Goal: Task Accomplishment & Management: Use online tool/utility

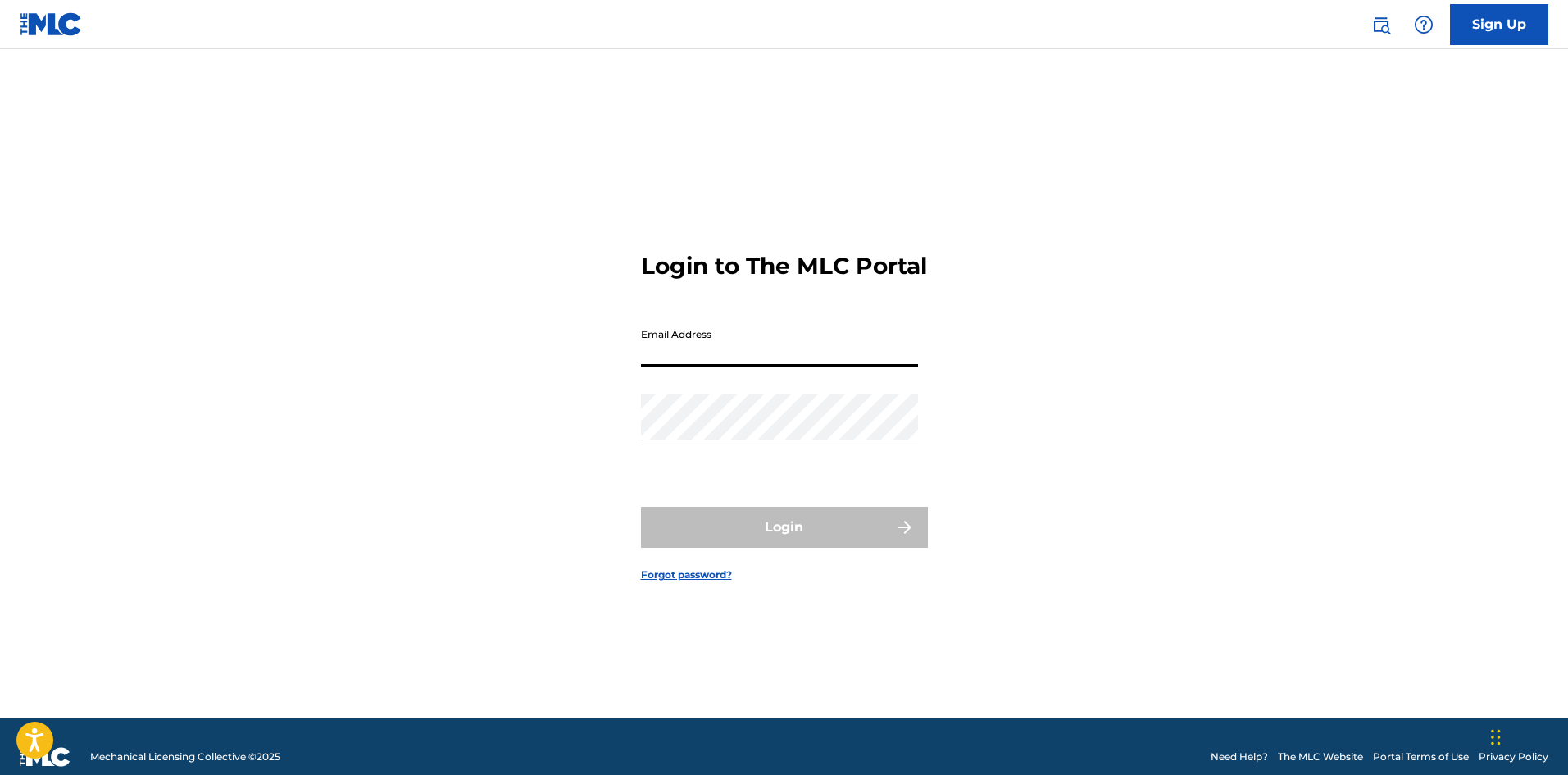
click at [750, 366] on input "Email Address" at bounding box center [779, 343] width 277 height 47
type input "[EMAIL_ADDRESS][DOMAIN_NAME]"
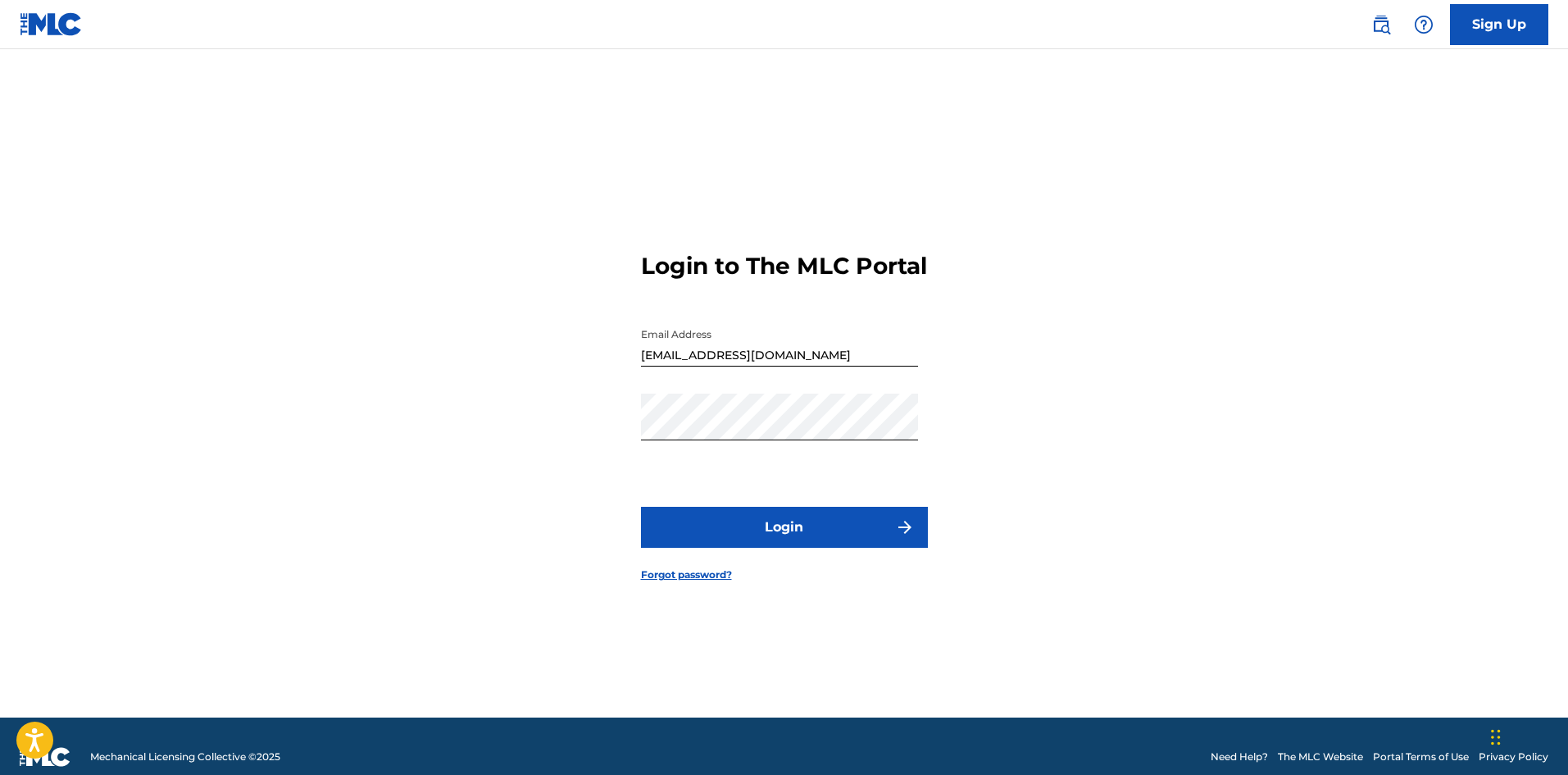
click at [787, 548] on button "Login" at bounding box center [784, 527] width 287 height 41
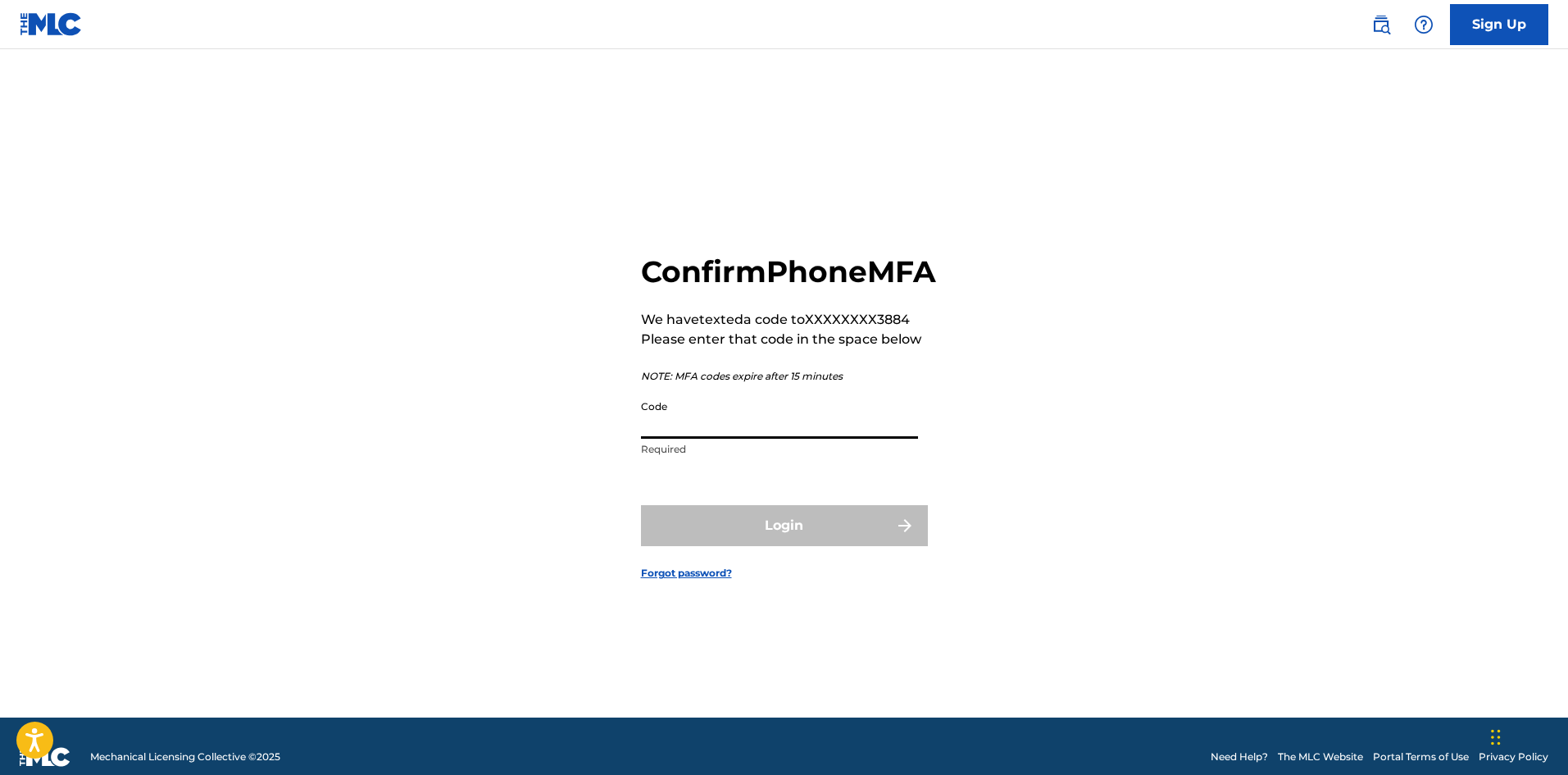
click at [708, 435] on input "Code" at bounding box center [779, 415] width 277 height 47
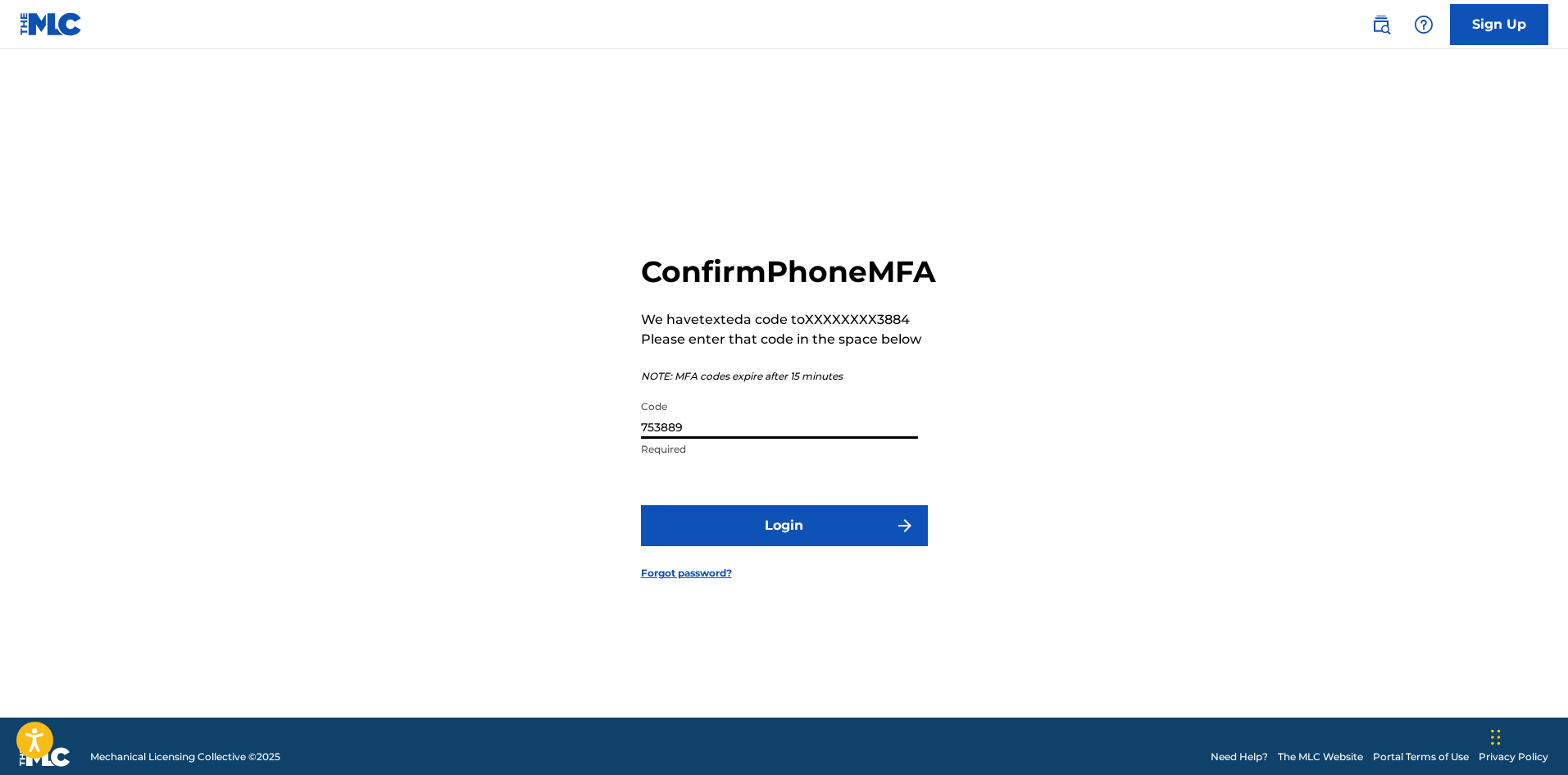
type input "753889"
click at [641, 505] on button "Login" at bounding box center [784, 525] width 287 height 41
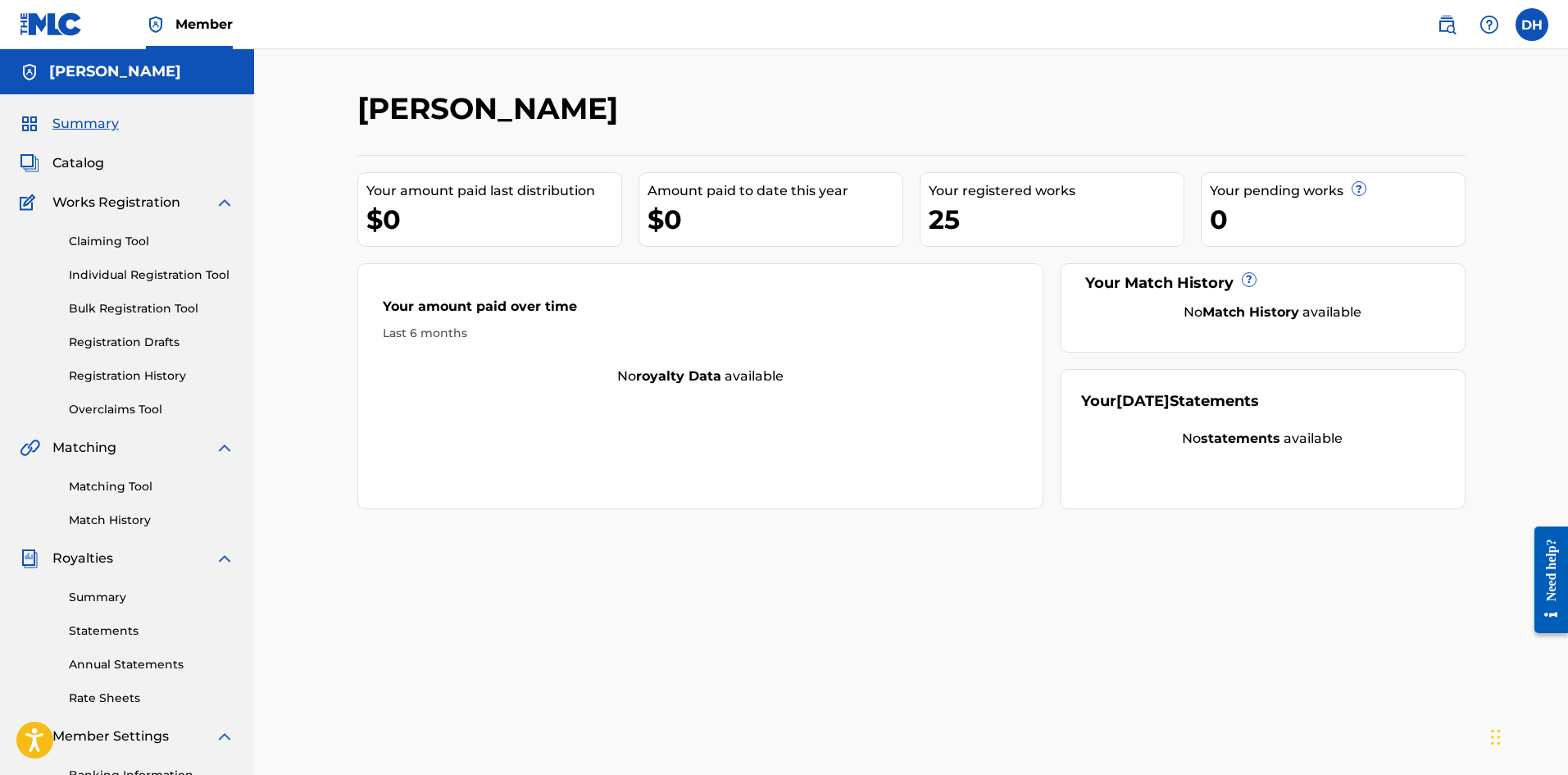
click at [166, 381] on link "Registration History" at bounding box center [151, 375] width 166 height 17
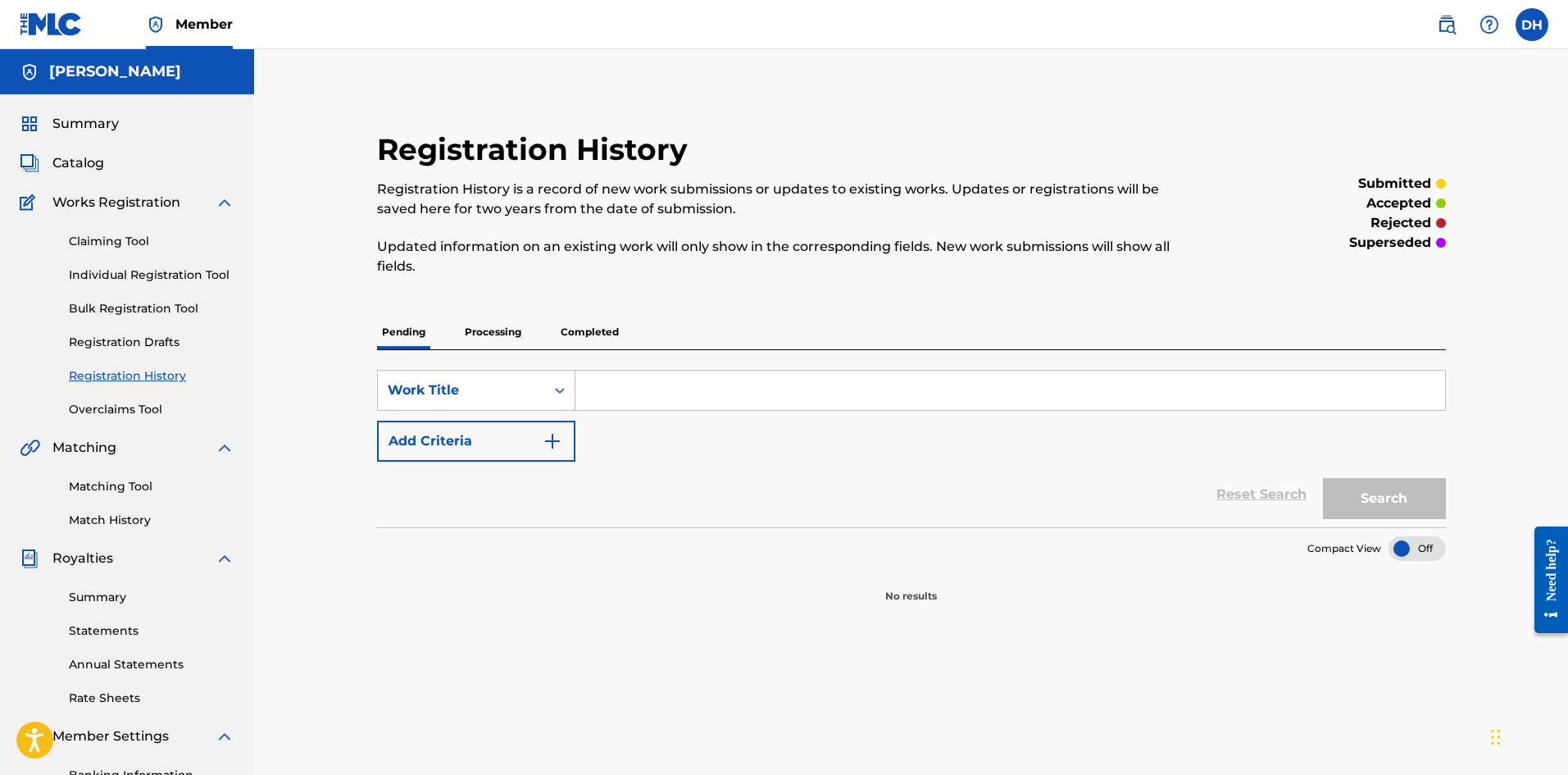
click at [122, 239] on link "Claiming Tool" at bounding box center [151, 241] width 166 height 17
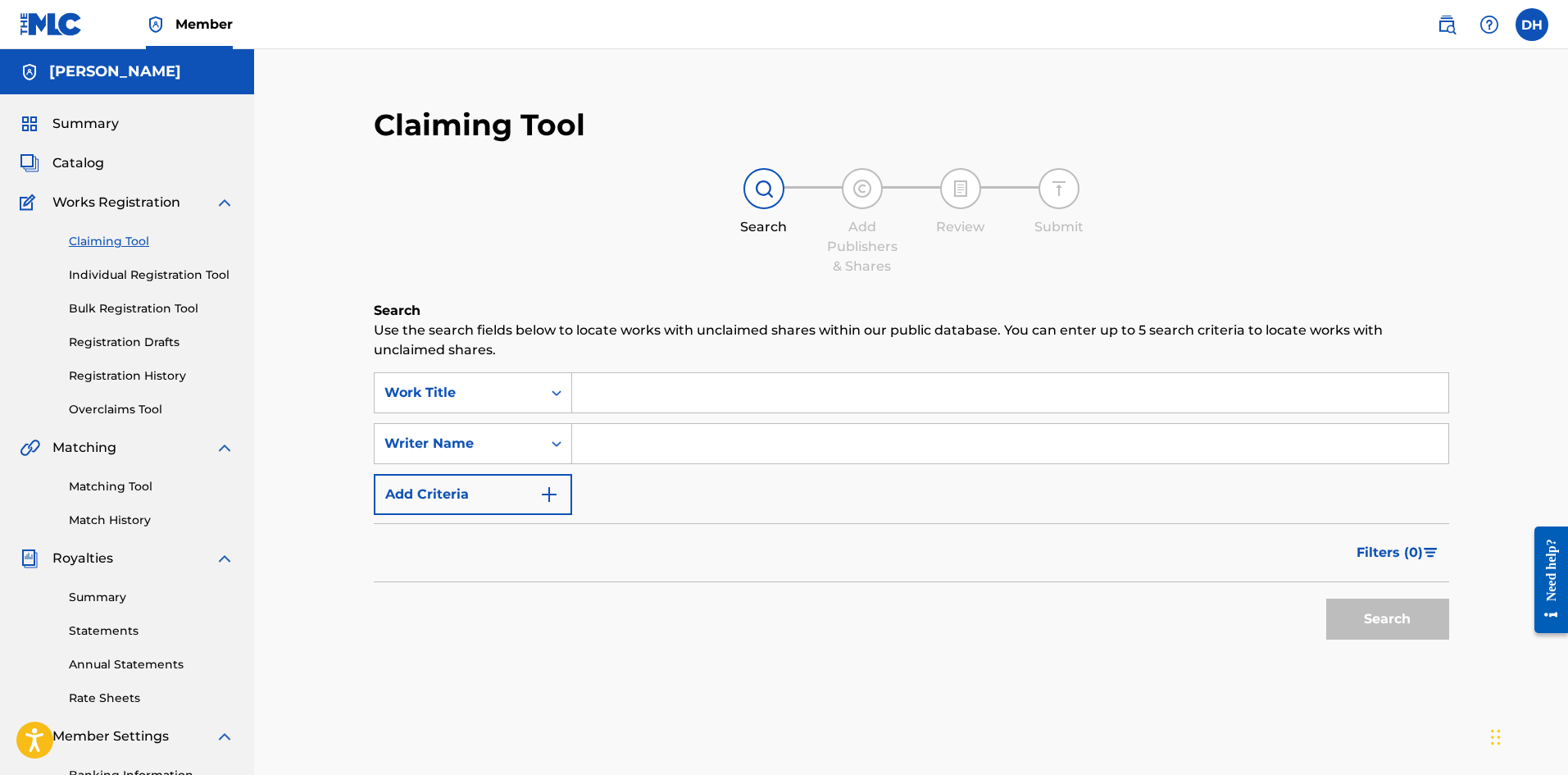
click at [93, 166] on span "Catalog" at bounding box center [78, 163] width 52 height 20
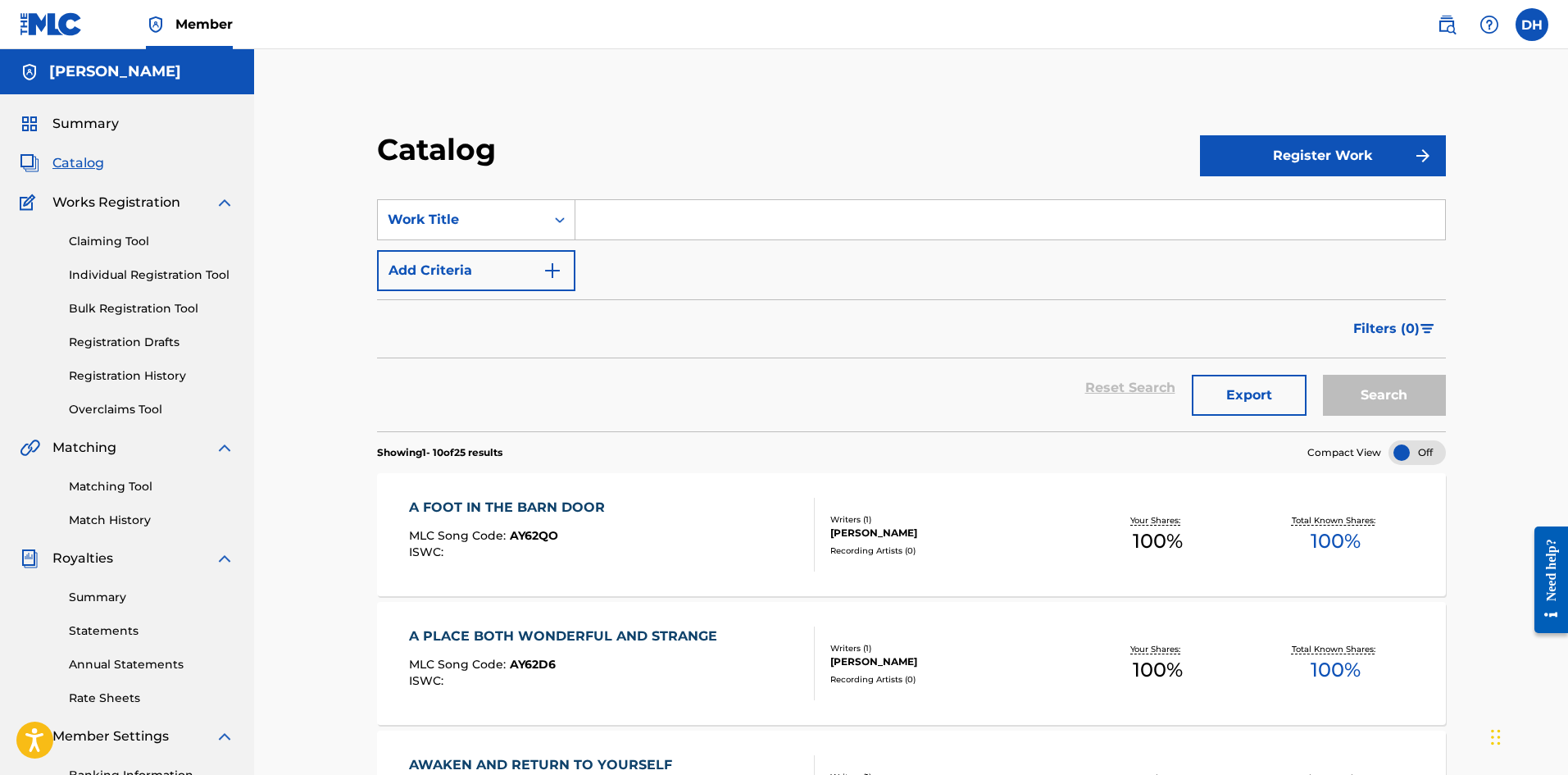
click at [141, 481] on link "Matching Tool" at bounding box center [151, 486] width 166 height 17
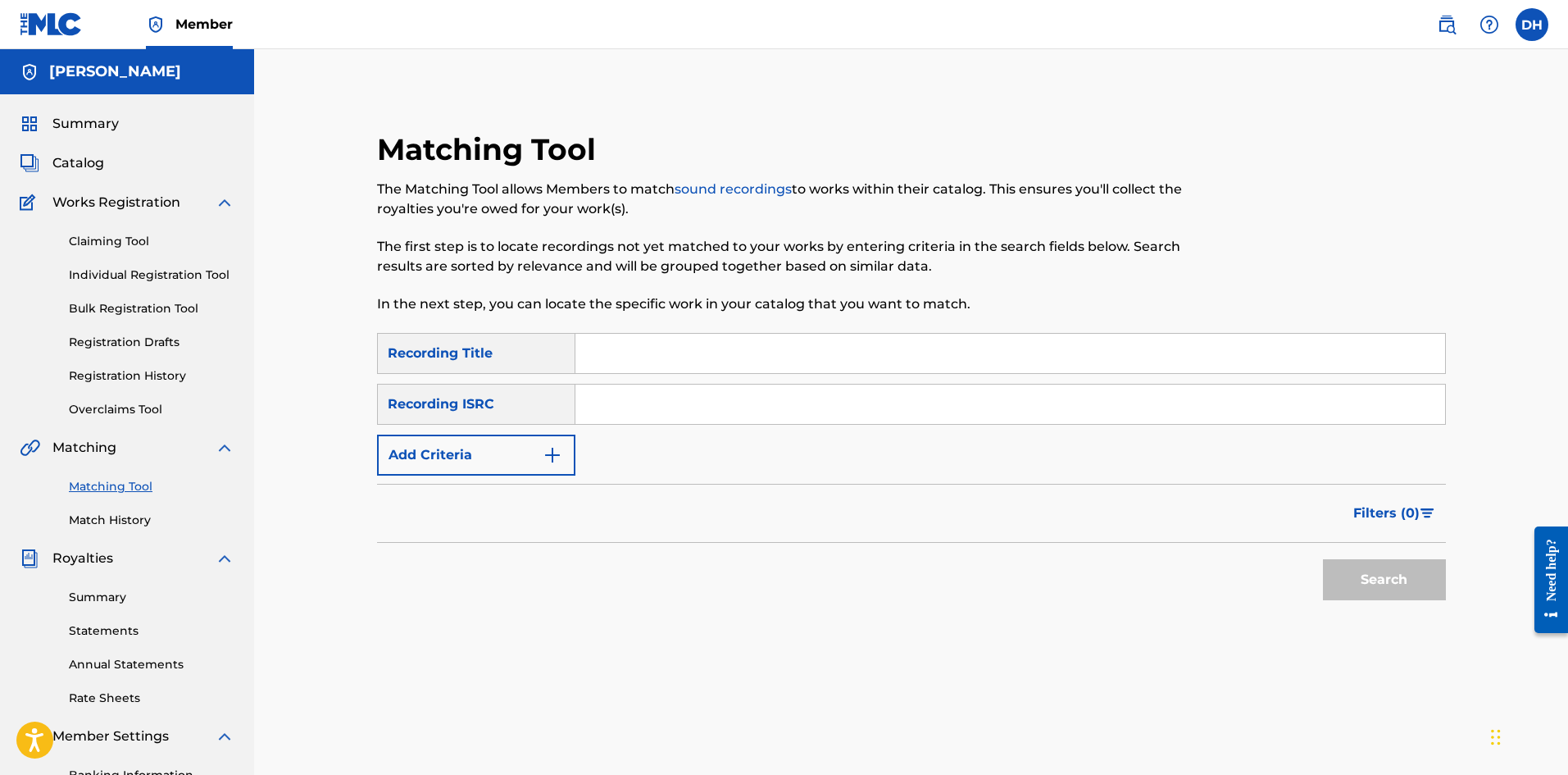
click at [643, 358] on input "Search Form" at bounding box center [1010, 353] width 870 height 39
type input "a"
click at [1410, 591] on button "Search" at bounding box center [1385, 579] width 123 height 41
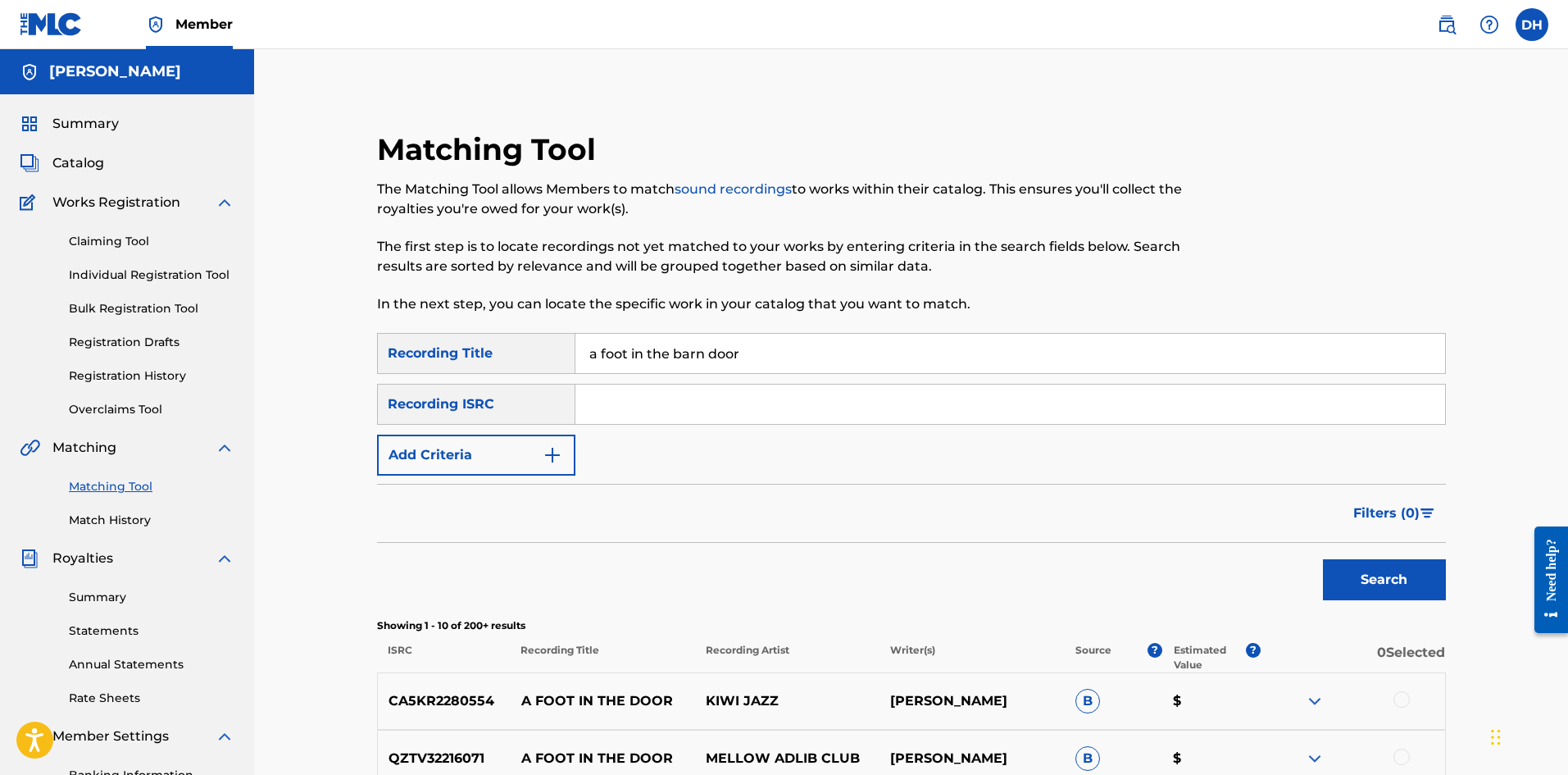
click at [450, 406] on div "Recording ISRC" at bounding box center [476, 404] width 198 height 41
drag, startPoint x: 776, startPoint y: 346, endPoint x: 571, endPoint y: 351, distance: 205.1
click at [580, 351] on input "a foot in the barn door" at bounding box center [1010, 353] width 870 height 39
type input "fragments of an ancient sky"
click at [1323, 559] on button "Search" at bounding box center [1385, 579] width 123 height 41
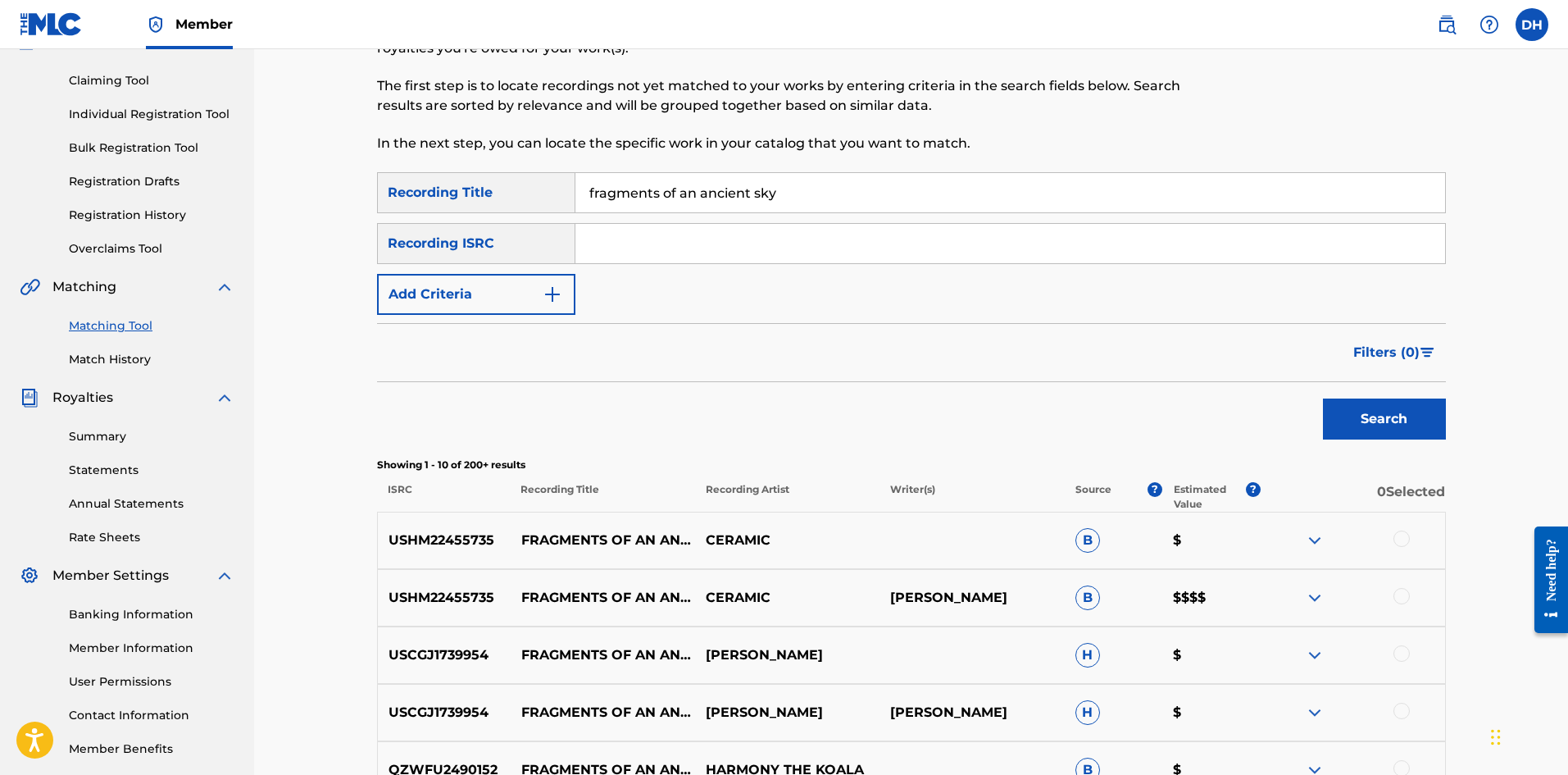
scroll to position [164, 0]
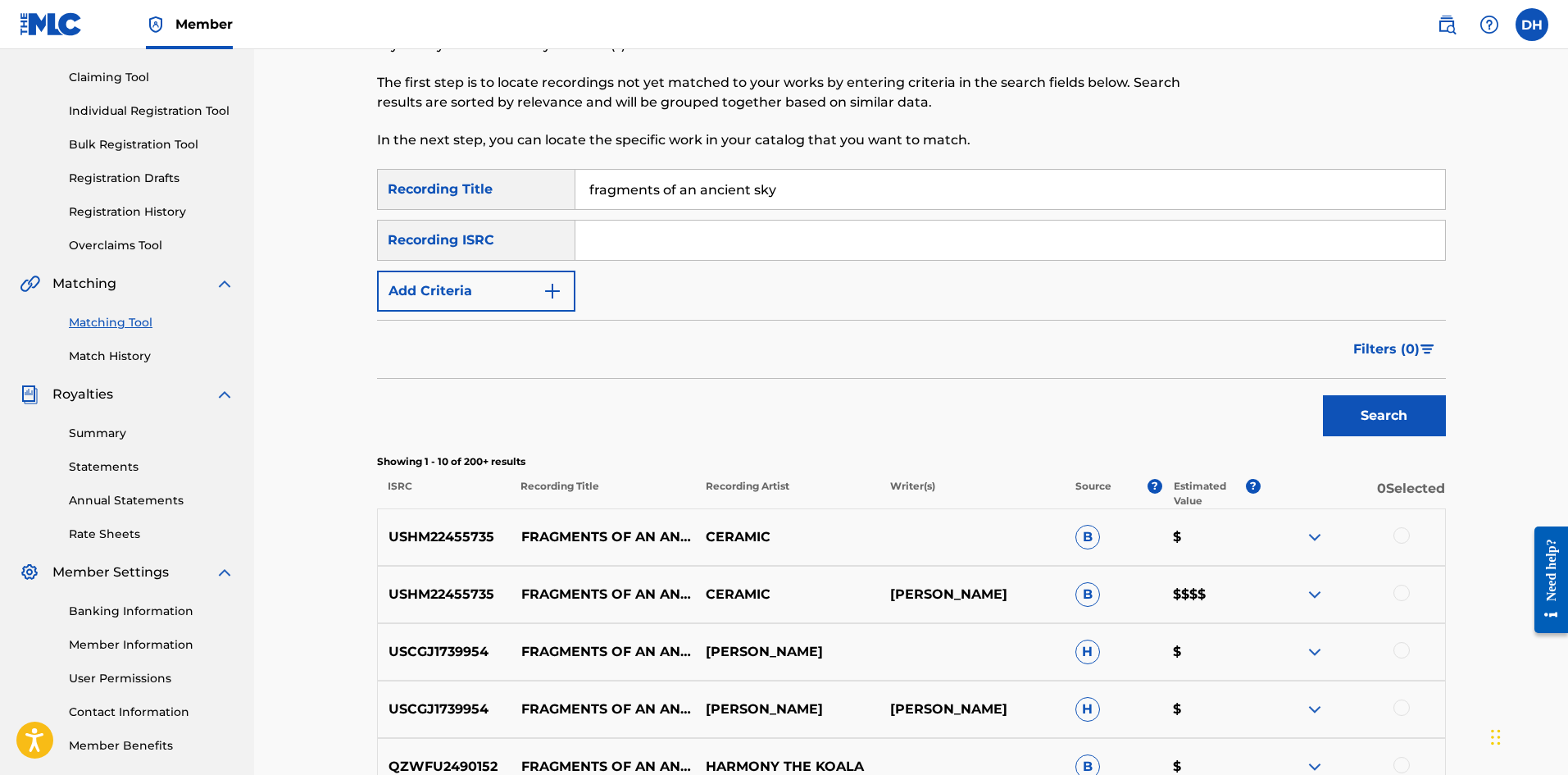
click at [1407, 593] on div at bounding box center [1402, 593] width 17 height 17
click at [1403, 530] on div at bounding box center [1402, 535] width 17 height 17
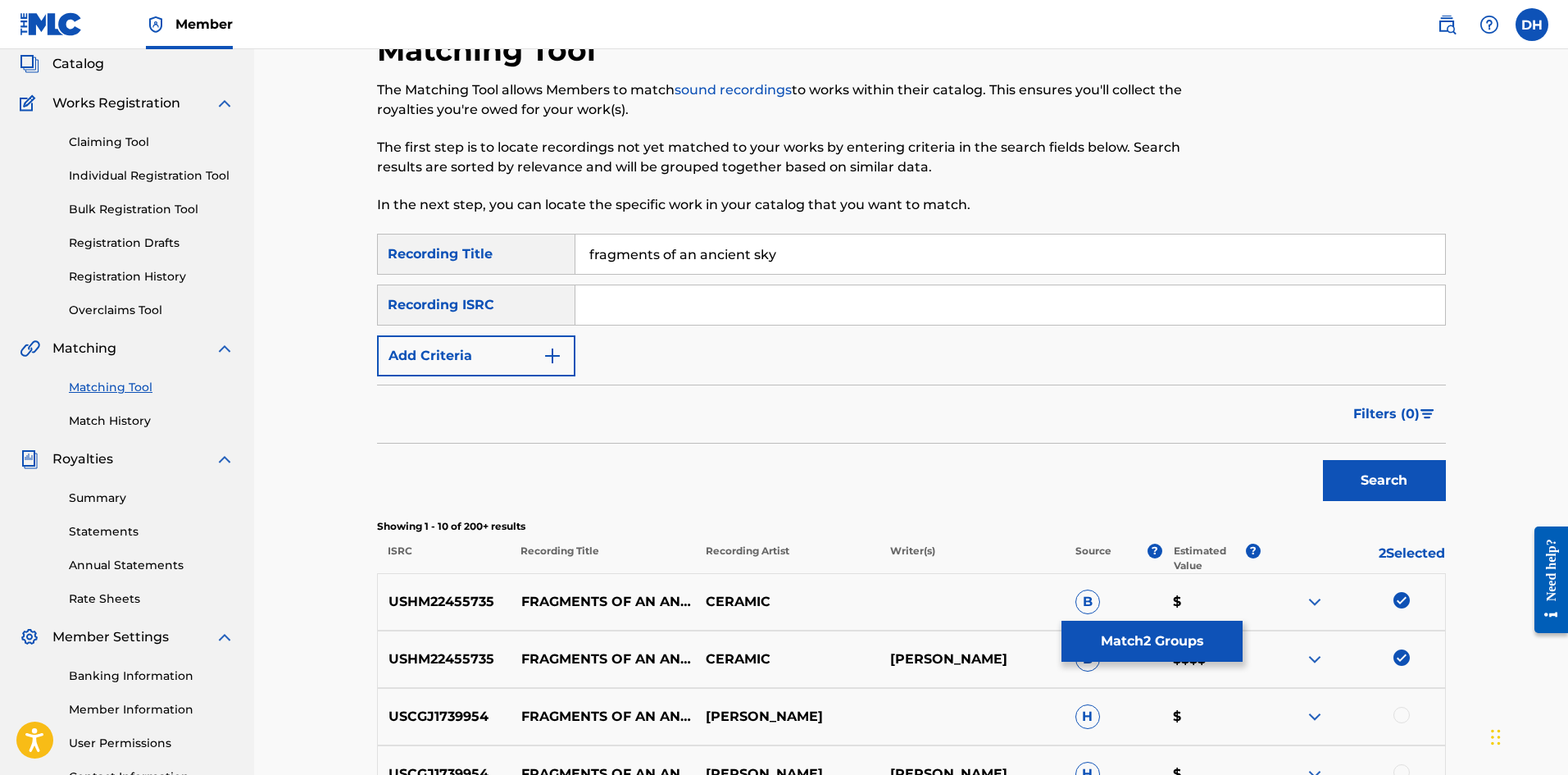
scroll to position [17, 0]
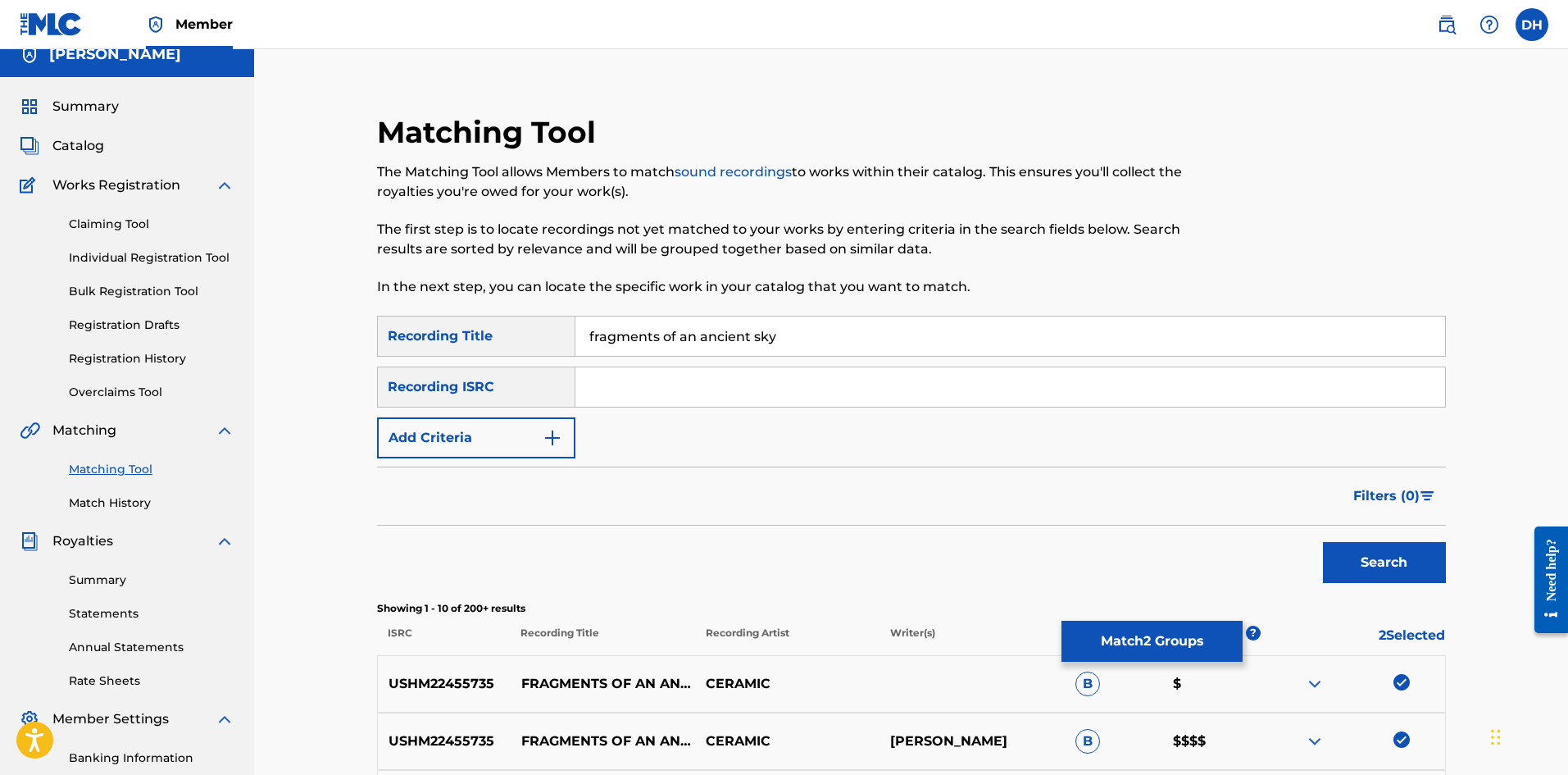
click at [1181, 648] on button "Match 2 Groups" at bounding box center [1153, 641] width 181 height 41
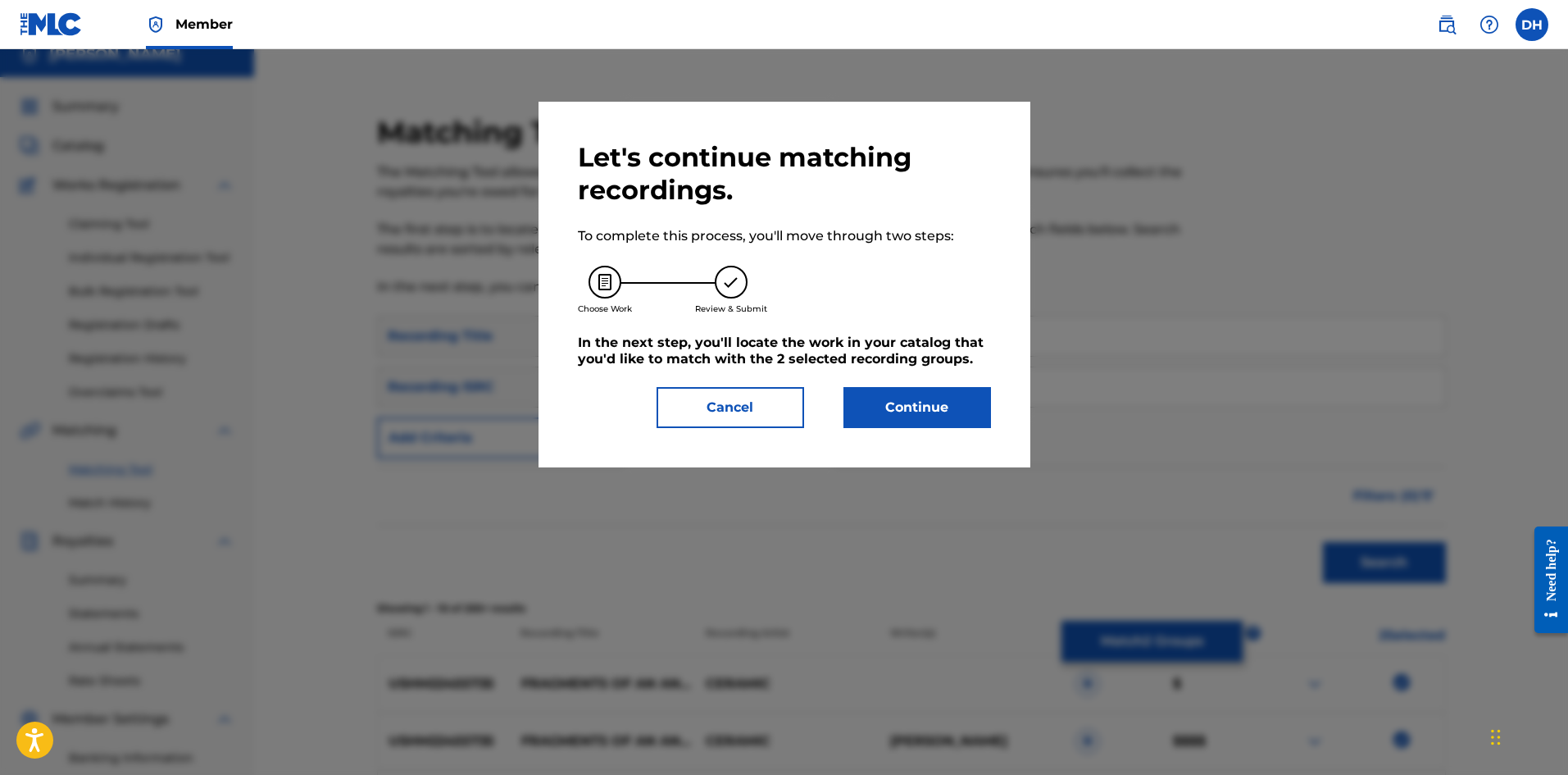
click at [915, 407] on button "Continue" at bounding box center [917, 407] width 147 height 41
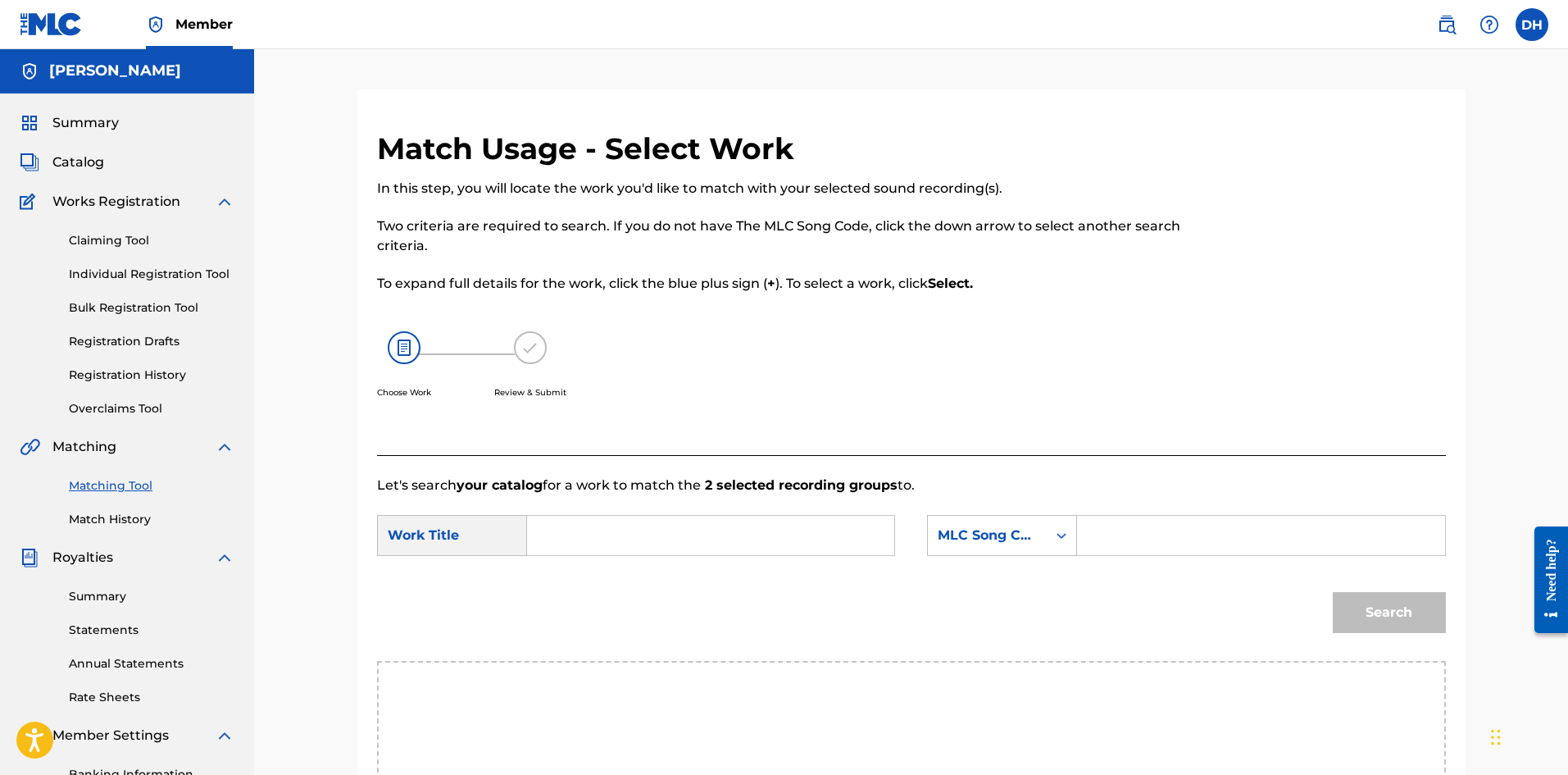
scroll to position [0, 0]
click at [674, 539] on input "Search Form" at bounding box center [711, 536] width 340 height 39
click at [672, 578] on span "ents of an ancient sky" at bounding box center [668, 573] width 146 height 16
type input "fragments of an ancient sky"
click at [1211, 534] on input "Search Form" at bounding box center [1261, 536] width 340 height 39
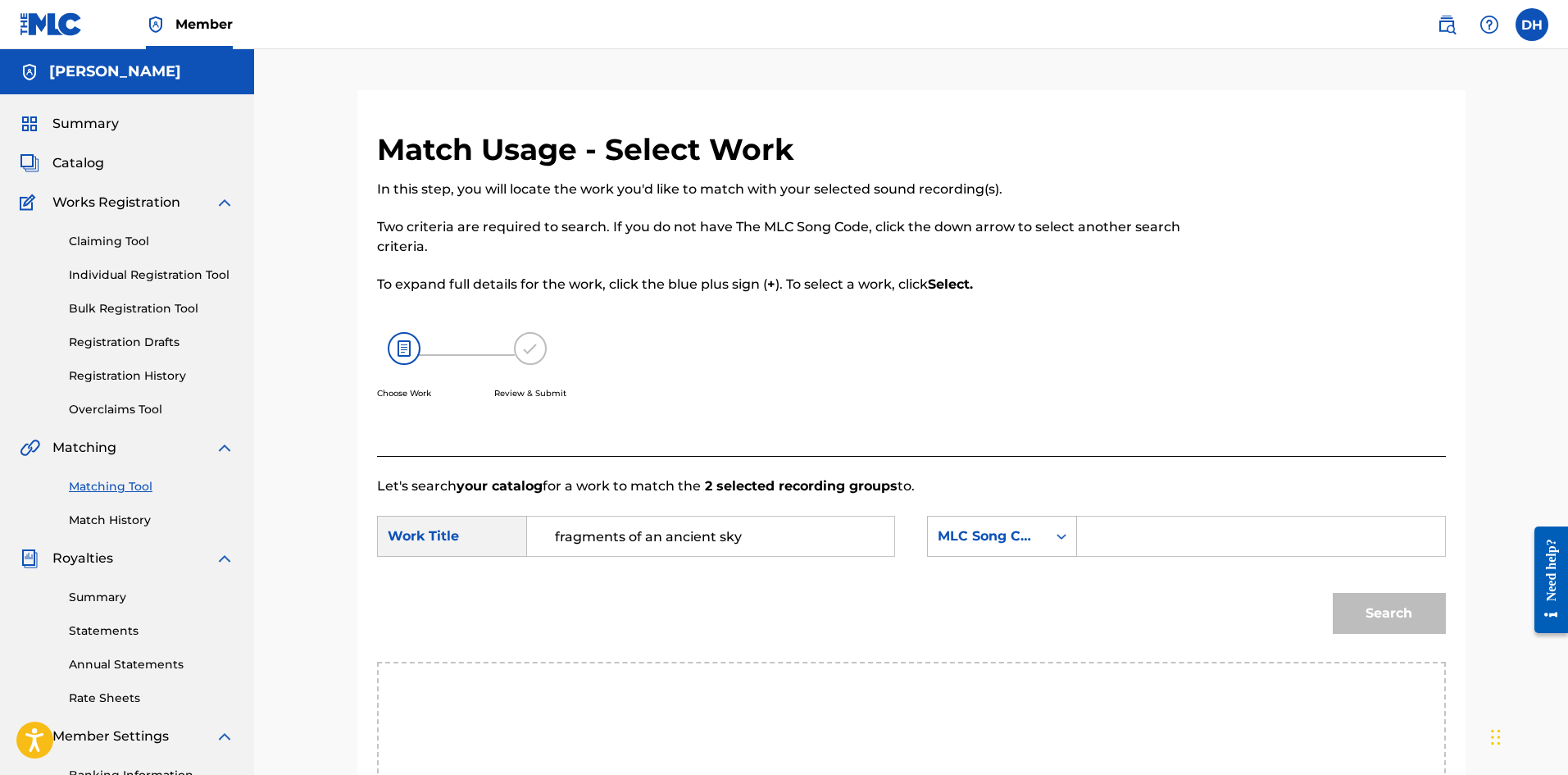
click at [1085, 598] on div "Search" at bounding box center [911, 619] width 1069 height 85
click at [1389, 607] on div "Search" at bounding box center [1386, 609] width 122 height 66
click at [1102, 544] on input "Search Form" at bounding box center [1261, 536] width 340 height 39
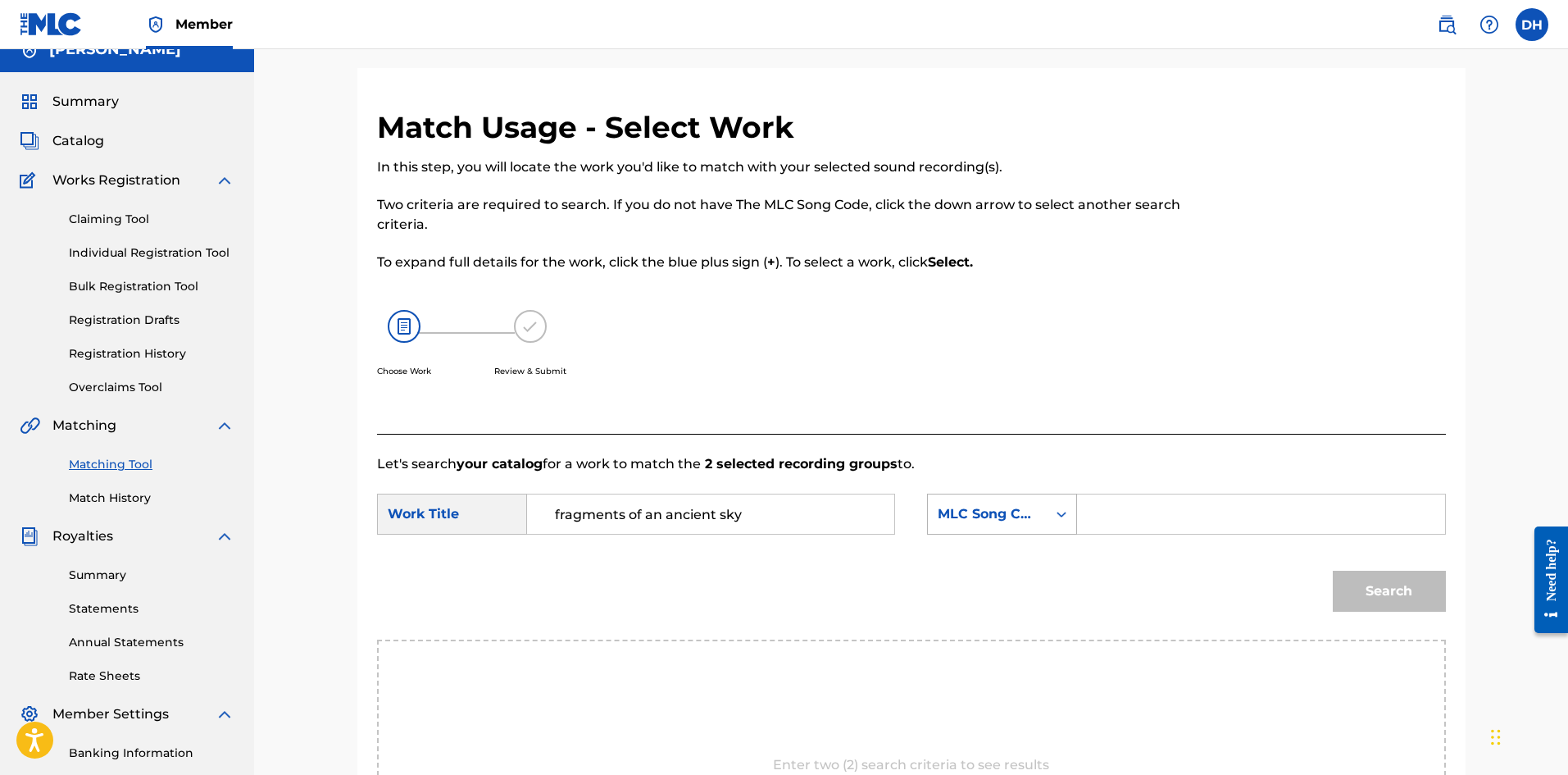
click at [1020, 534] on div "MLC Song Code" at bounding box center [1002, 514] width 150 height 41
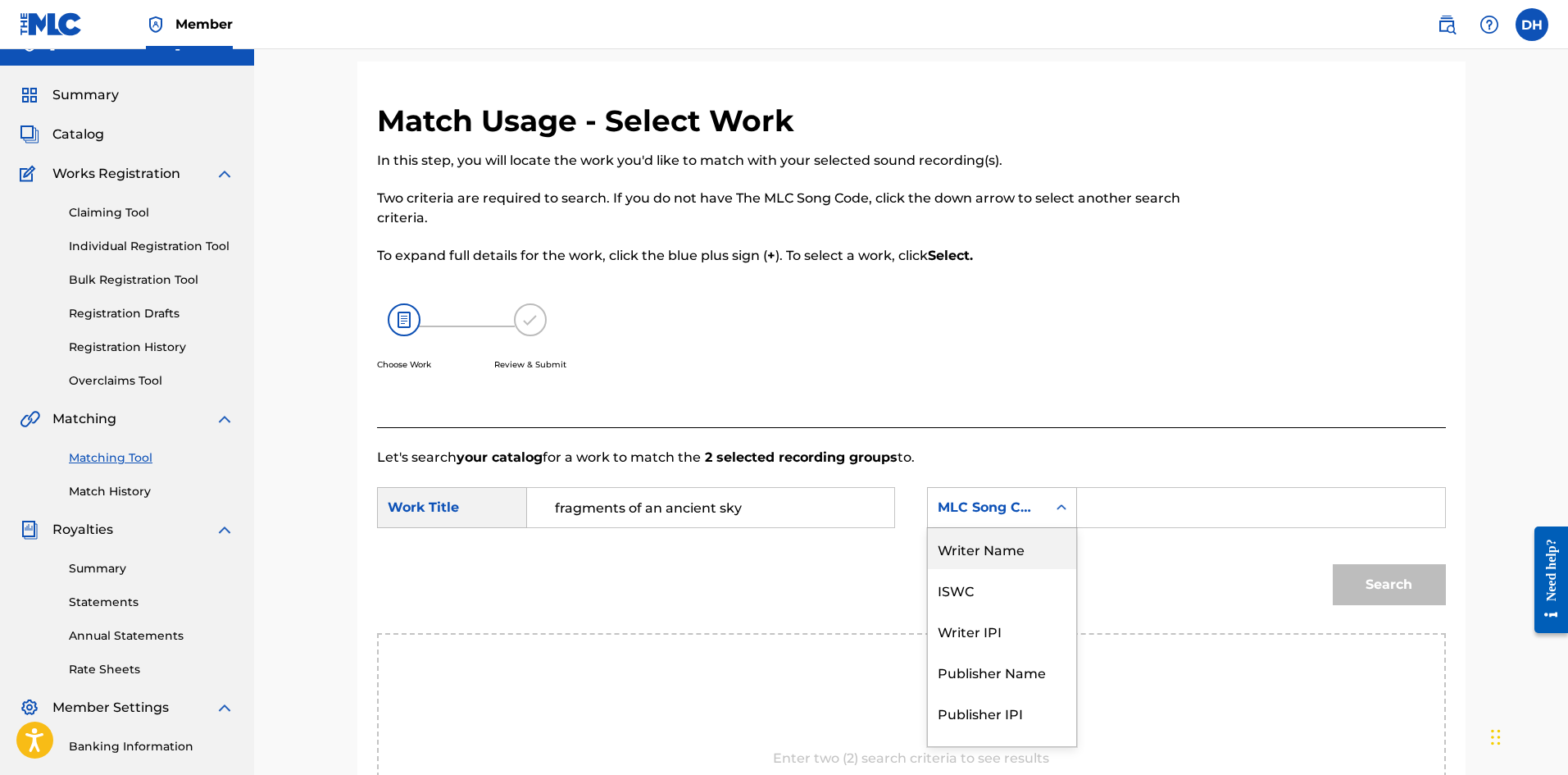
click at [1021, 561] on div "Writer Name" at bounding box center [1002, 548] width 148 height 41
click at [1159, 510] on input "Search Form" at bounding box center [1261, 507] width 340 height 39
type input "[PERSON_NAME]"
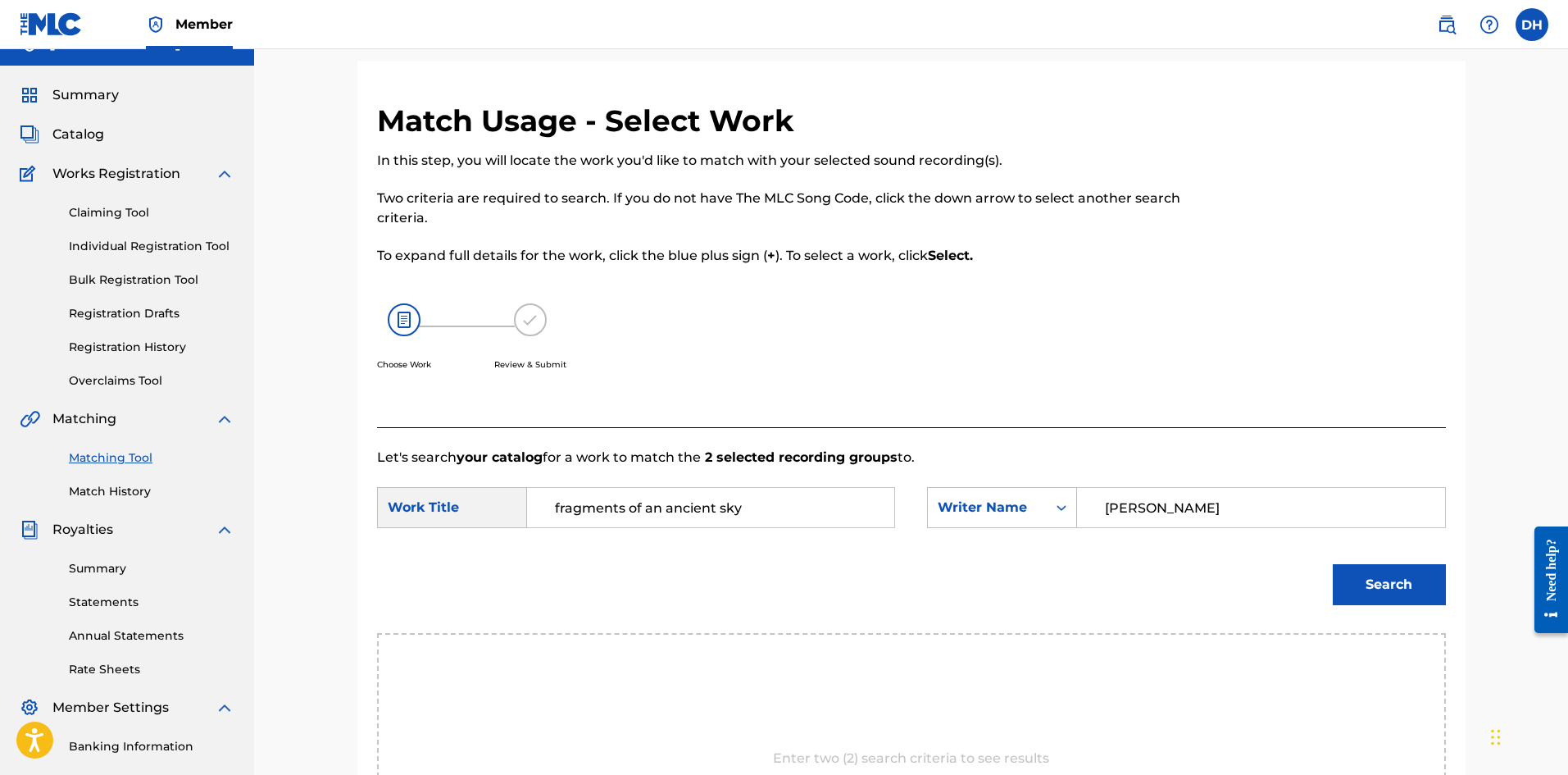
click at [1388, 590] on button "Search" at bounding box center [1390, 584] width 113 height 41
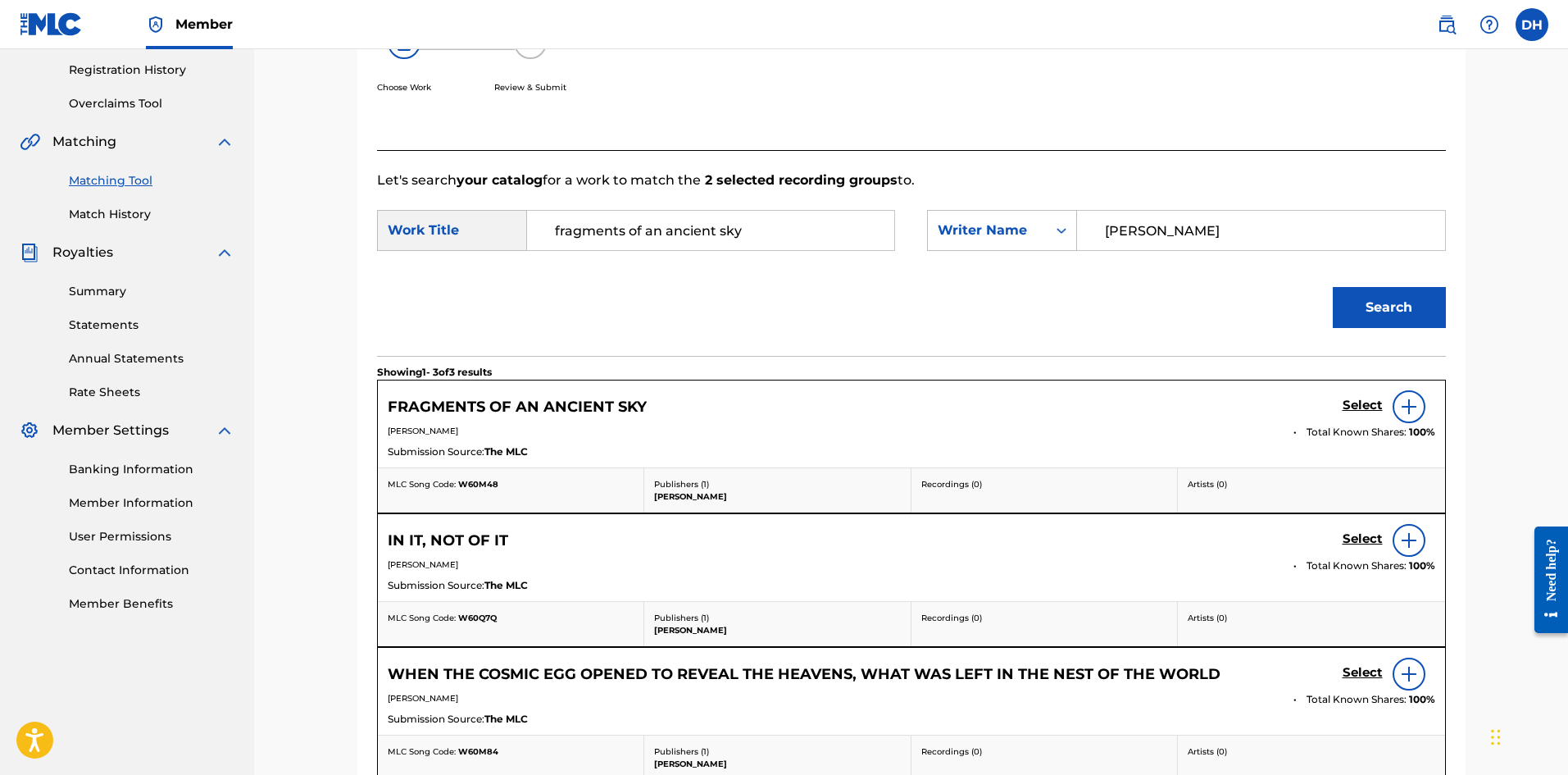
scroll to position [357, 0]
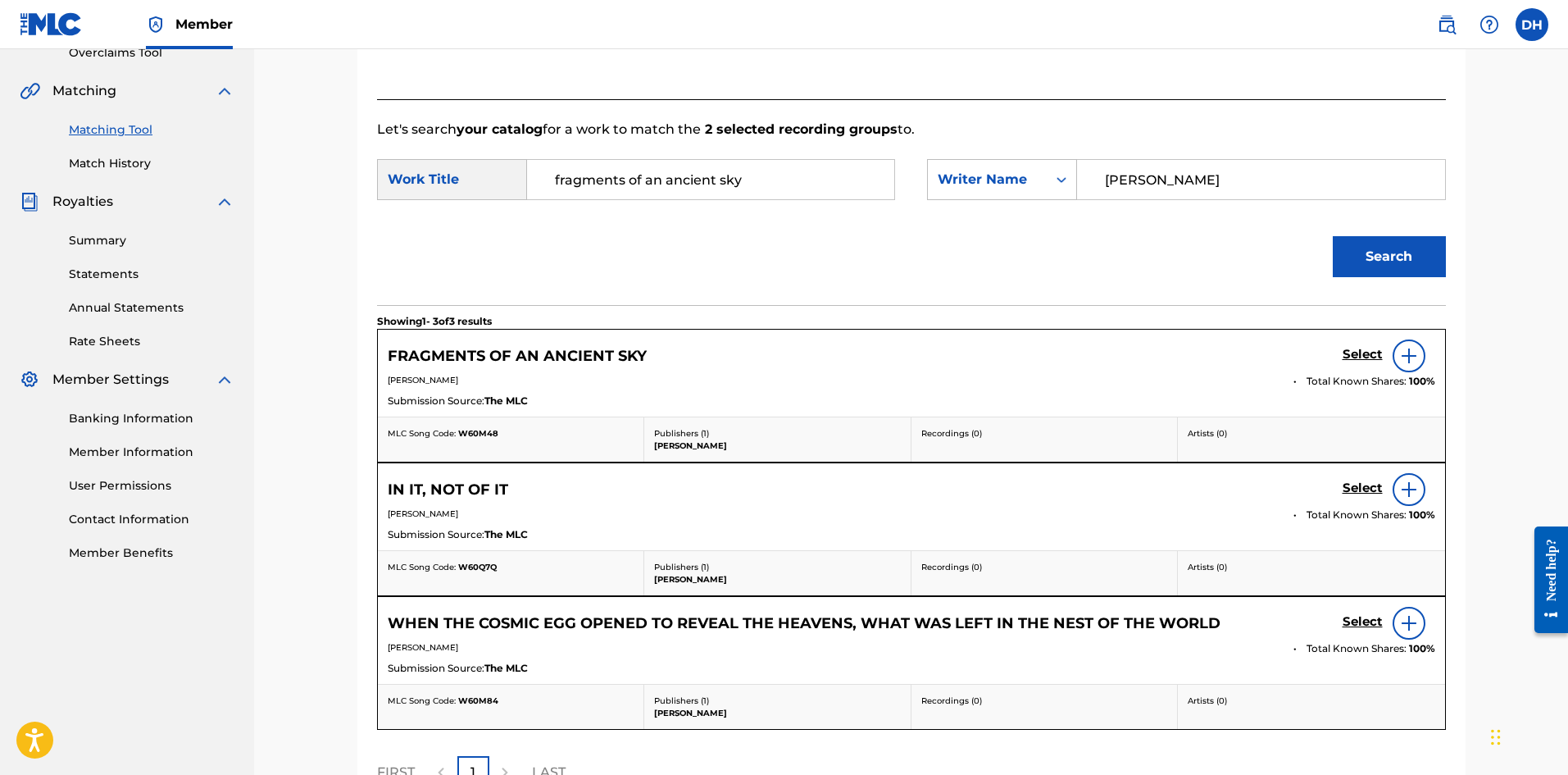
click at [1407, 358] on img at bounding box center [1410, 356] width 20 height 20
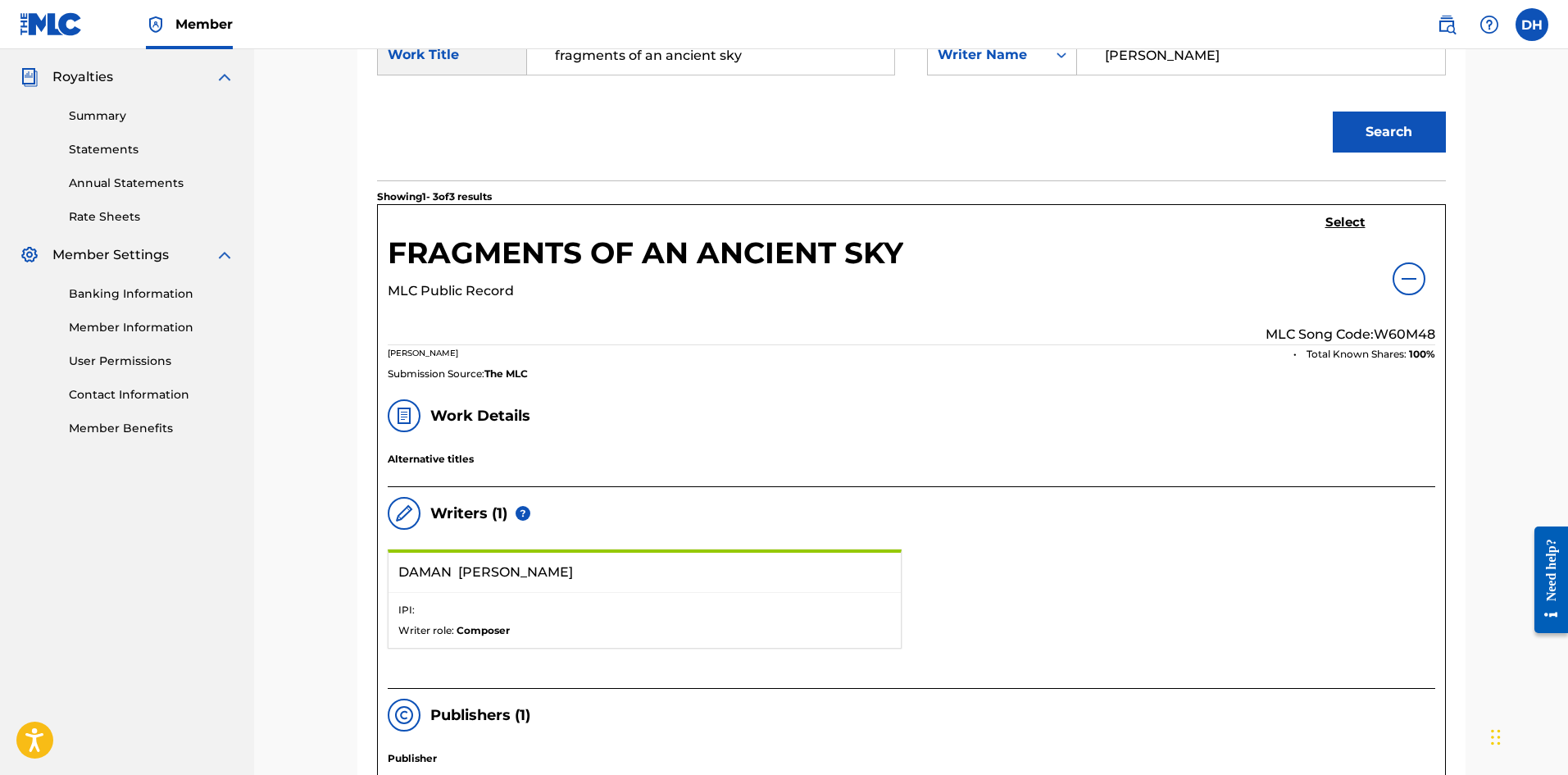
scroll to position [510, 0]
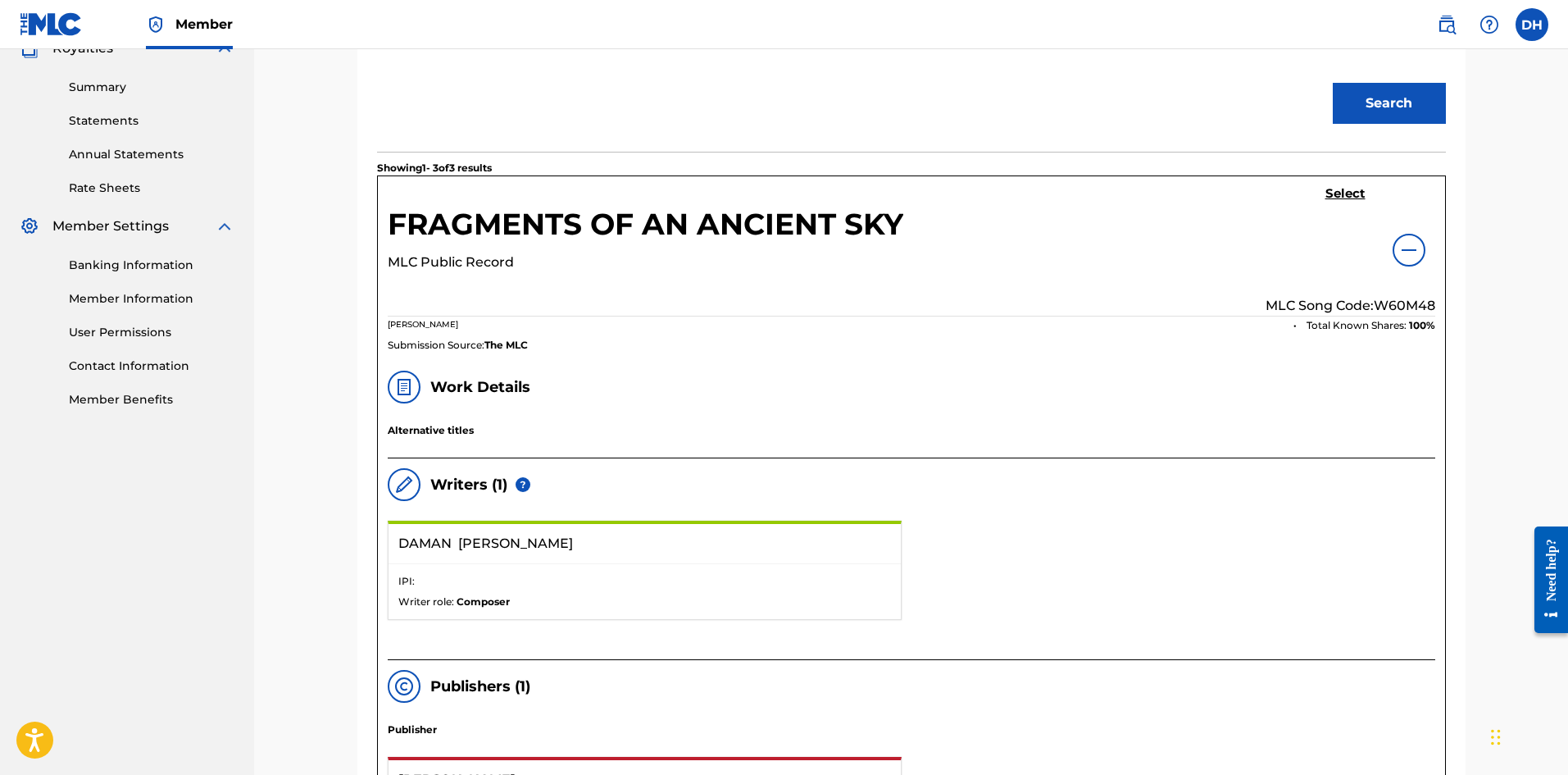
click at [1341, 192] on h5 "Select" at bounding box center [1346, 194] width 40 height 16
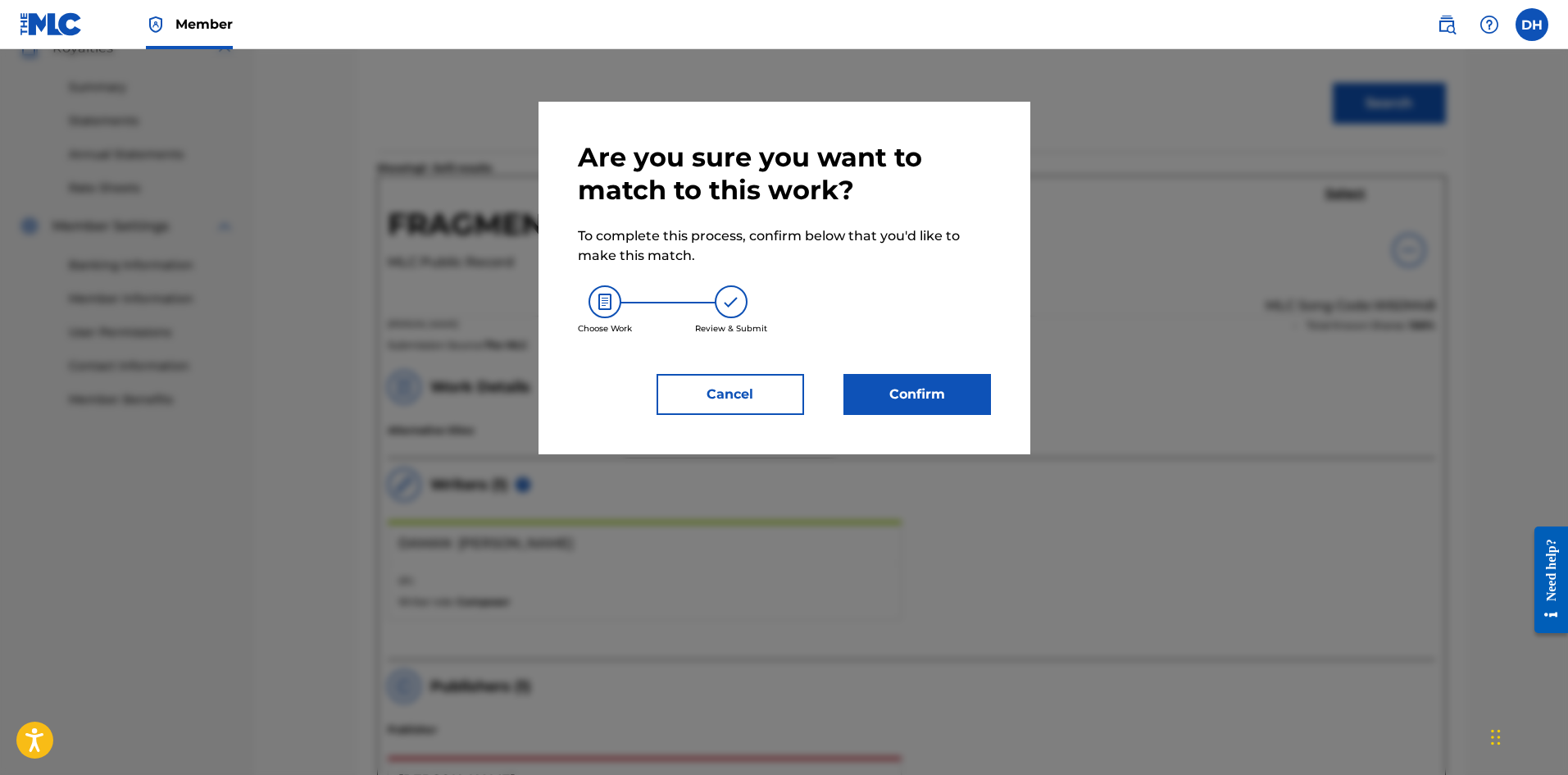
click at [958, 400] on button "Confirm" at bounding box center [917, 394] width 147 height 41
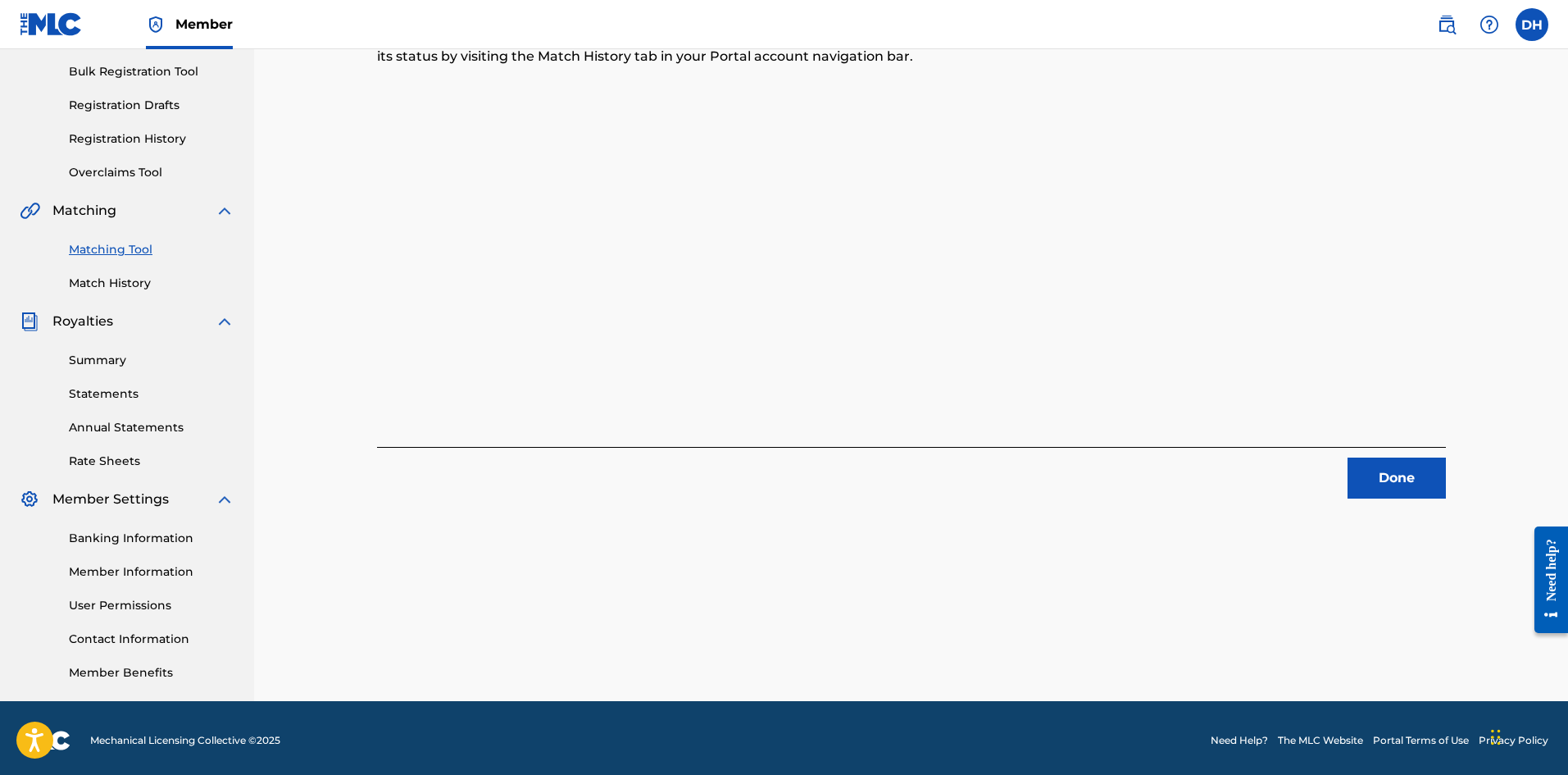
scroll to position [242, 0]
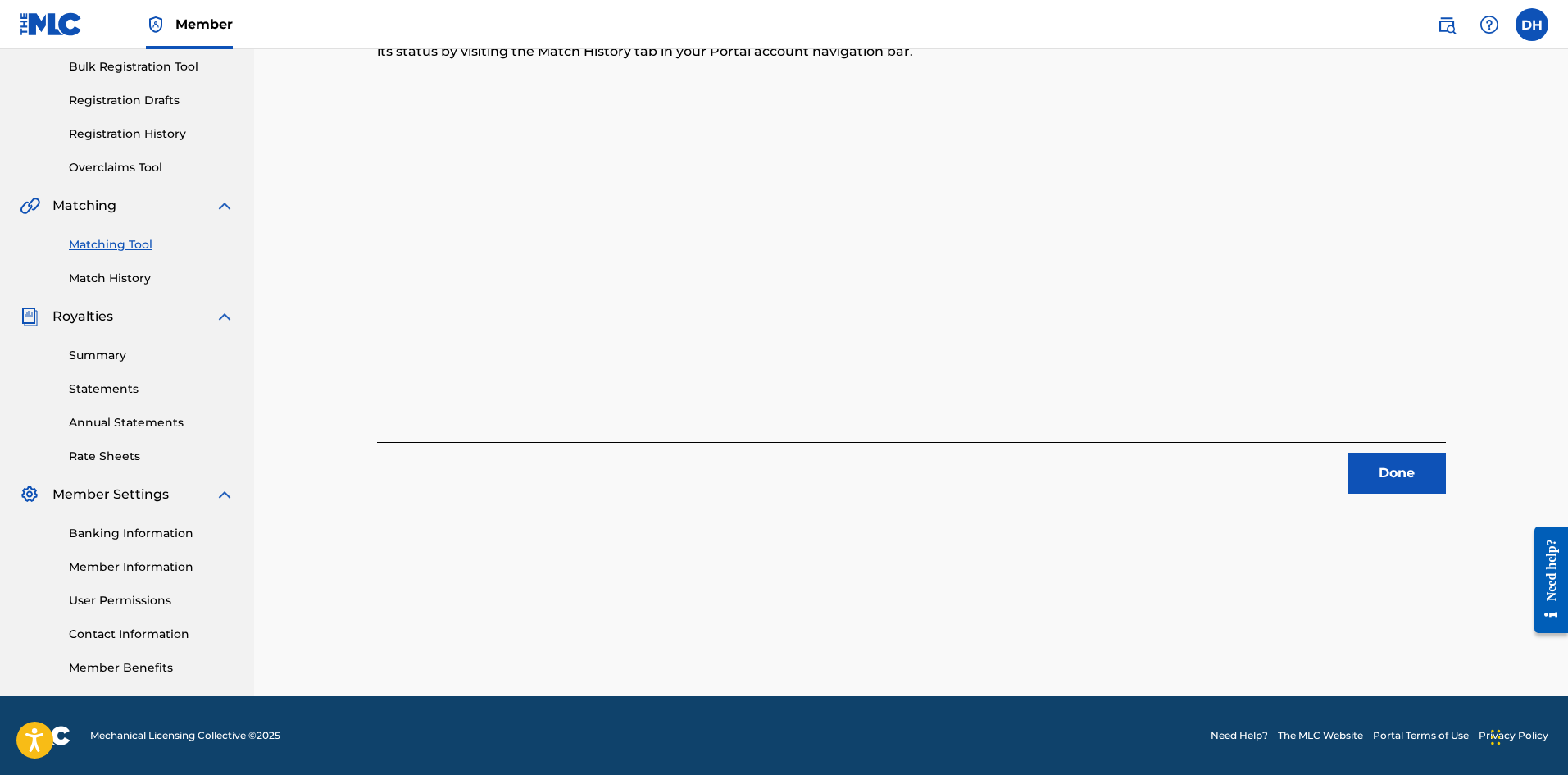
click at [131, 241] on link "Matching Tool" at bounding box center [151, 245] width 166 height 17
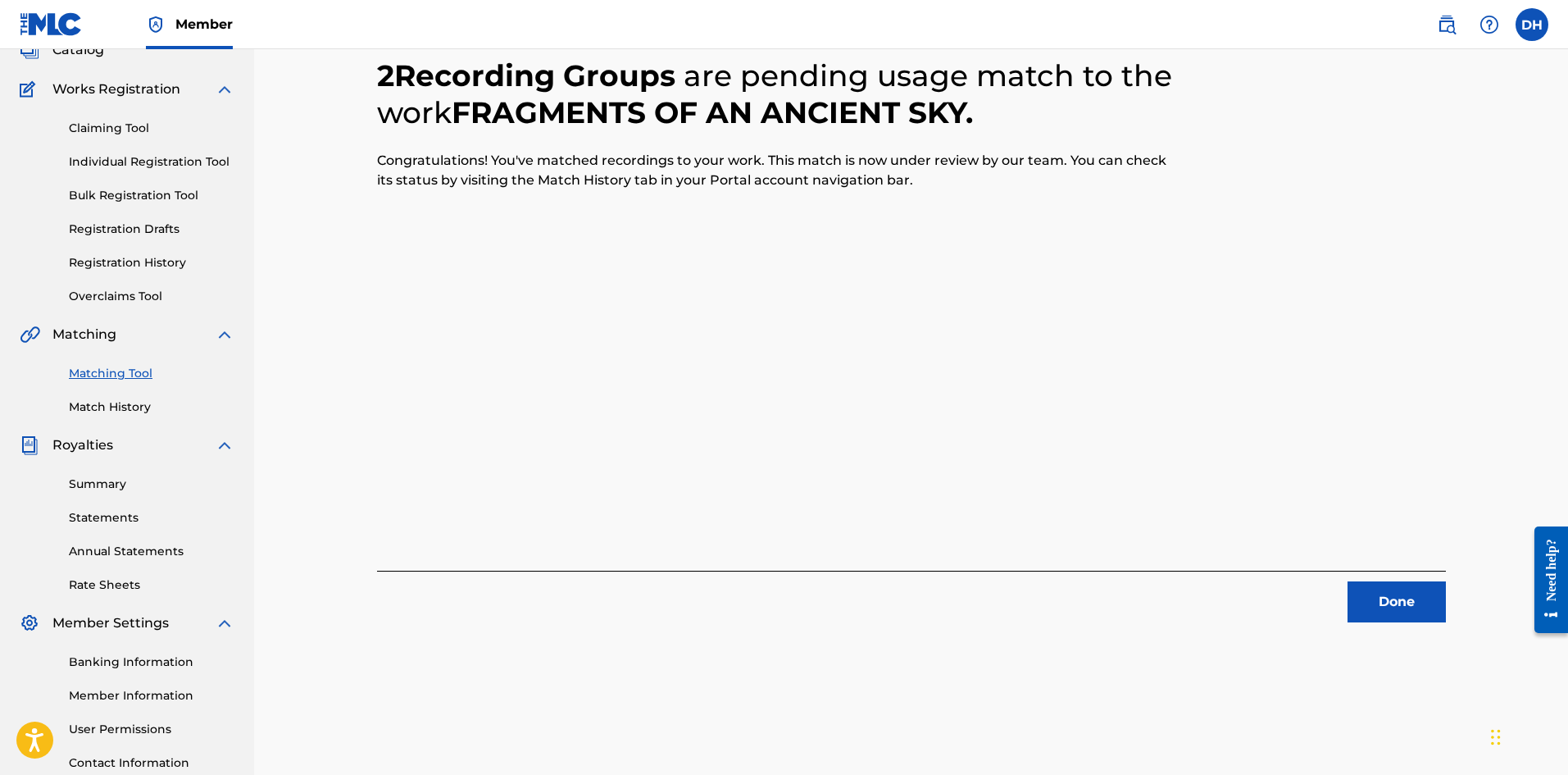
scroll to position [0, 0]
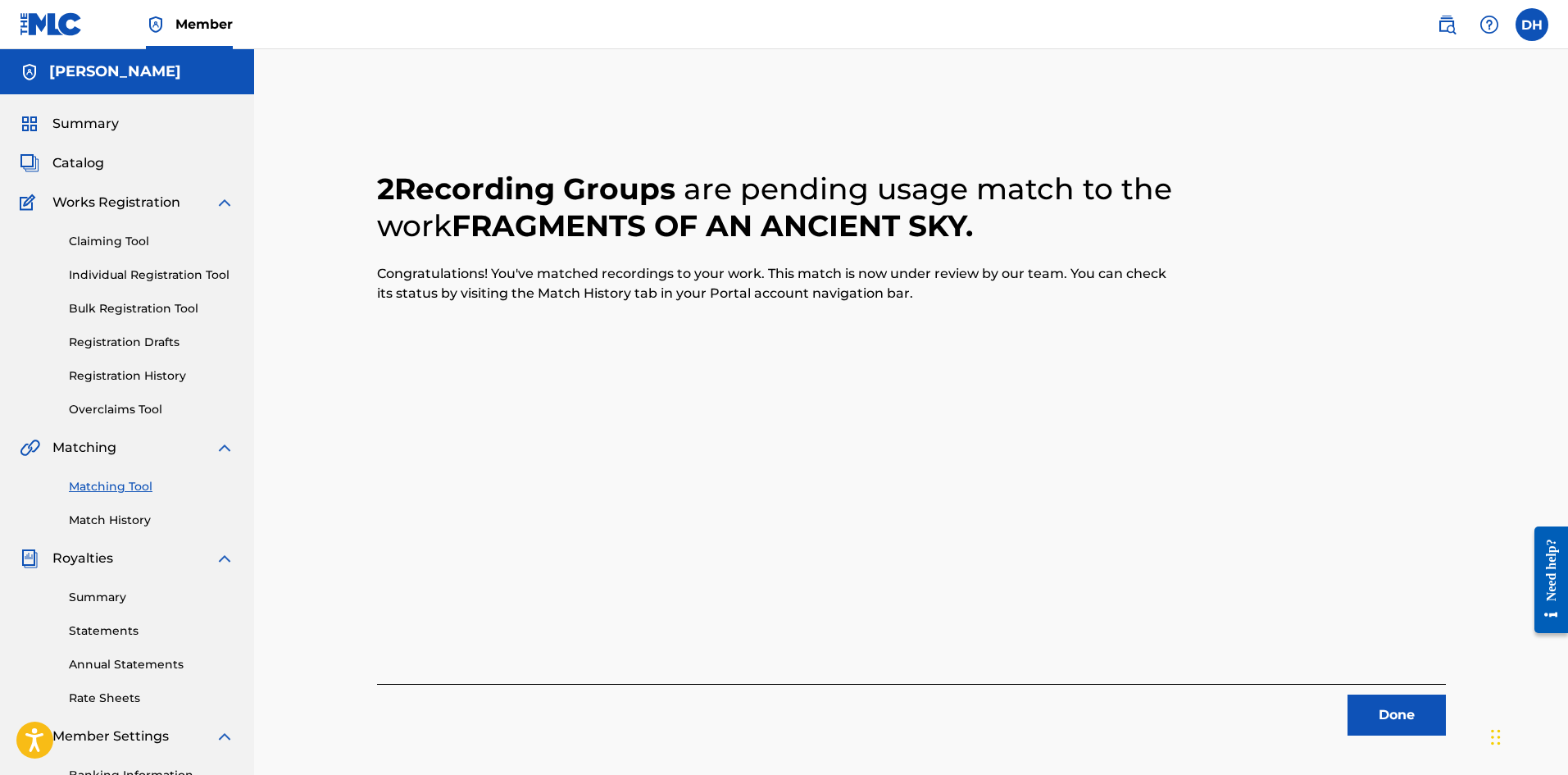
click at [1388, 717] on button "Done" at bounding box center [1397, 714] width 98 height 41
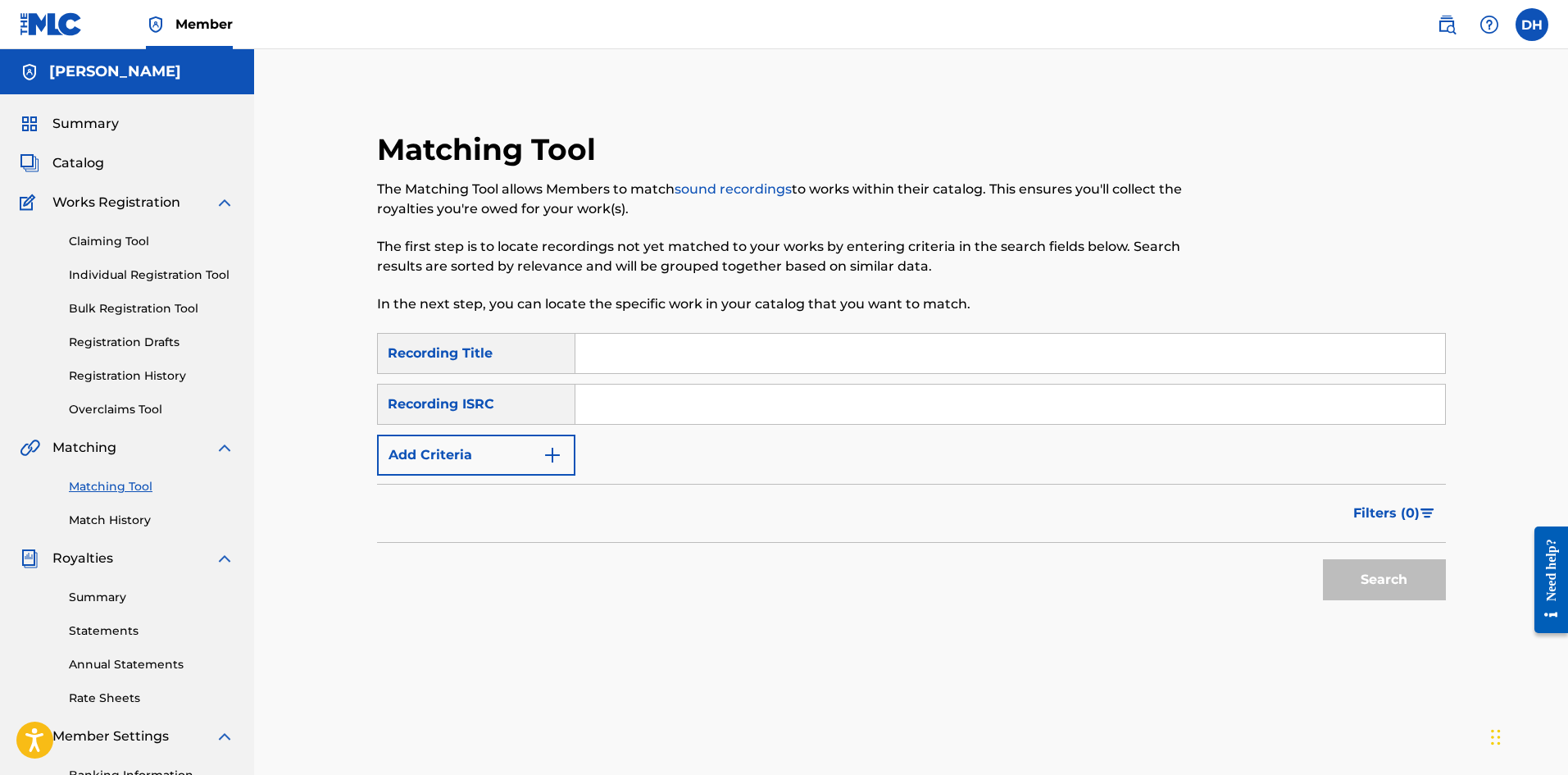
click at [677, 370] on input "Search Form" at bounding box center [1010, 353] width 870 height 39
type input "clean sheets cricket legs"
click at [1323, 559] on button "Search" at bounding box center [1385, 579] width 123 height 41
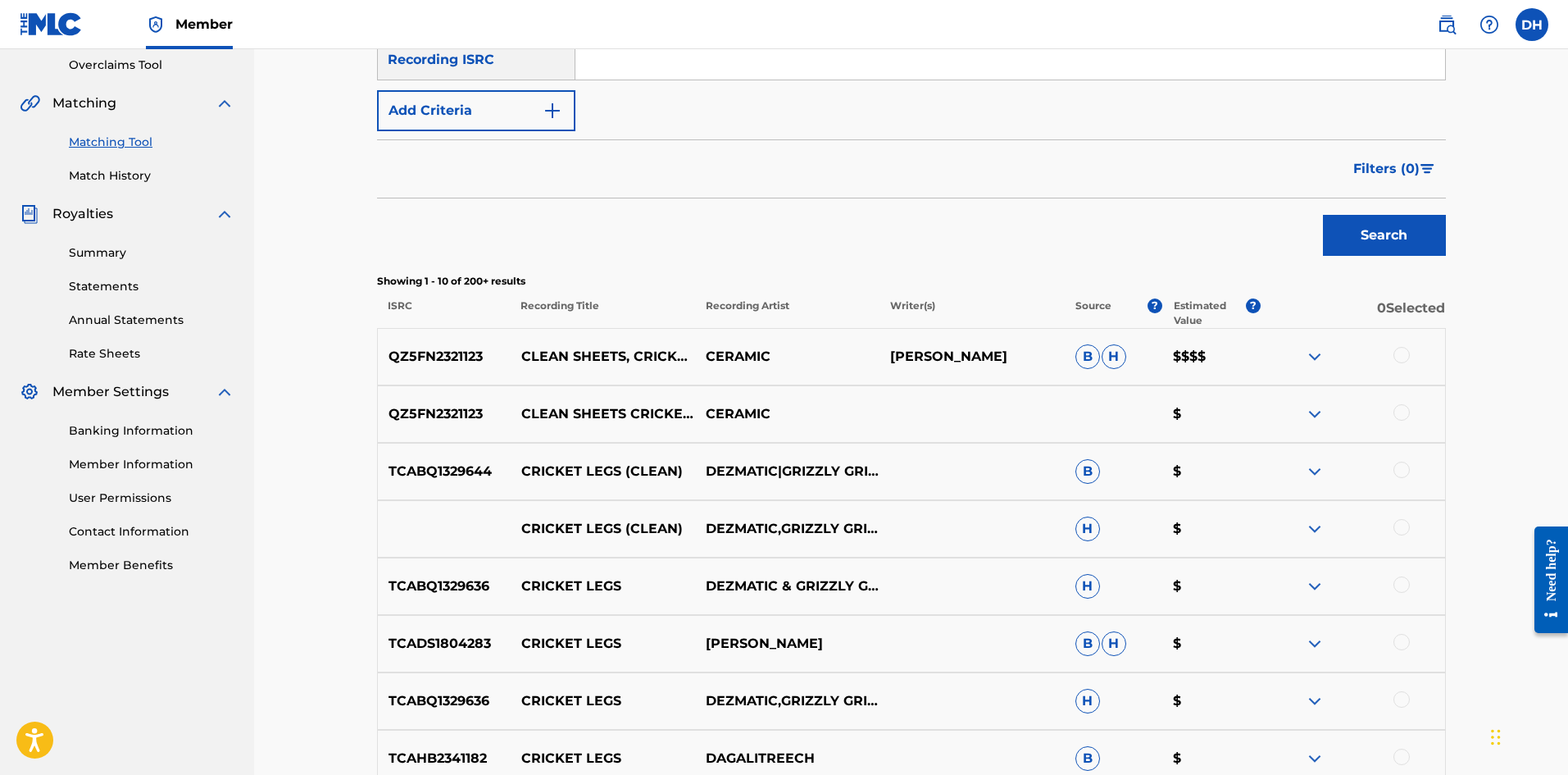
scroll to position [345, 0]
click at [1401, 353] on div at bounding box center [1402, 355] width 17 height 17
click at [1403, 412] on div at bounding box center [1402, 412] width 17 height 17
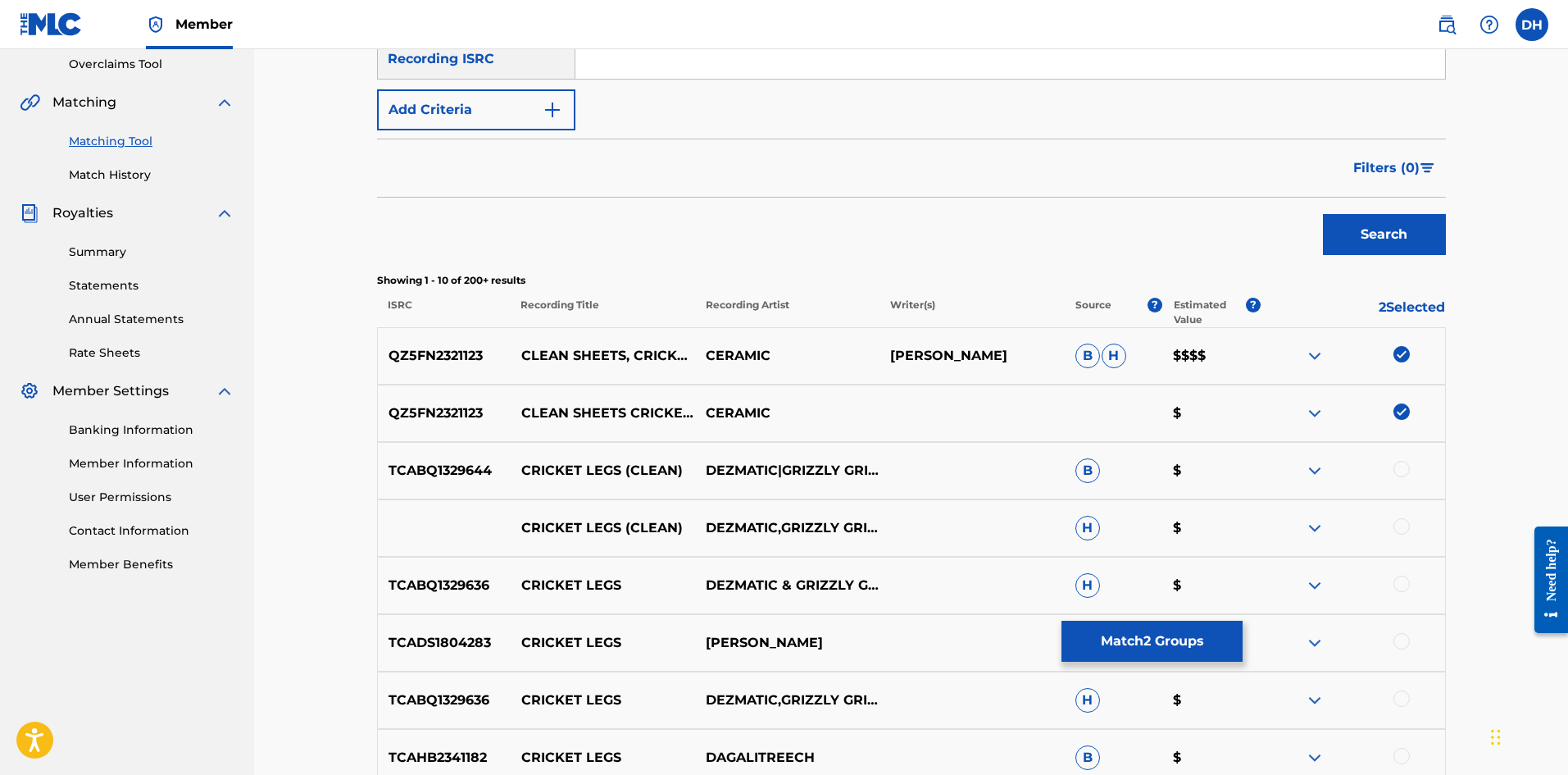
click at [1169, 639] on button "Match 2 Groups" at bounding box center [1153, 641] width 181 height 41
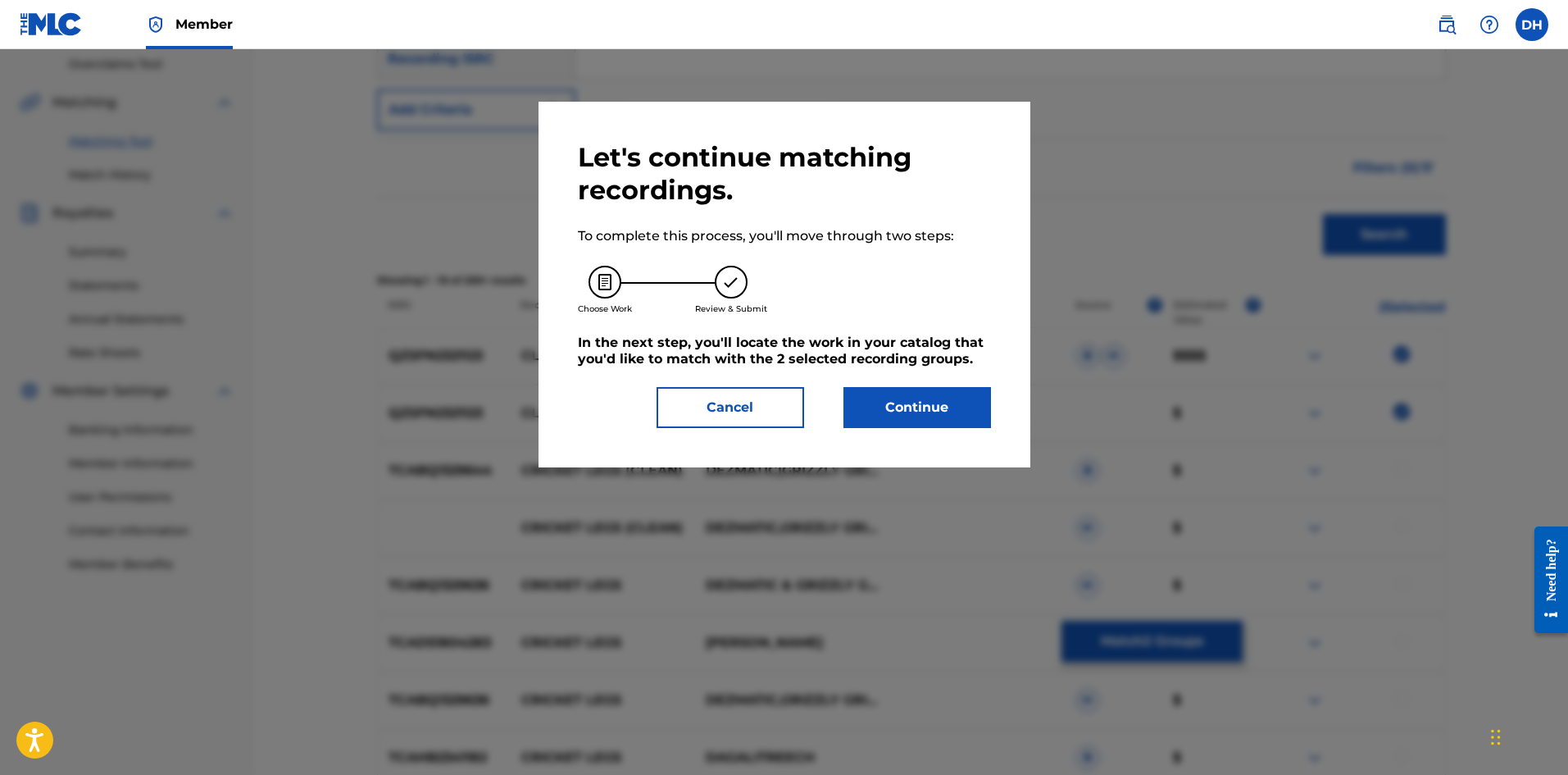
click at [893, 416] on button "Continue" at bounding box center [917, 407] width 147 height 41
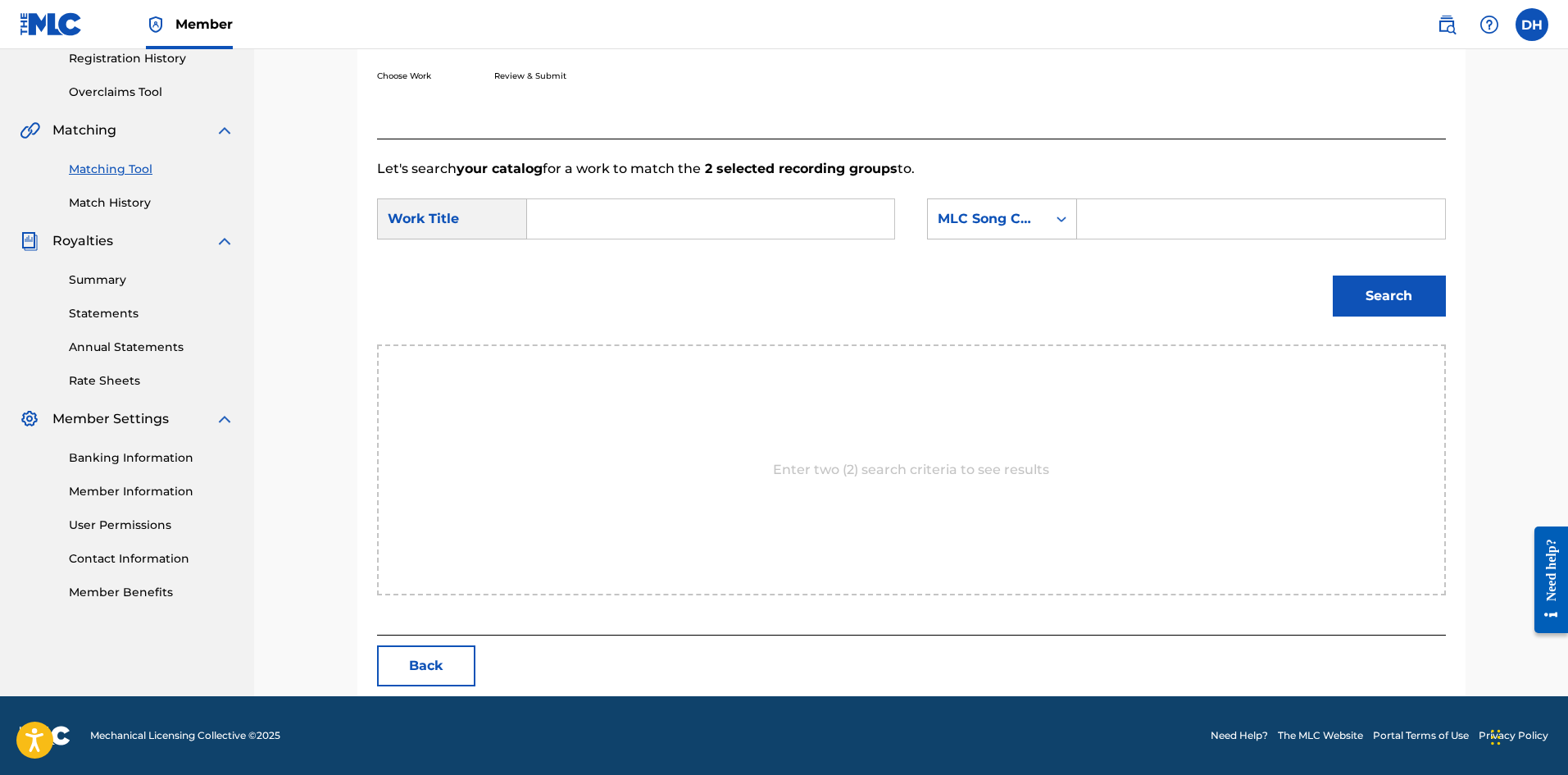
scroll to position [317, 0]
click at [610, 224] on input "Search Form" at bounding box center [711, 218] width 340 height 39
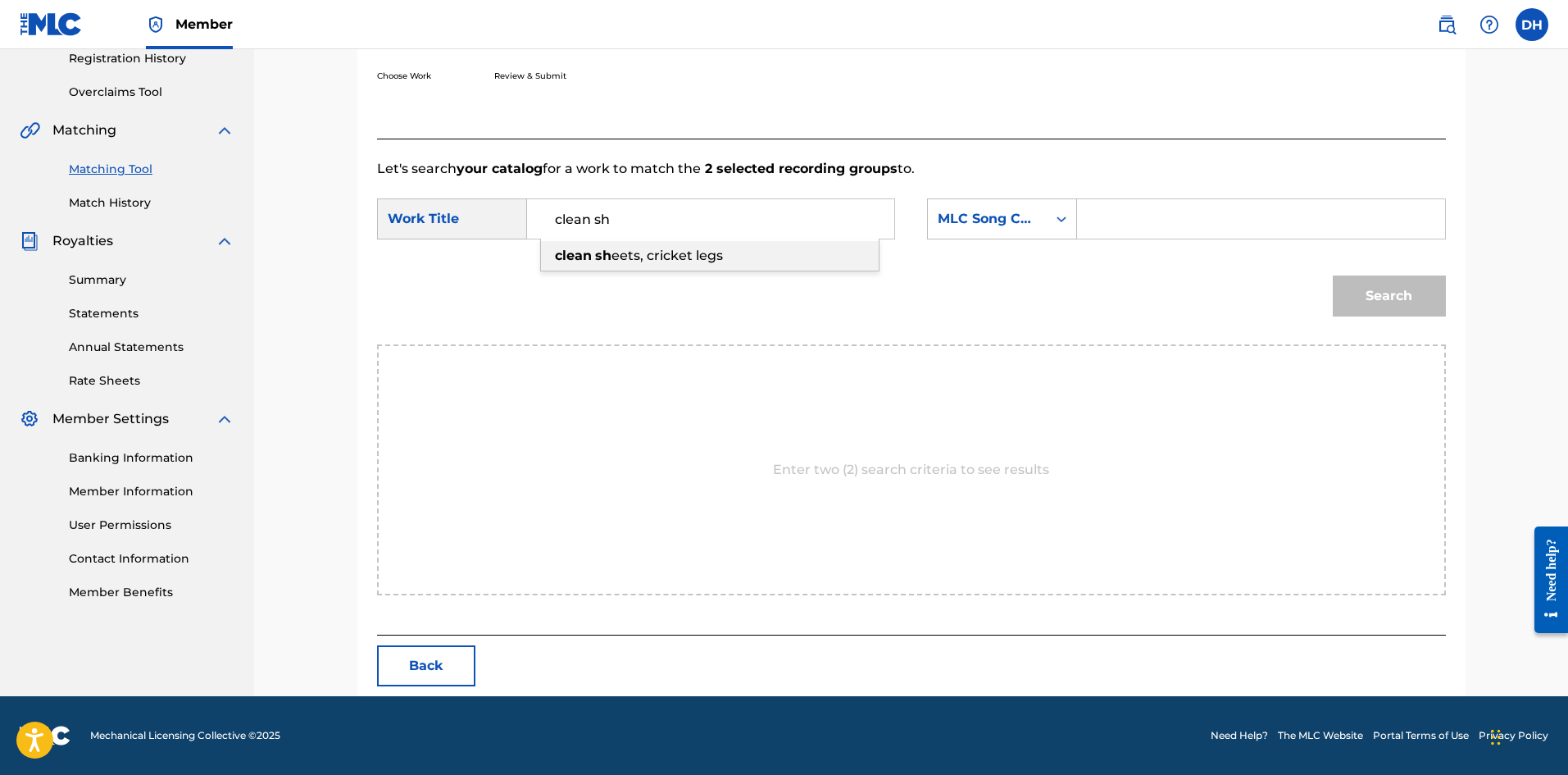
drag, startPoint x: 622, startPoint y: 250, endPoint x: 634, endPoint y: 256, distance: 13.4
click at [622, 251] on span "eets, cricket legs" at bounding box center [667, 256] width 112 height 16
type input "clean sheets, cricket legs"
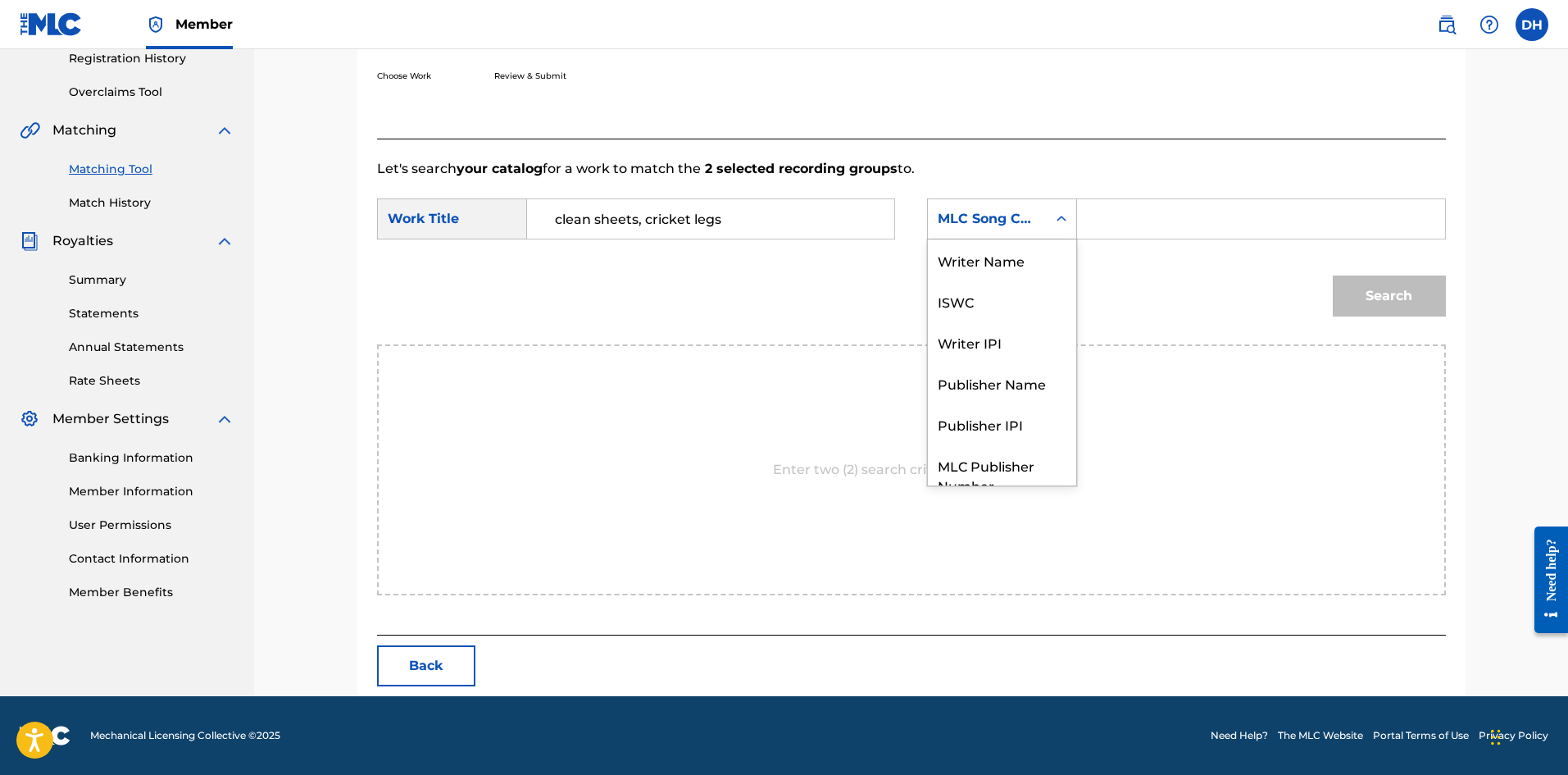
click at [966, 226] on div "MLC Song Code" at bounding box center [987, 219] width 99 height 20
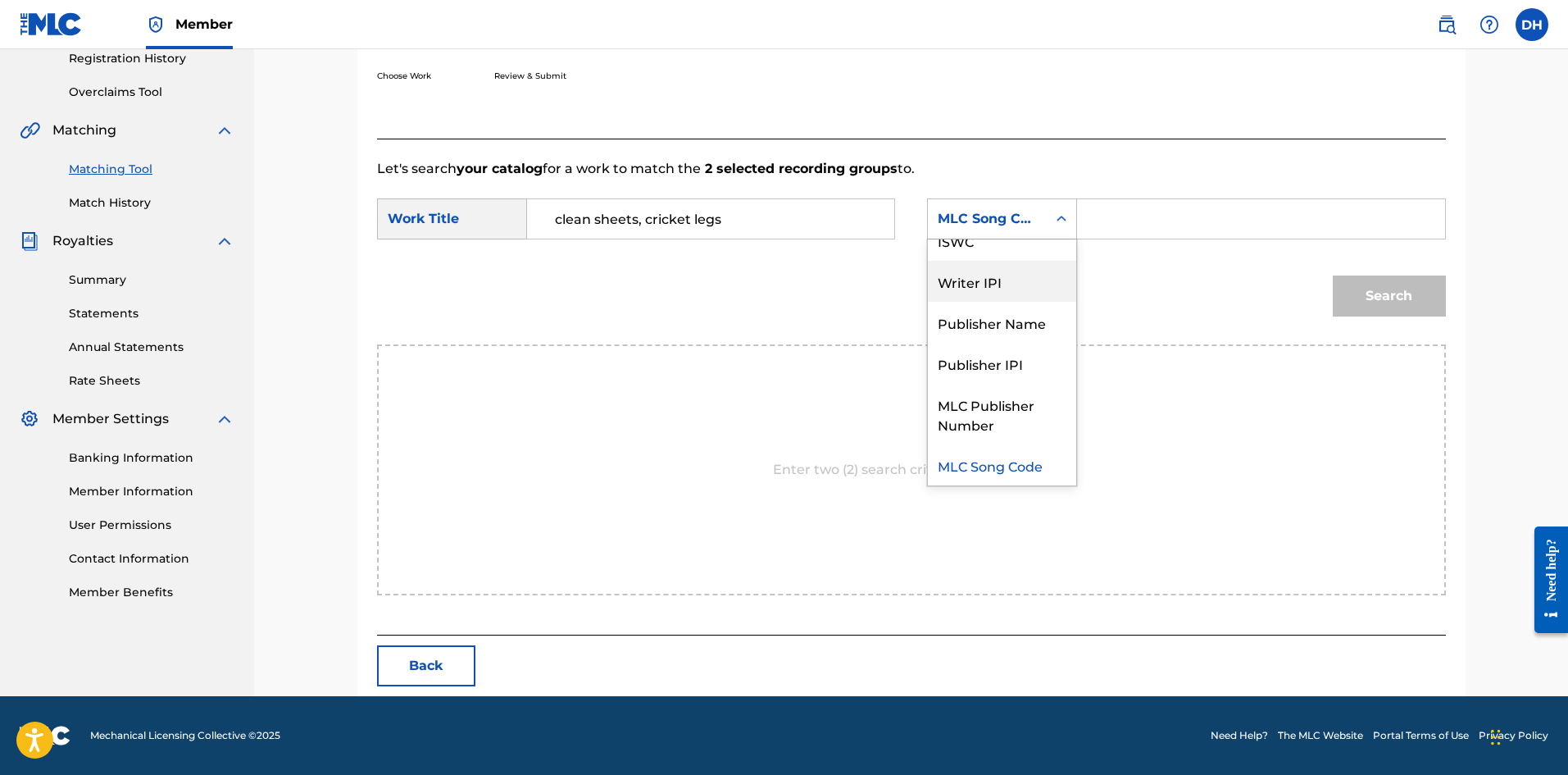
scroll to position [0, 0]
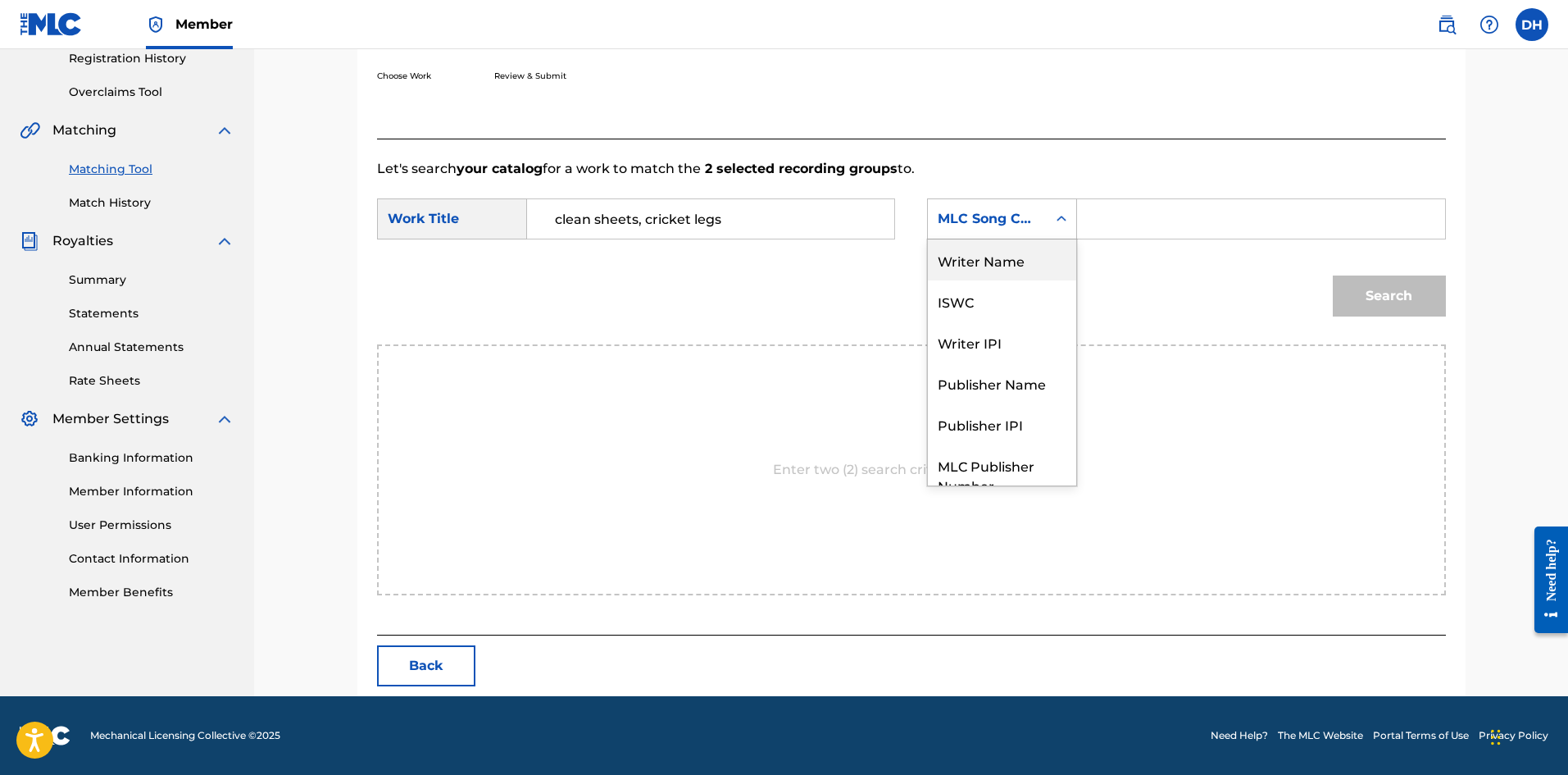
click at [989, 274] on div "Writer Name" at bounding box center [1002, 260] width 148 height 41
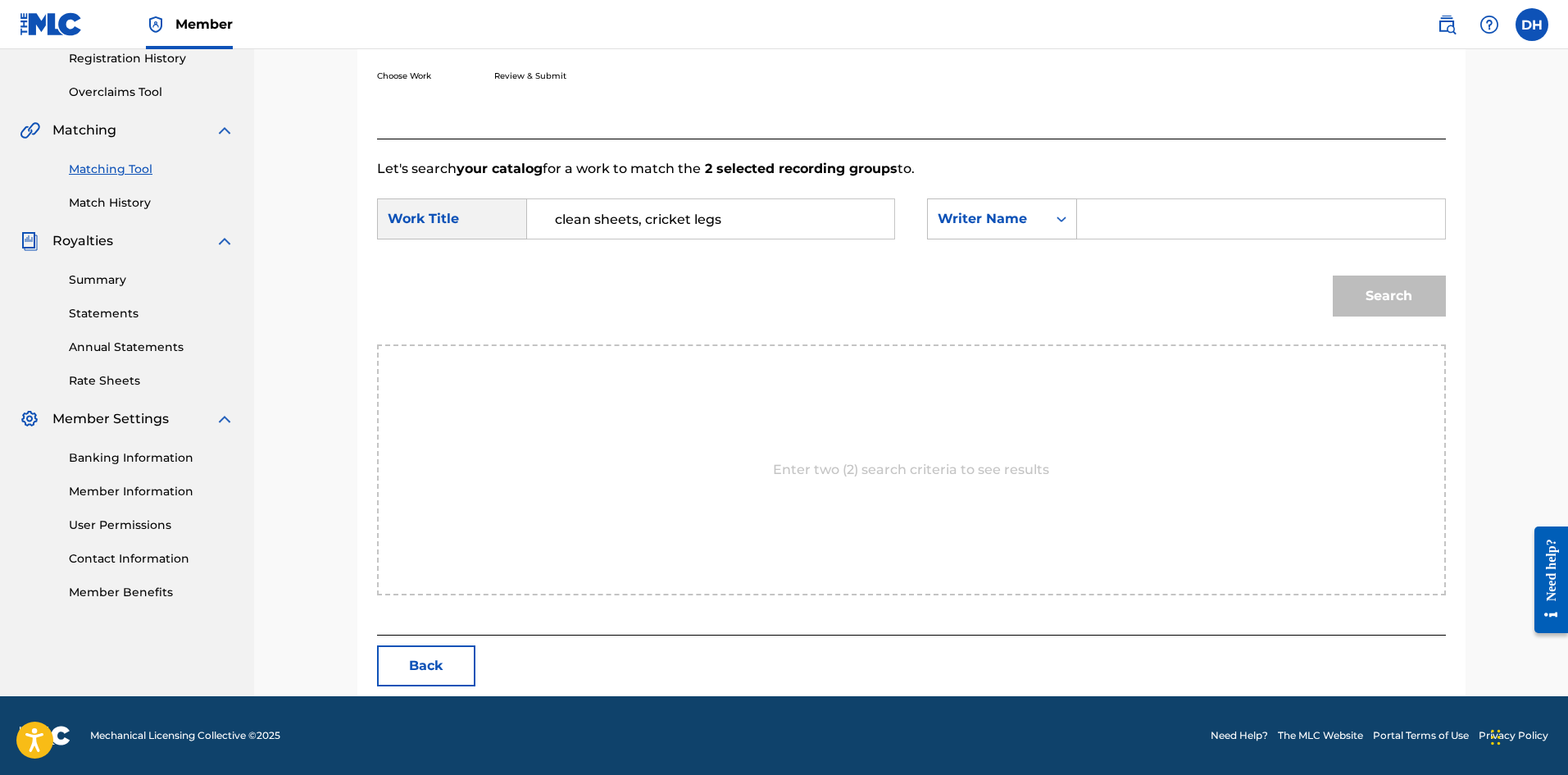
click at [1114, 223] on input "Search Form" at bounding box center [1261, 218] width 340 height 39
type input "[PERSON_NAME]"
click at [1372, 306] on button "Search" at bounding box center [1390, 296] width 113 height 41
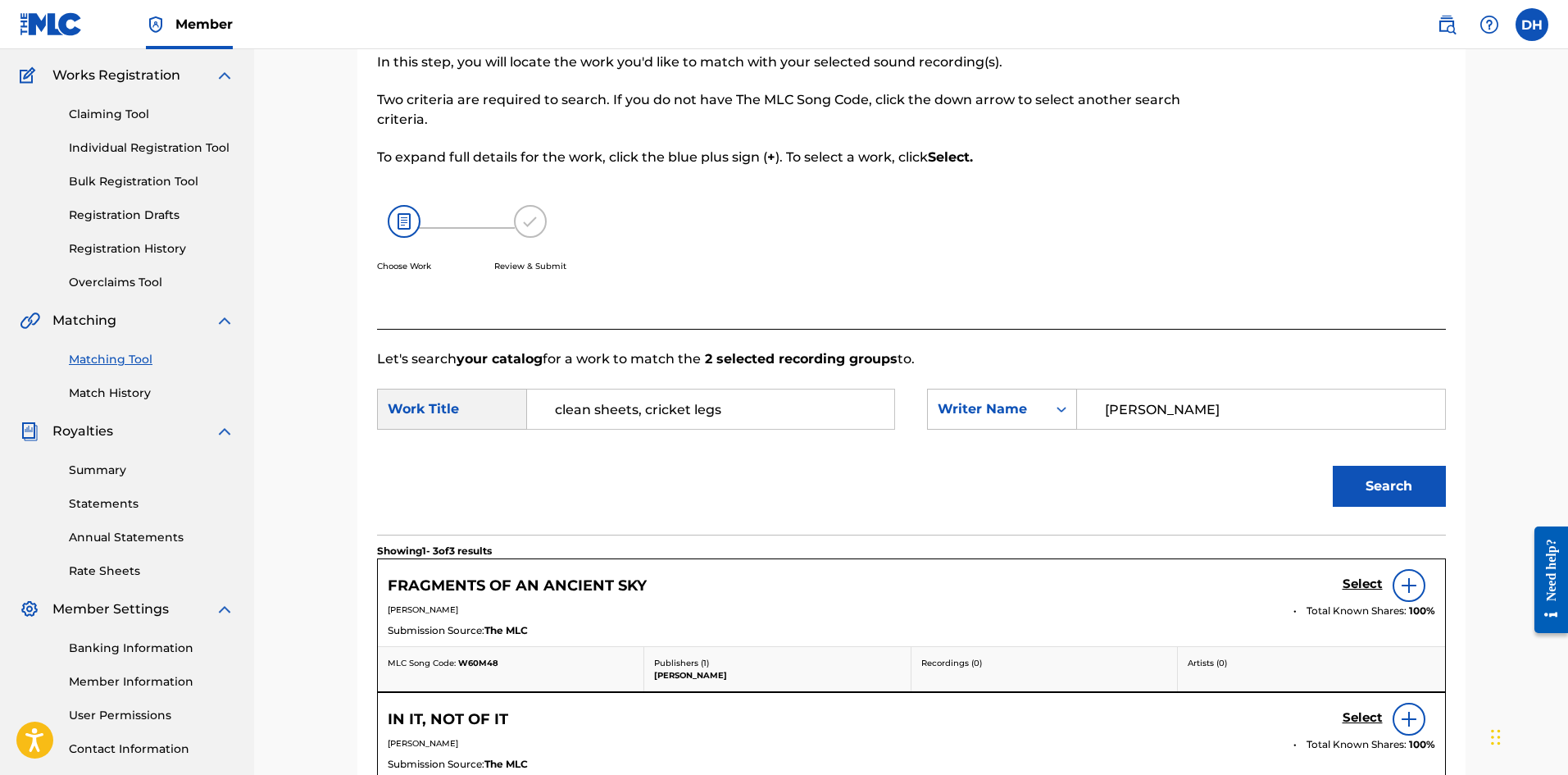
scroll to position [127, 0]
click at [785, 415] on input "clean sheets, cricket legs" at bounding box center [711, 410] width 340 height 39
click at [1392, 489] on button "Search" at bounding box center [1390, 487] width 113 height 41
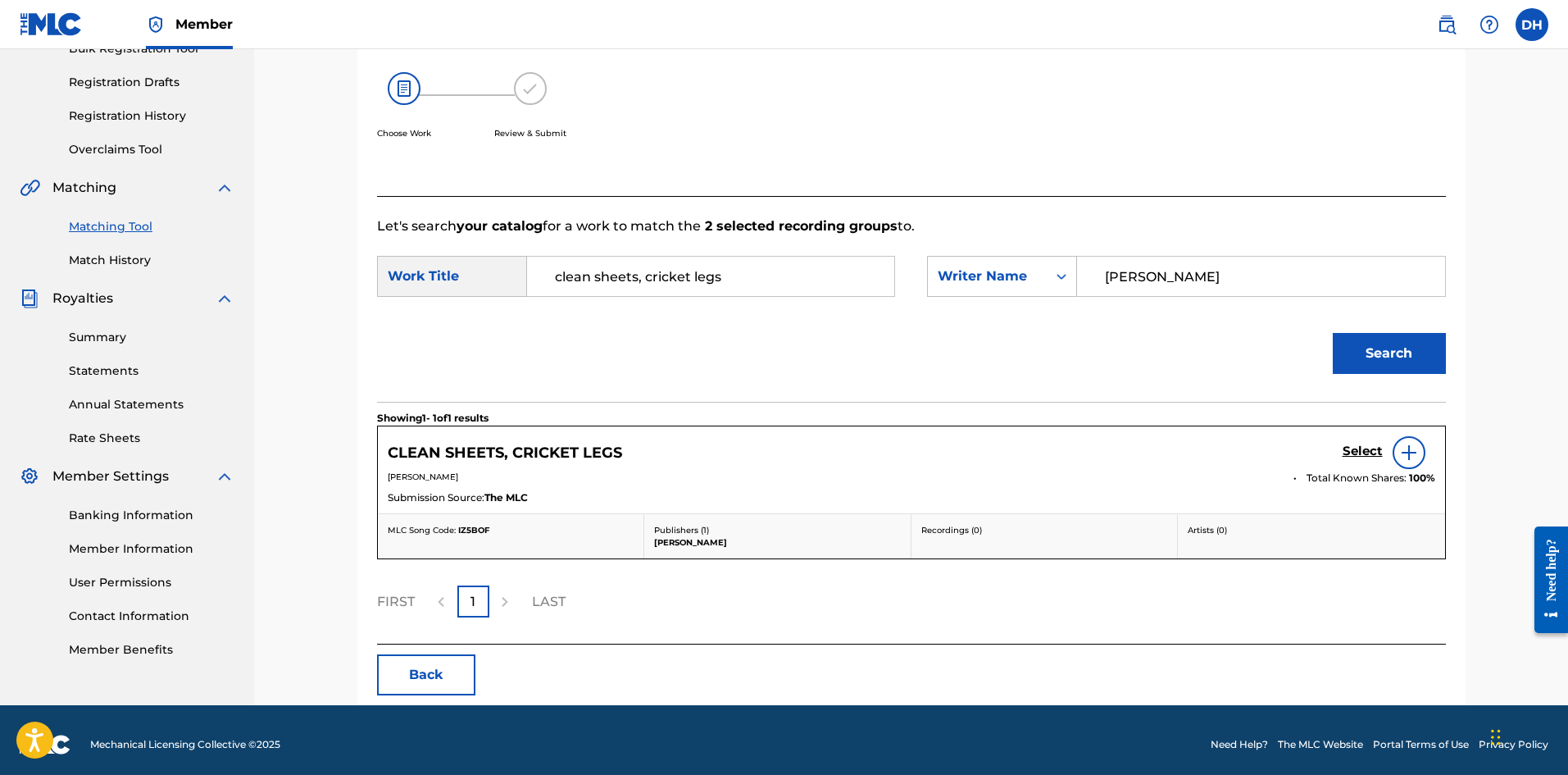
scroll to position [269, 0]
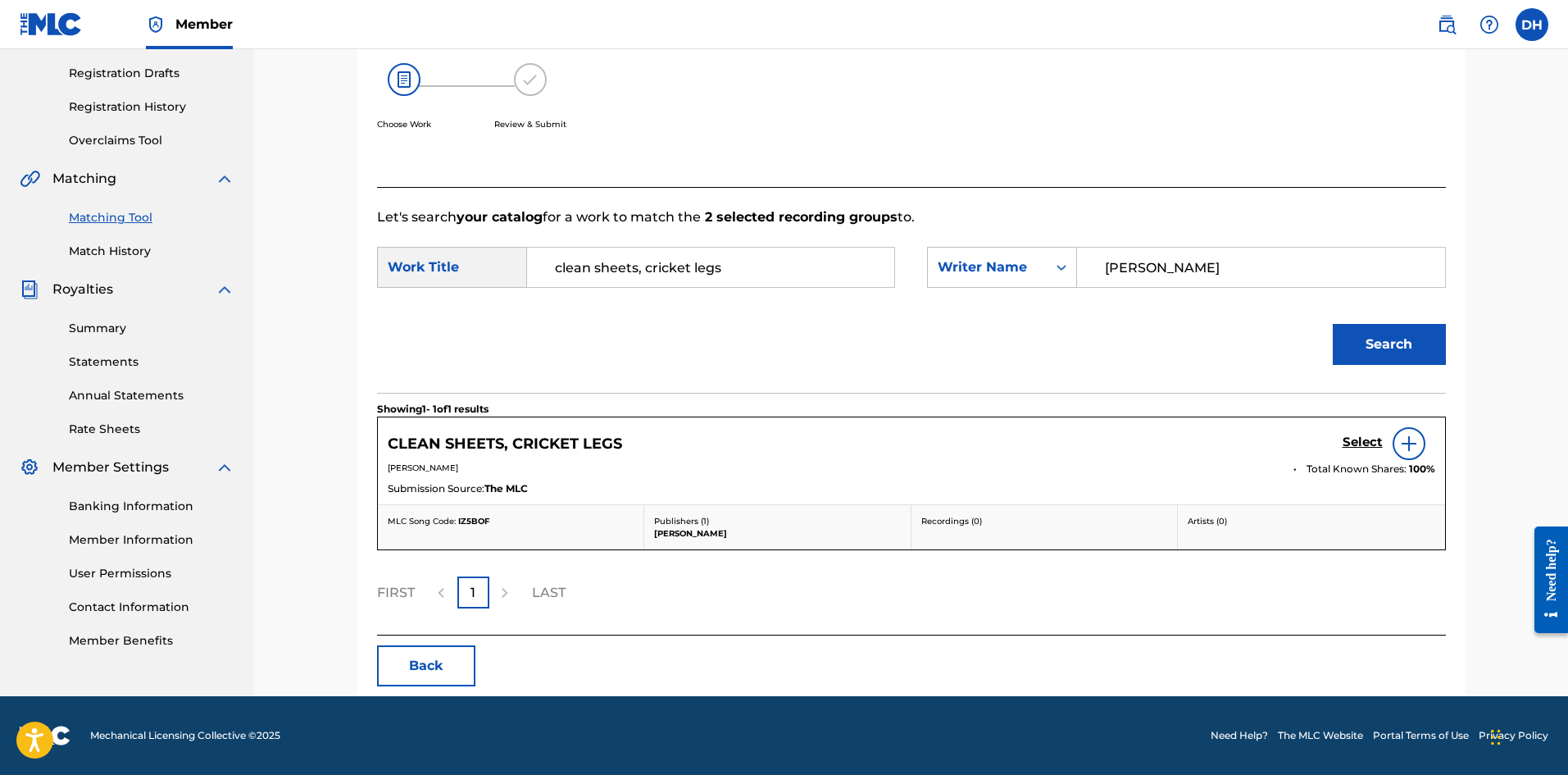
click at [1366, 440] on h5 "Select" at bounding box center [1363, 442] width 40 height 16
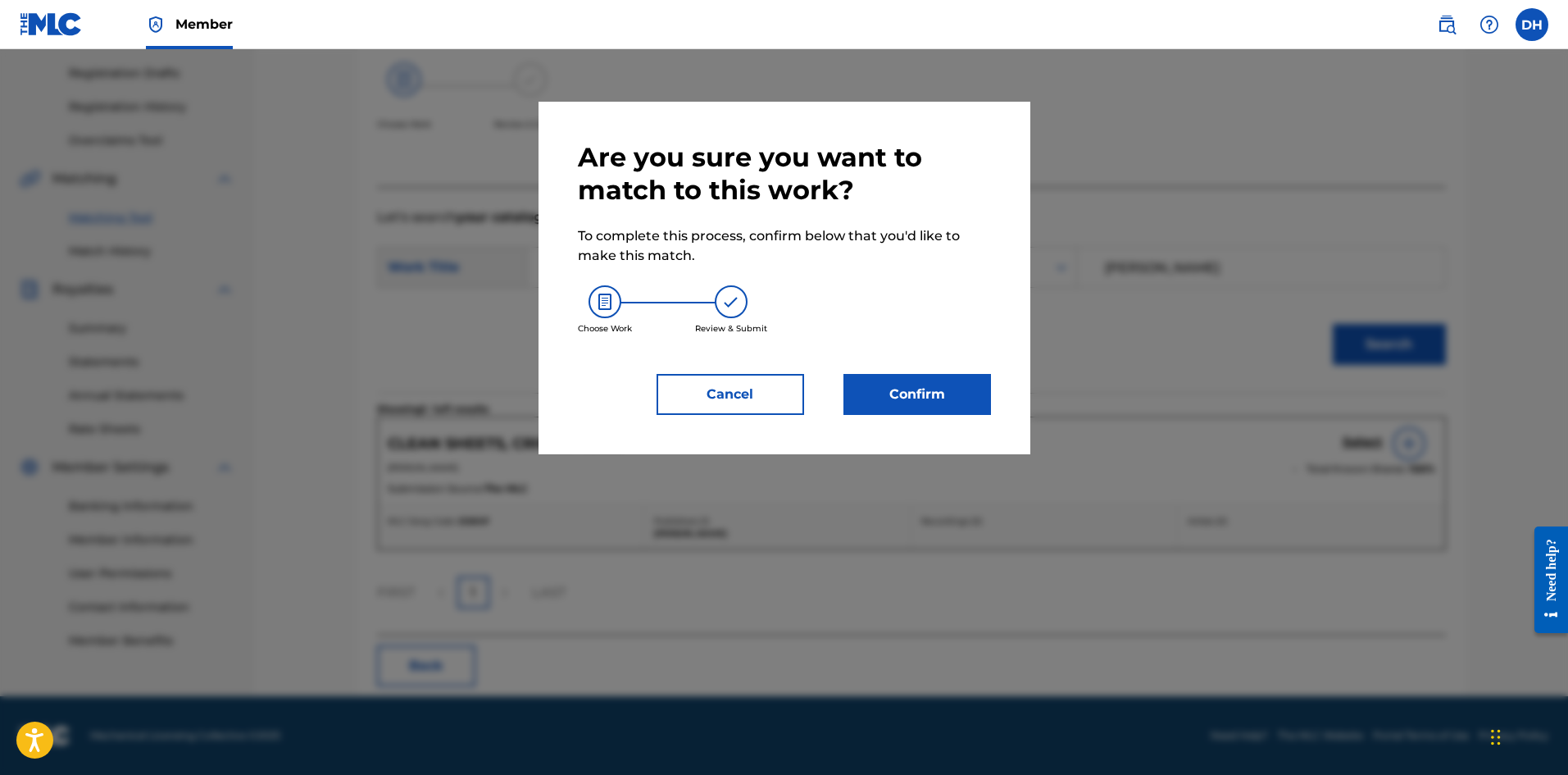
click at [941, 402] on button "Confirm" at bounding box center [917, 394] width 147 height 41
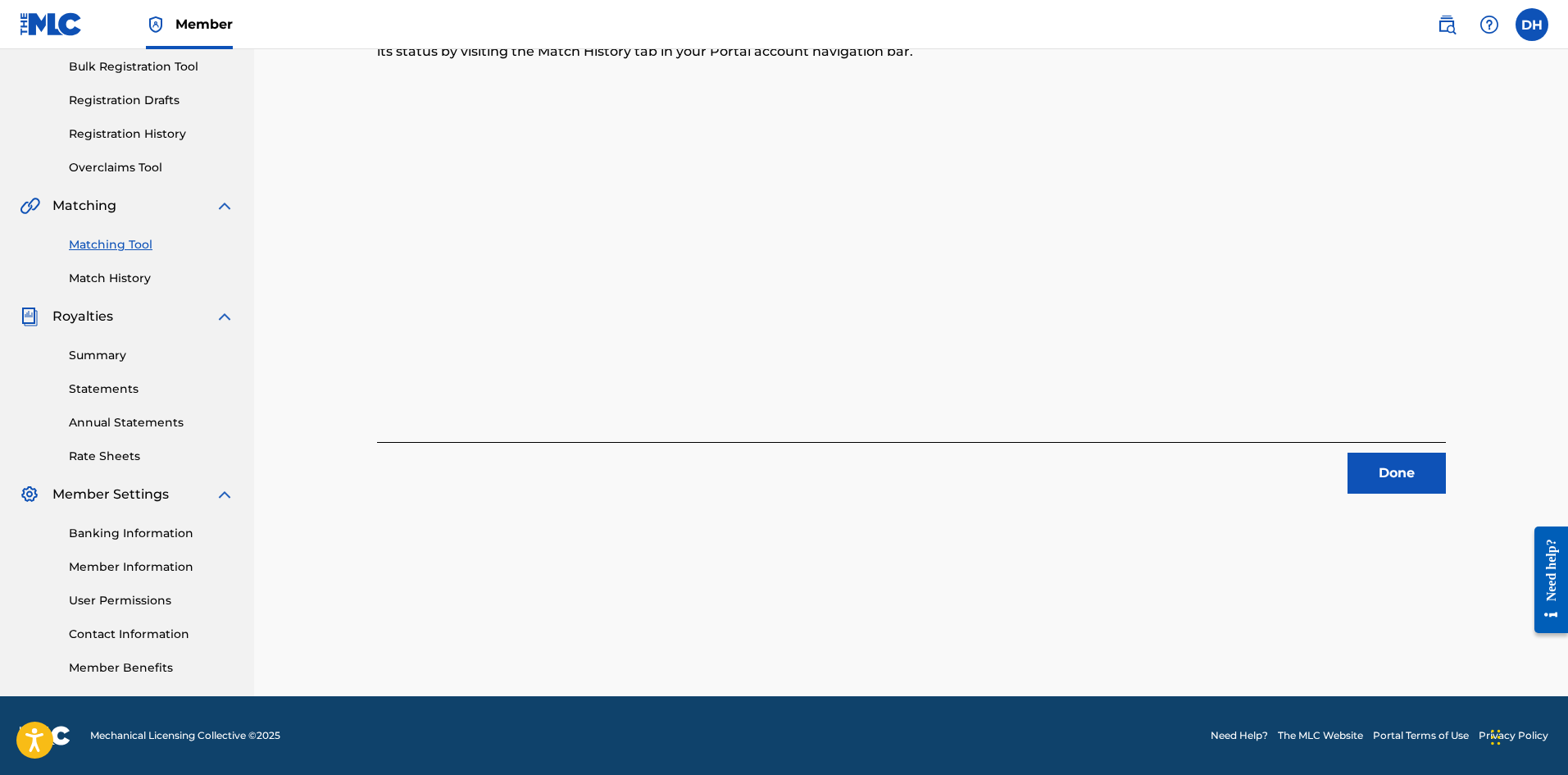
scroll to position [0, 0]
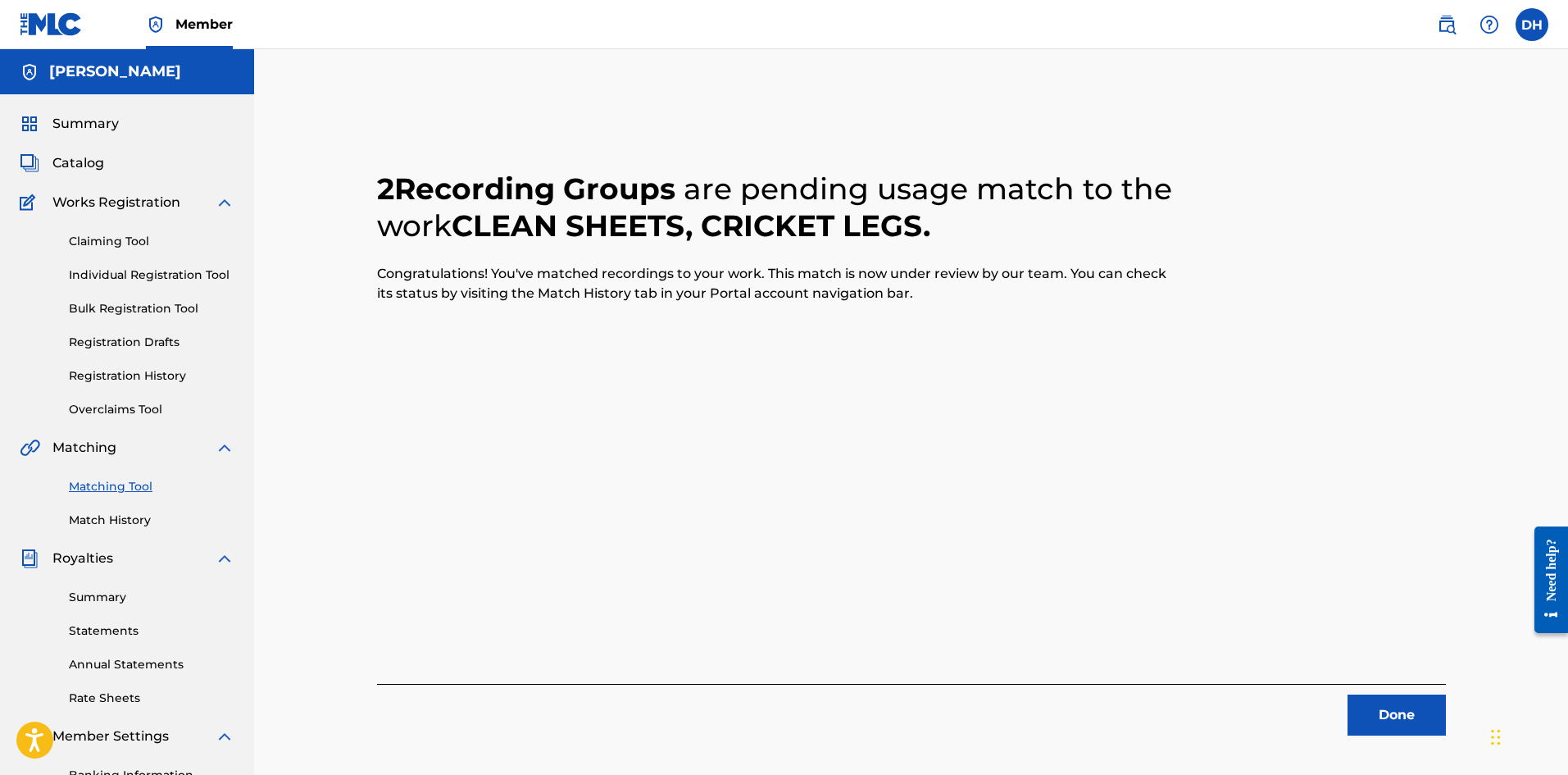
click at [1385, 706] on button "Done" at bounding box center [1397, 714] width 98 height 41
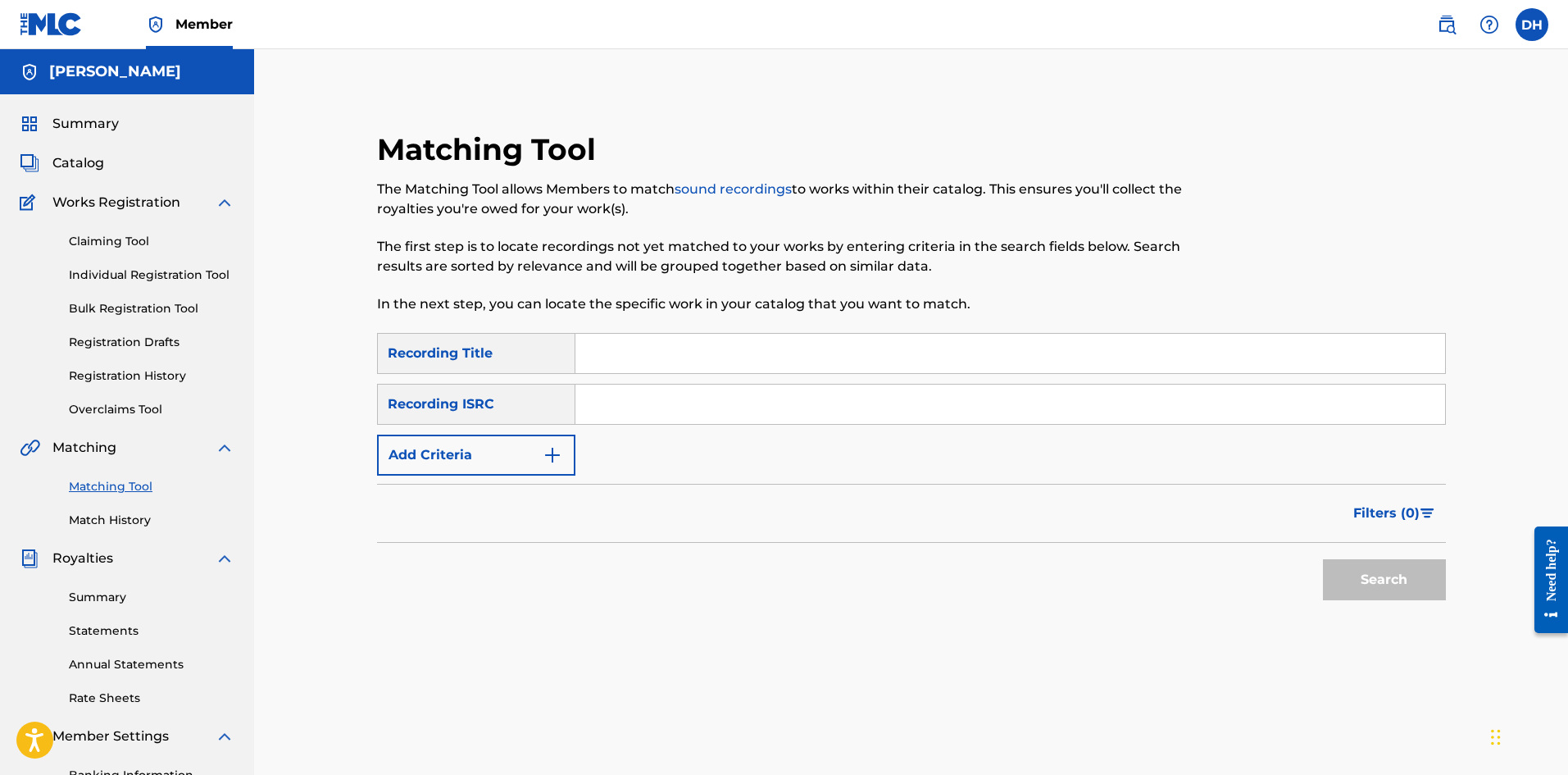
click at [81, 166] on span "Catalog" at bounding box center [78, 163] width 52 height 20
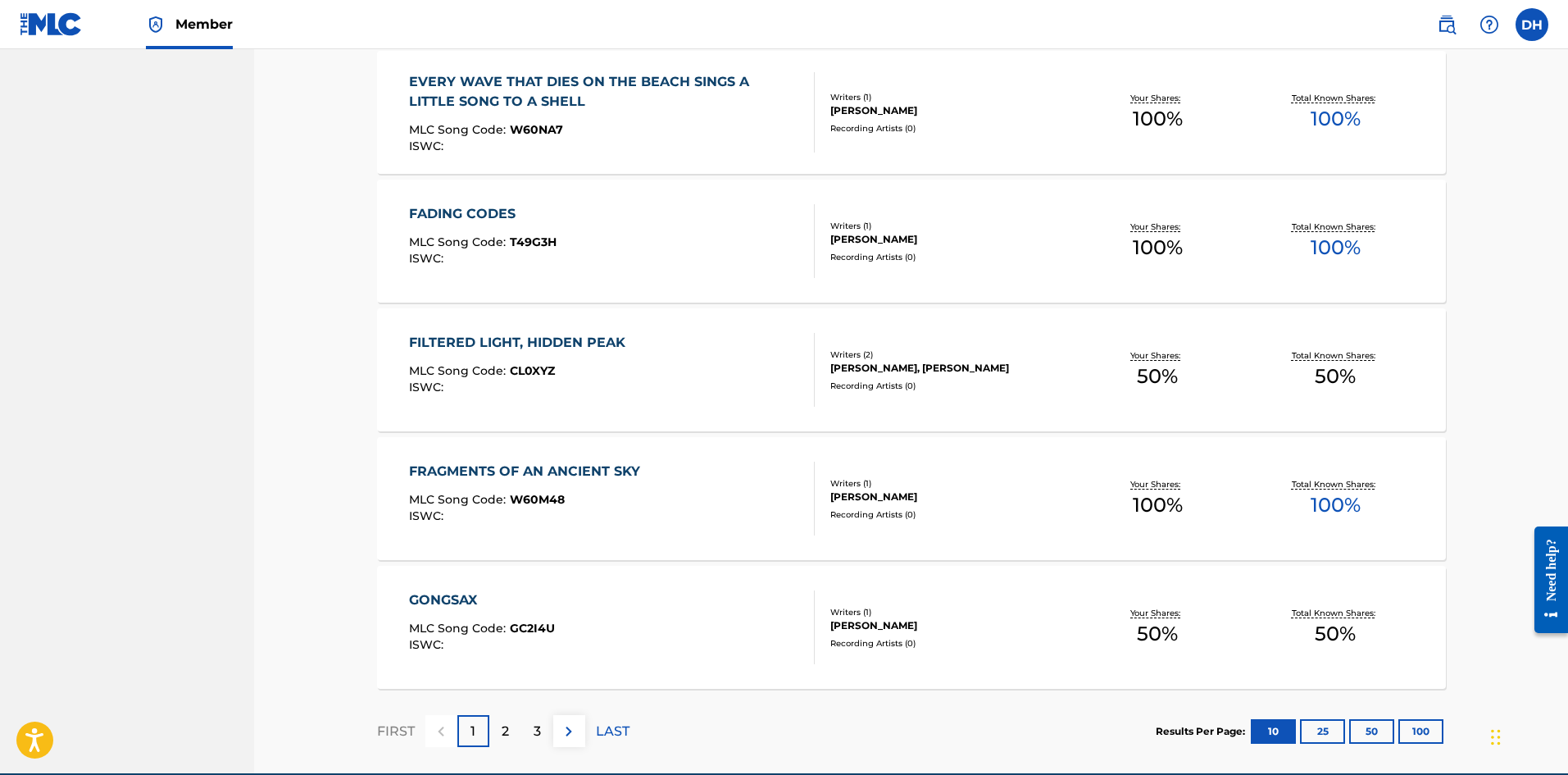
scroll to position [1143, 0]
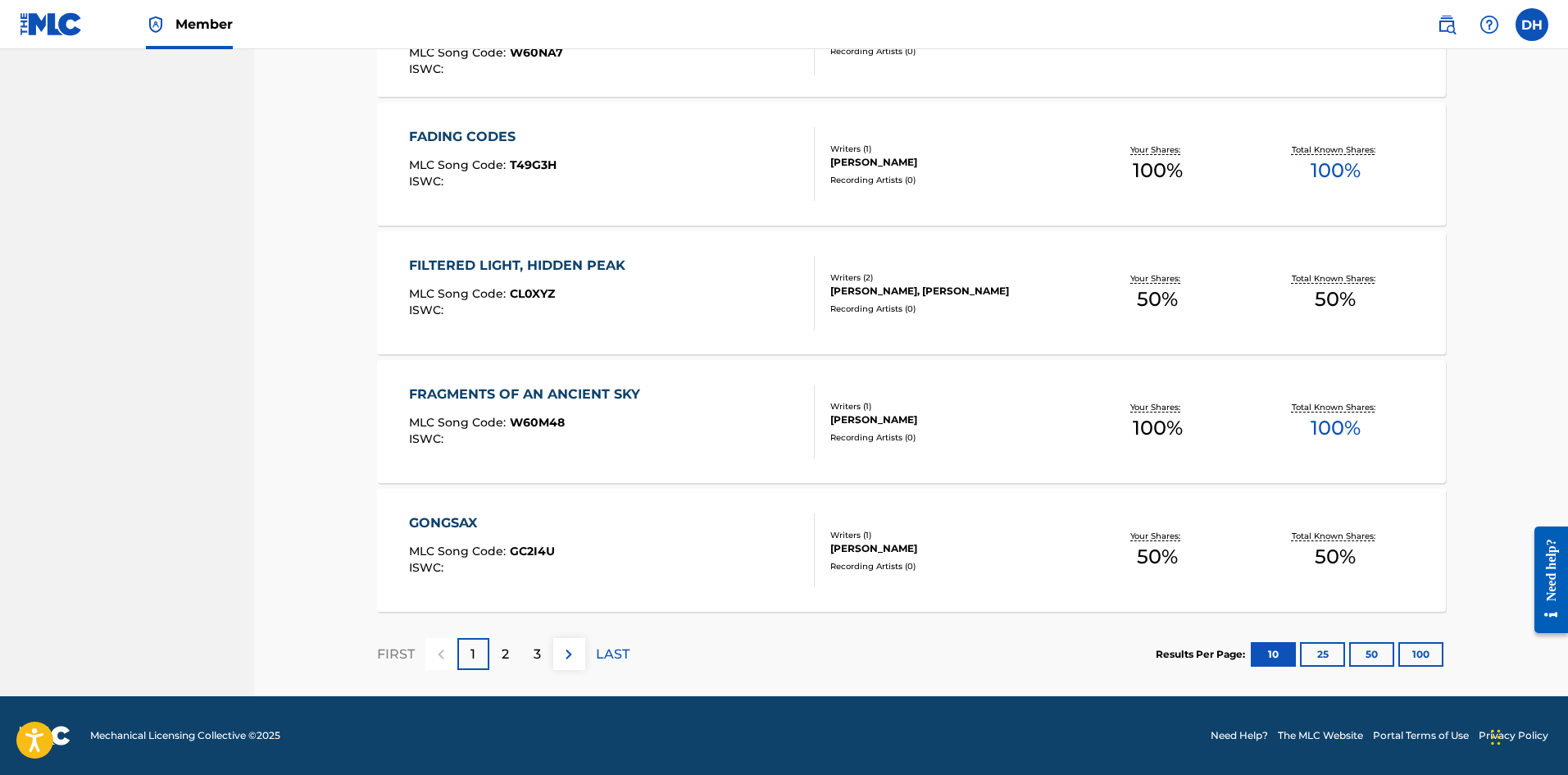
click at [499, 659] on div "2" at bounding box center [505, 653] width 32 height 32
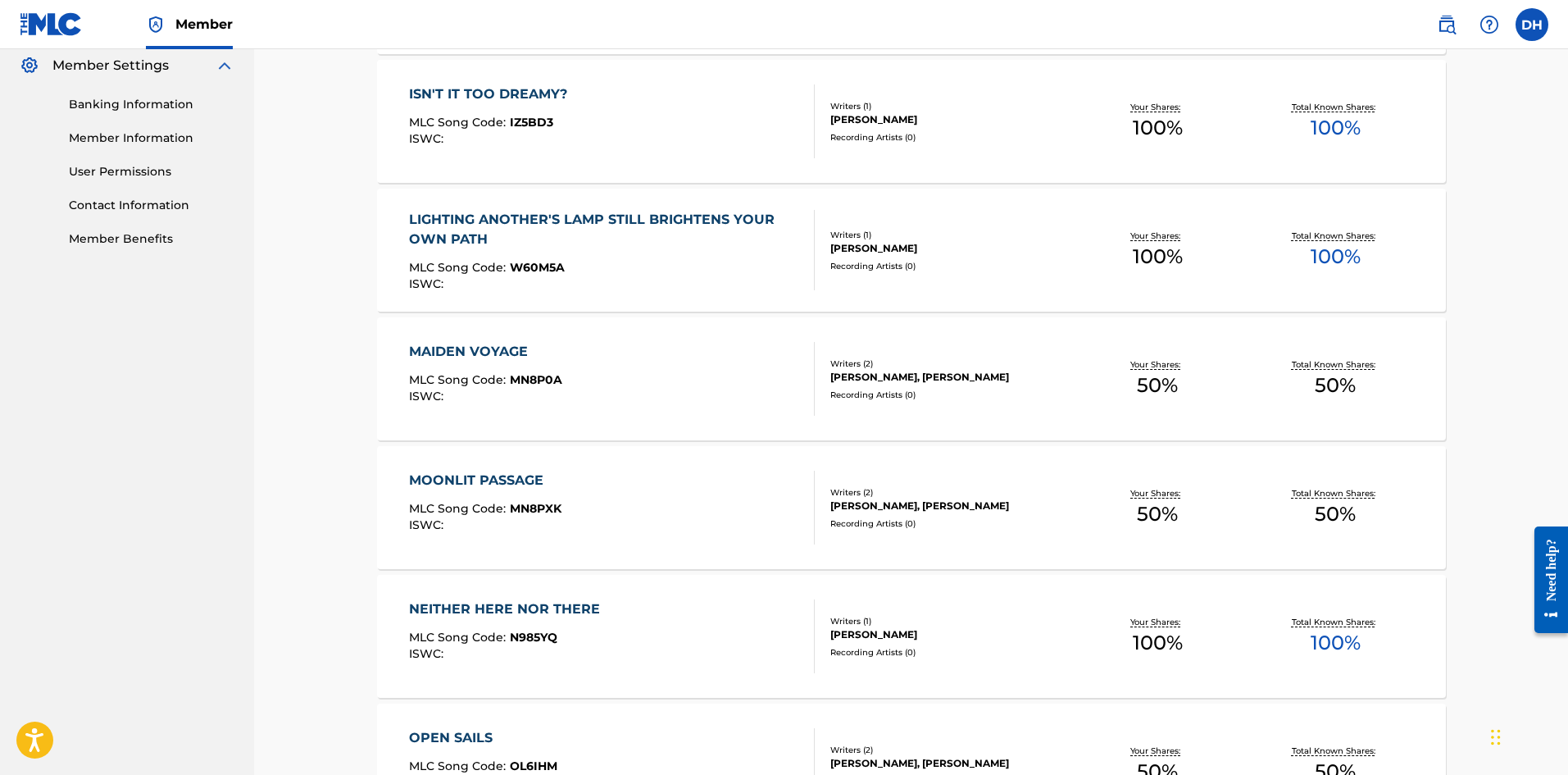
scroll to position [1061, 0]
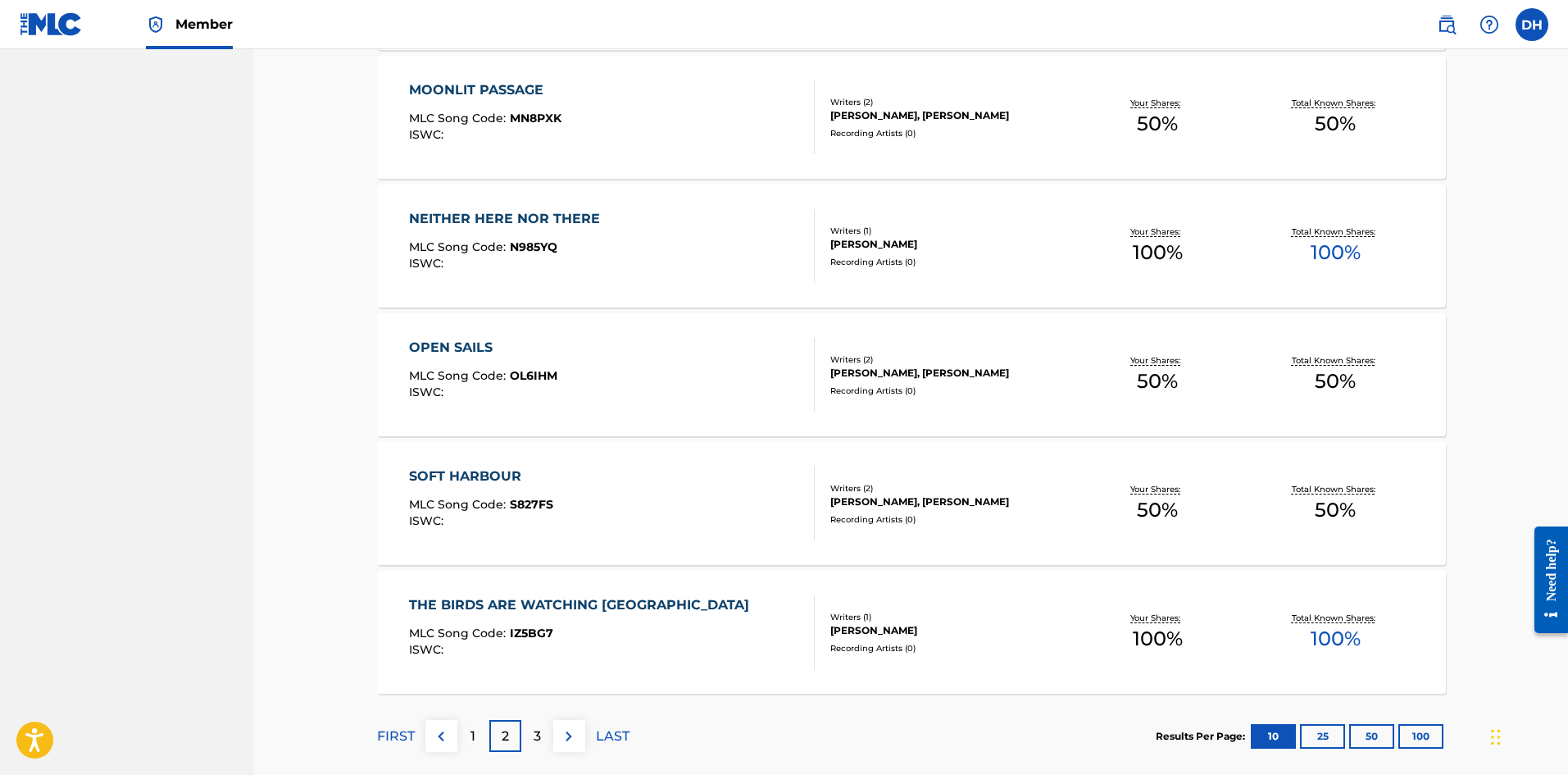
click at [543, 733] on div "3" at bounding box center [538, 736] width 32 height 32
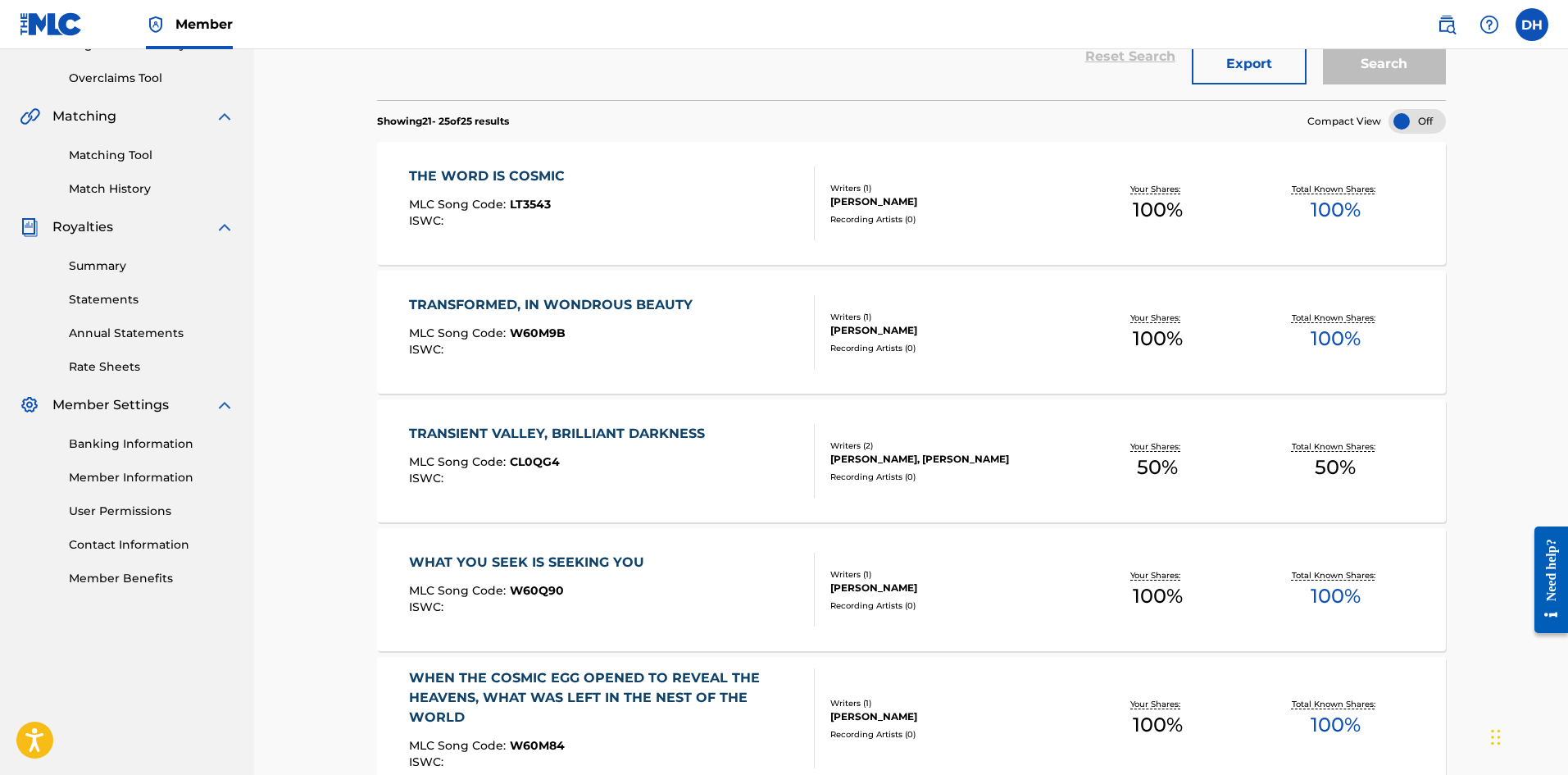
scroll to position [253, 0]
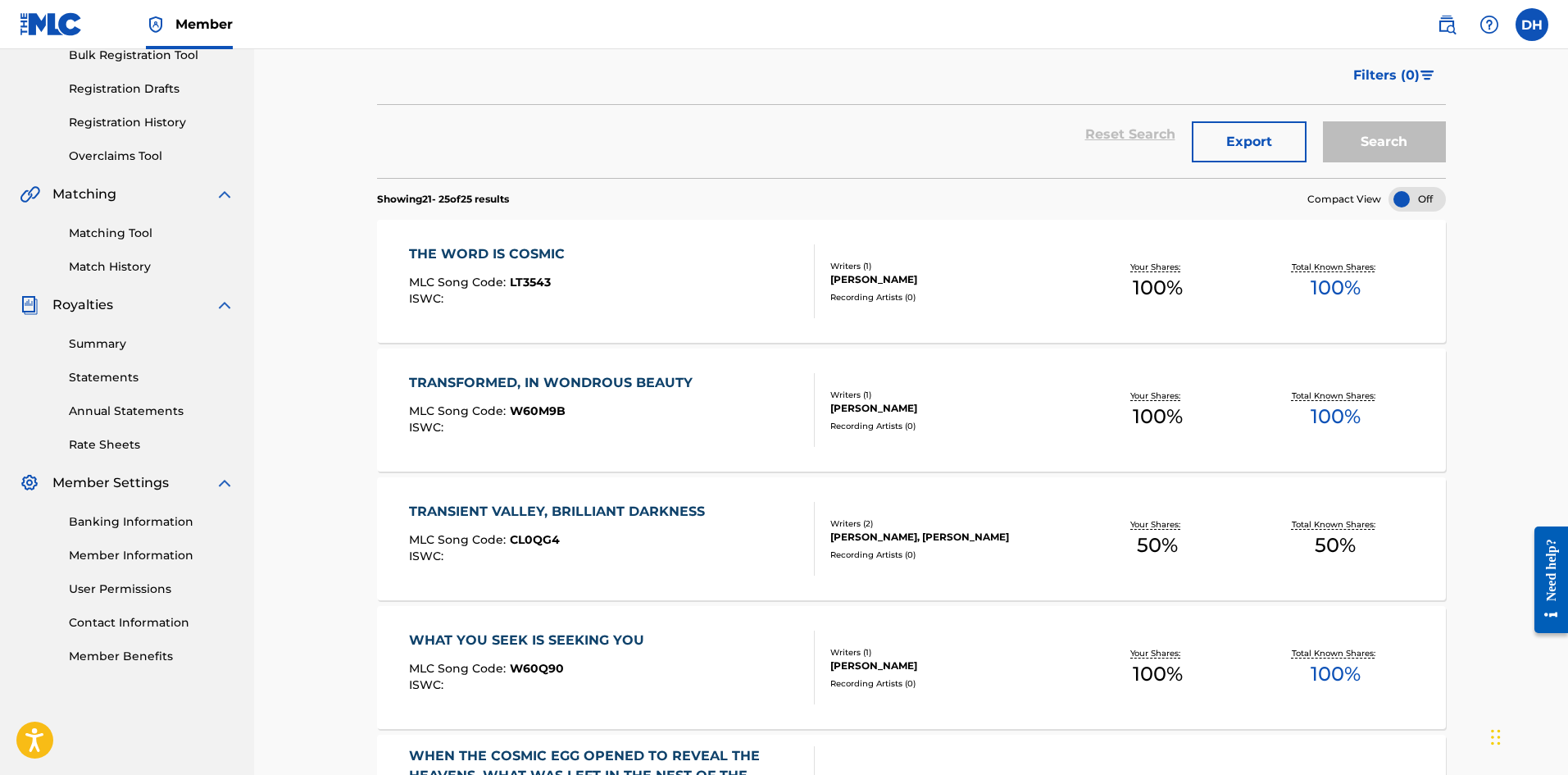
click at [136, 243] on div "Matching Tool Match History" at bounding box center [127, 240] width 215 height 72
click at [136, 238] on link "Matching Tool" at bounding box center [151, 233] width 166 height 17
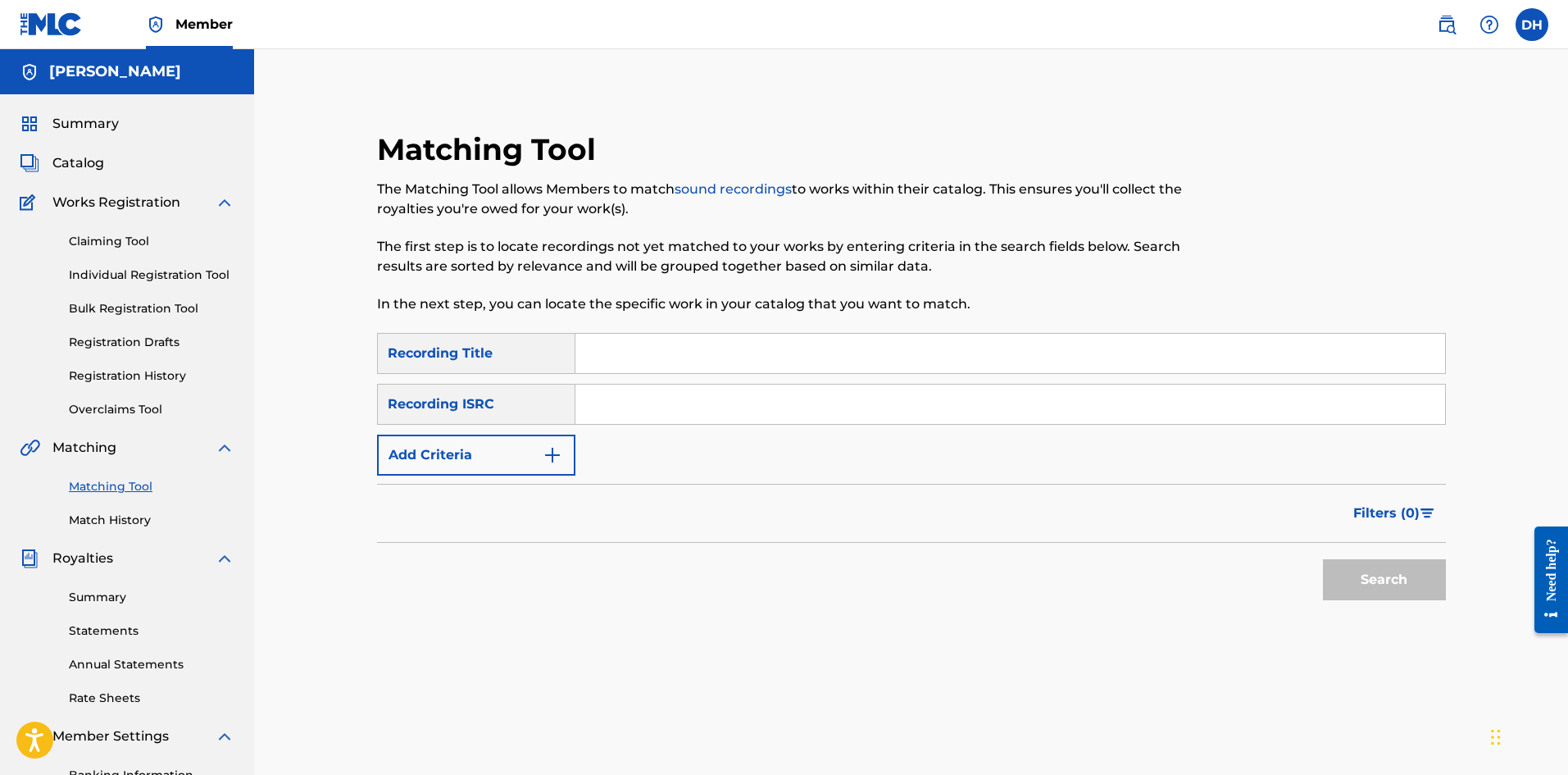
click at [610, 348] on input "Search Form" at bounding box center [1010, 353] width 870 height 39
type input "birds are watching [GEOGRAPHIC_DATA]"
click at [1323, 559] on button "Search" at bounding box center [1385, 579] width 123 height 41
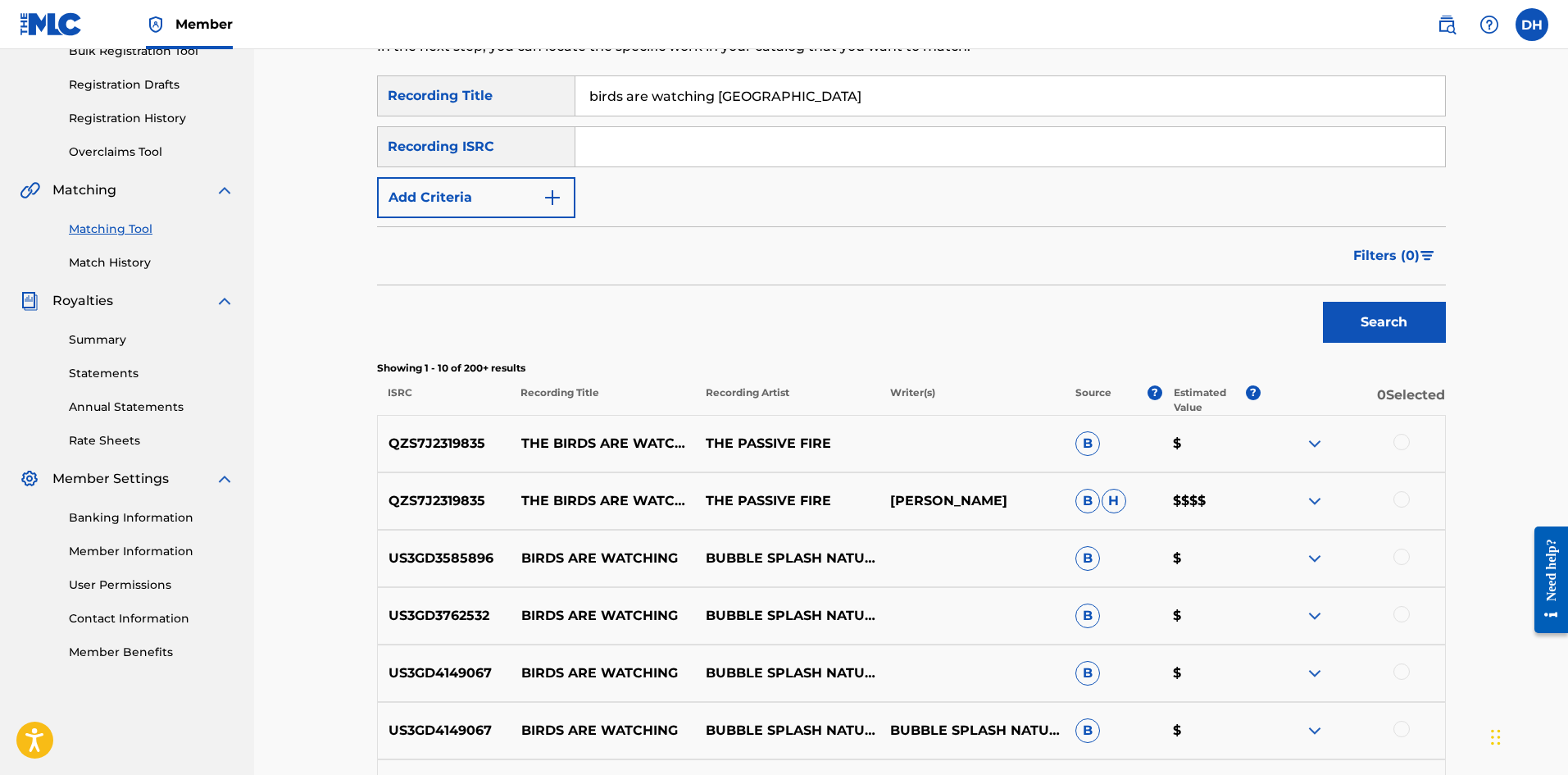
scroll to position [410, 0]
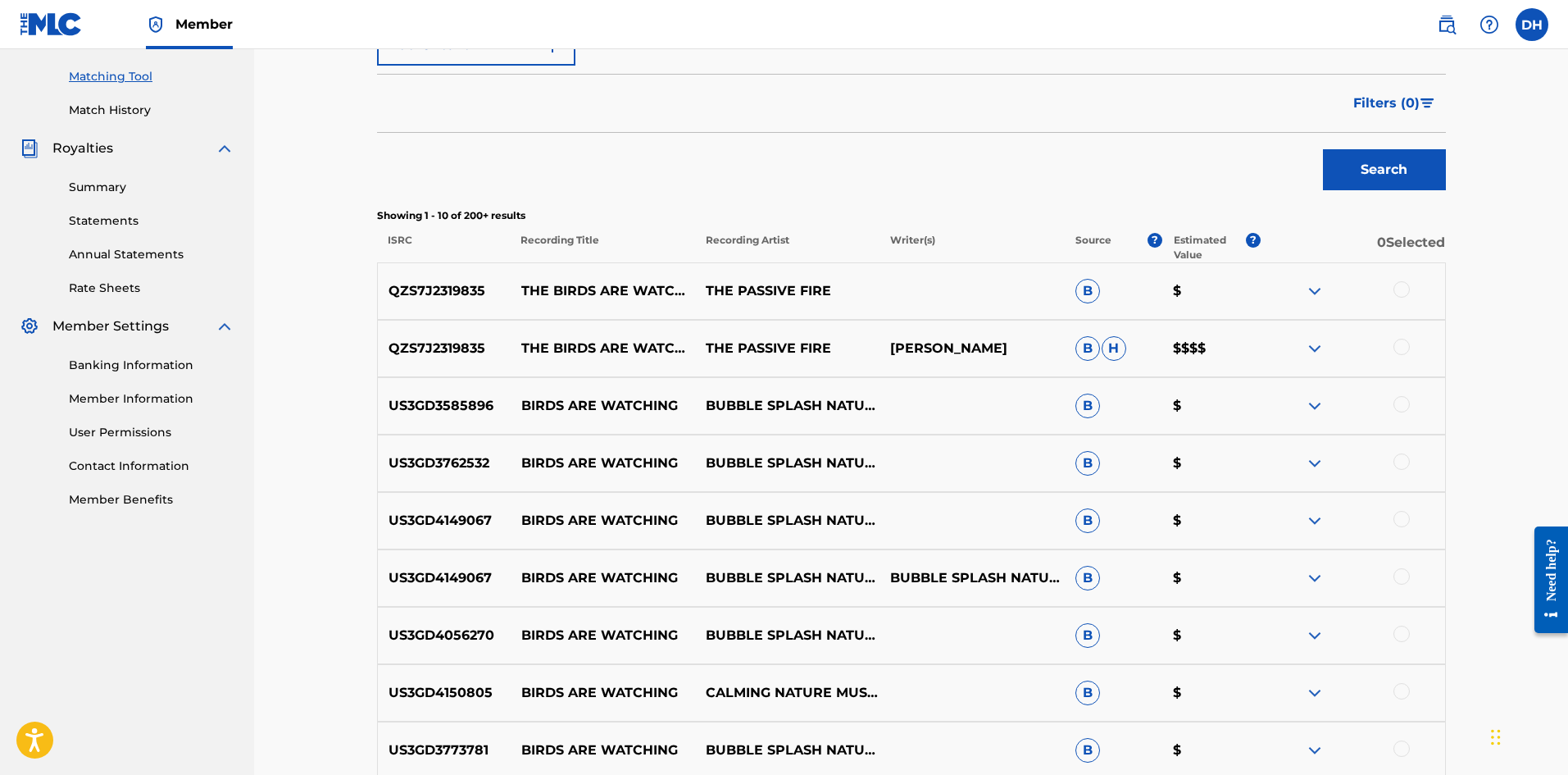
click at [1403, 291] on div at bounding box center [1402, 290] width 17 height 17
click at [1400, 337] on div "QZS7J2319835 THE BIRDS ARE WATCHING [GEOGRAPHIC_DATA] THE PASSIVE FIRE [PERSON_…" at bounding box center [911, 348] width 1069 height 57
click at [1403, 352] on div at bounding box center [1402, 347] width 17 height 17
click at [1139, 631] on button "Match 2 Groups" at bounding box center [1153, 641] width 181 height 41
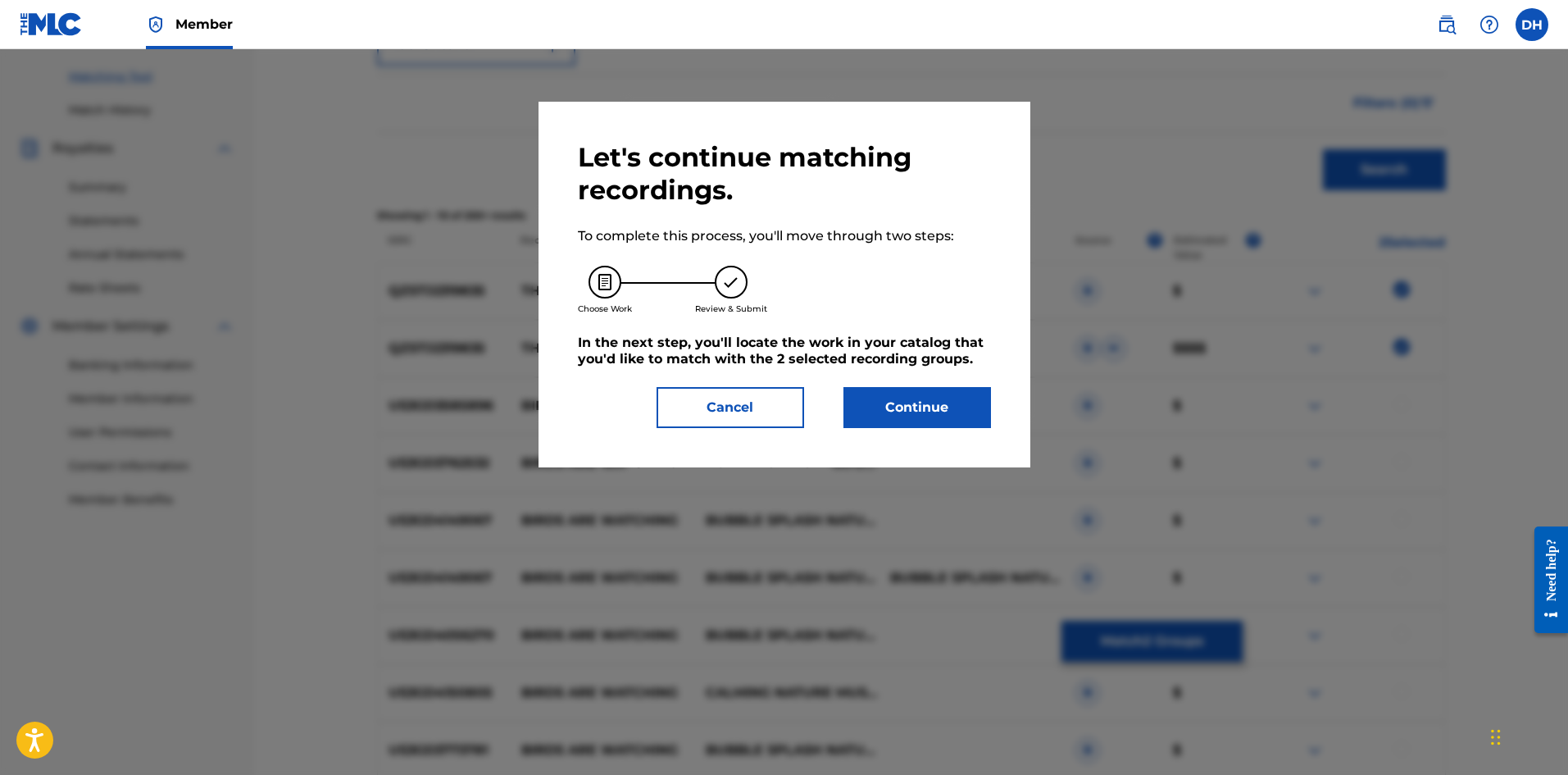
click at [912, 411] on button "Continue" at bounding box center [917, 407] width 147 height 41
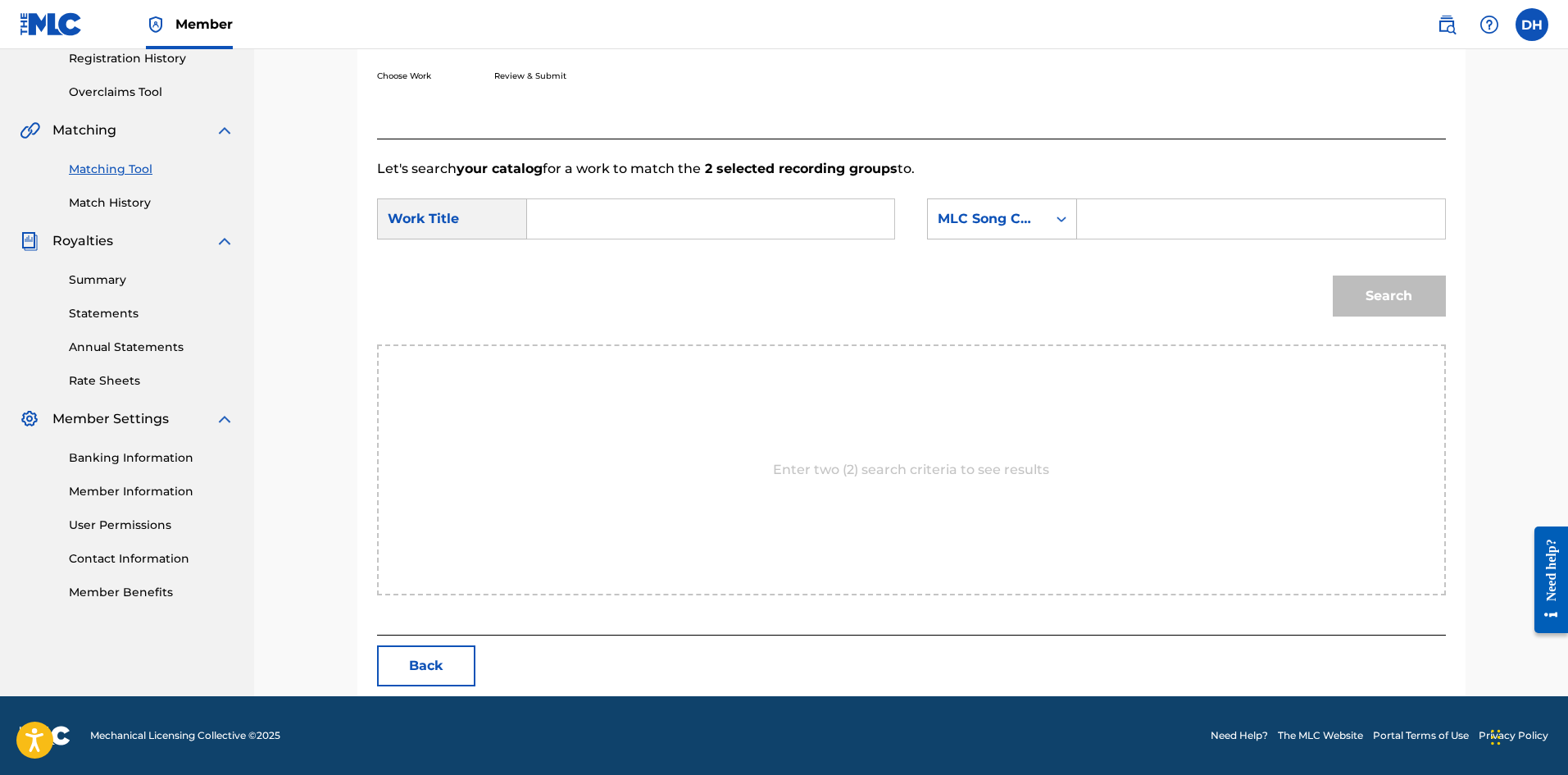
scroll to position [317, 0]
click at [670, 233] on input "Search Form" at bounding box center [711, 218] width 340 height 39
click at [690, 248] on span "s are watching [GEOGRAPHIC_DATA]" at bounding box center [728, 256] width 246 height 16
type input "the birds are watching [GEOGRAPHIC_DATA]"
click at [985, 211] on div "MLC Song Code" at bounding box center [987, 219] width 99 height 20
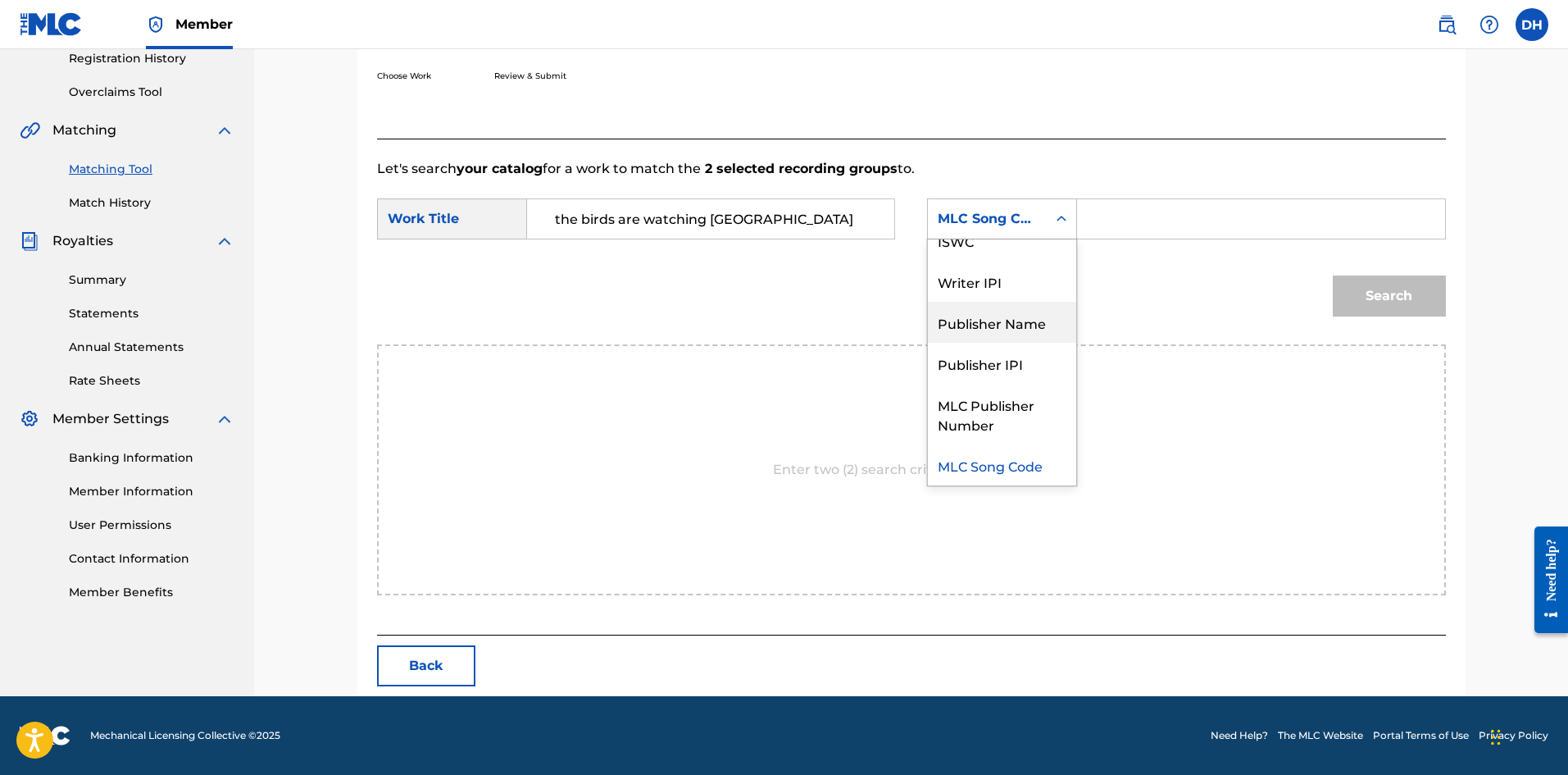
scroll to position [0, 0]
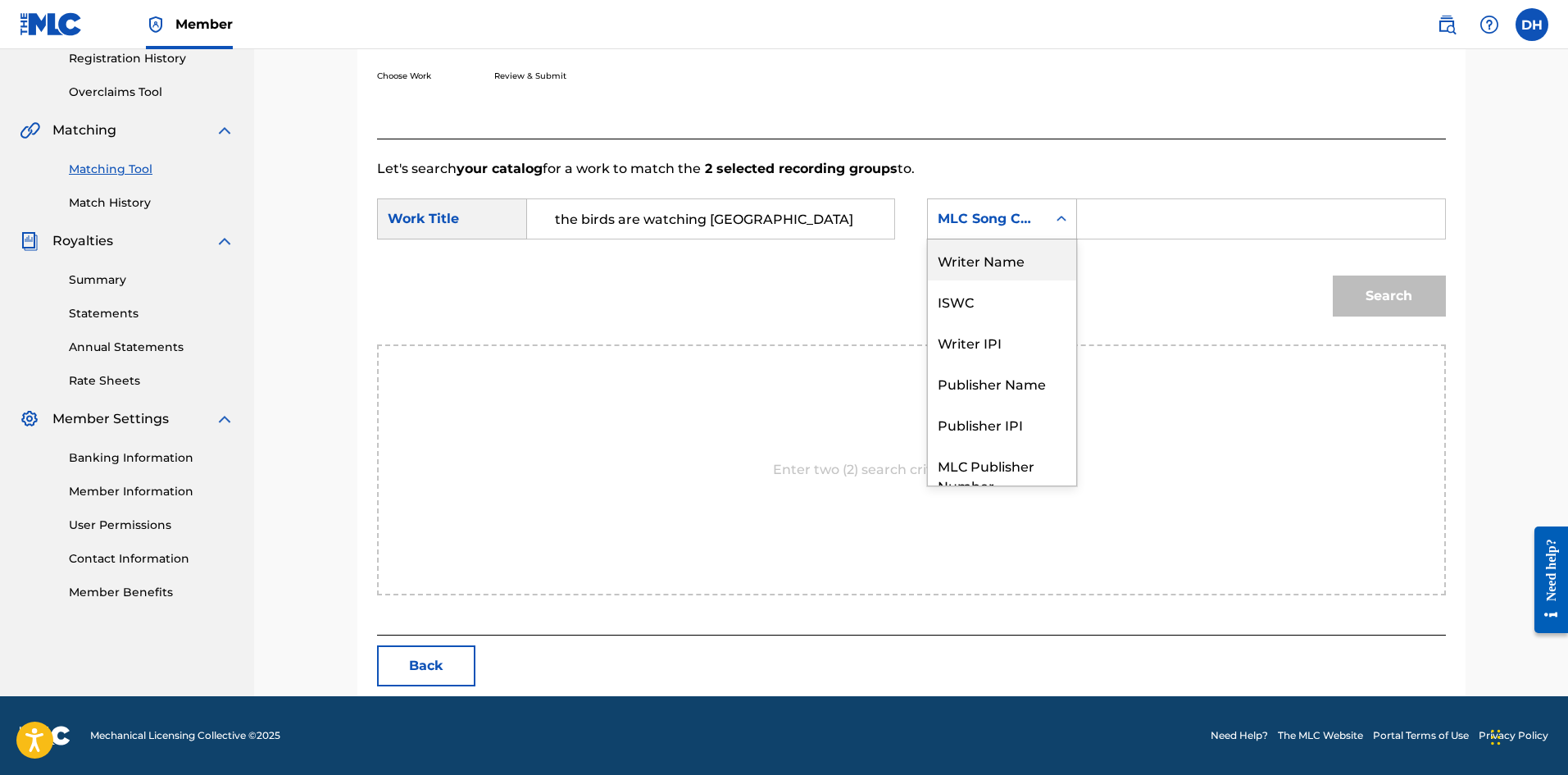
click at [1014, 250] on div "Writer Name" at bounding box center [1002, 260] width 148 height 41
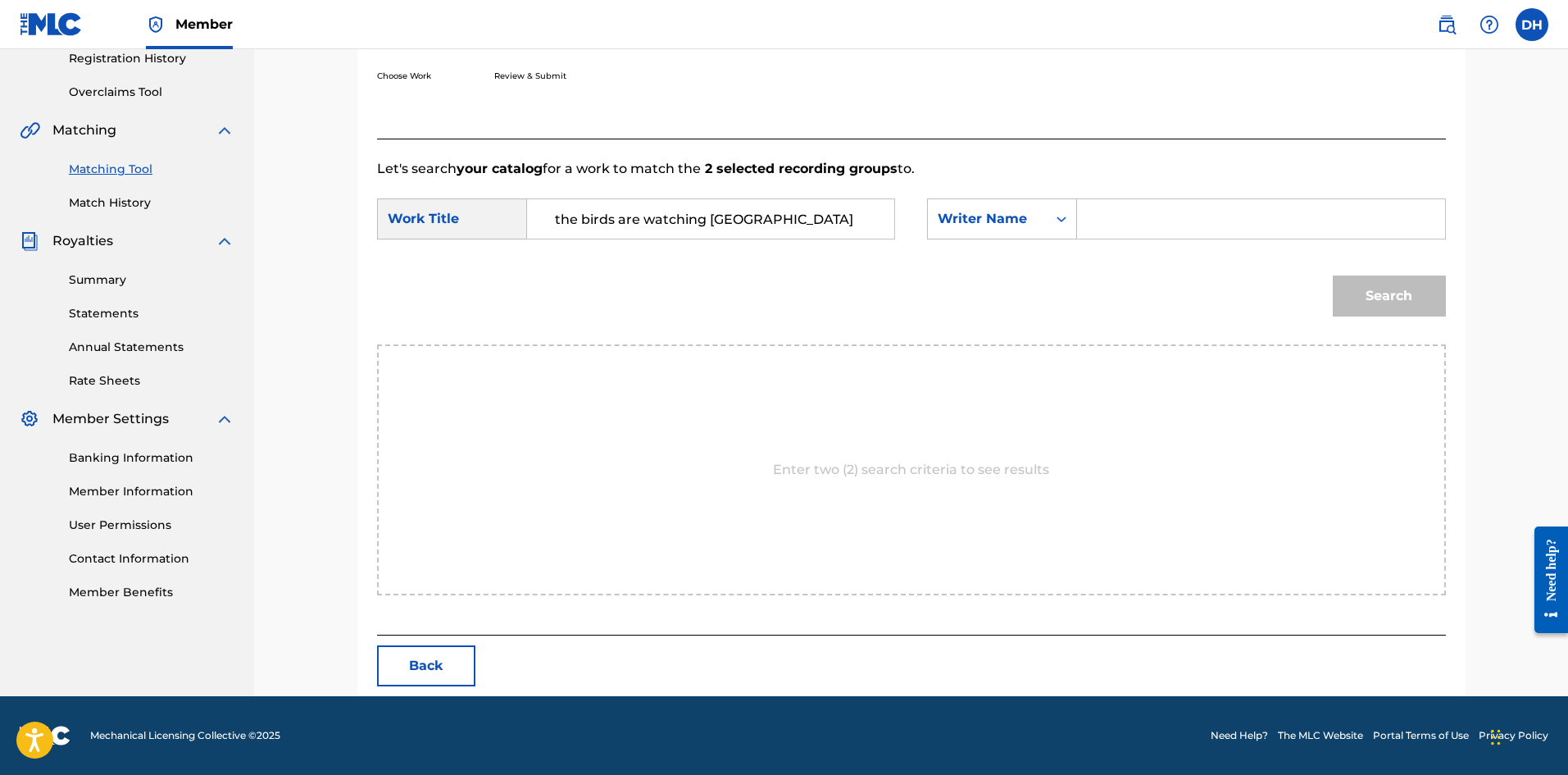
click at [1131, 220] on input "Search Form" at bounding box center [1261, 218] width 340 height 39
type input "[PERSON_NAME]"
click at [1402, 301] on button "Search" at bounding box center [1390, 296] width 113 height 41
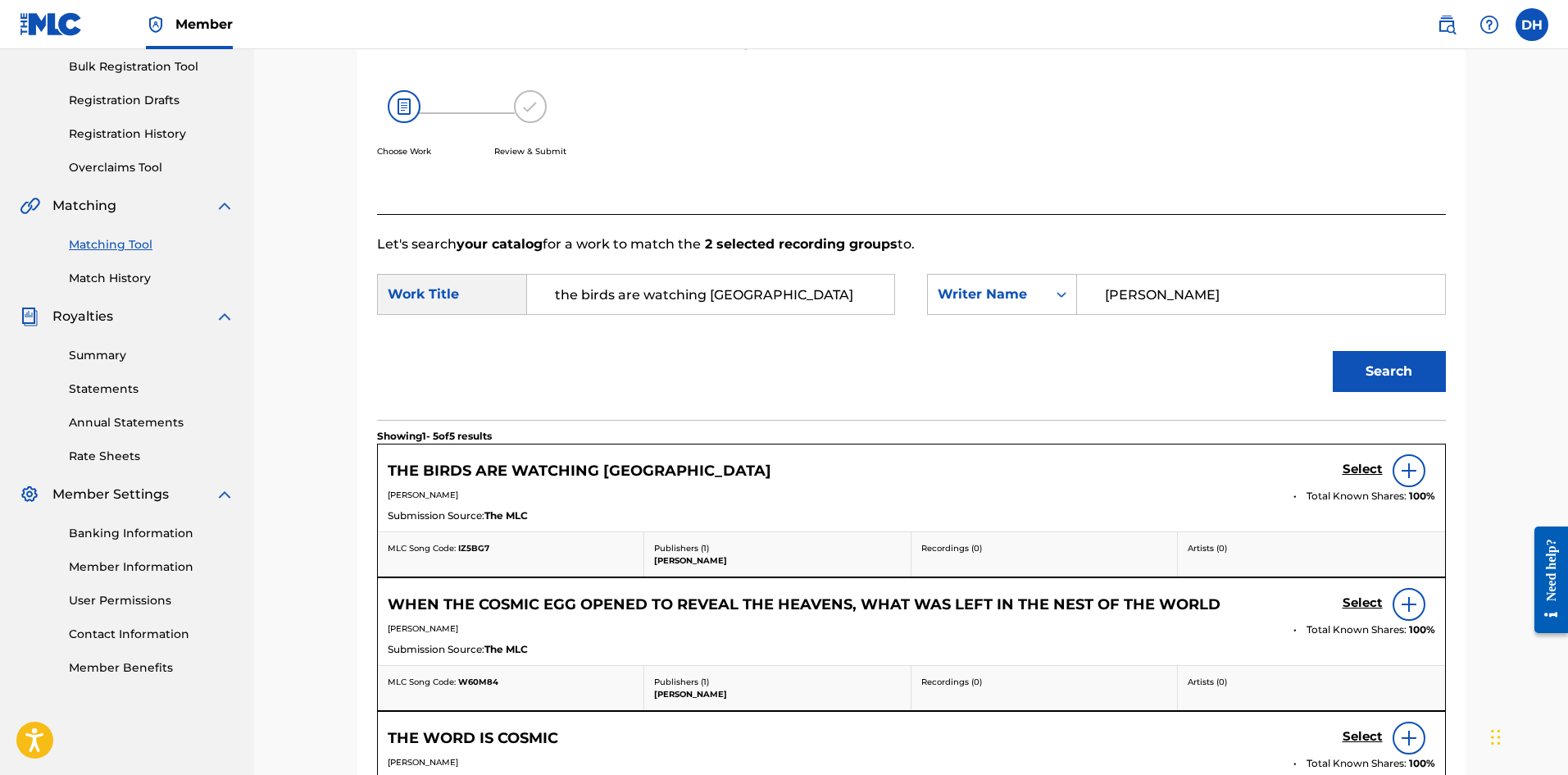
scroll to position [317, 0]
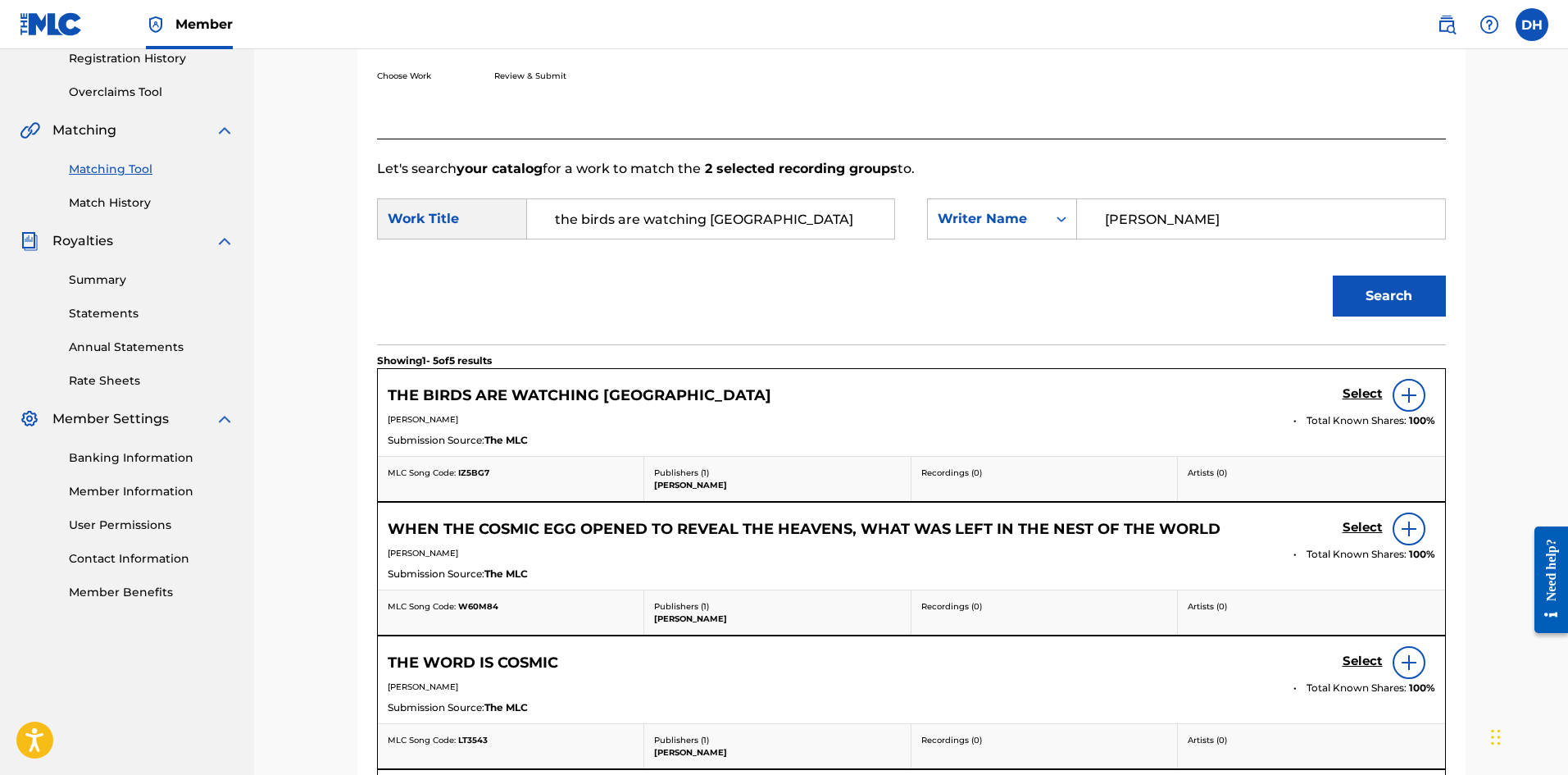
click at [1362, 393] on h5 "Select" at bounding box center [1363, 394] width 40 height 16
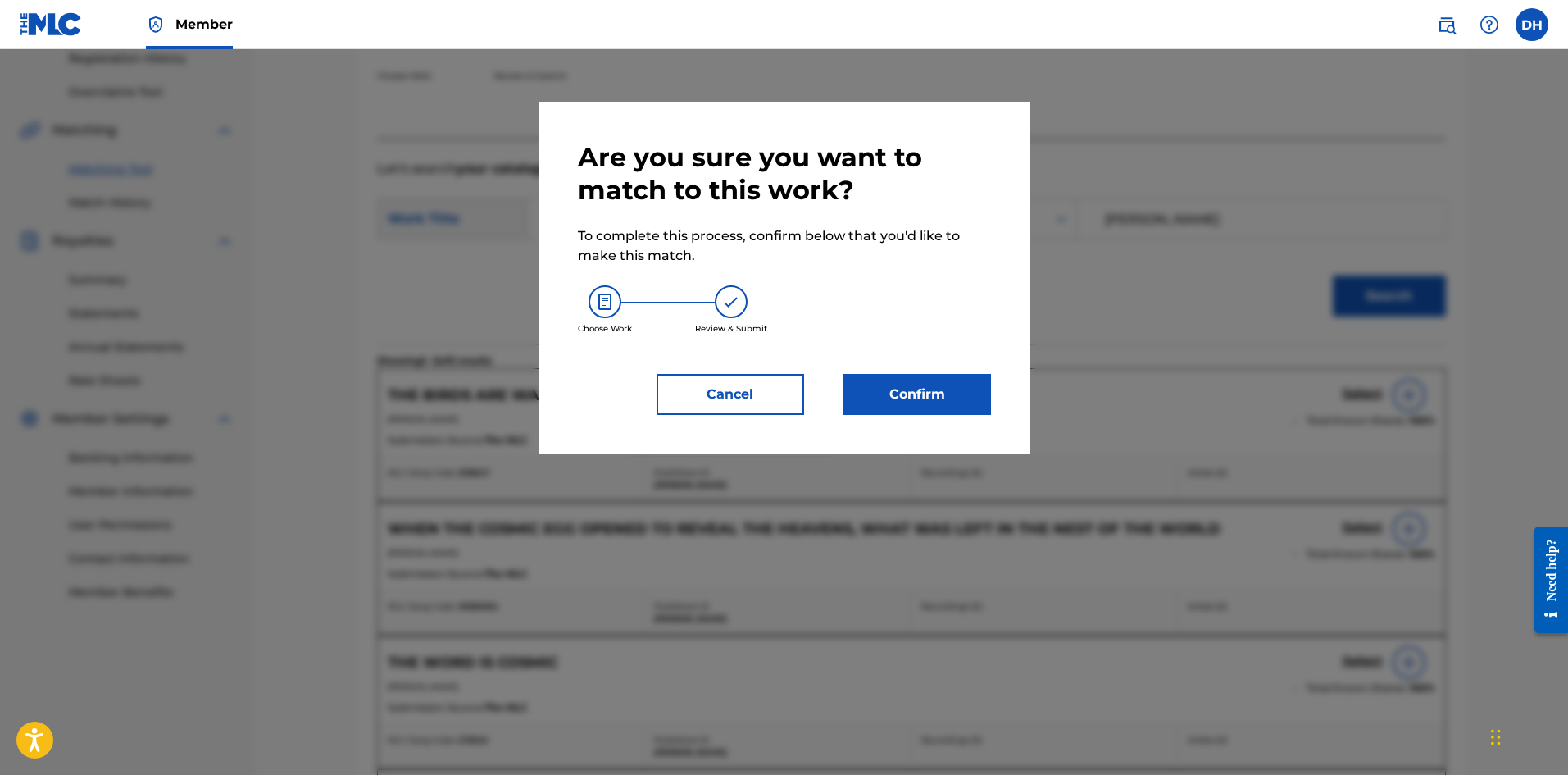
click at [899, 390] on button "Confirm" at bounding box center [917, 394] width 147 height 41
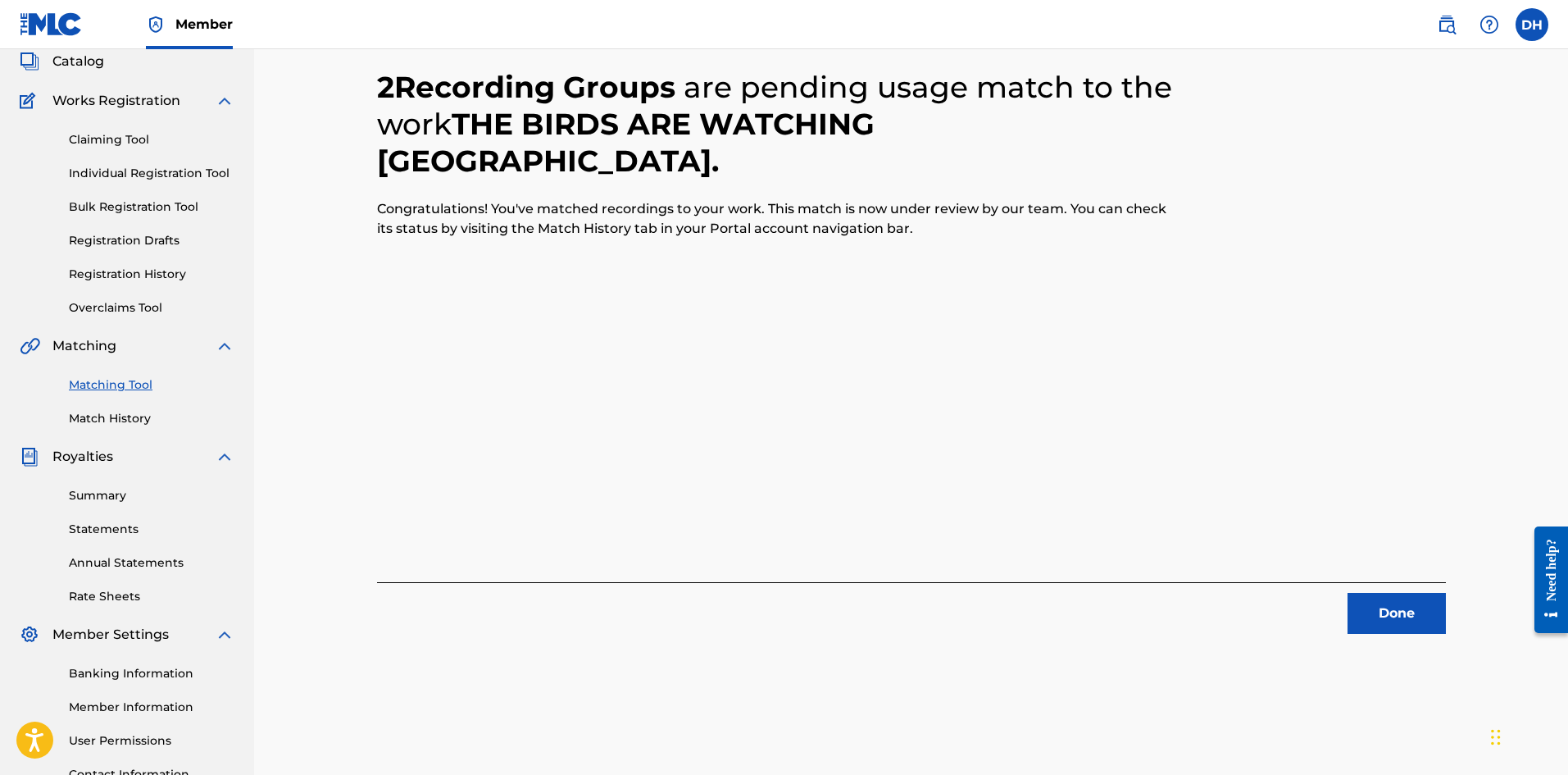
scroll to position [0, 0]
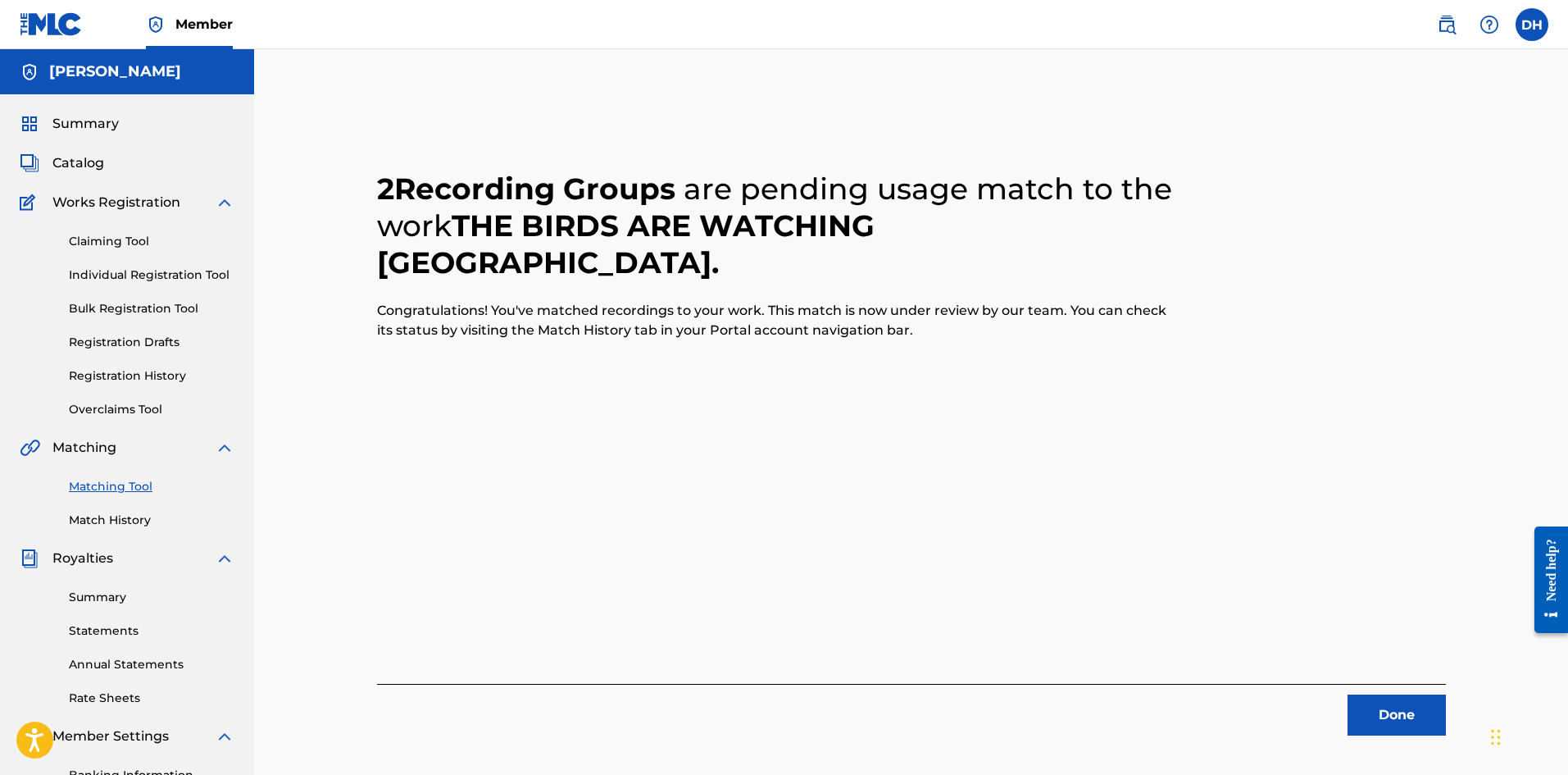
click at [1406, 725] on button "Done" at bounding box center [1397, 714] width 98 height 41
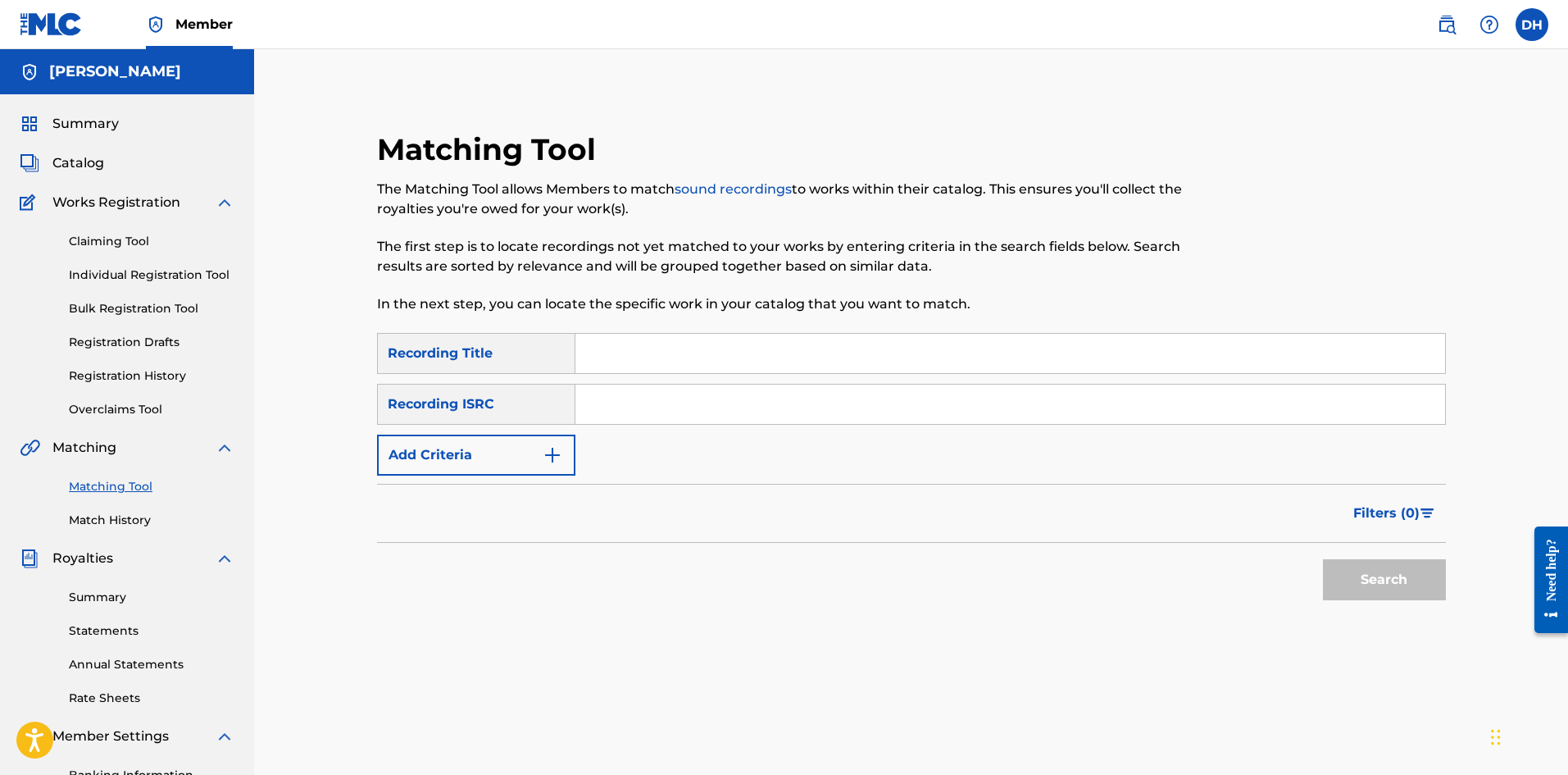
click at [662, 368] on input "Search Form" at bounding box center [1010, 353] width 870 height 39
type input "gongsax"
click at [1389, 587] on button "Search" at bounding box center [1385, 579] width 123 height 41
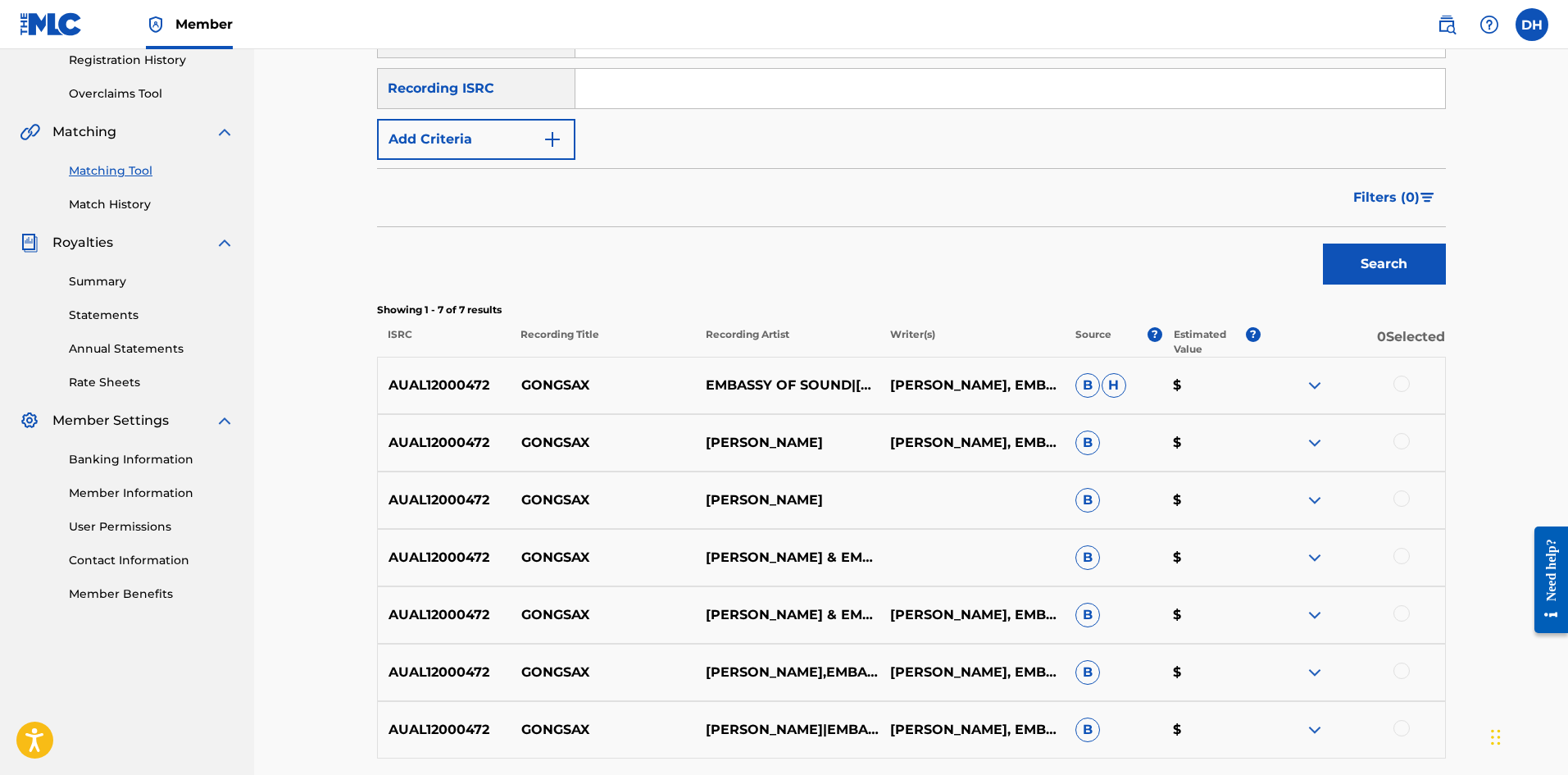
scroll to position [328, 0]
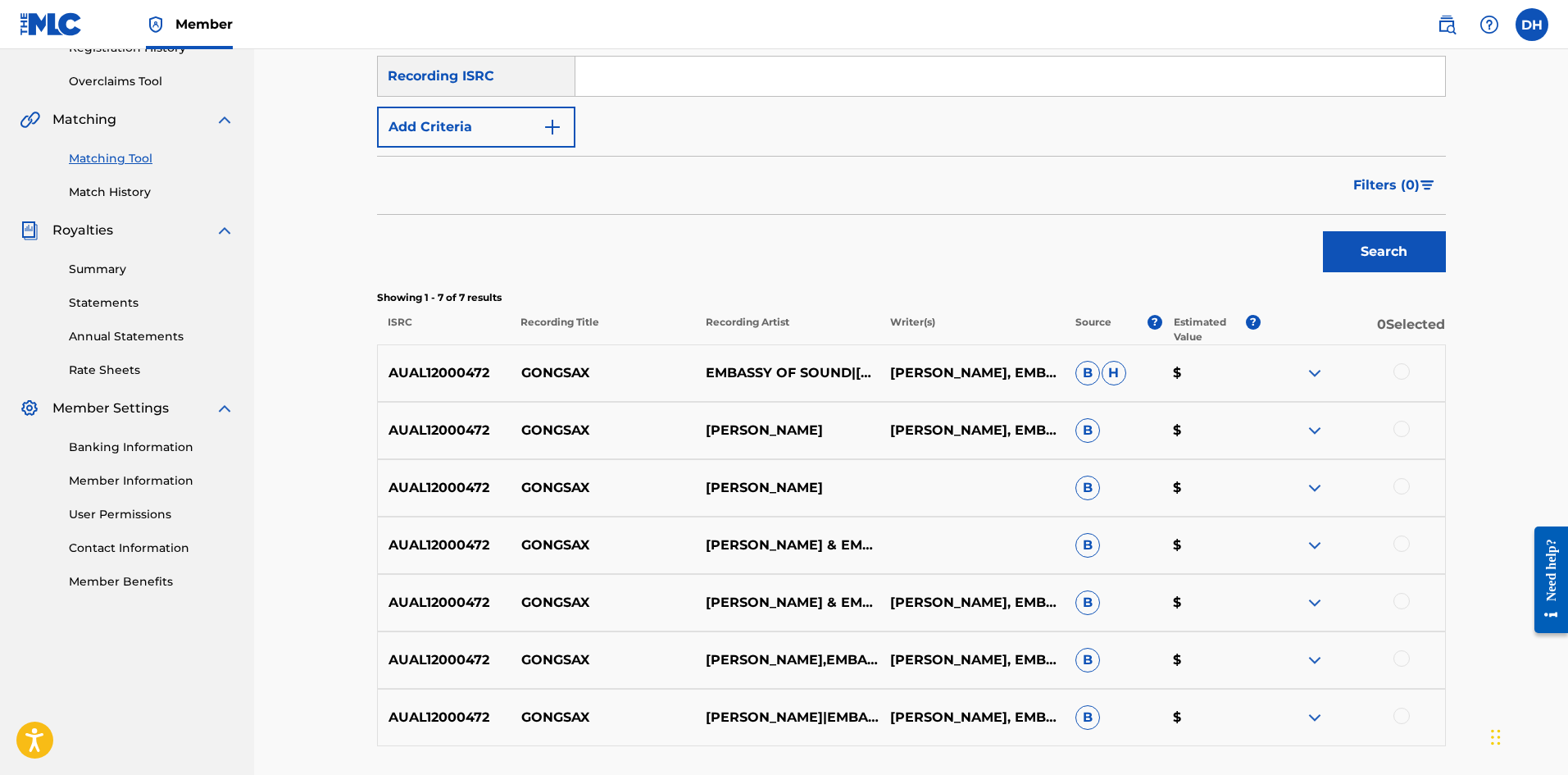
click at [1402, 368] on div at bounding box center [1402, 371] width 17 height 17
click at [1401, 427] on div at bounding box center [1402, 429] width 17 height 17
click at [1399, 485] on div at bounding box center [1402, 486] width 17 height 17
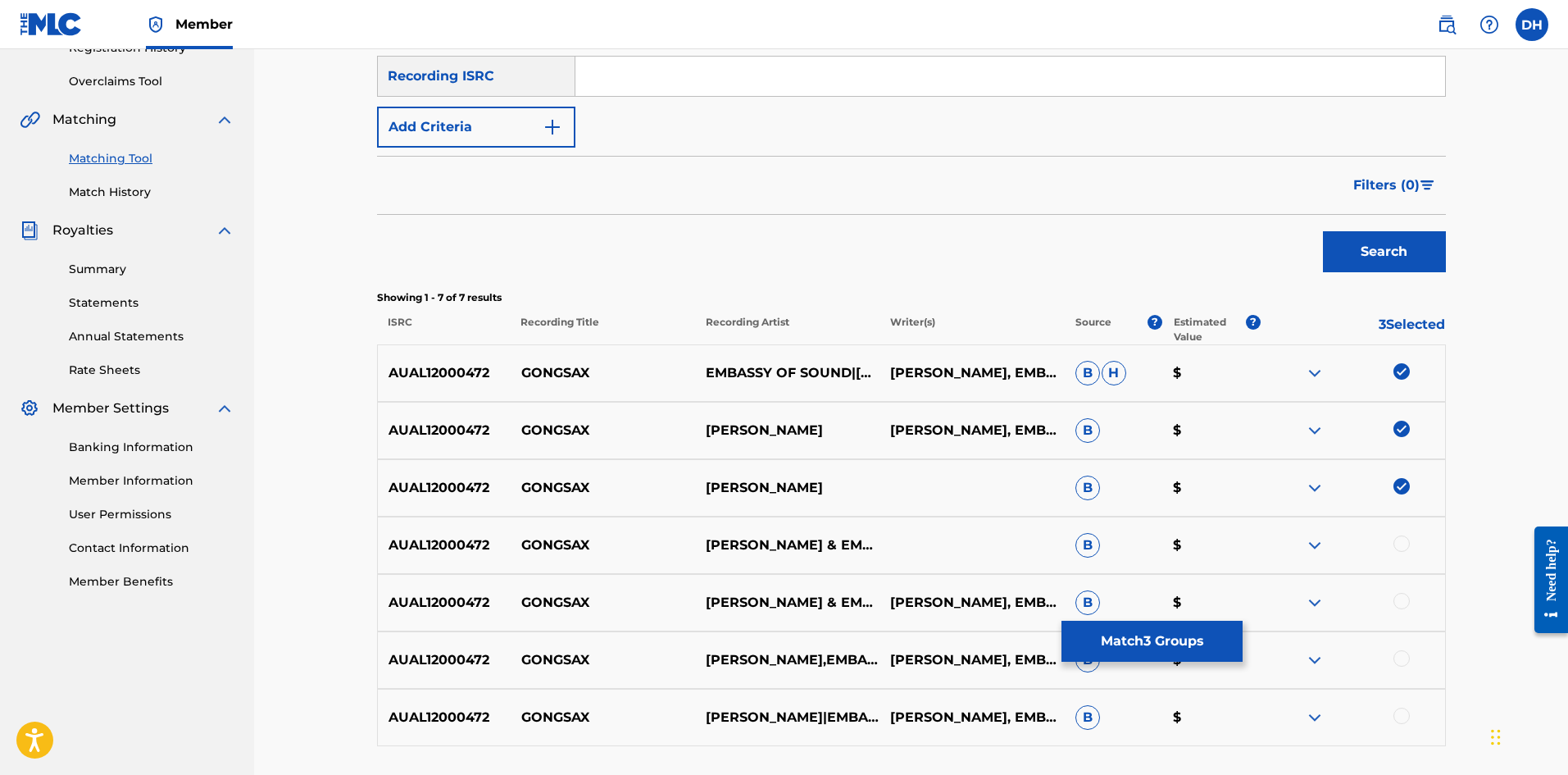
click at [1407, 549] on div at bounding box center [1402, 544] width 17 height 17
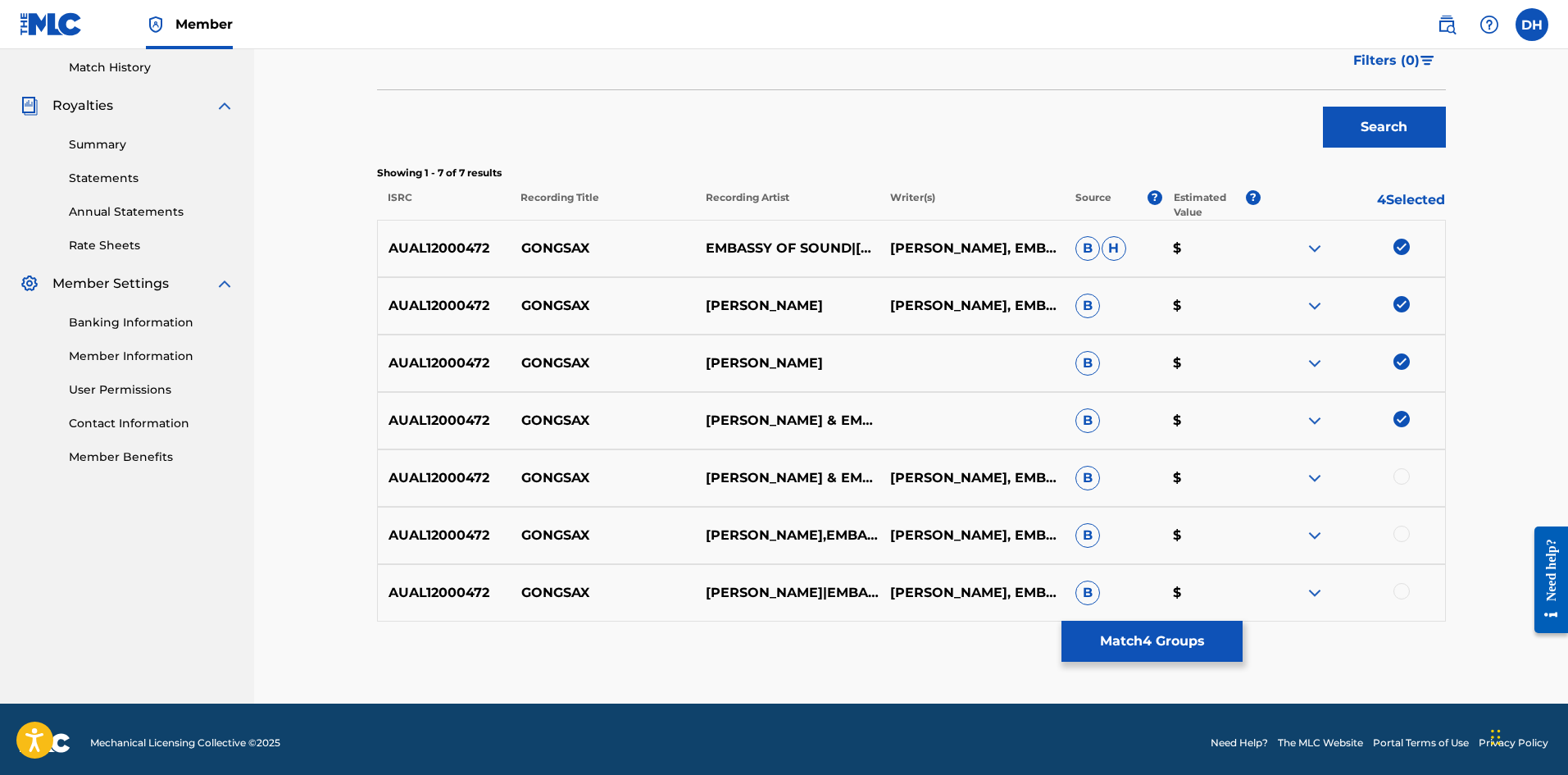
scroll to position [460, 0]
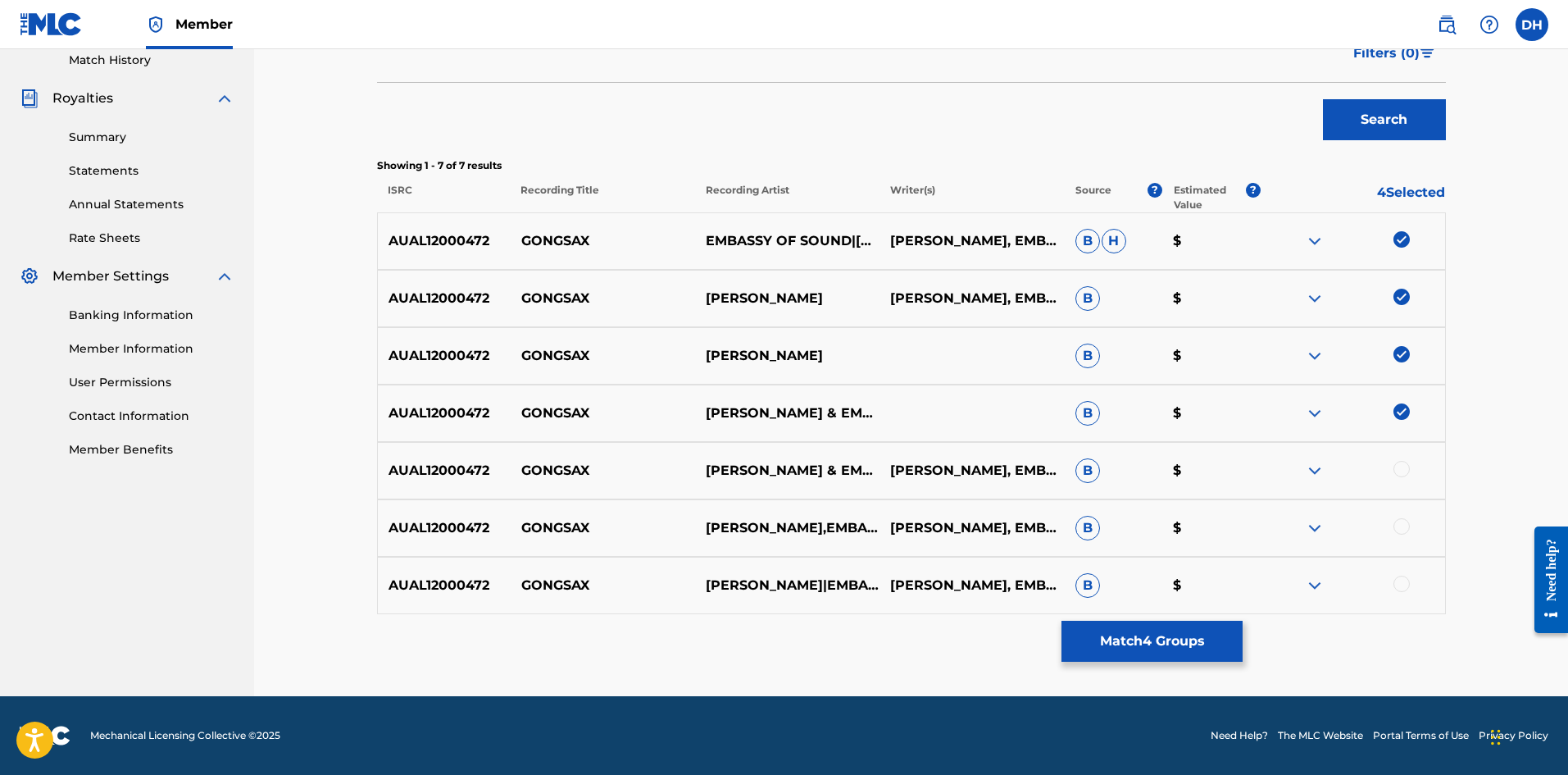
click at [1408, 469] on div at bounding box center [1402, 469] width 17 height 17
click at [1401, 585] on div at bounding box center [1402, 584] width 17 height 17
click at [1403, 517] on div "AUAL12000472 GONGSAX [PERSON_NAME],EMBASSY OF SOUND [PERSON_NAME], EMBASSY OF S…" at bounding box center [911, 528] width 1069 height 57
click at [1401, 524] on div at bounding box center [1402, 527] width 17 height 17
click at [1150, 656] on button "Match 7 Groups" at bounding box center [1153, 641] width 181 height 41
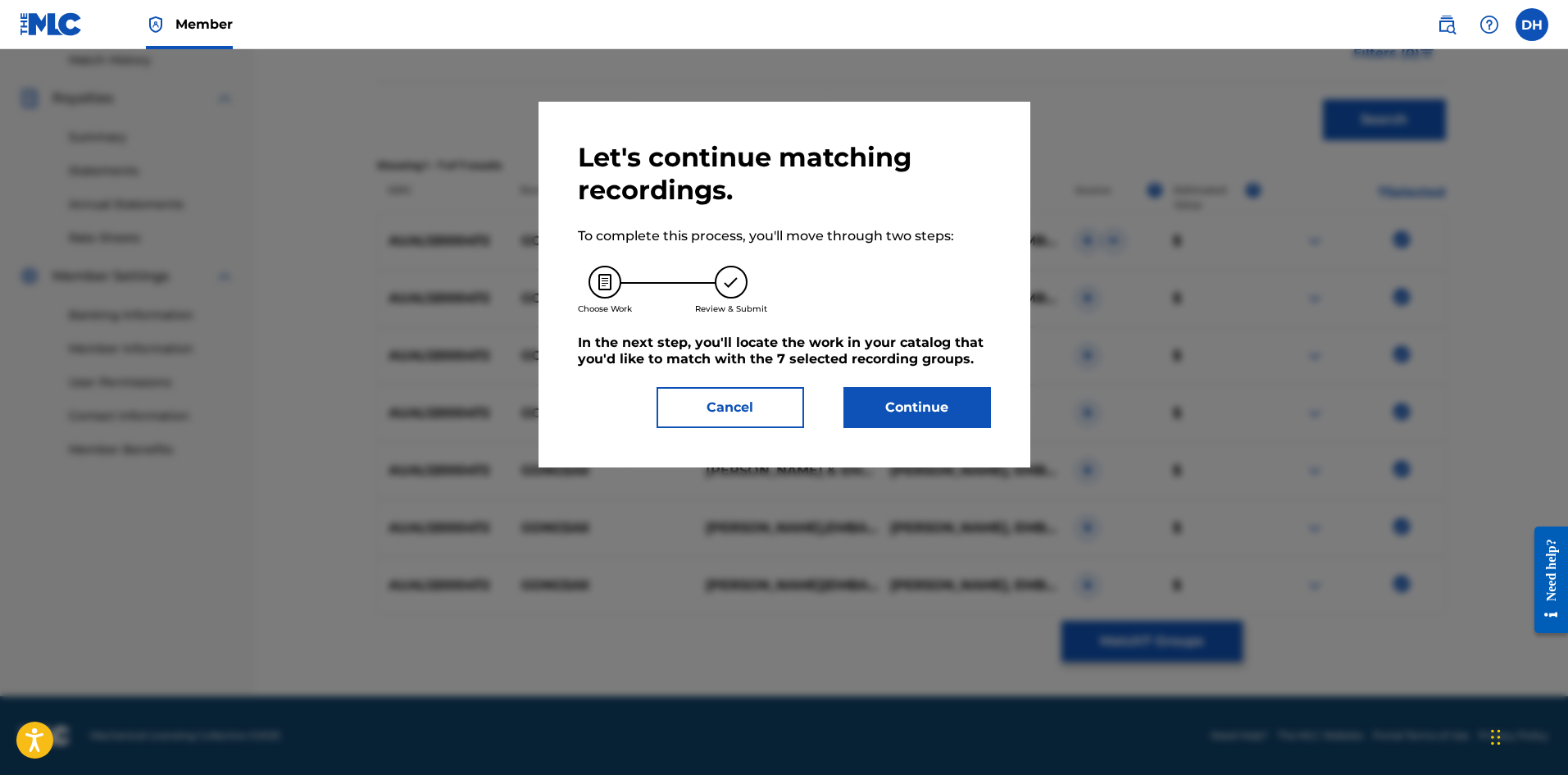
click at [915, 418] on button "Continue" at bounding box center [917, 407] width 147 height 41
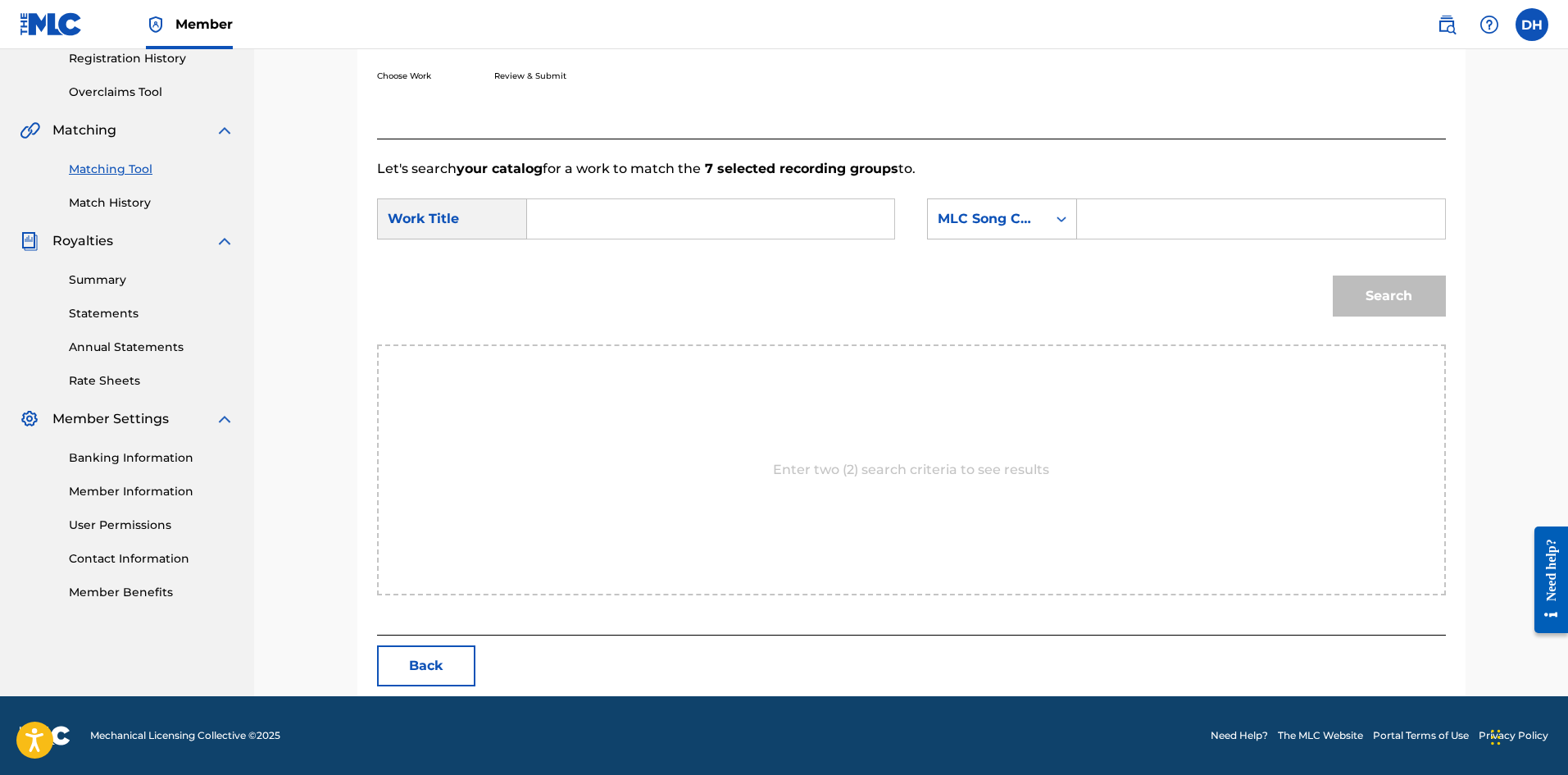
click at [812, 229] on input "Search Form" at bounding box center [711, 218] width 340 height 39
click at [780, 269] on div "gong sax" at bounding box center [710, 256] width 338 height 29
type input "gongsax"
click at [1038, 218] on div "MLC Song Code" at bounding box center [987, 218] width 119 height 31
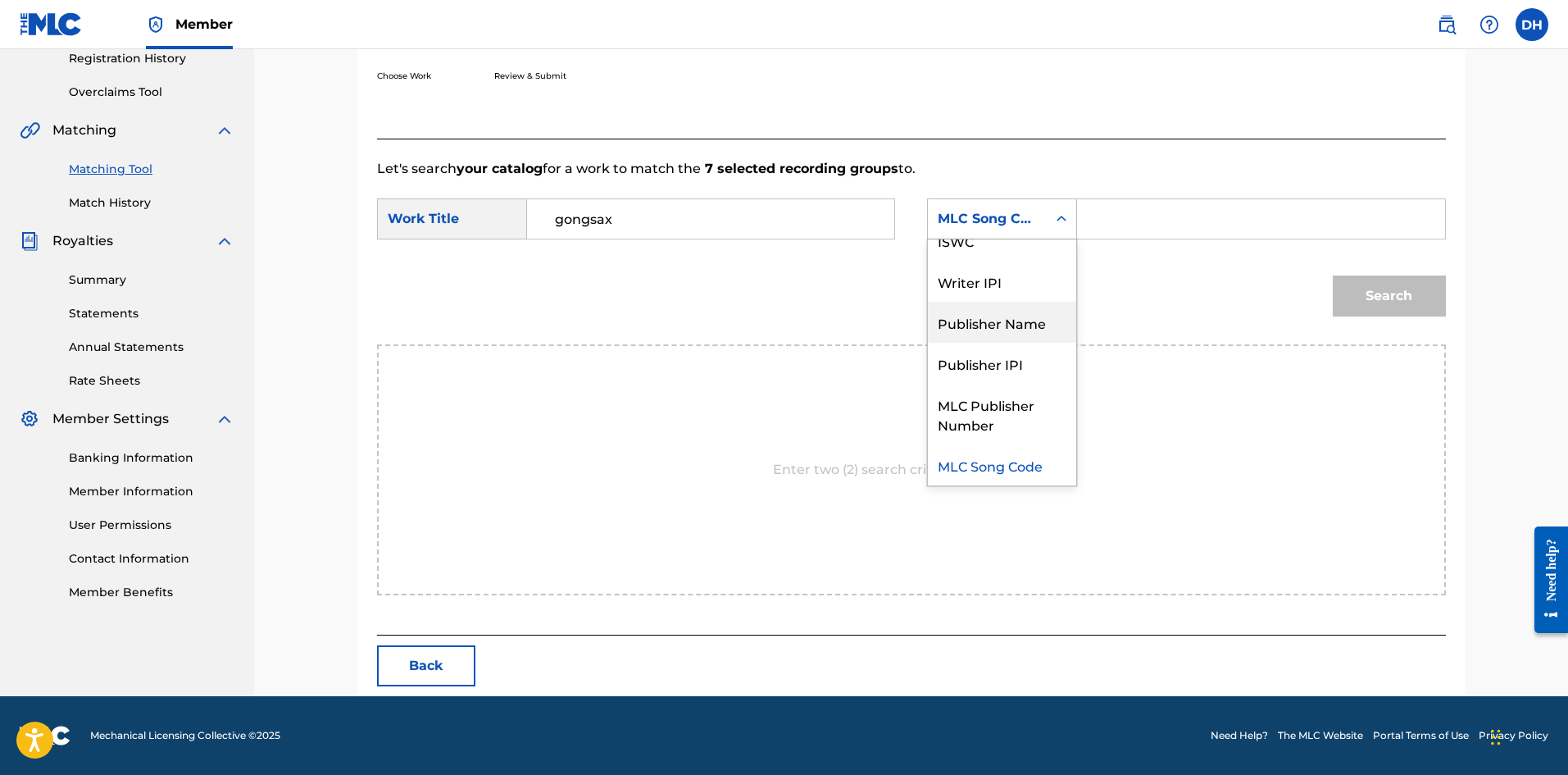
scroll to position [0, 0]
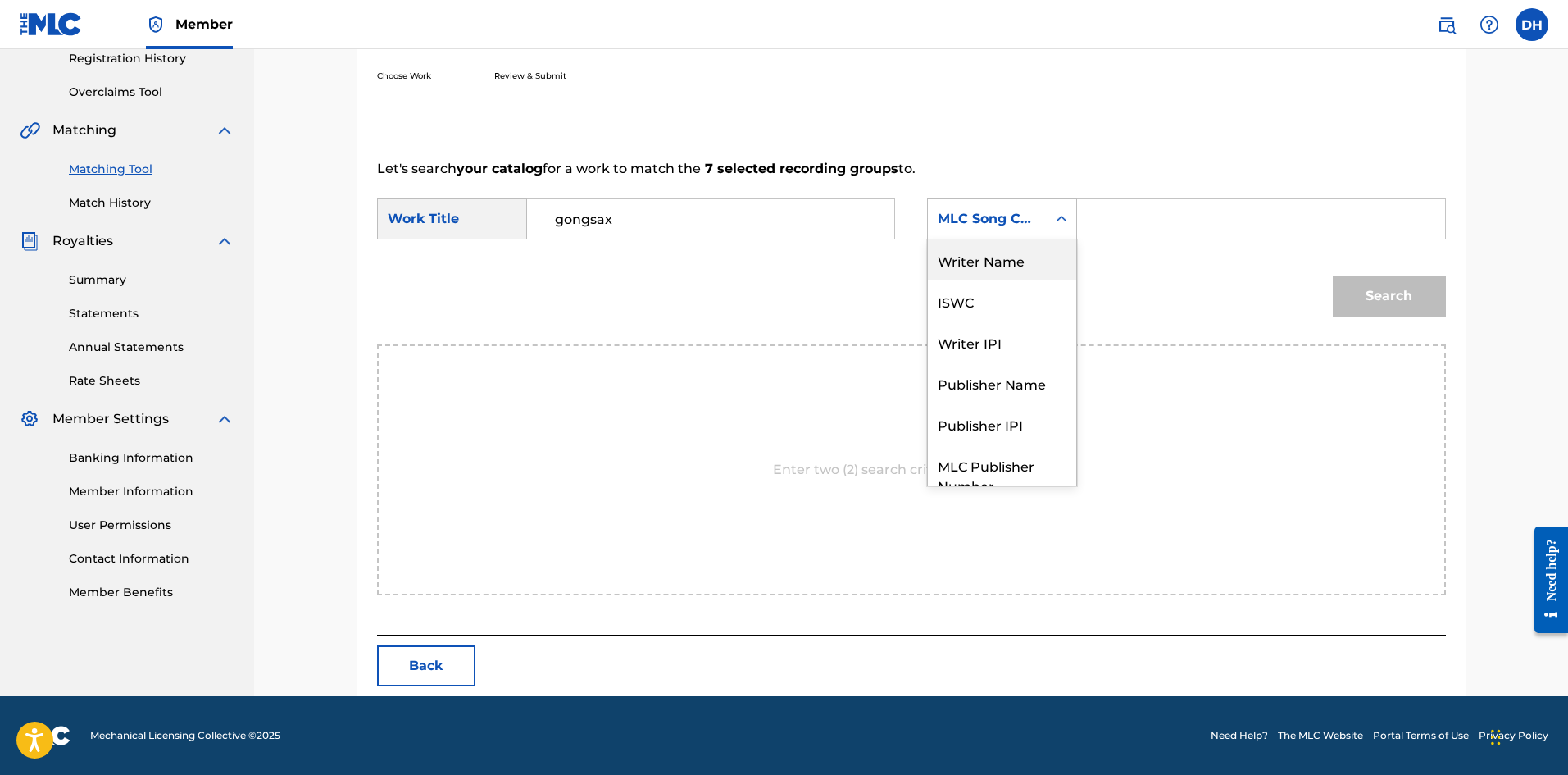
click at [1033, 276] on div "Writer Name" at bounding box center [1002, 260] width 148 height 41
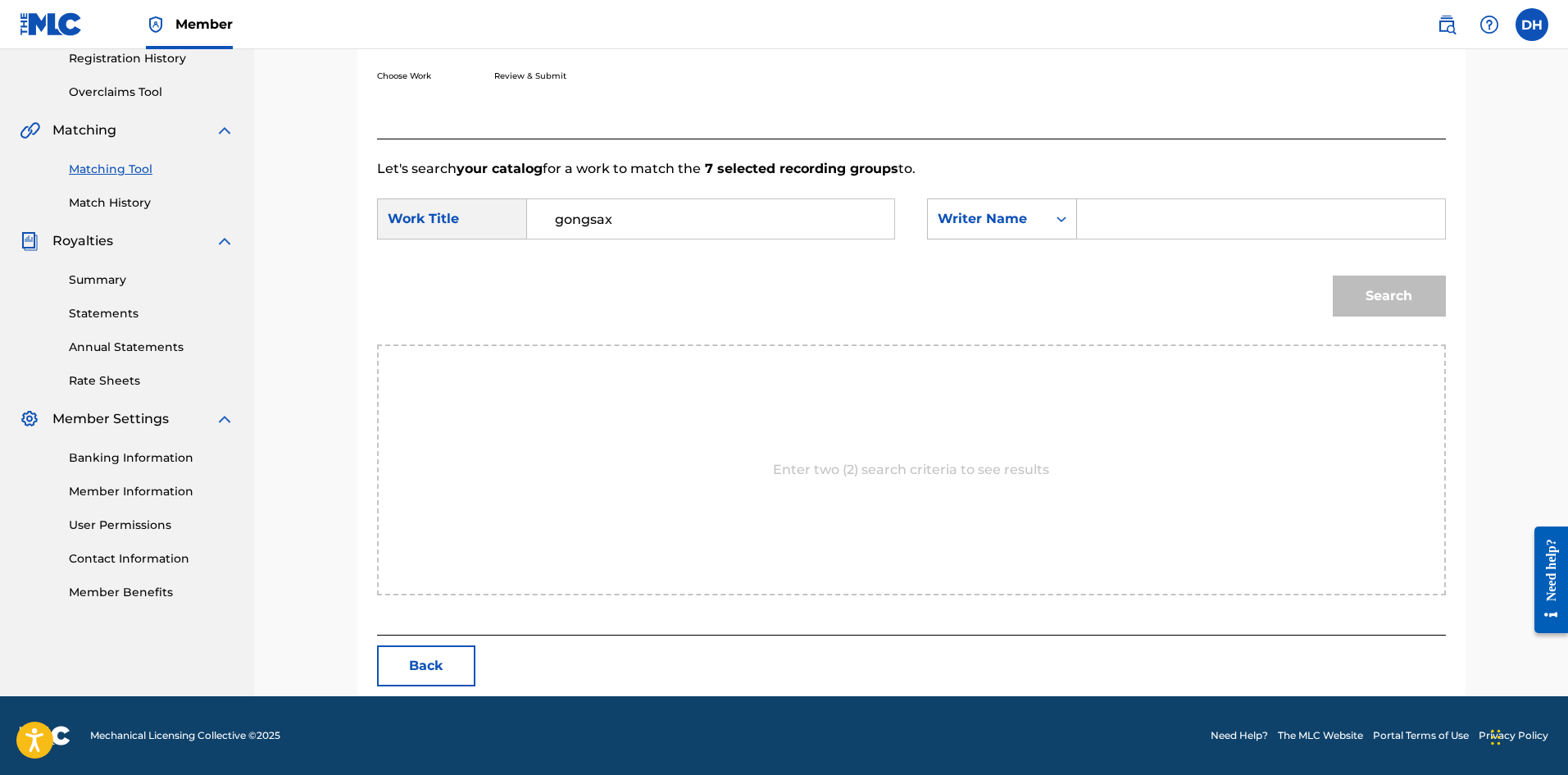
click at [1125, 216] on input "Search Form" at bounding box center [1261, 218] width 340 height 39
type input "[PERSON_NAME]"
click at [1400, 296] on button "Search" at bounding box center [1390, 296] width 113 height 41
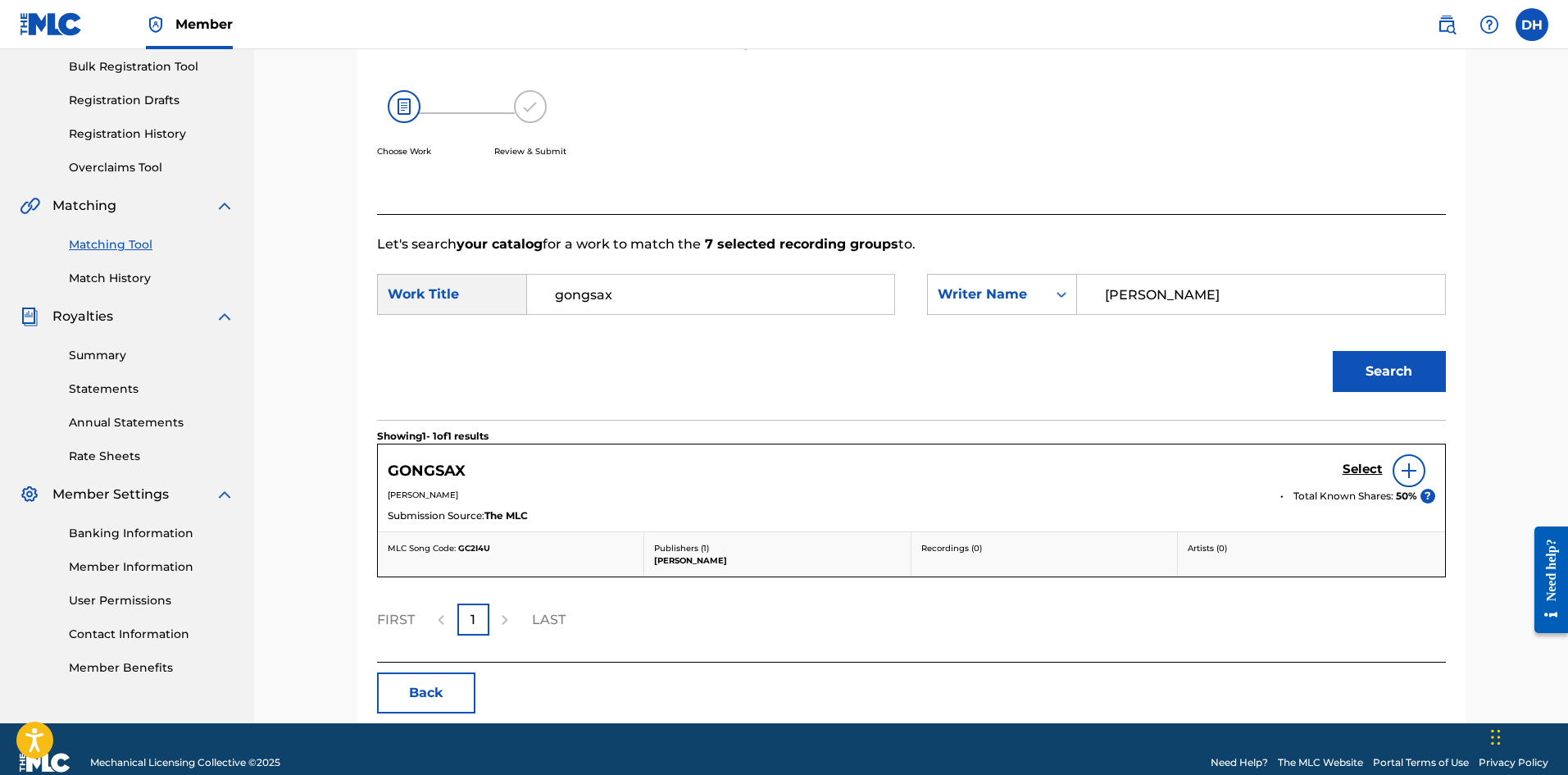
scroll to position [269, 0]
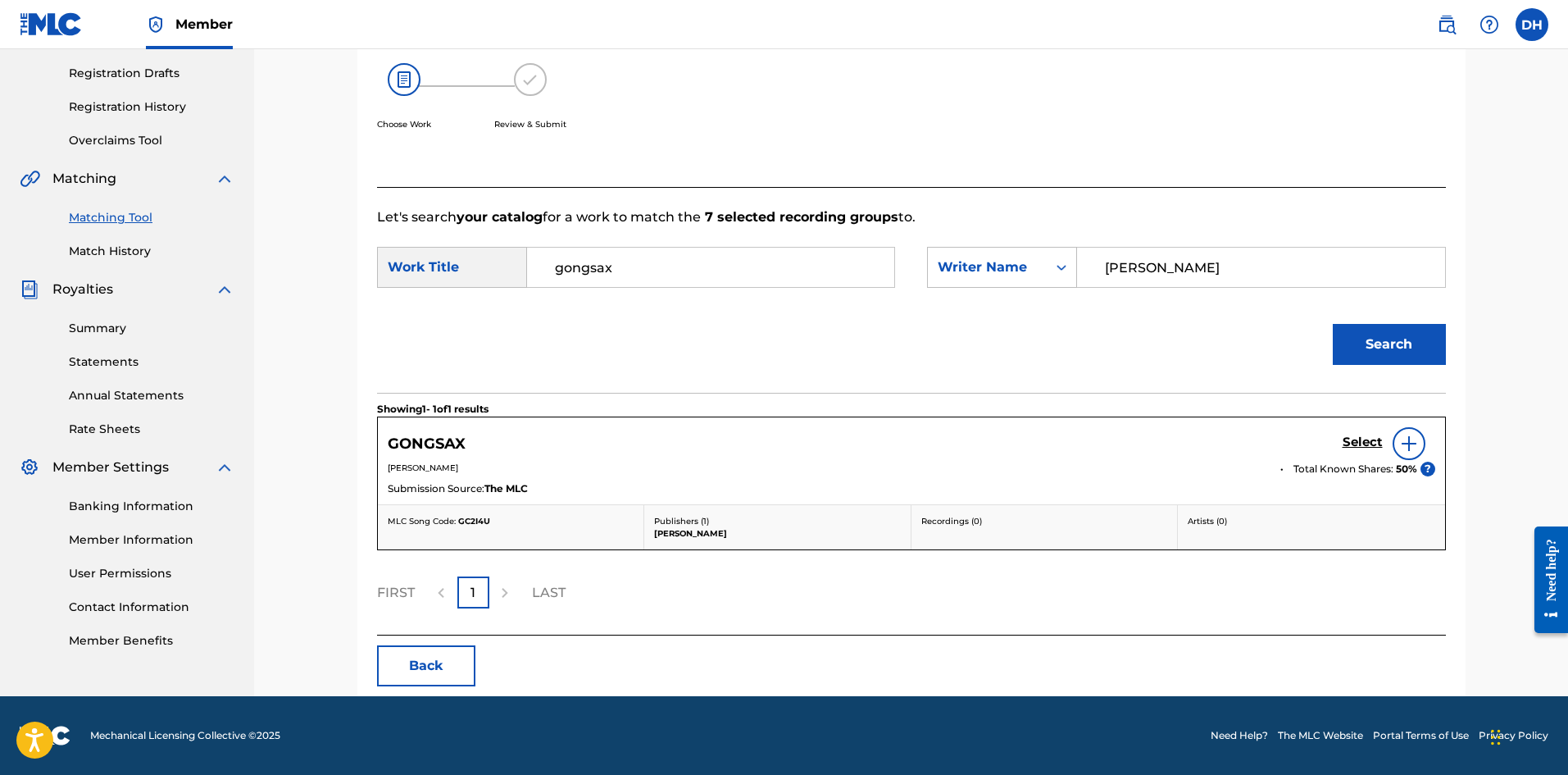
click at [1365, 435] on h5 "Select" at bounding box center [1363, 442] width 40 height 16
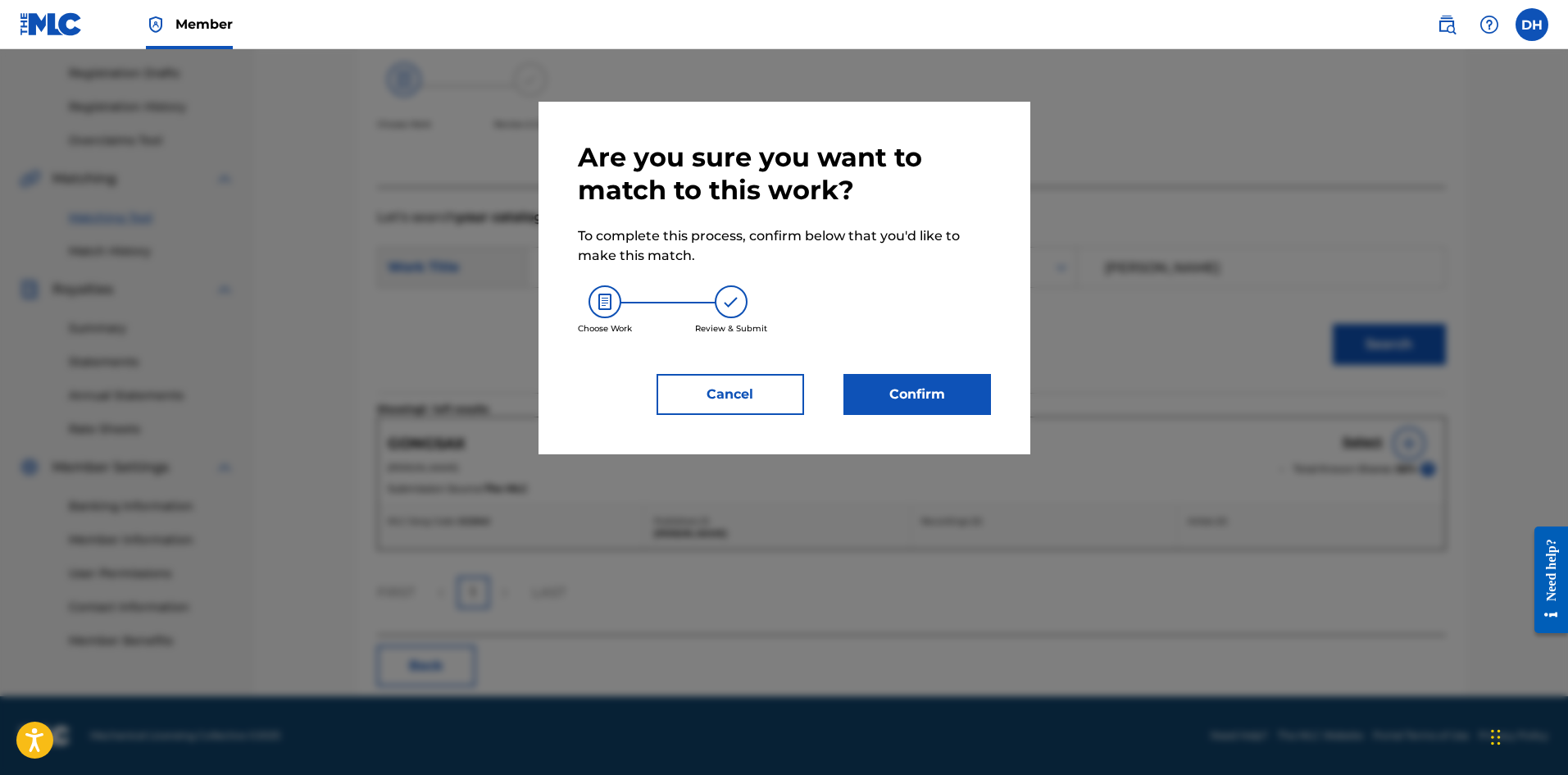
click at [895, 388] on button "Confirm" at bounding box center [917, 394] width 147 height 41
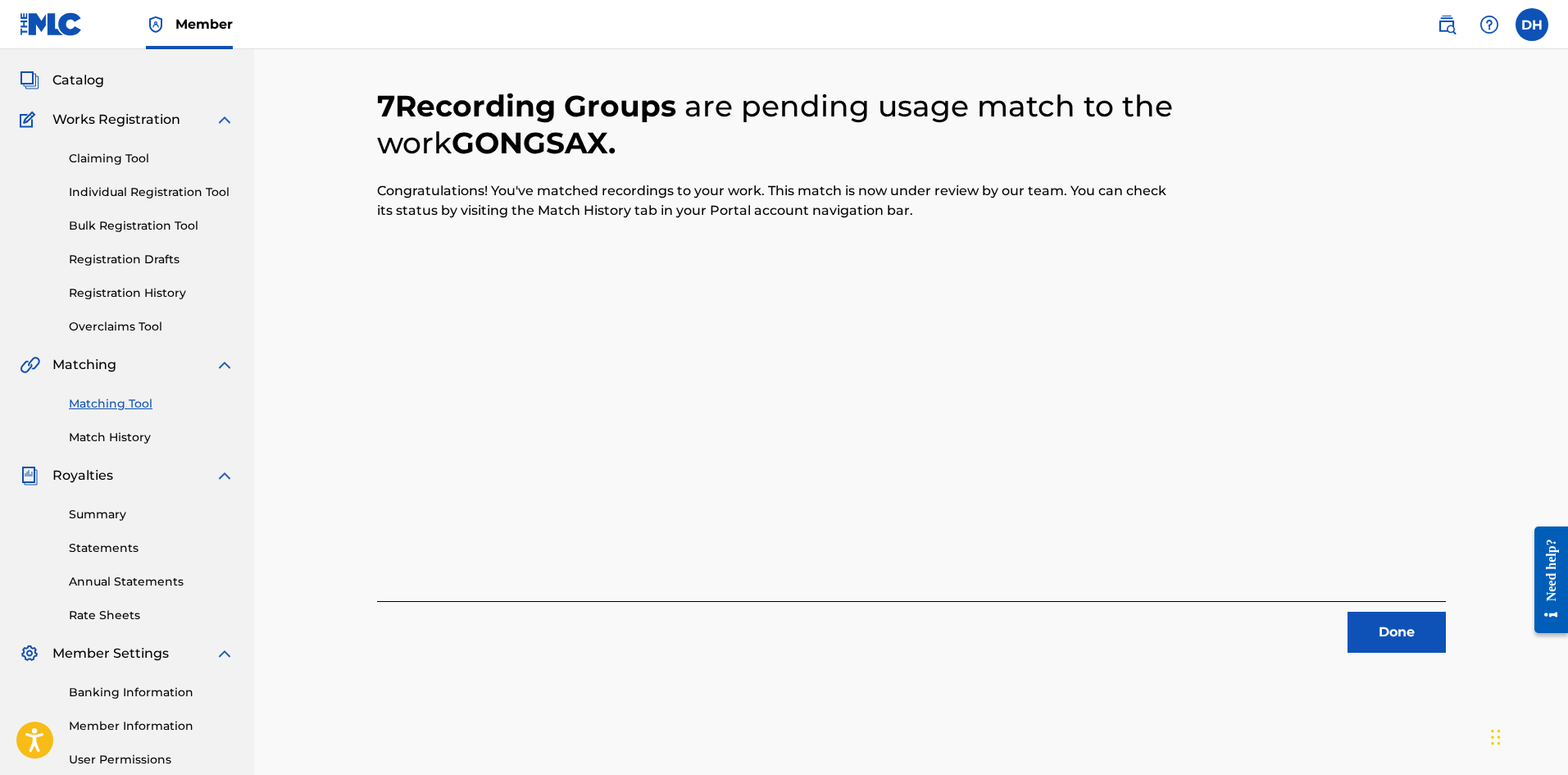
scroll to position [0, 0]
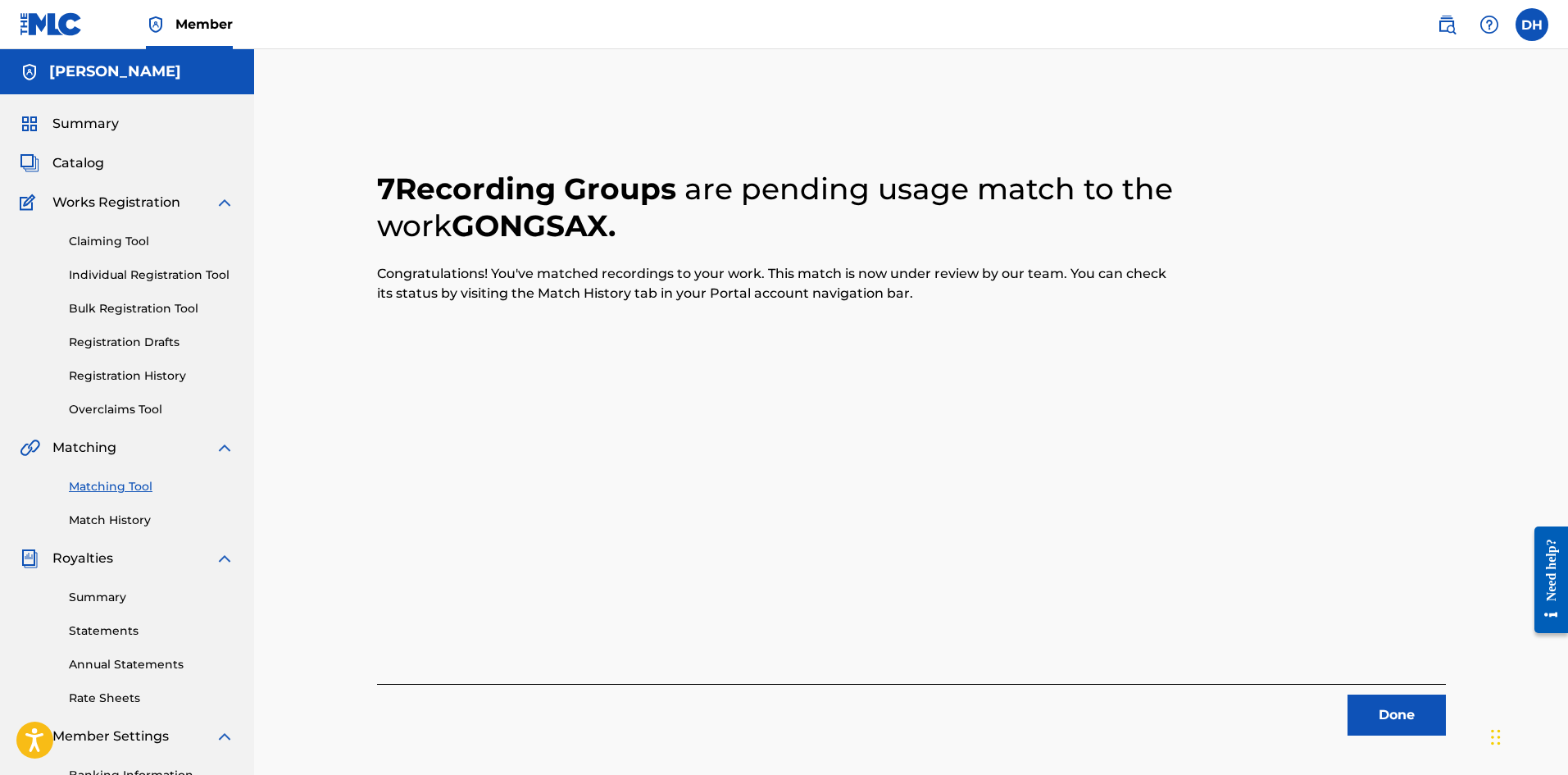
click at [1397, 723] on button "Done" at bounding box center [1397, 714] width 98 height 41
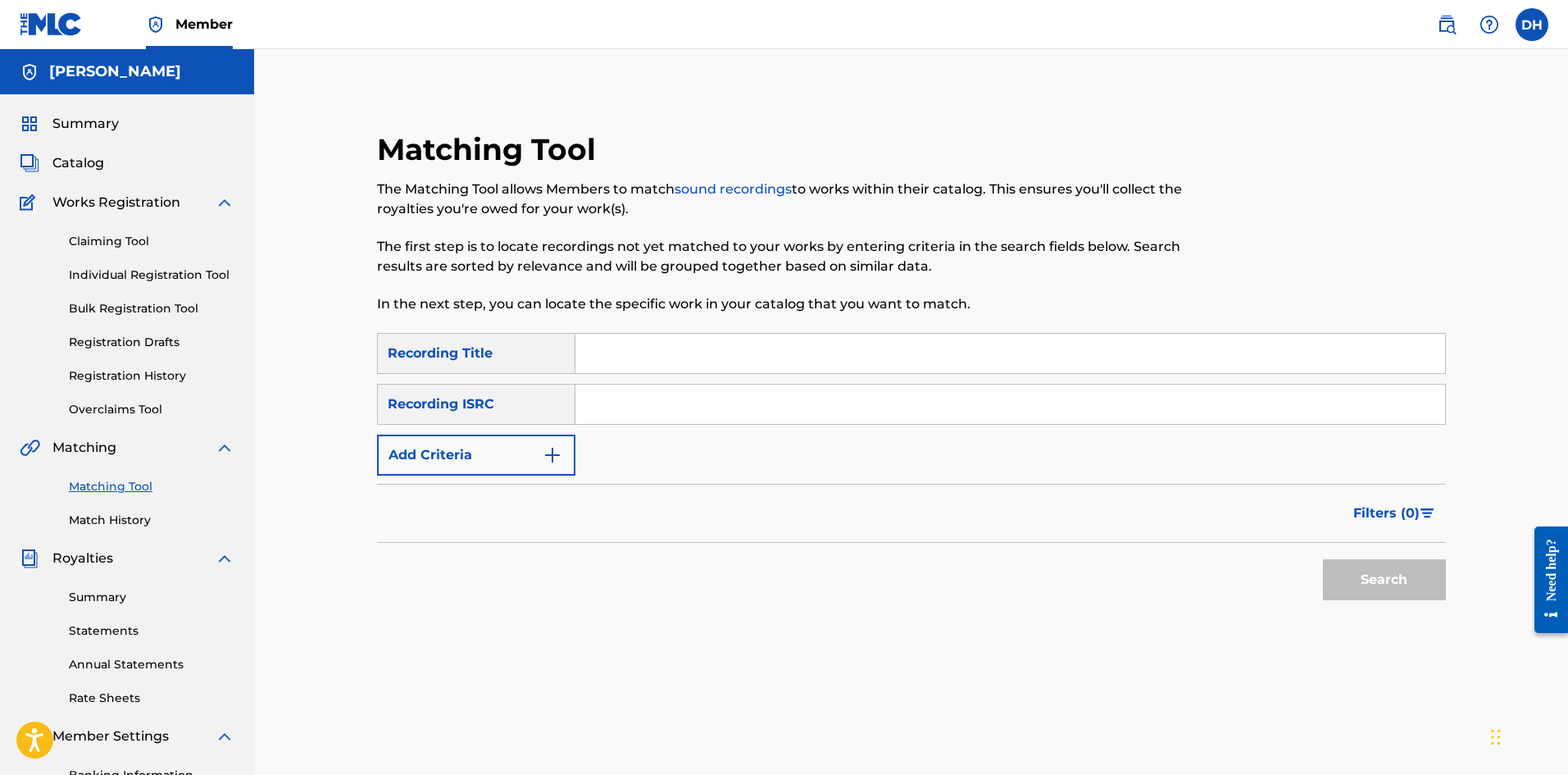
click at [610, 350] on input "Search Form" at bounding box center [1010, 353] width 870 height 39
click at [1323, 559] on button "Search" at bounding box center [1385, 579] width 123 height 41
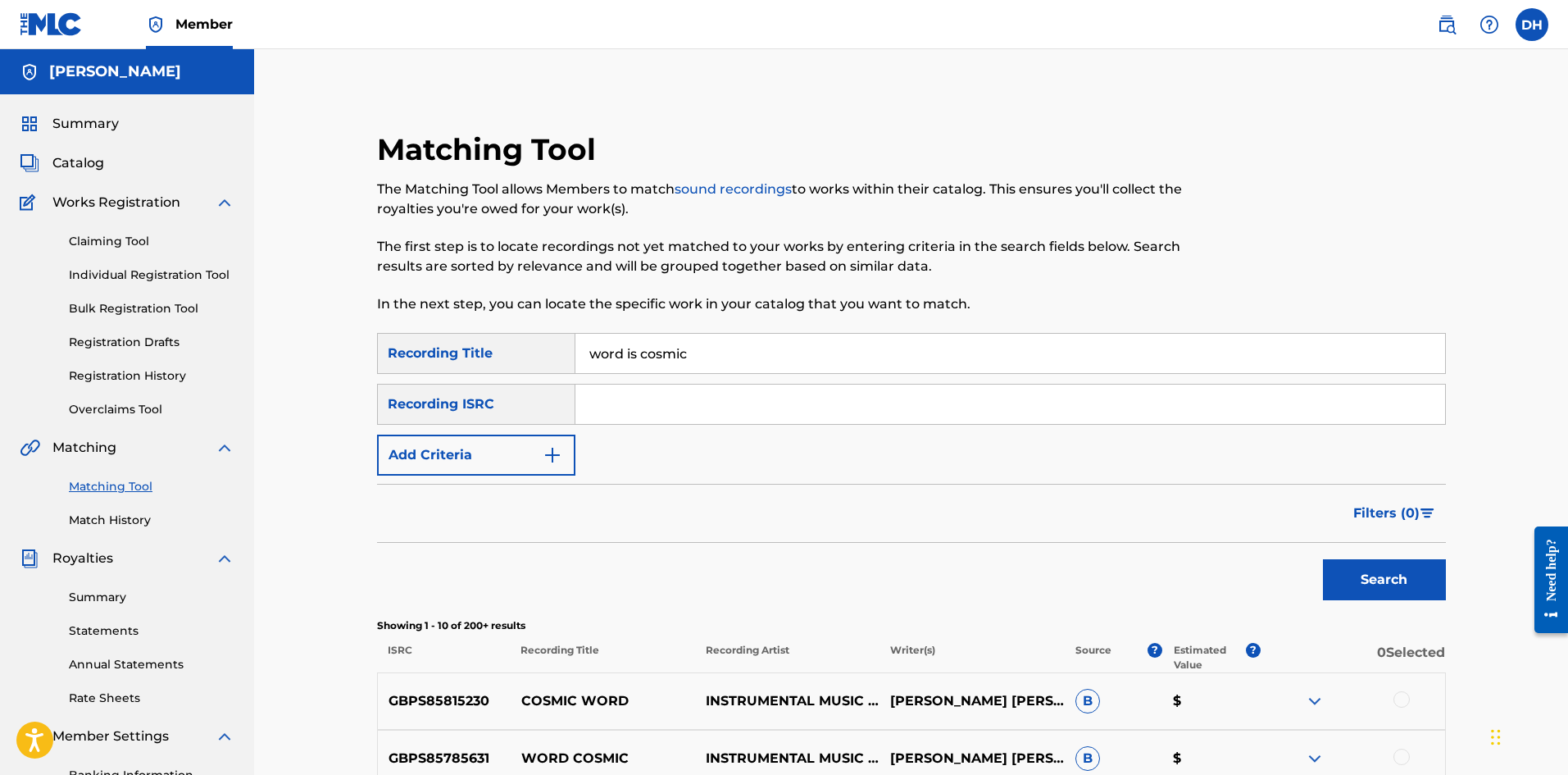
click at [520, 405] on div "Recording ISRC" at bounding box center [476, 404] width 198 height 41
click at [590, 353] on input "word is cosmic" at bounding box center [1010, 353] width 870 height 39
type input "the word is cosmic"
click at [1323, 559] on button "Search" at bounding box center [1385, 579] width 123 height 41
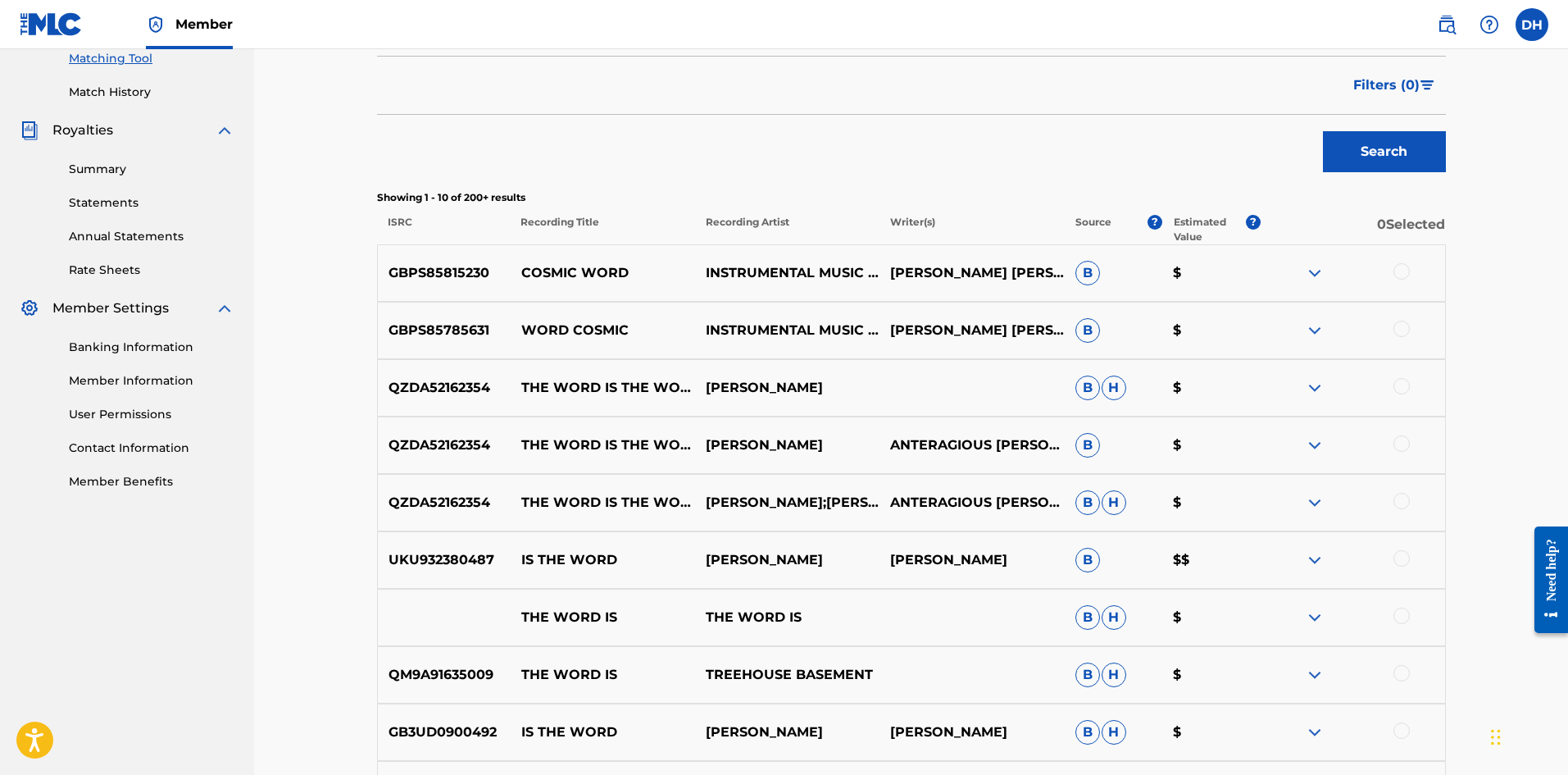
scroll to position [656, 0]
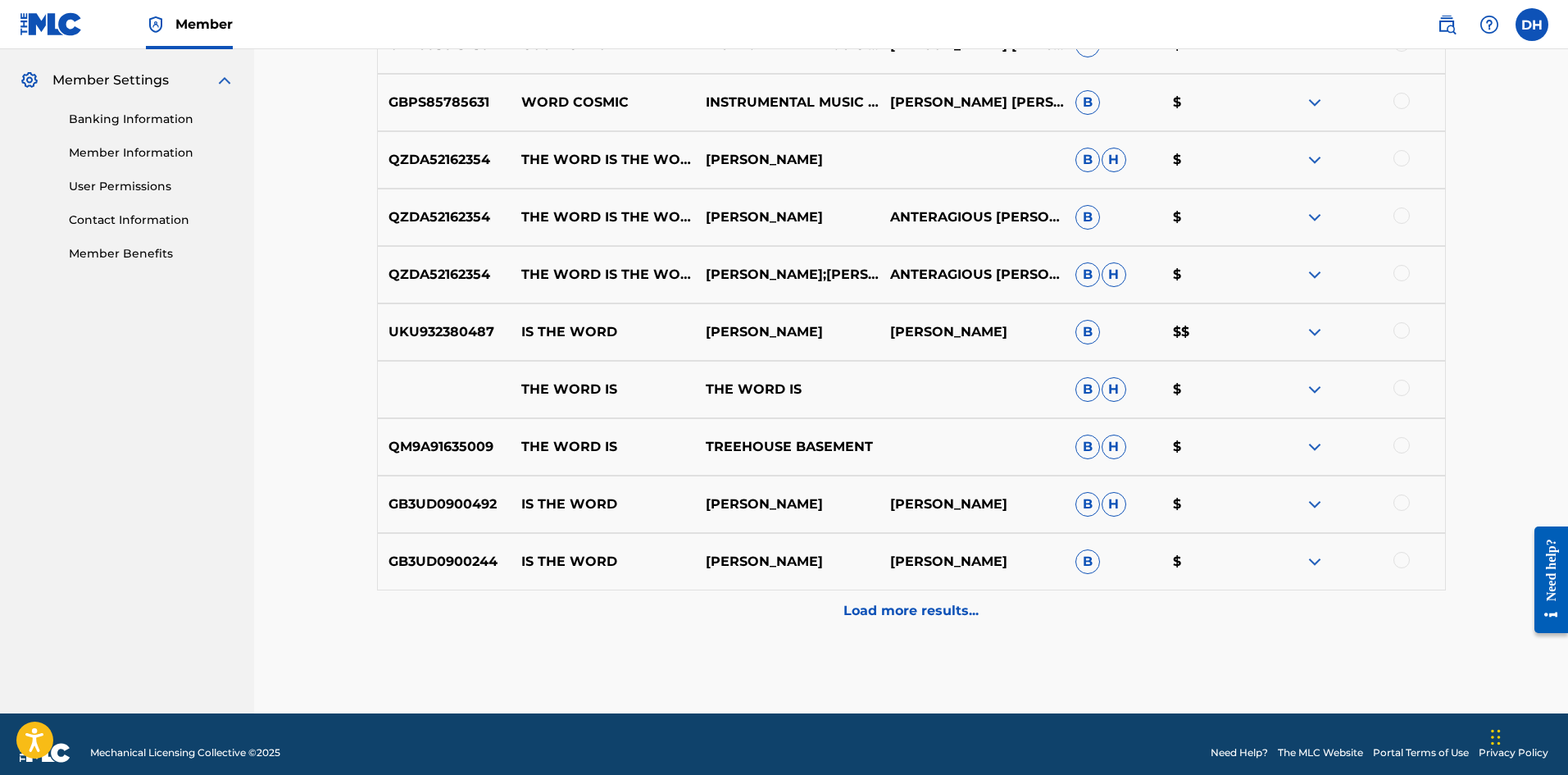
click at [931, 607] on p "Load more results..." at bounding box center [911, 611] width 136 height 20
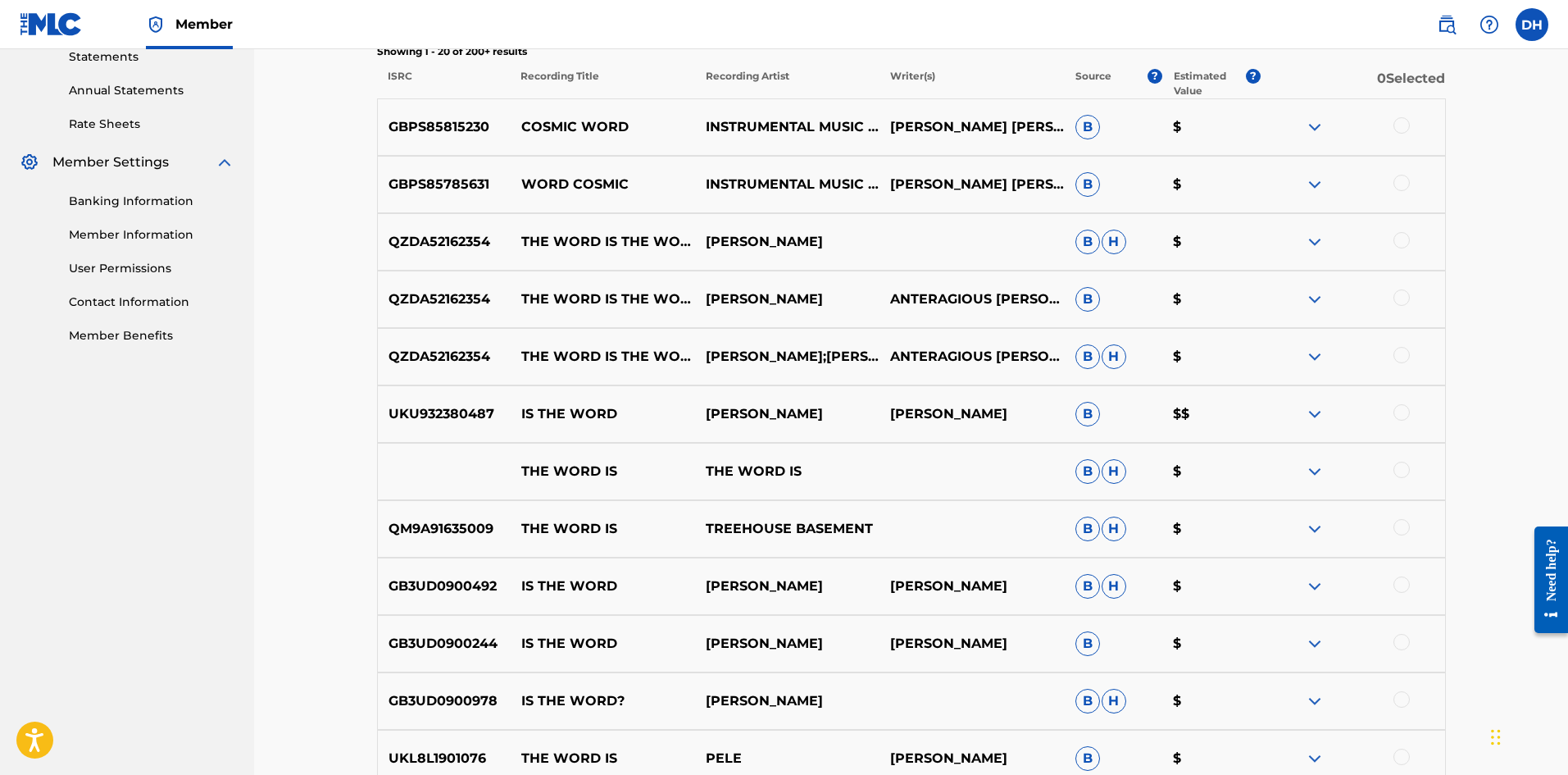
scroll to position [164, 0]
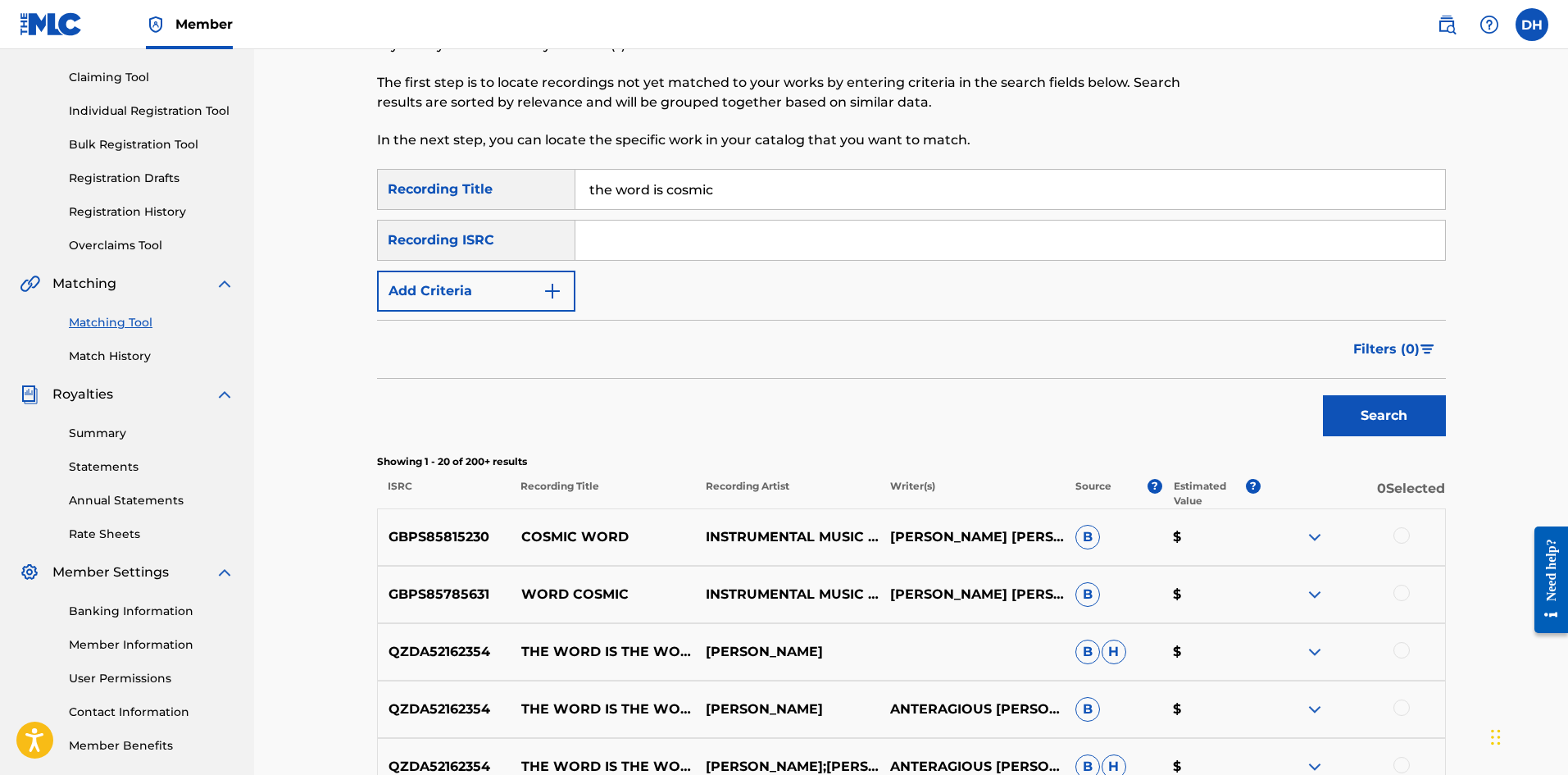
click at [917, 488] on p "Writer(s)" at bounding box center [972, 493] width 186 height 29
click at [482, 297] on button "Add Criteria" at bounding box center [476, 291] width 198 height 41
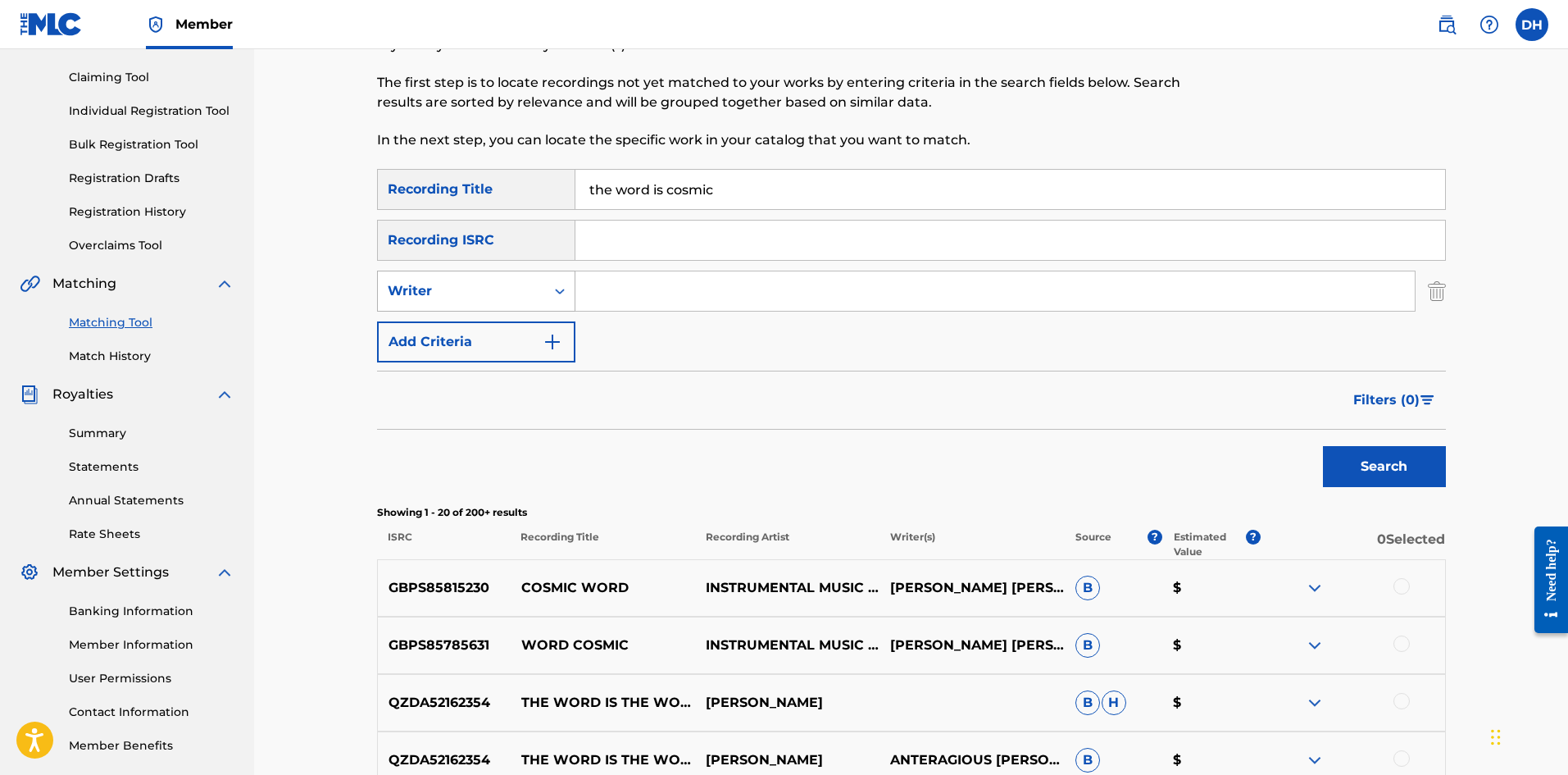
click at [489, 301] on div "Writer" at bounding box center [461, 291] width 167 height 31
click at [479, 335] on div "Recording Artist" at bounding box center [476, 331] width 196 height 41
click at [697, 303] on input "Search Form" at bounding box center [995, 291] width 840 height 39
type input "all india radio"
click at [1323, 446] on button "Search" at bounding box center [1385, 466] width 123 height 41
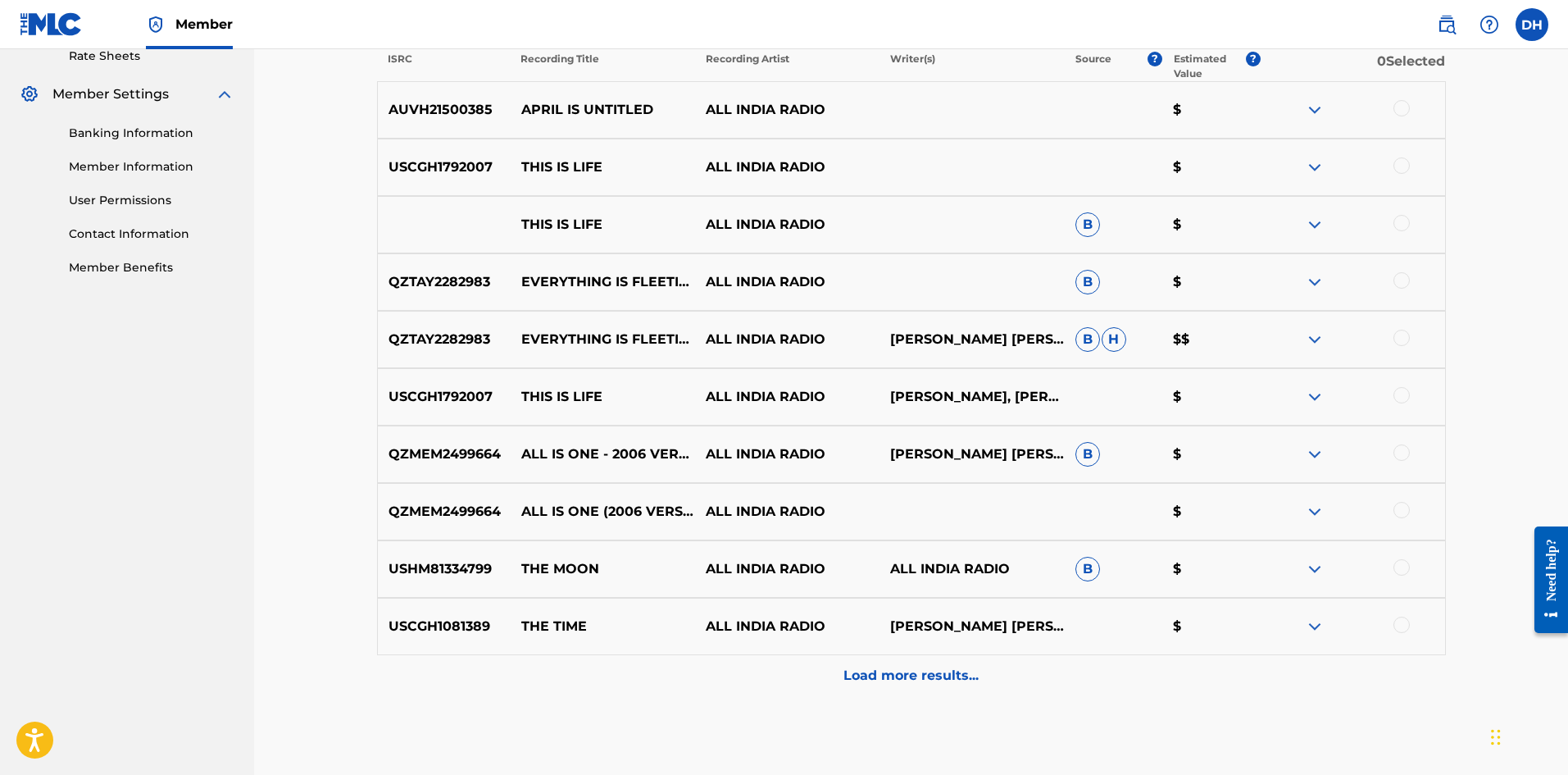
scroll to position [724, 0]
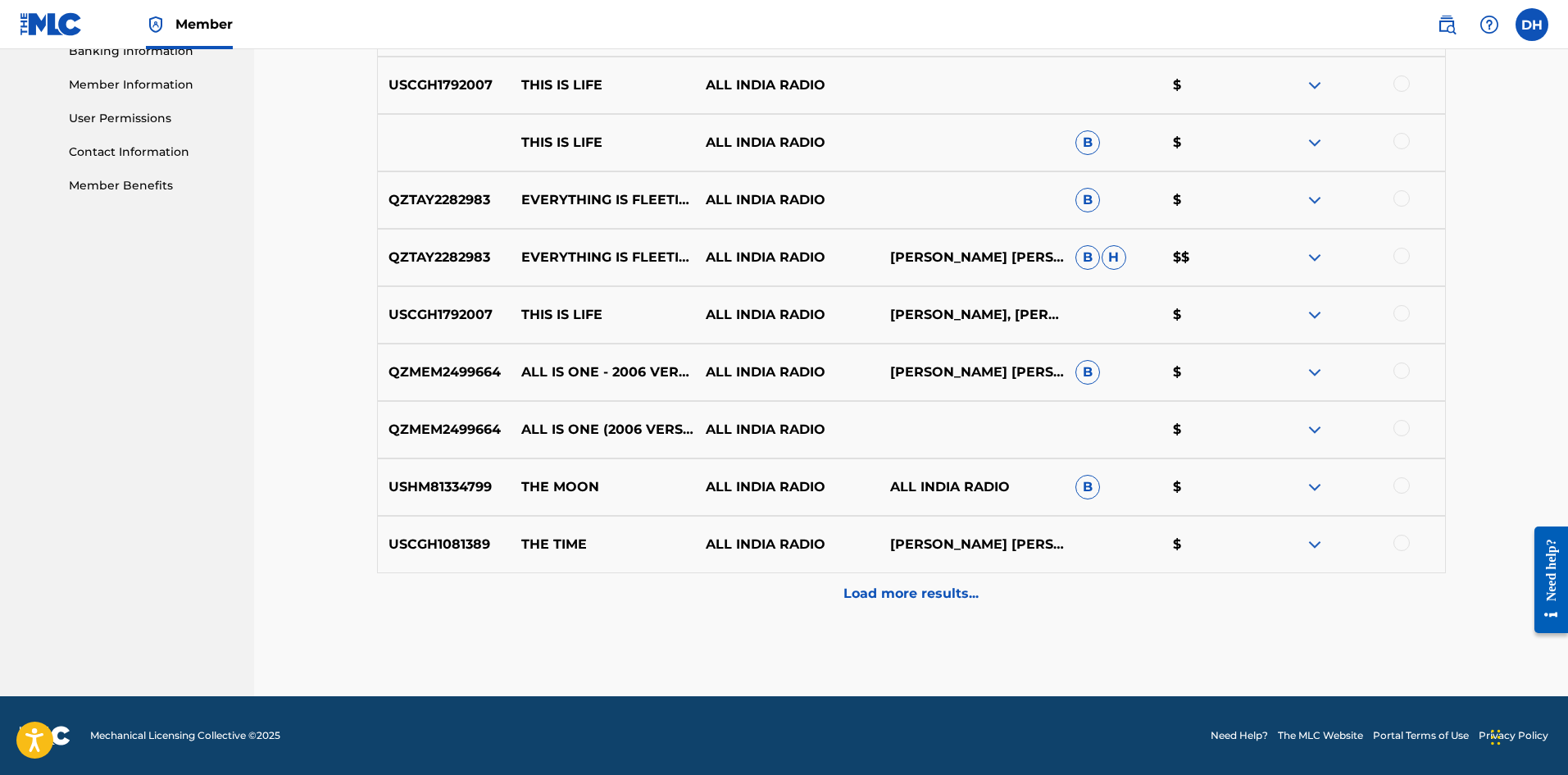
click at [935, 595] on p "Load more results..." at bounding box center [911, 594] width 136 height 20
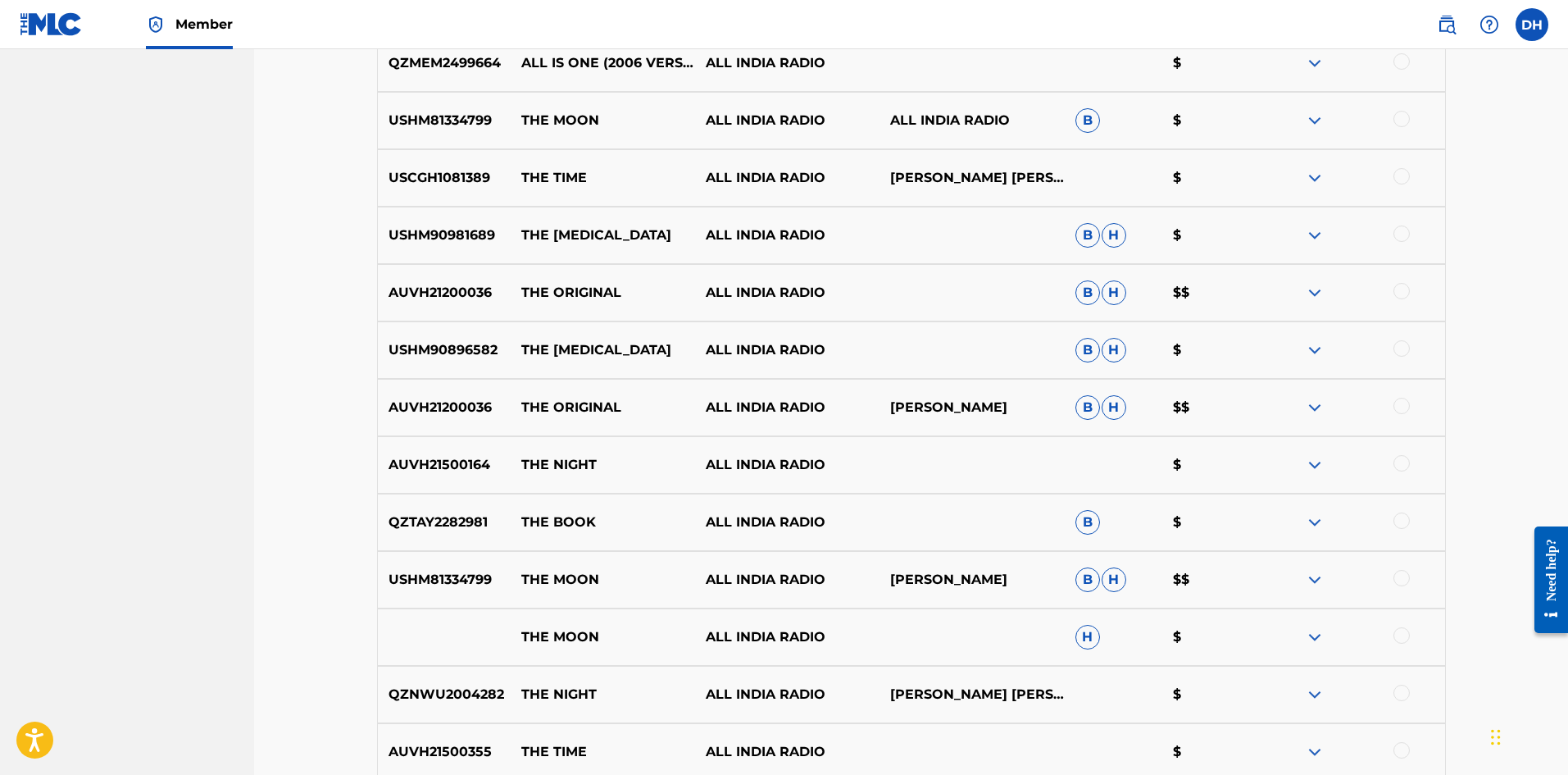
scroll to position [1298, 0]
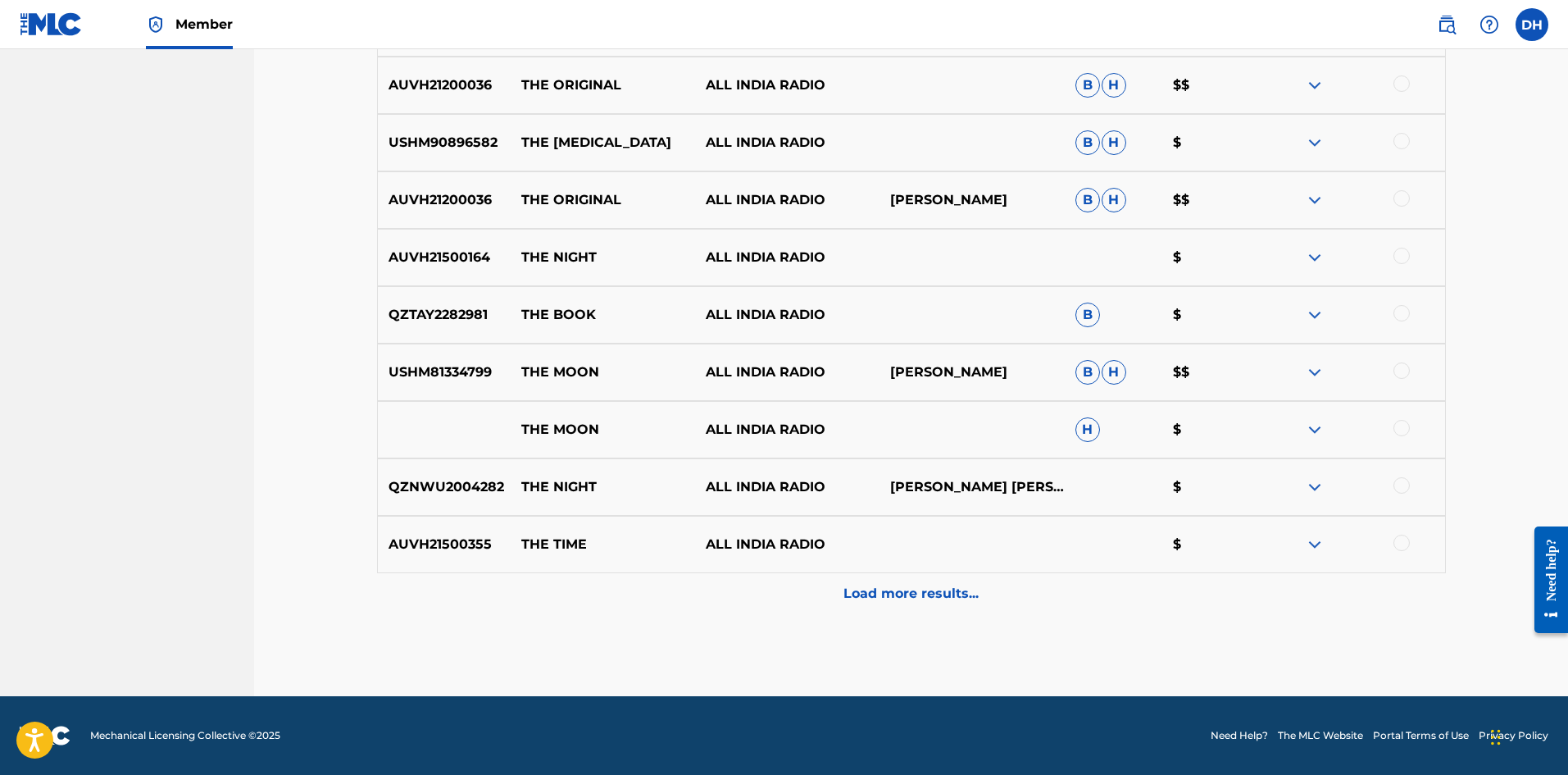
click at [928, 600] on p "Load more results..." at bounding box center [911, 594] width 136 height 20
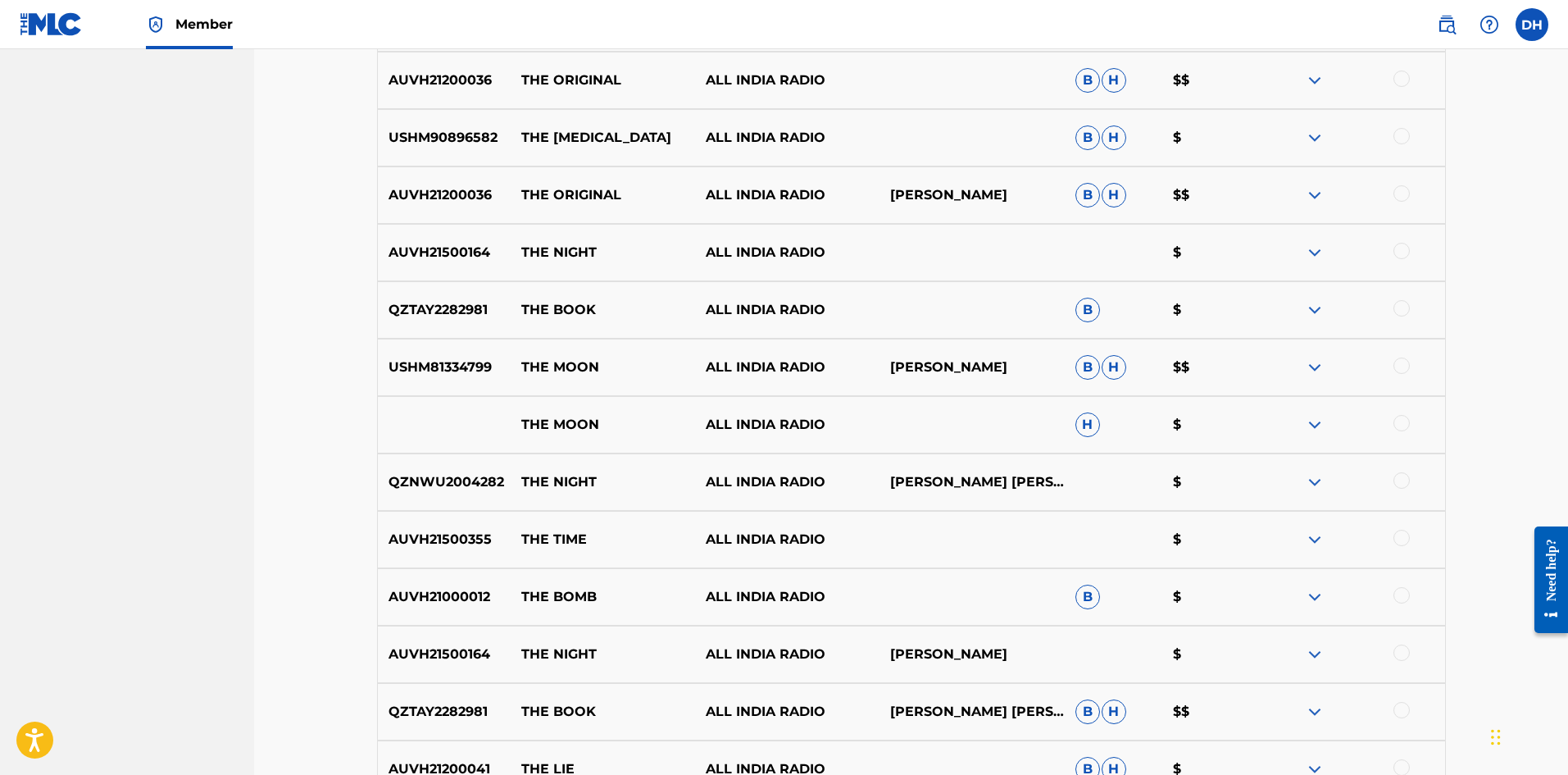
scroll to position [1872, 0]
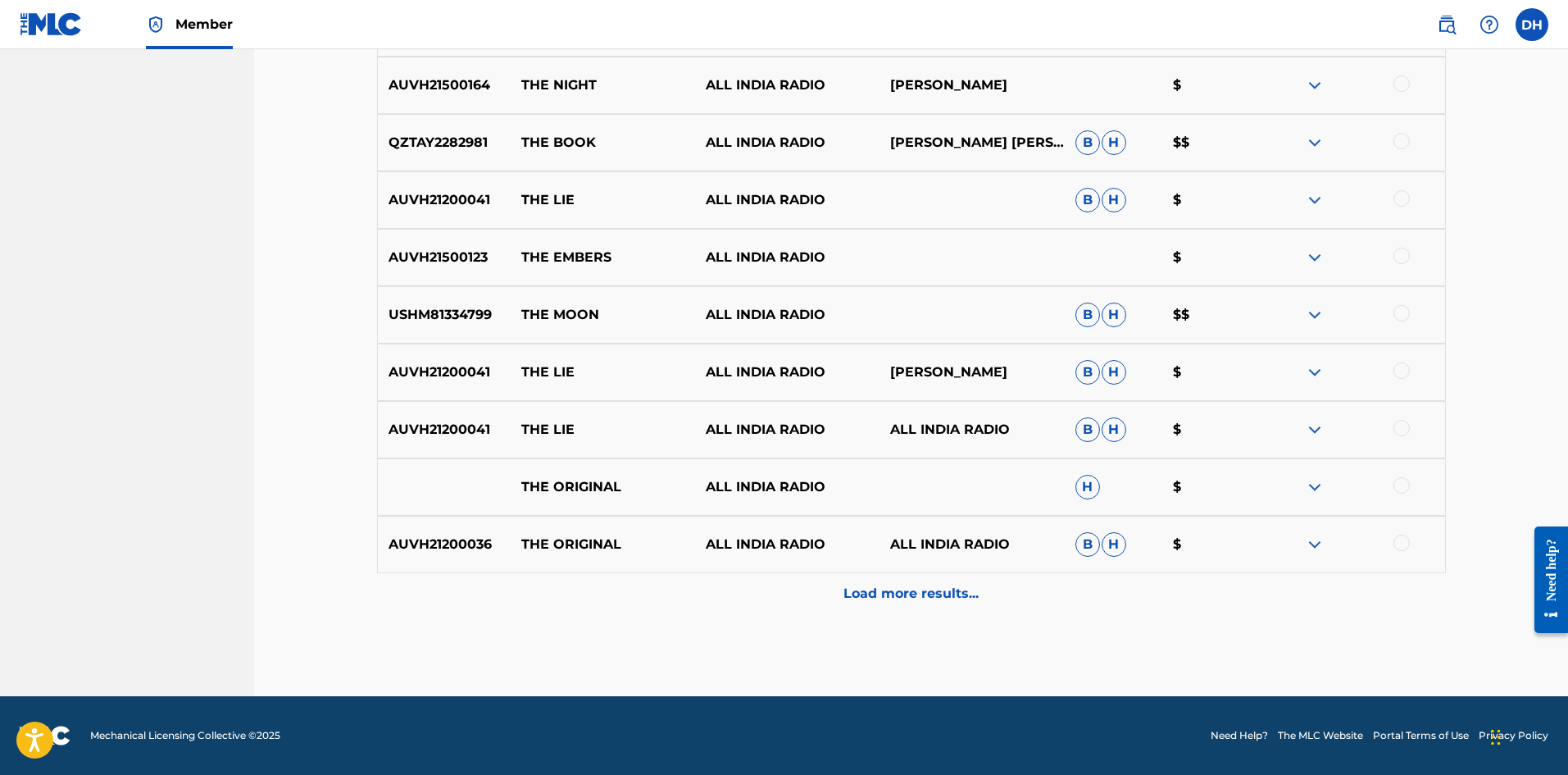
click at [929, 597] on p "Load more results..." at bounding box center [911, 594] width 136 height 20
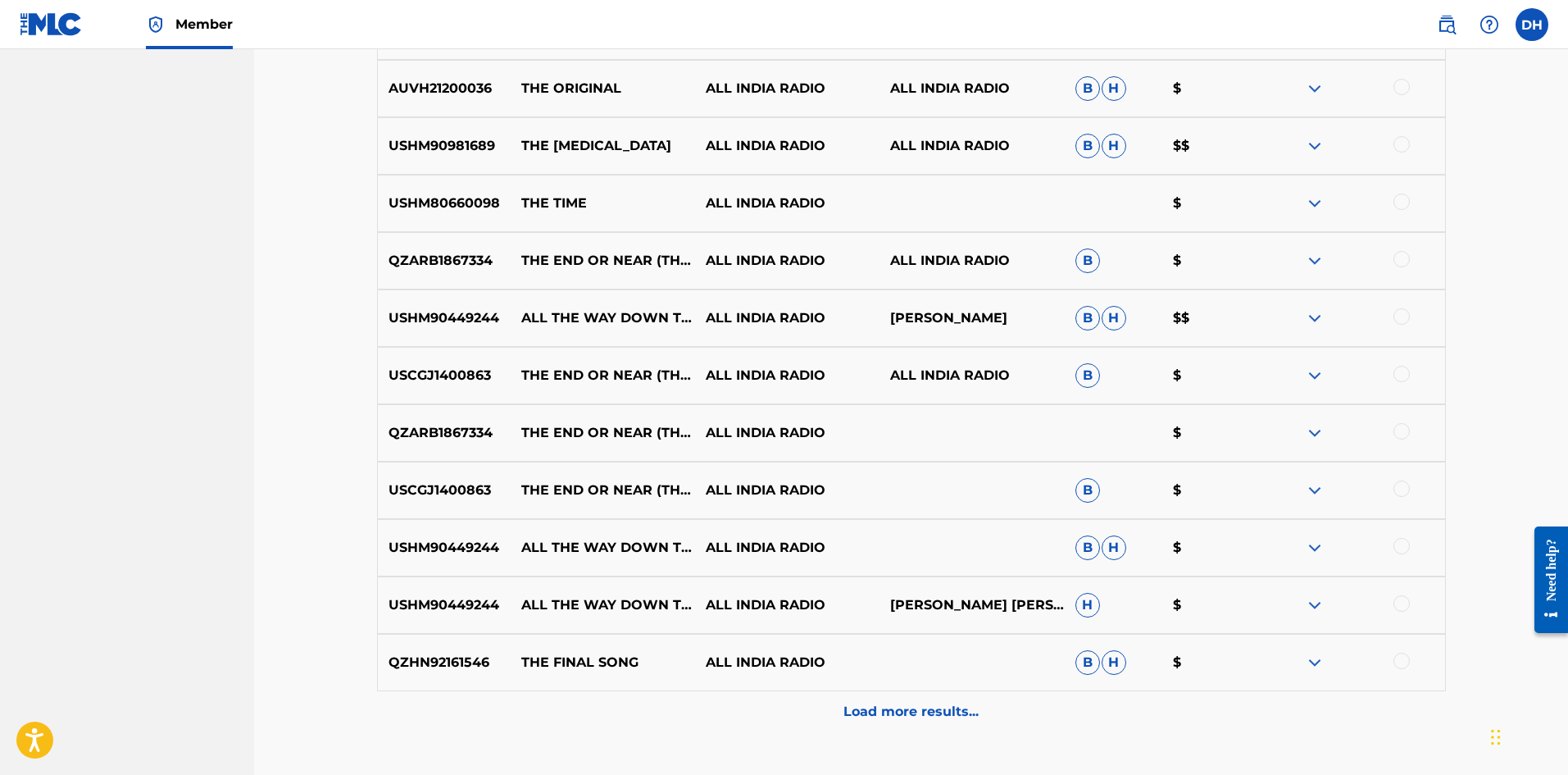
scroll to position [2447, 0]
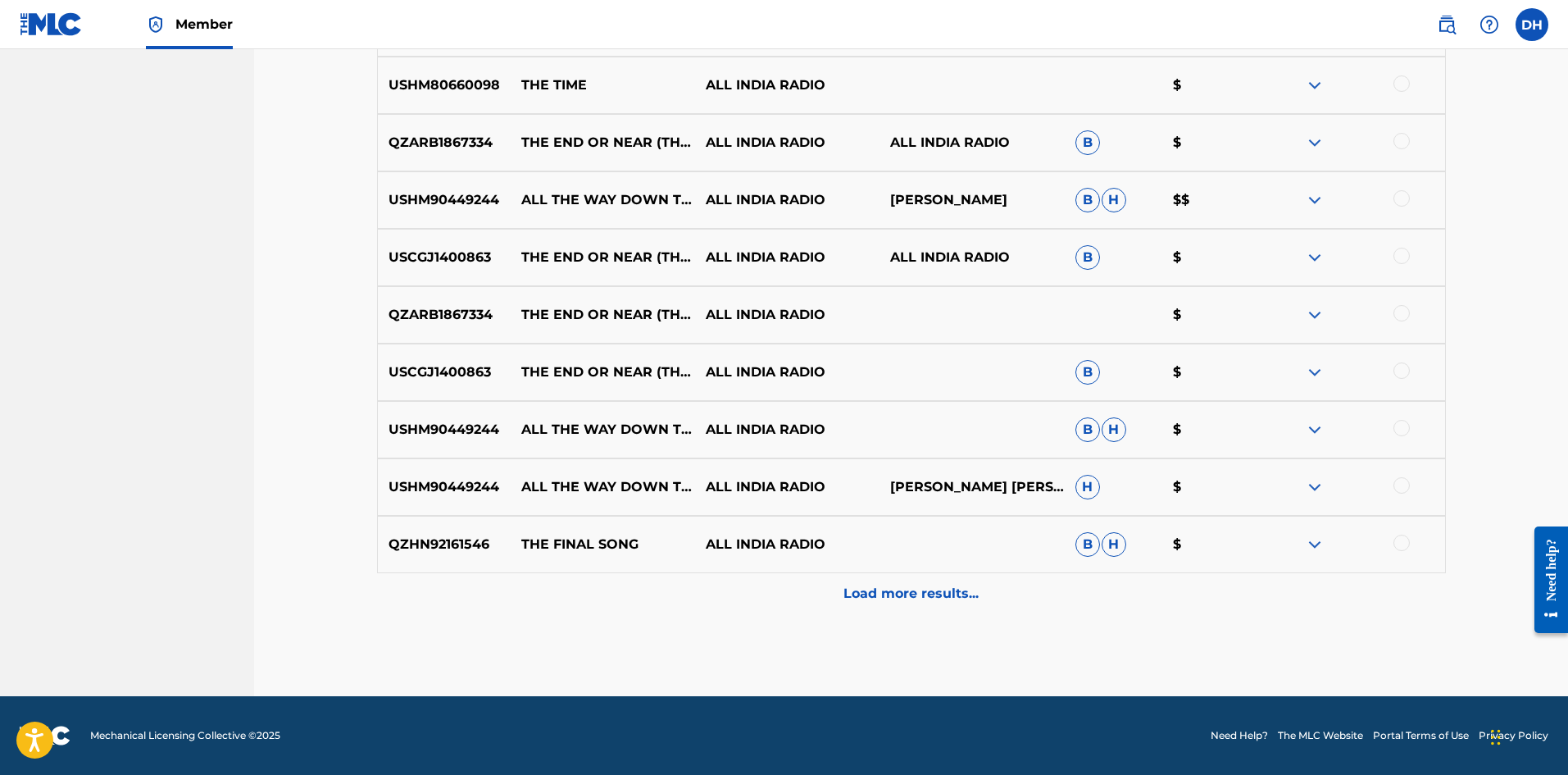
click at [929, 589] on p "Load more results..." at bounding box center [911, 594] width 136 height 20
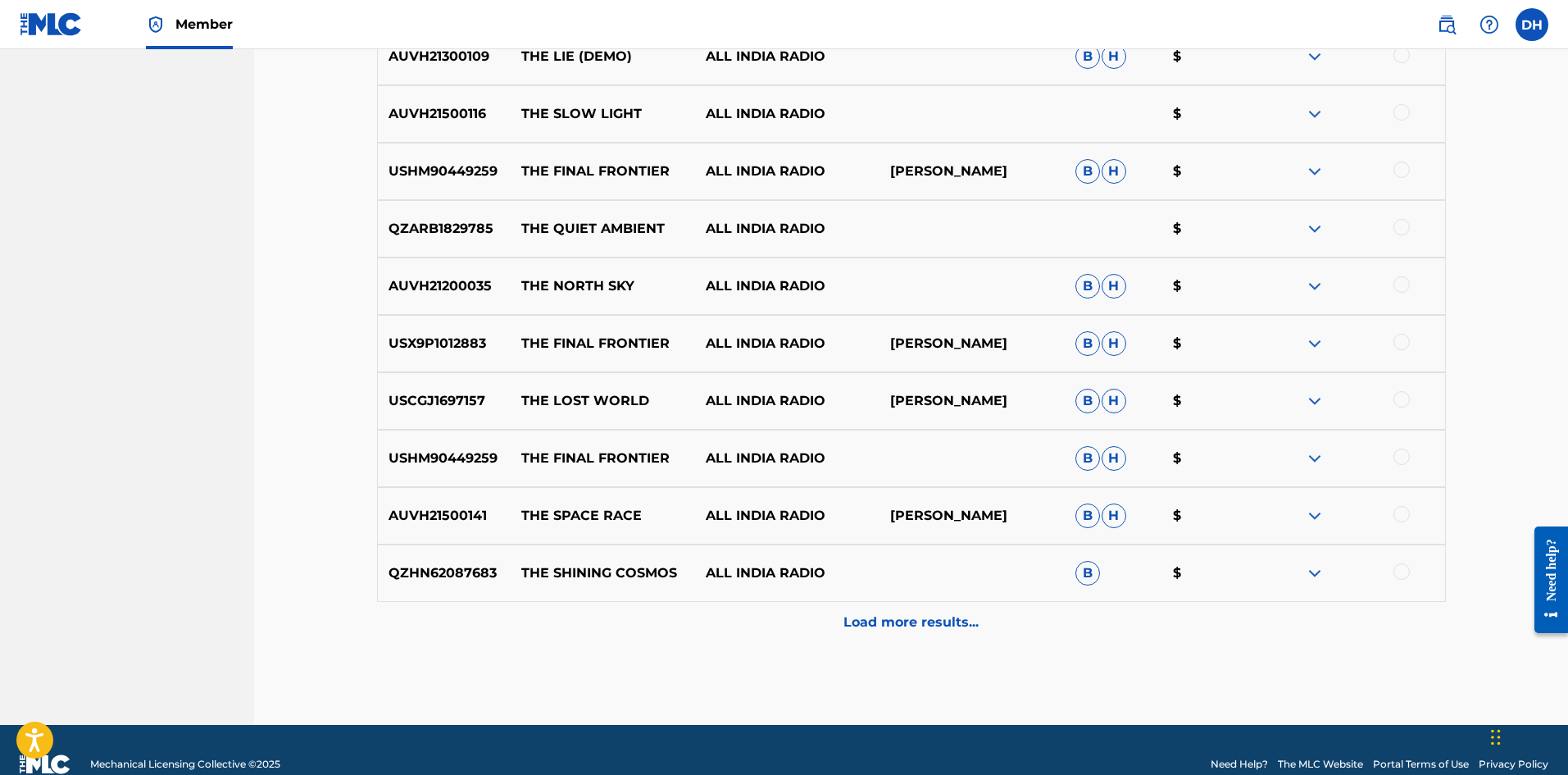
scroll to position [3020, 0]
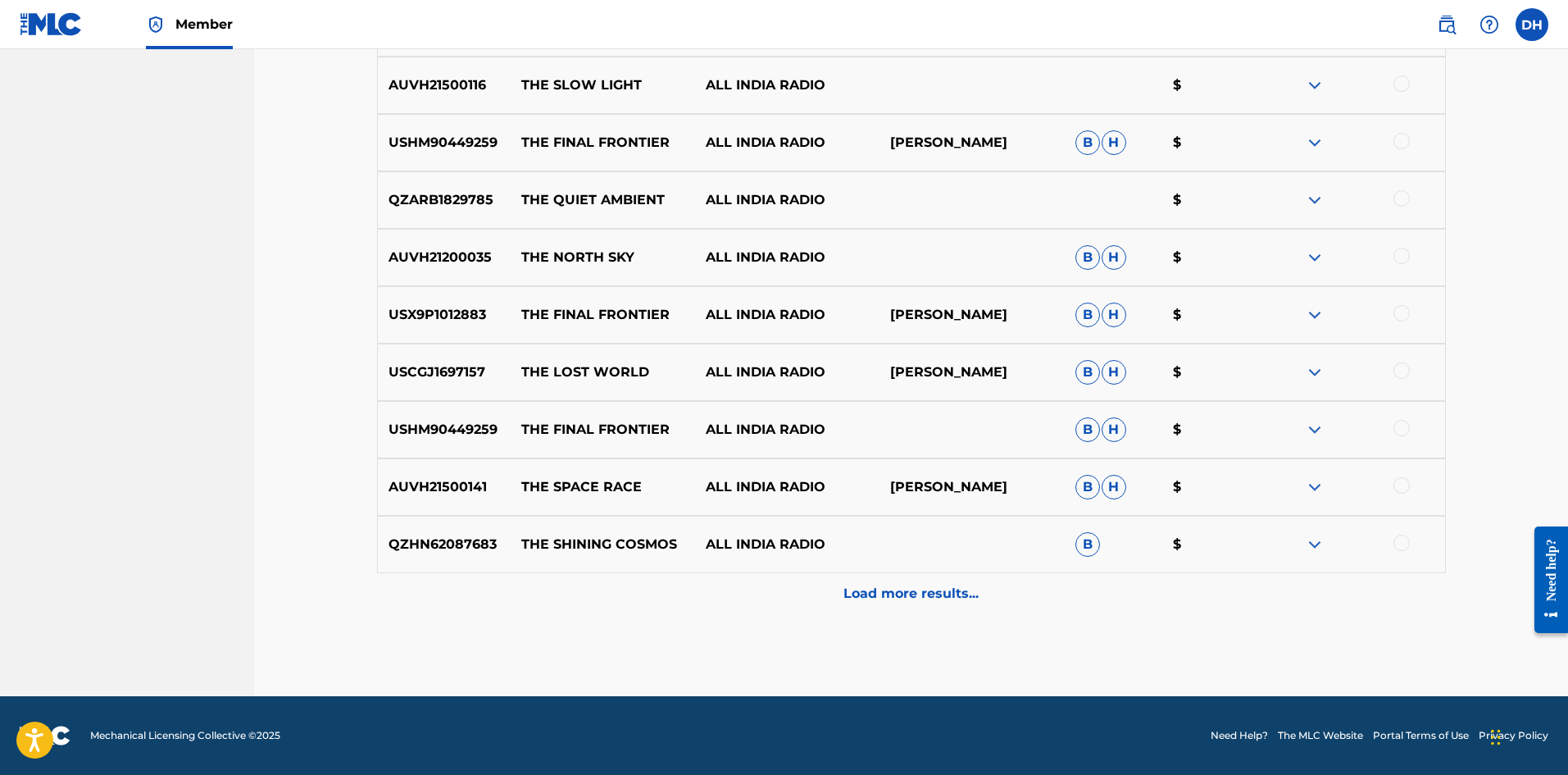
click at [934, 605] on div "Load more results..." at bounding box center [911, 594] width 1069 height 41
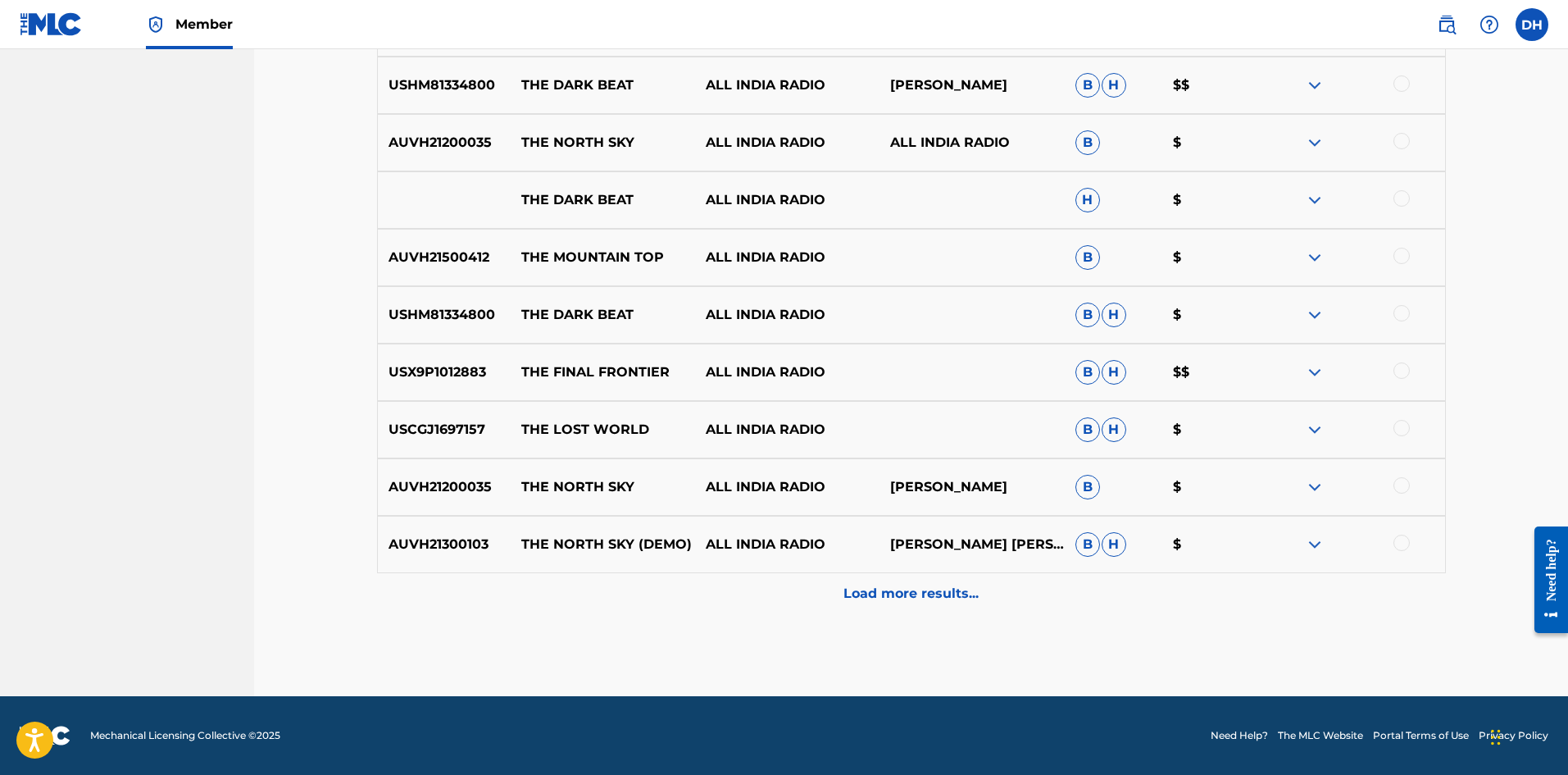
click at [926, 591] on p "Load more results..." at bounding box center [911, 594] width 136 height 20
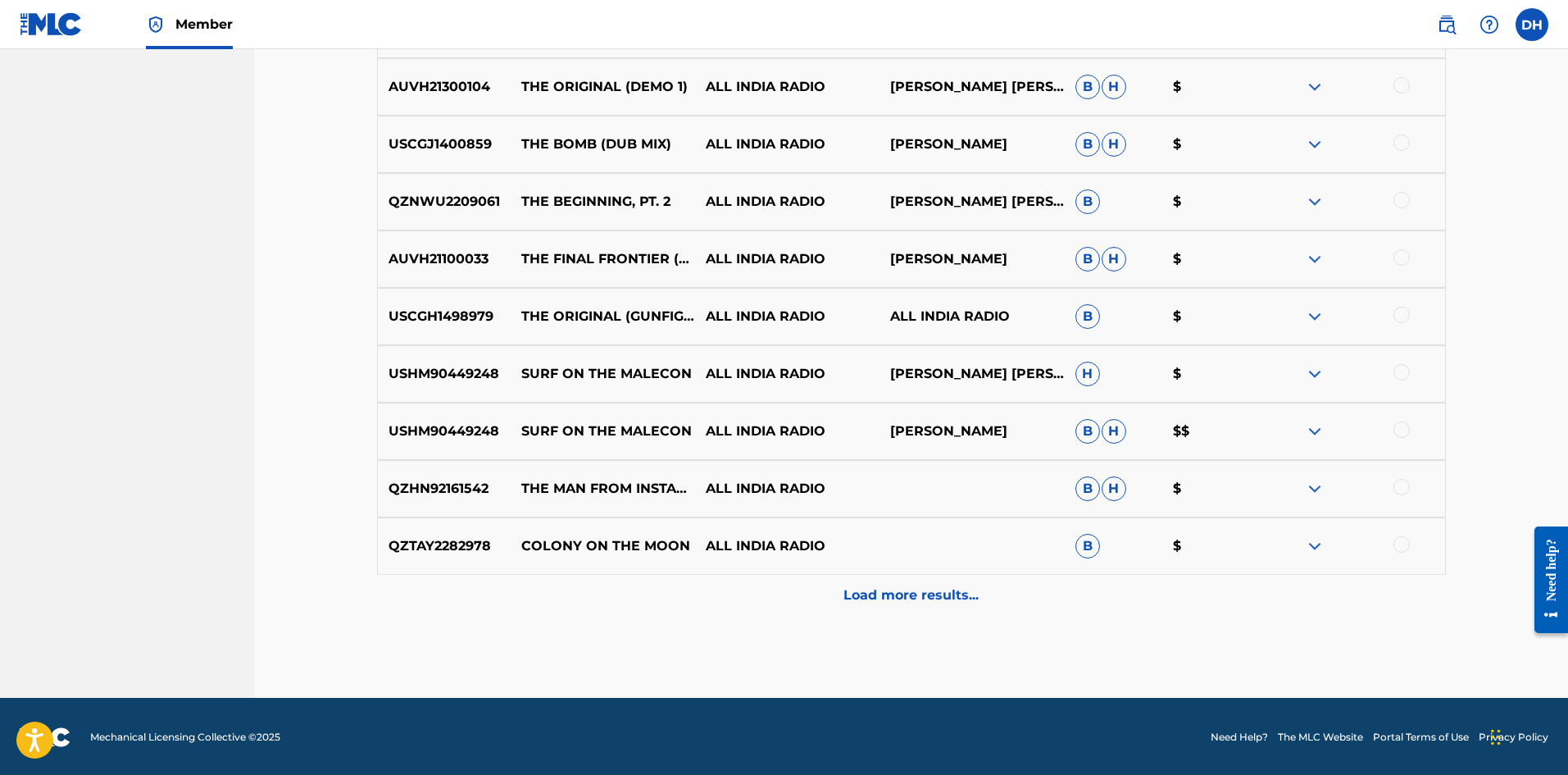
scroll to position [4168, 0]
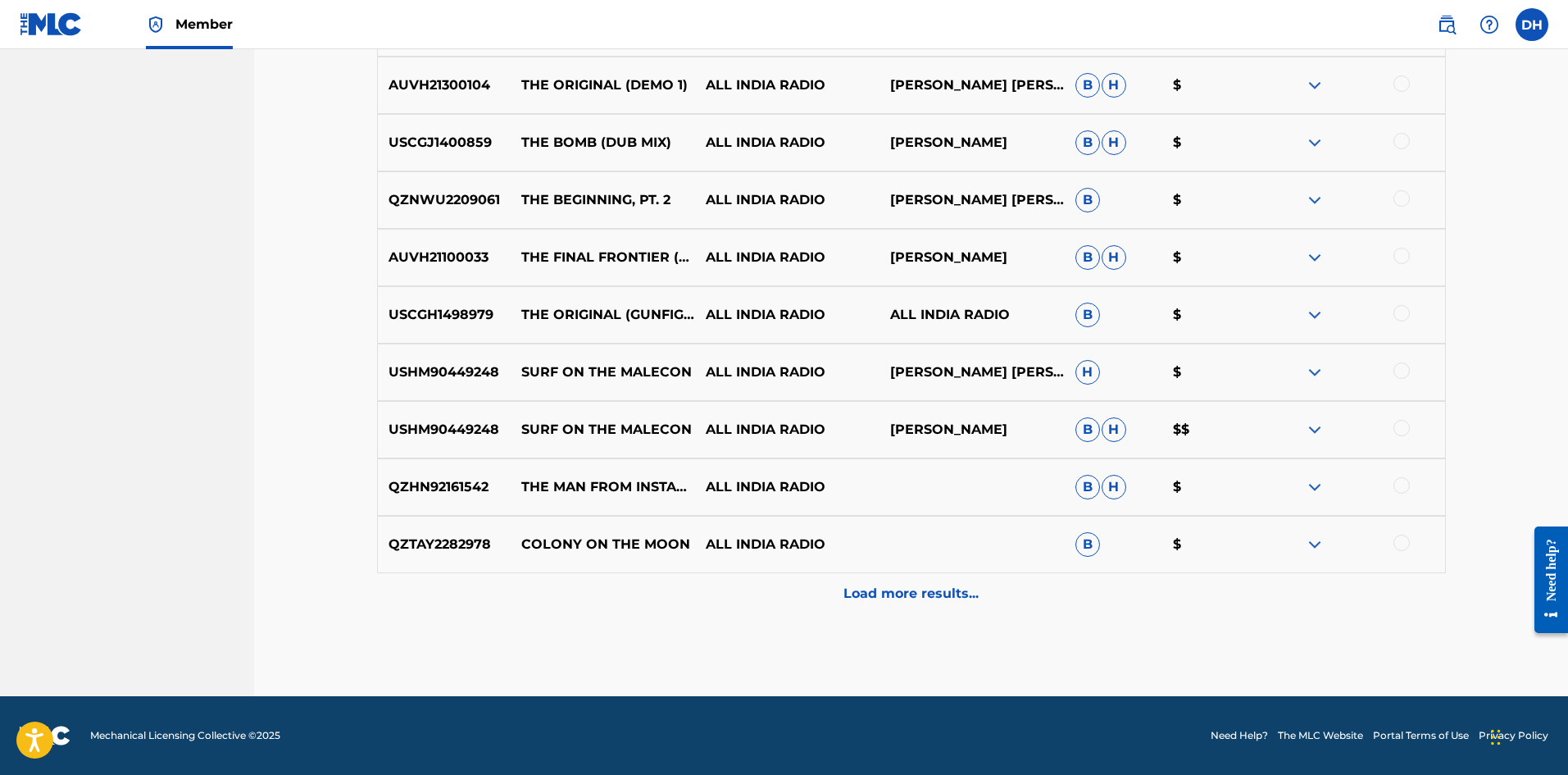
click at [1007, 597] on div "Load more results..." at bounding box center [911, 594] width 1069 height 41
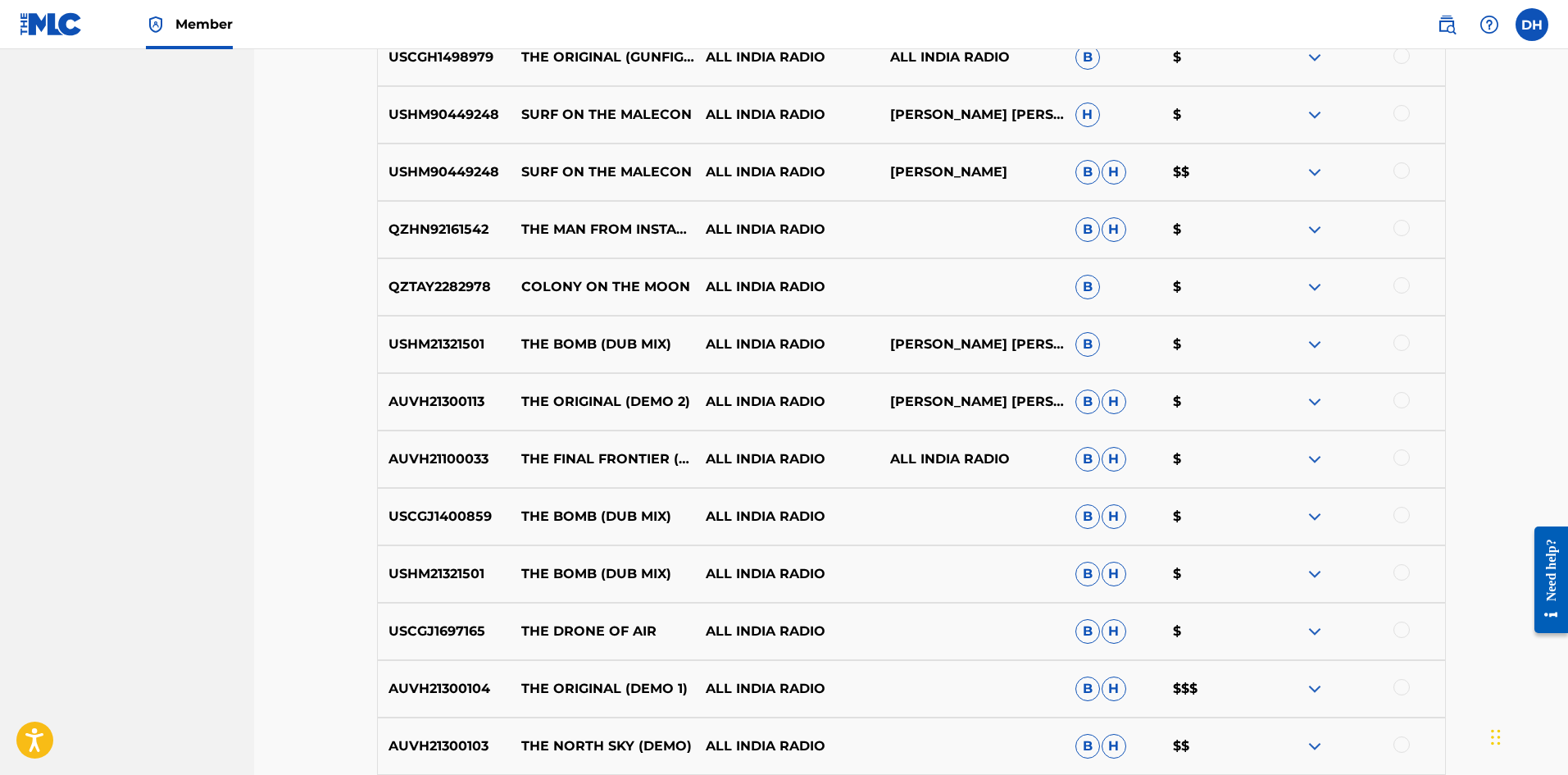
scroll to position [4742, 0]
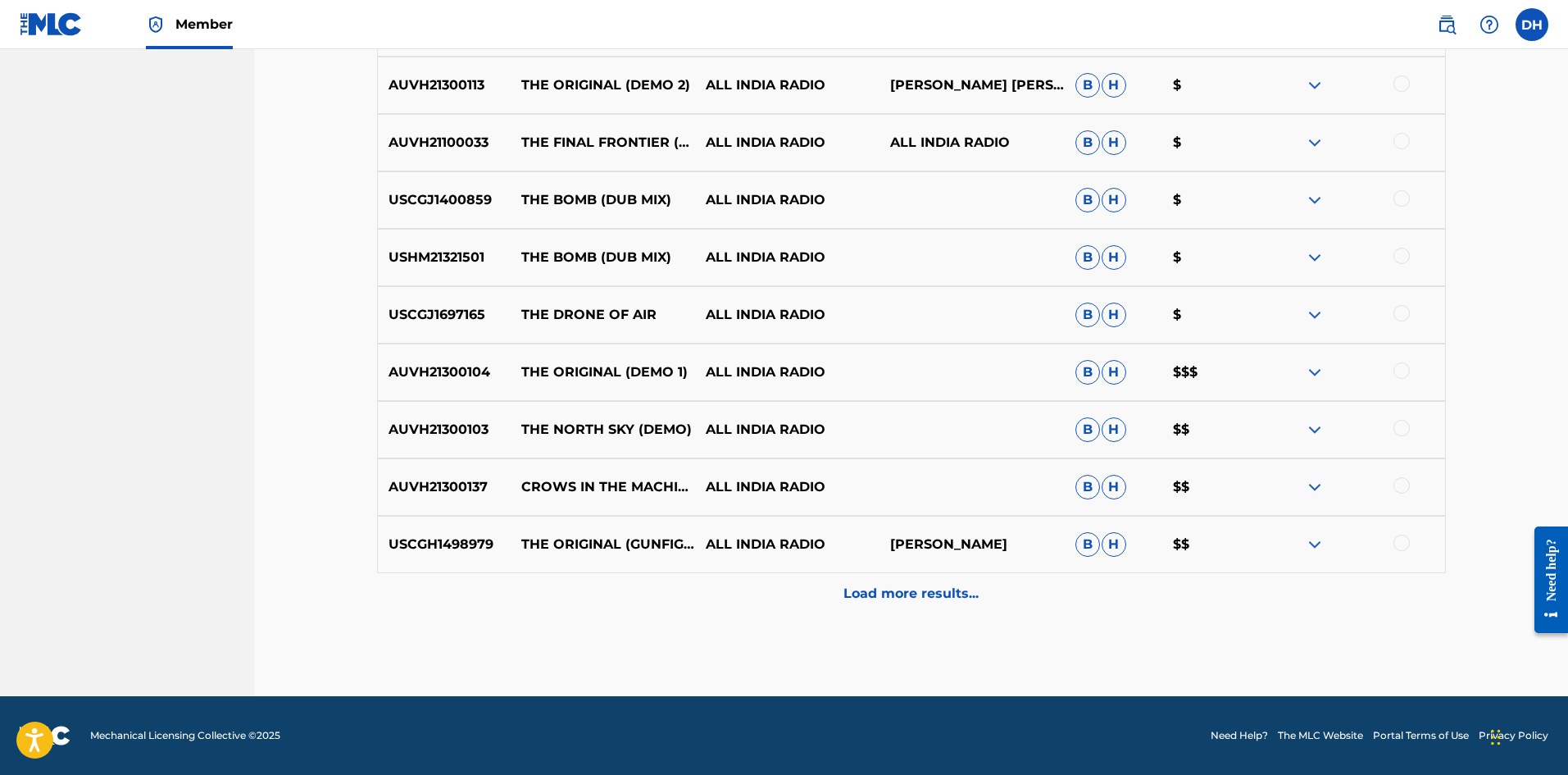
click at [989, 604] on div "Load more results..." at bounding box center [911, 594] width 1069 height 41
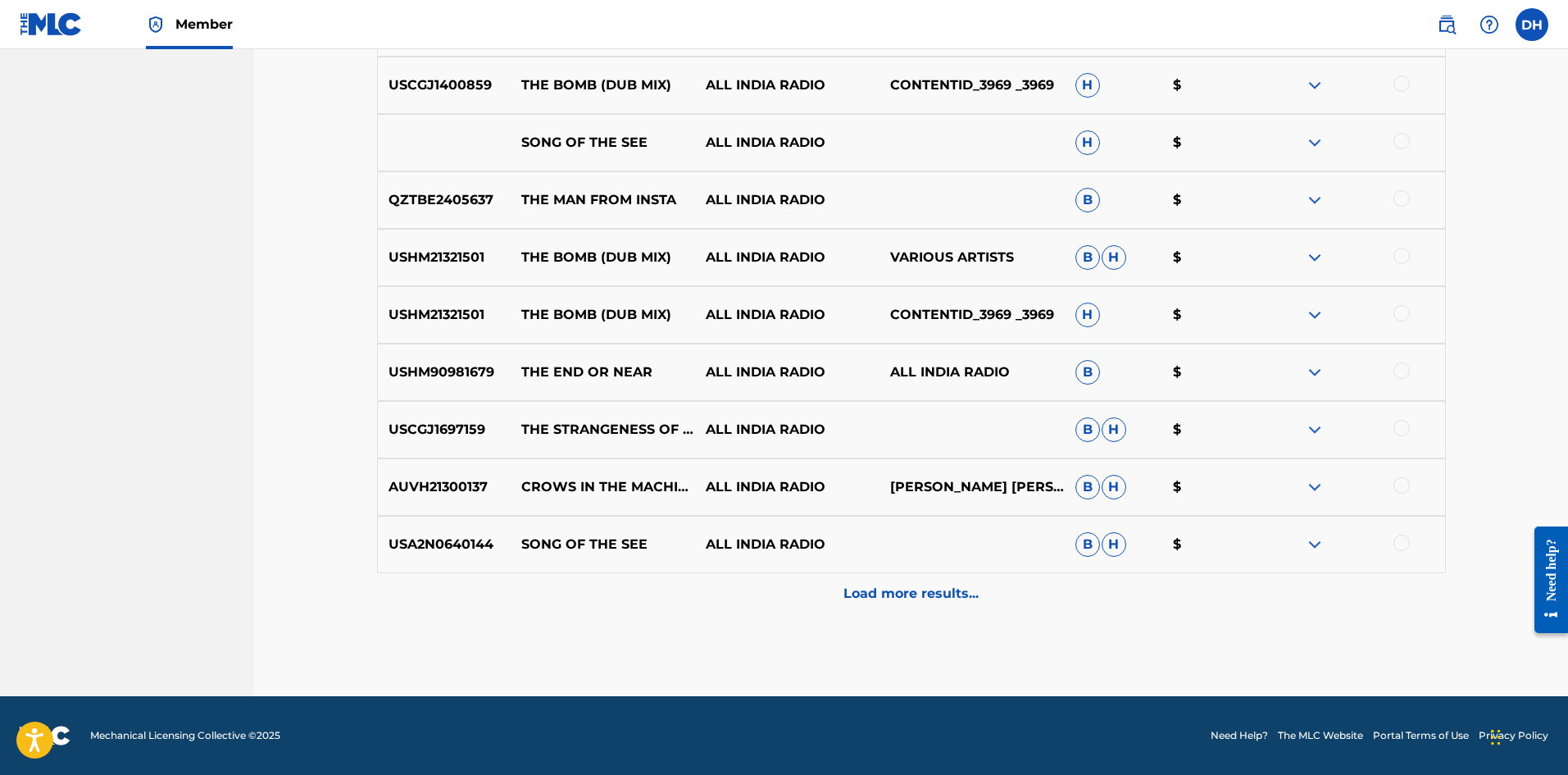
click at [965, 607] on div "Load more results..." at bounding box center [911, 594] width 1069 height 41
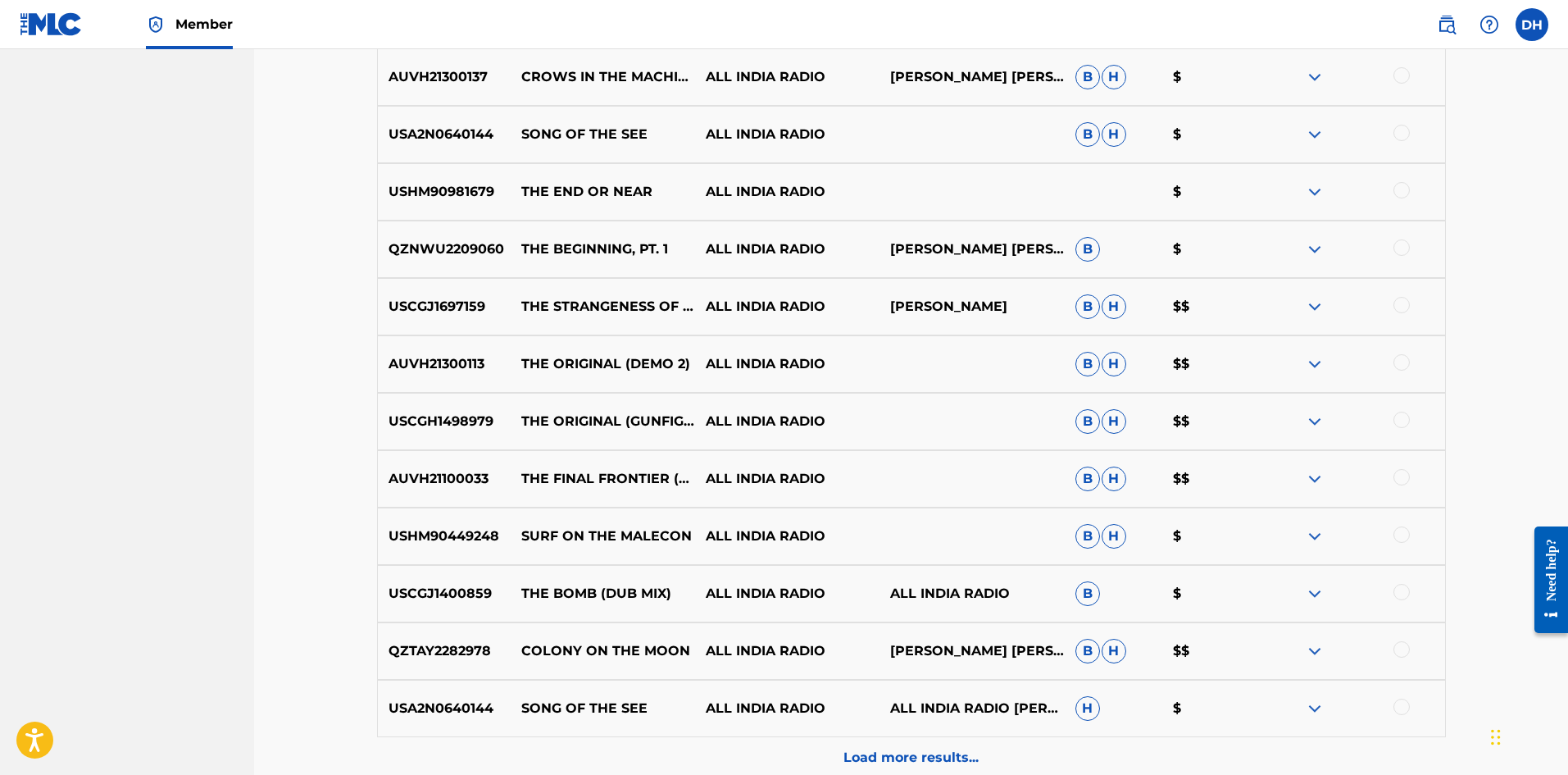
scroll to position [5808, 0]
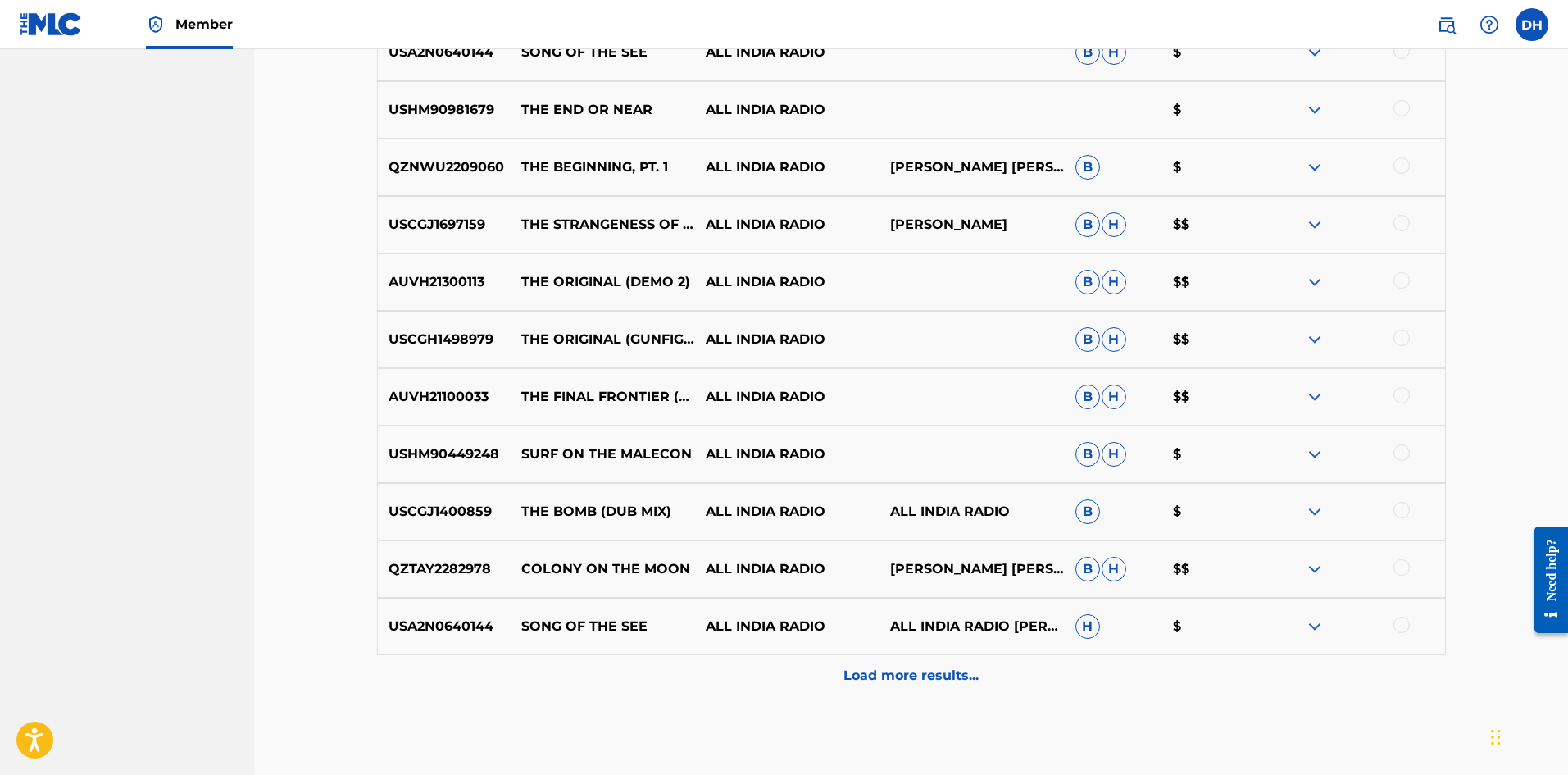
click at [919, 688] on div "Load more results..." at bounding box center [911, 675] width 1069 height 41
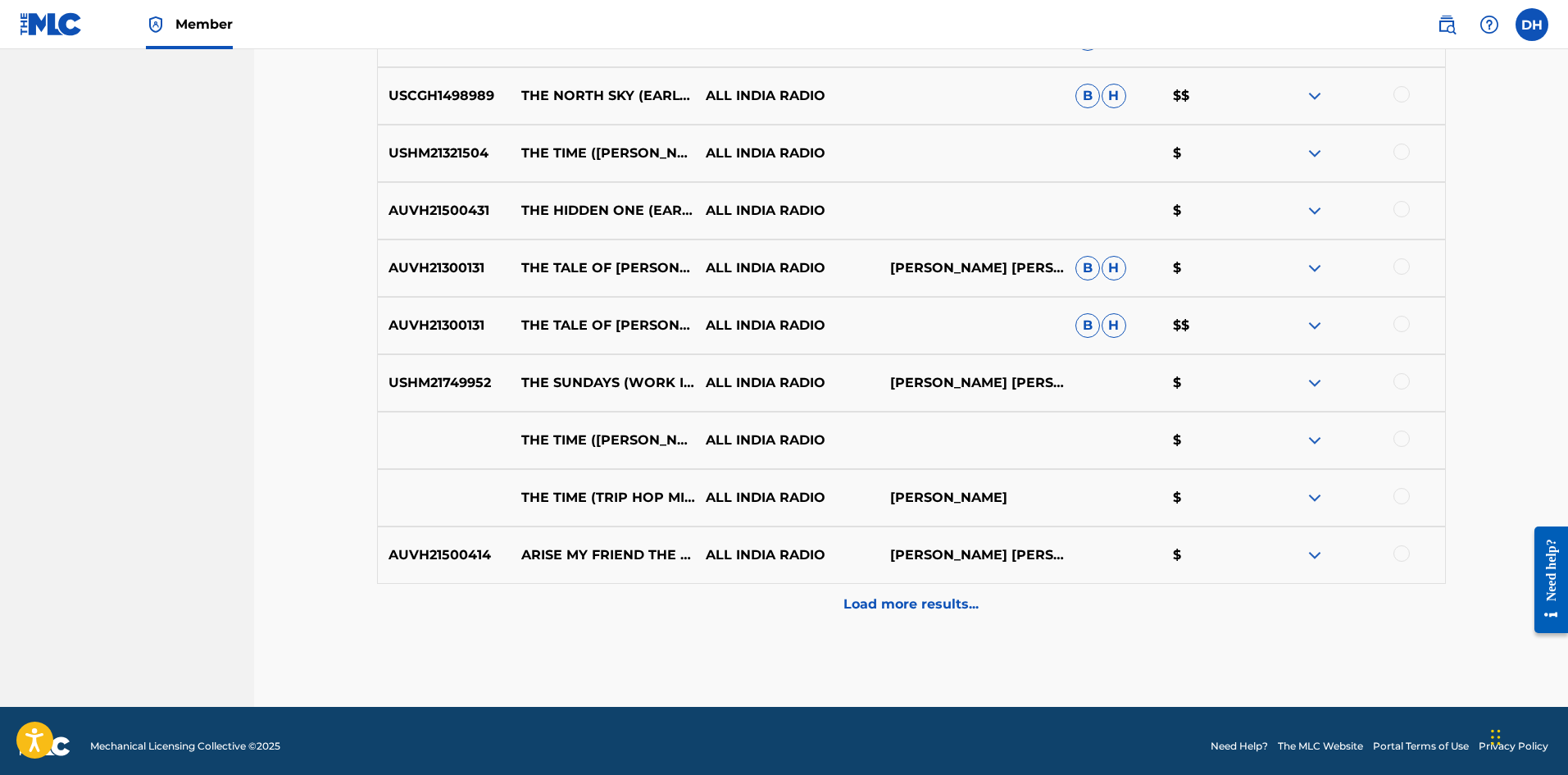
scroll to position [6465, 0]
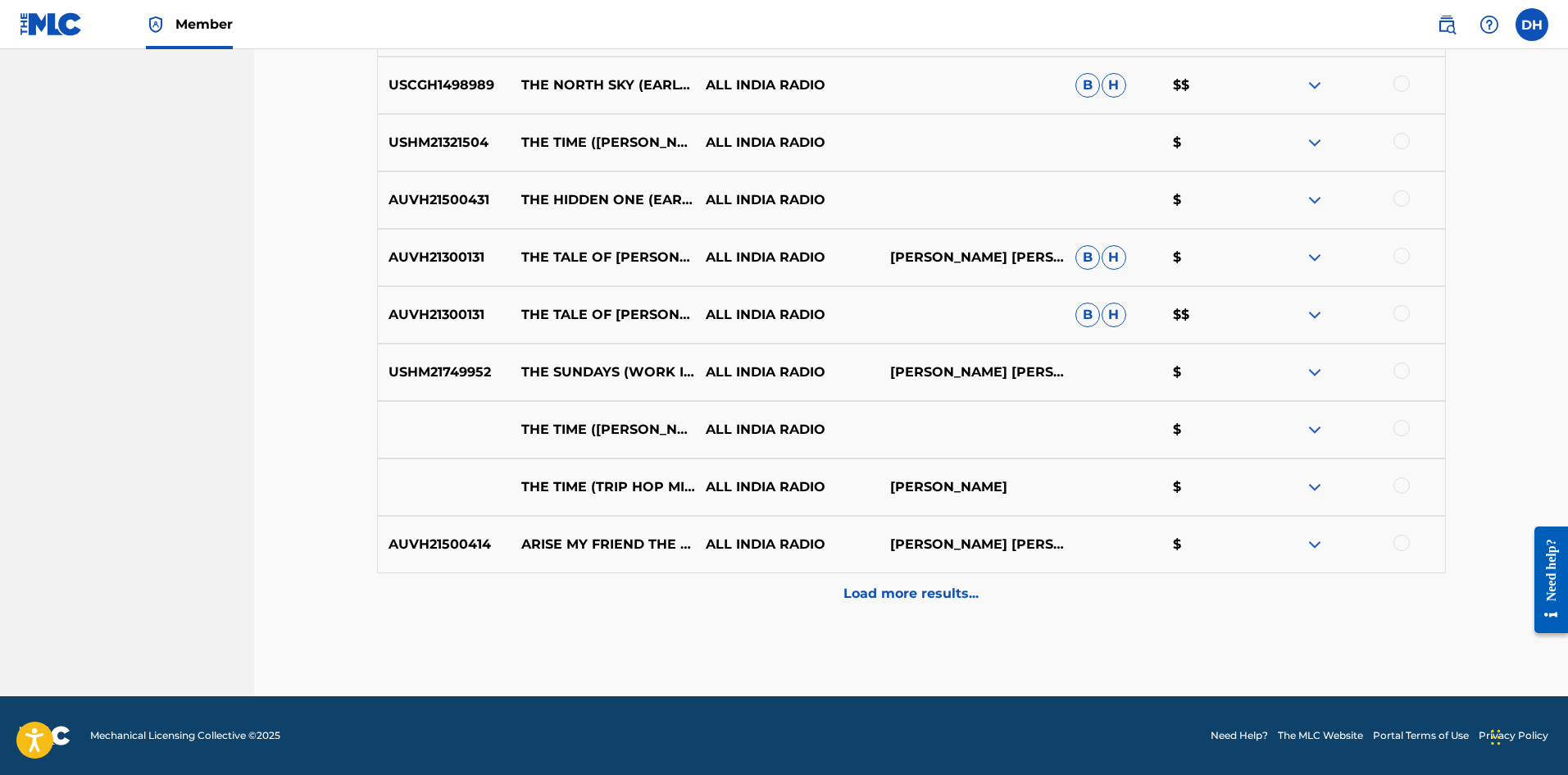
click at [907, 593] on p "Load more results..." at bounding box center [911, 594] width 136 height 20
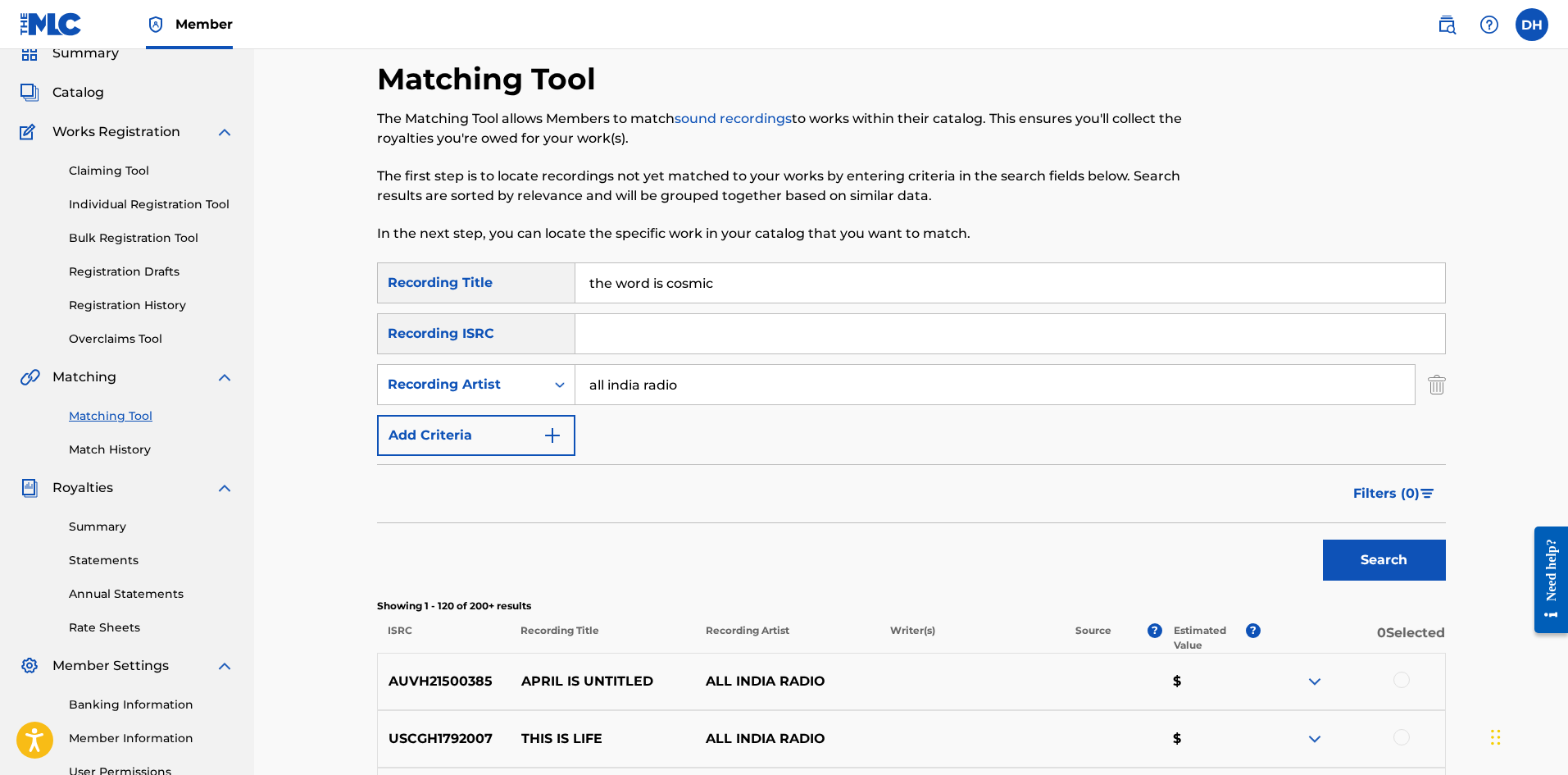
scroll to position [0, 0]
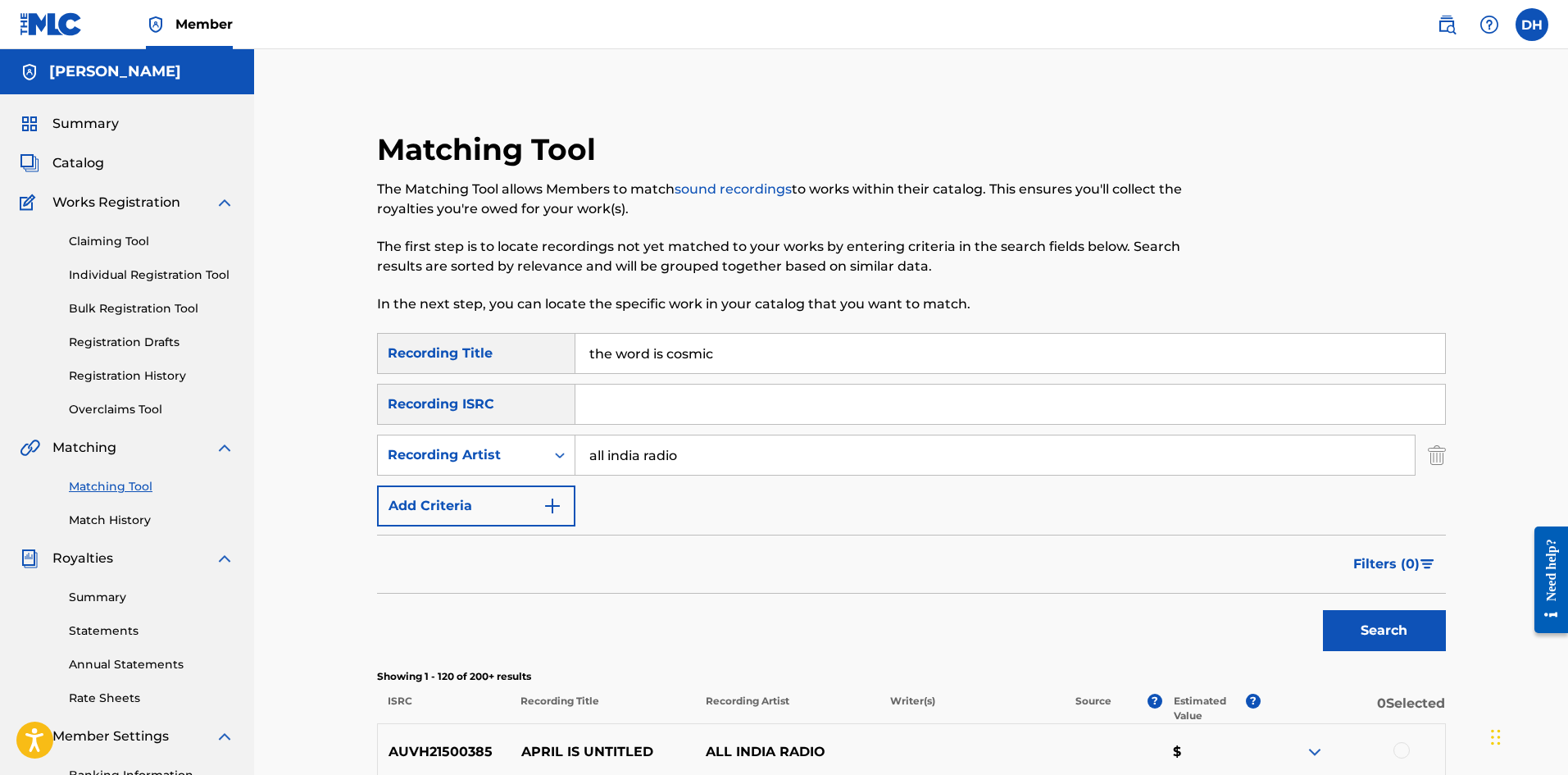
paste input "QZNWU2209059"
type input "QZNWU2209059"
drag, startPoint x: 682, startPoint y: 465, endPoint x: 519, endPoint y: 466, distance: 163.0
click at [519, 466] on div "SearchWithCriteriad1339e65-99ad-492b-9b94-1fd5ada4b650 Recording Artist all ind…" at bounding box center [911, 455] width 1069 height 41
drag, startPoint x: 734, startPoint y: 358, endPoint x: 557, endPoint y: 378, distance: 178.1
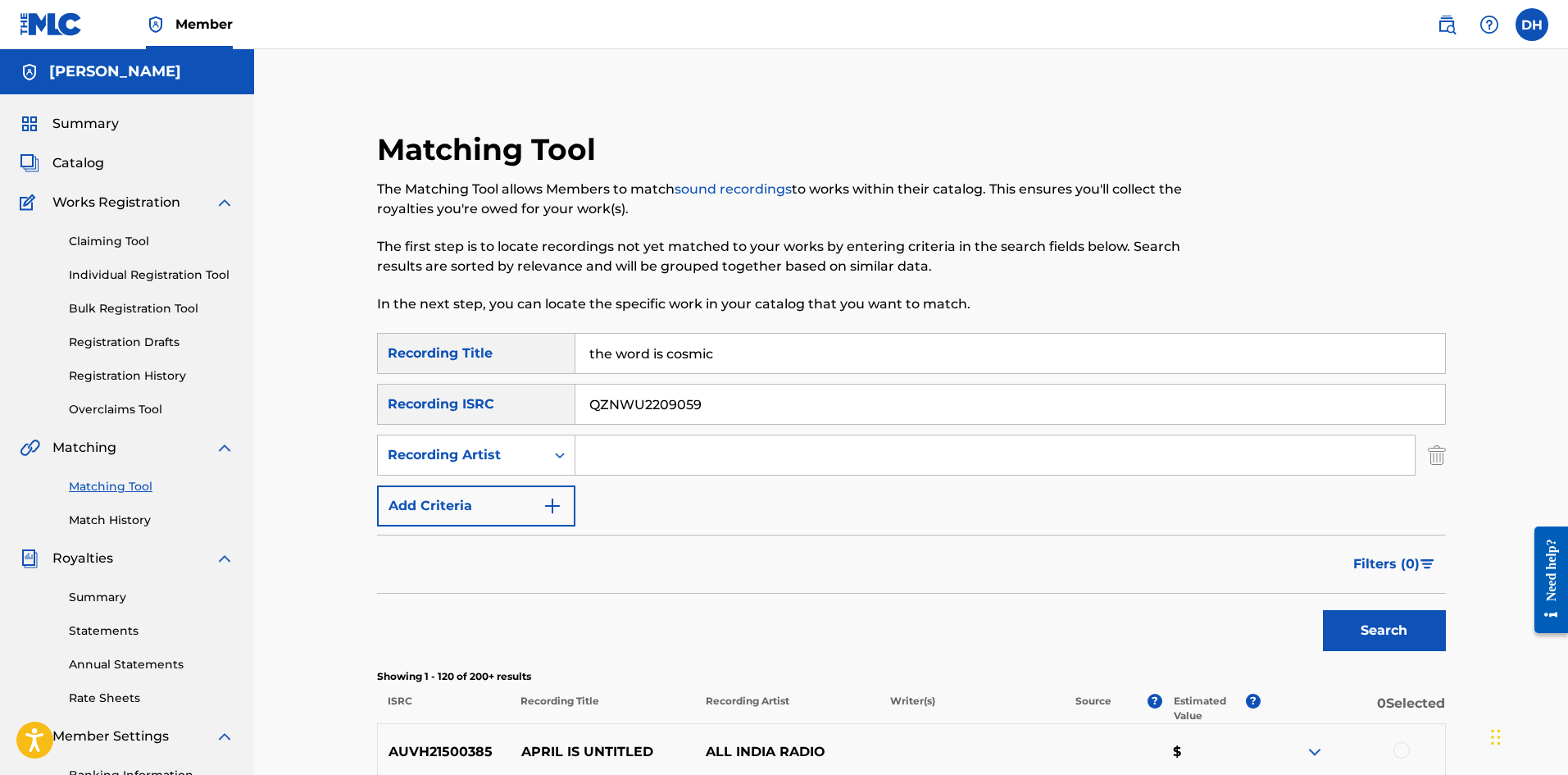
click at [557, 378] on div "SearchWithCriteria1e1e59ce-bee8-49f1-9ab4-2dfa75ccf371 Recording Title the word…" at bounding box center [911, 430] width 1069 height 193
click at [1416, 633] on button "Search" at bounding box center [1385, 630] width 123 height 41
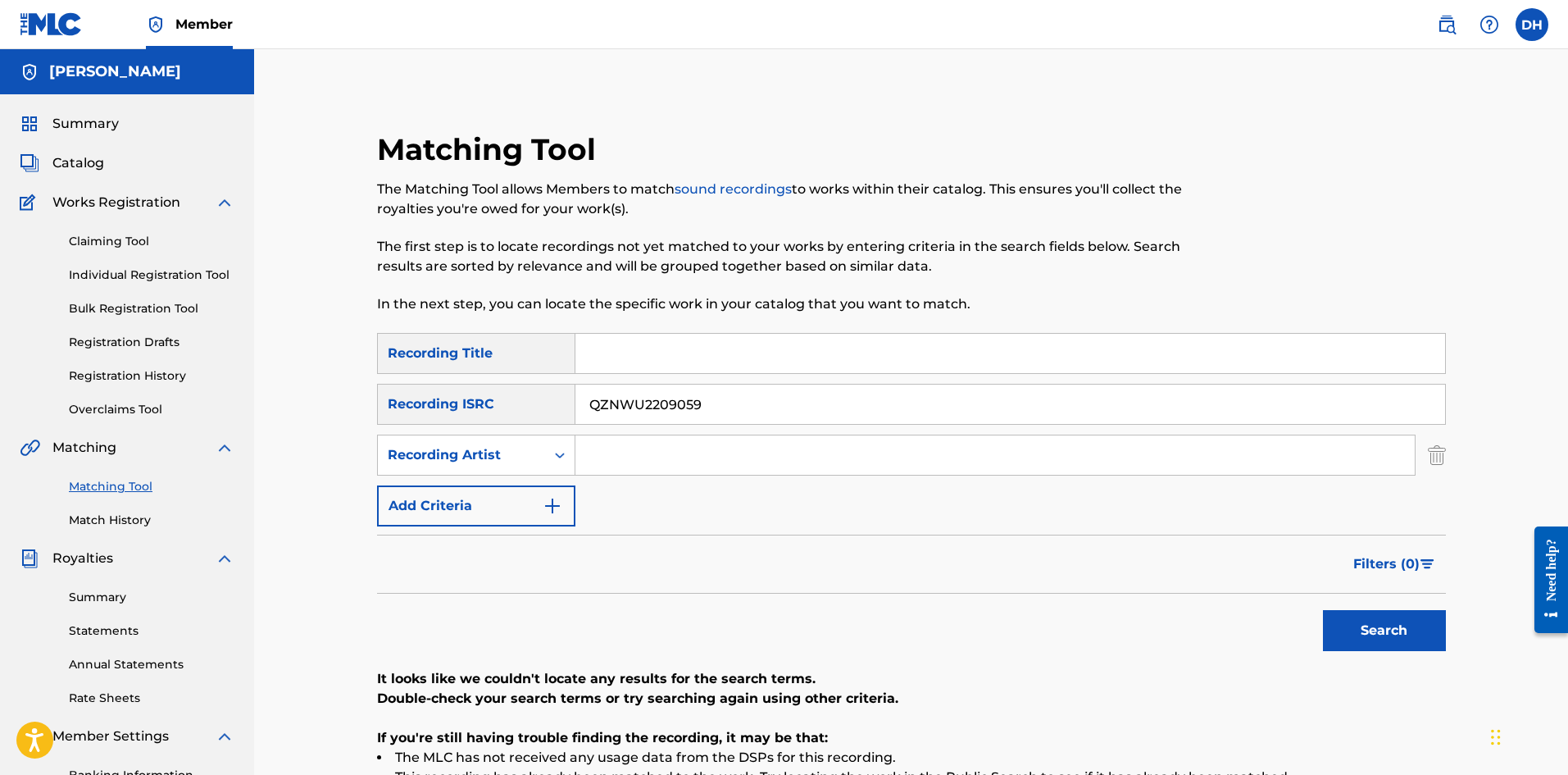
click at [1391, 635] on button "Search" at bounding box center [1385, 630] width 123 height 41
drag, startPoint x: 641, startPoint y: 405, endPoint x: 442, endPoint y: 416, distance: 199.3
click at [433, 416] on div "SearchWithCriteriad3284176-15fa-4ea2-a219-51f17ae0c6a2 Recording ISRC QZNWU2209…" at bounding box center [911, 404] width 1069 height 41
click at [665, 360] on input "Search Form" at bounding box center [1010, 353] width 870 height 39
type input "have you really been waiting here"
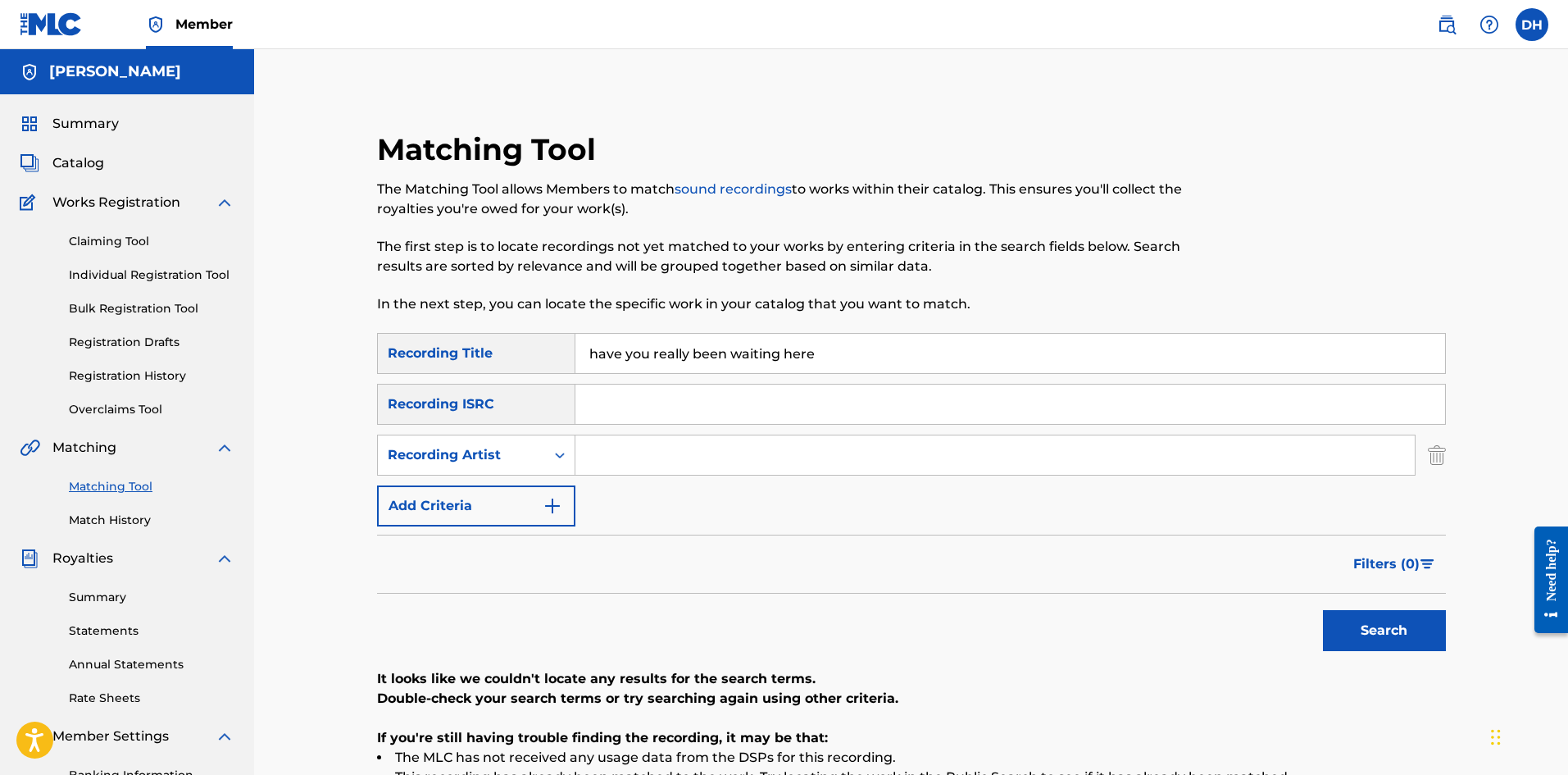
click at [1323, 610] on button "Search" at bounding box center [1385, 630] width 123 height 41
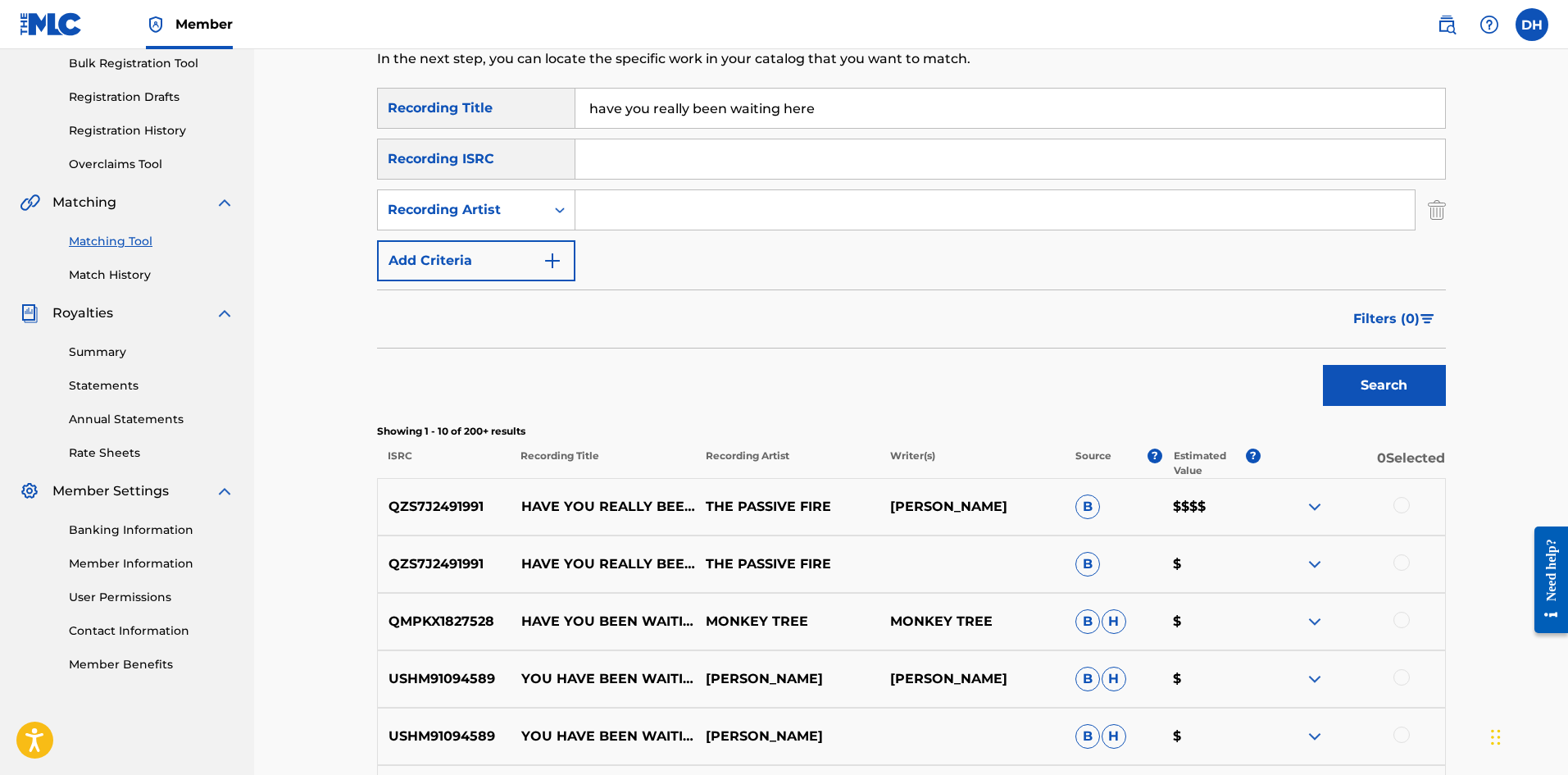
scroll to position [328, 0]
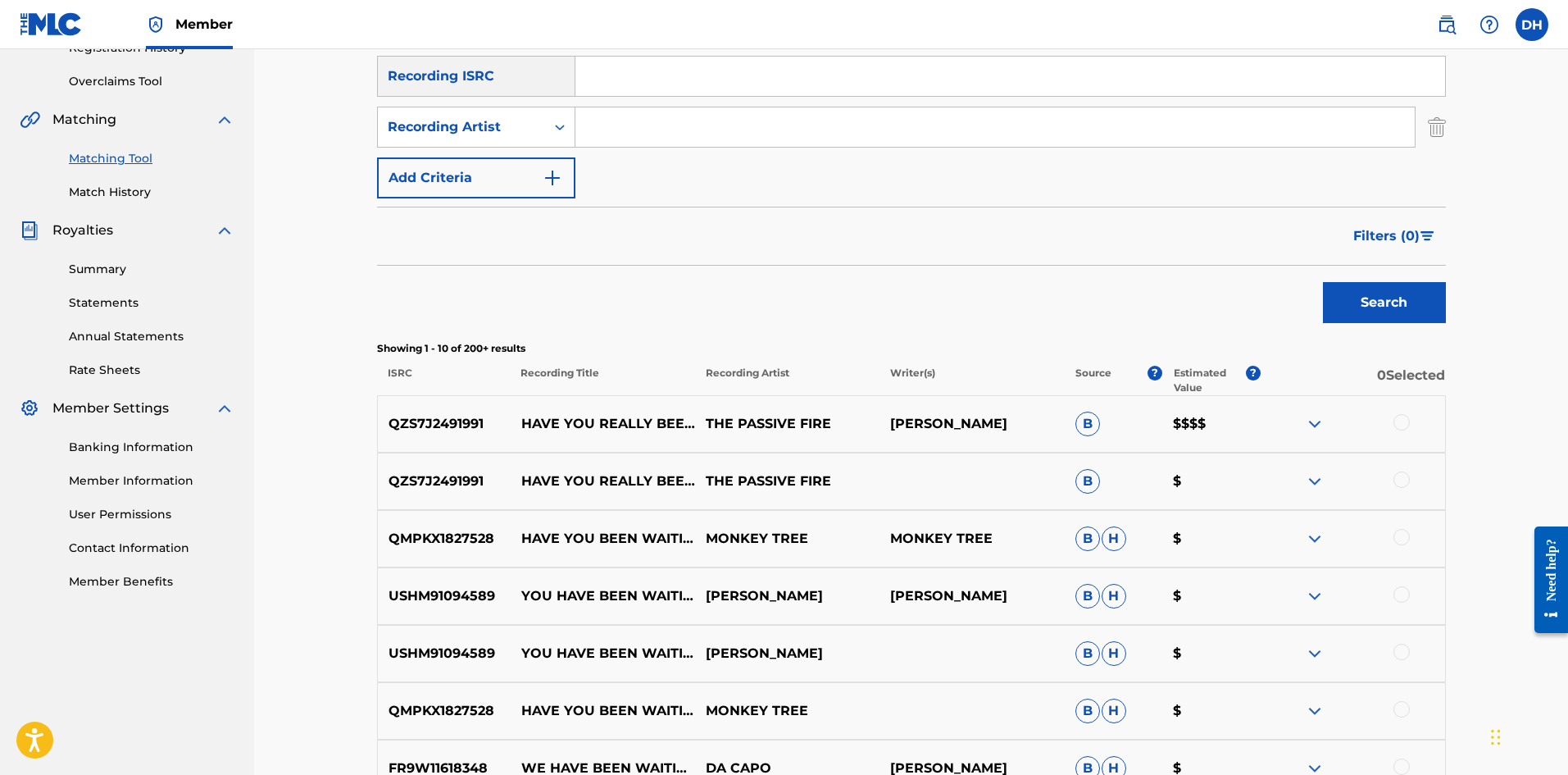
click at [1407, 424] on div at bounding box center [1402, 422] width 17 height 17
click at [1402, 474] on div at bounding box center [1402, 479] width 17 height 17
click at [1394, 311] on button "Search" at bounding box center [1385, 302] width 123 height 41
click at [1174, 657] on button "Match 2 Groups" at bounding box center [1153, 641] width 181 height 41
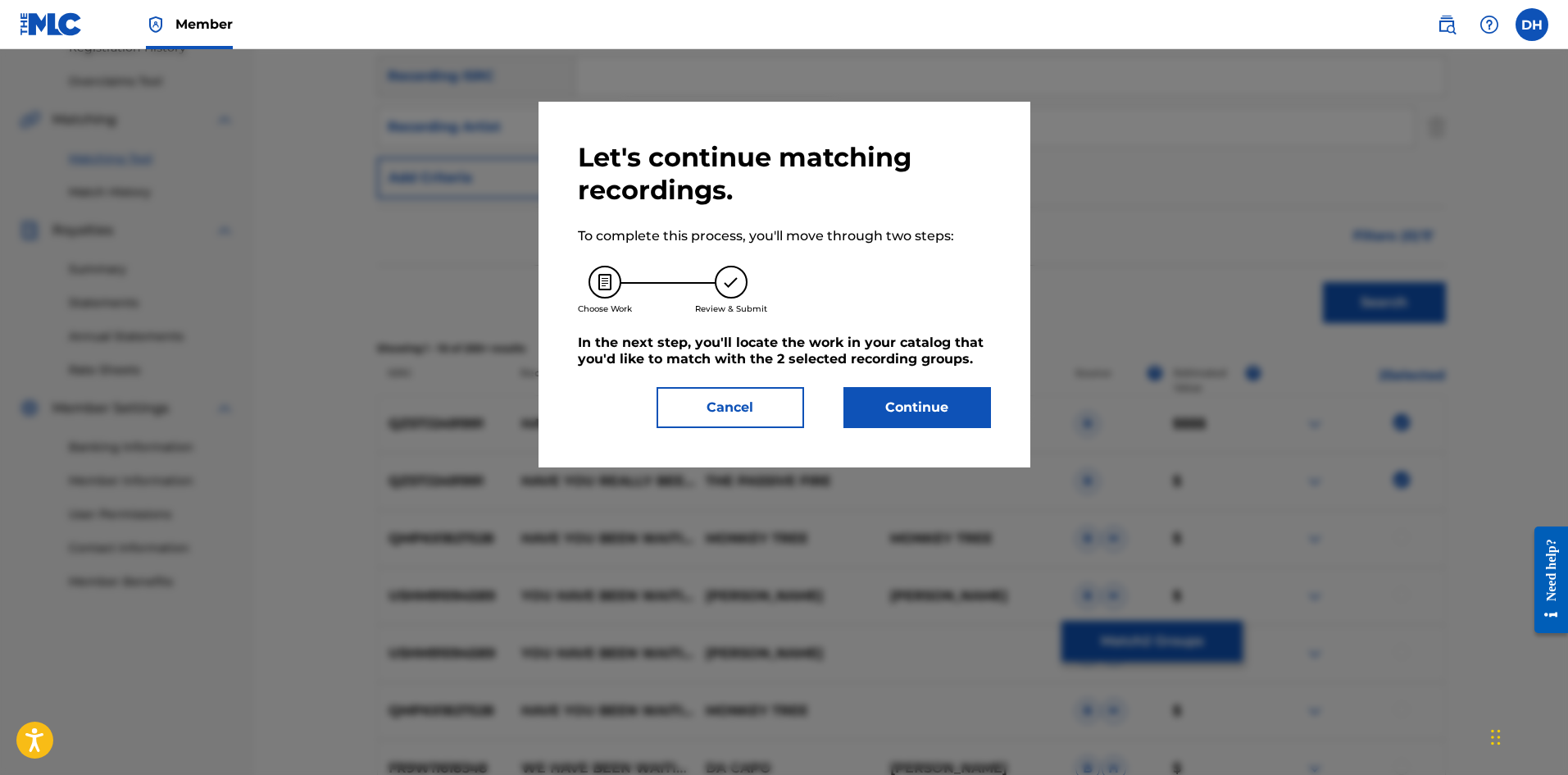
click at [853, 396] on button "Continue" at bounding box center [917, 407] width 147 height 41
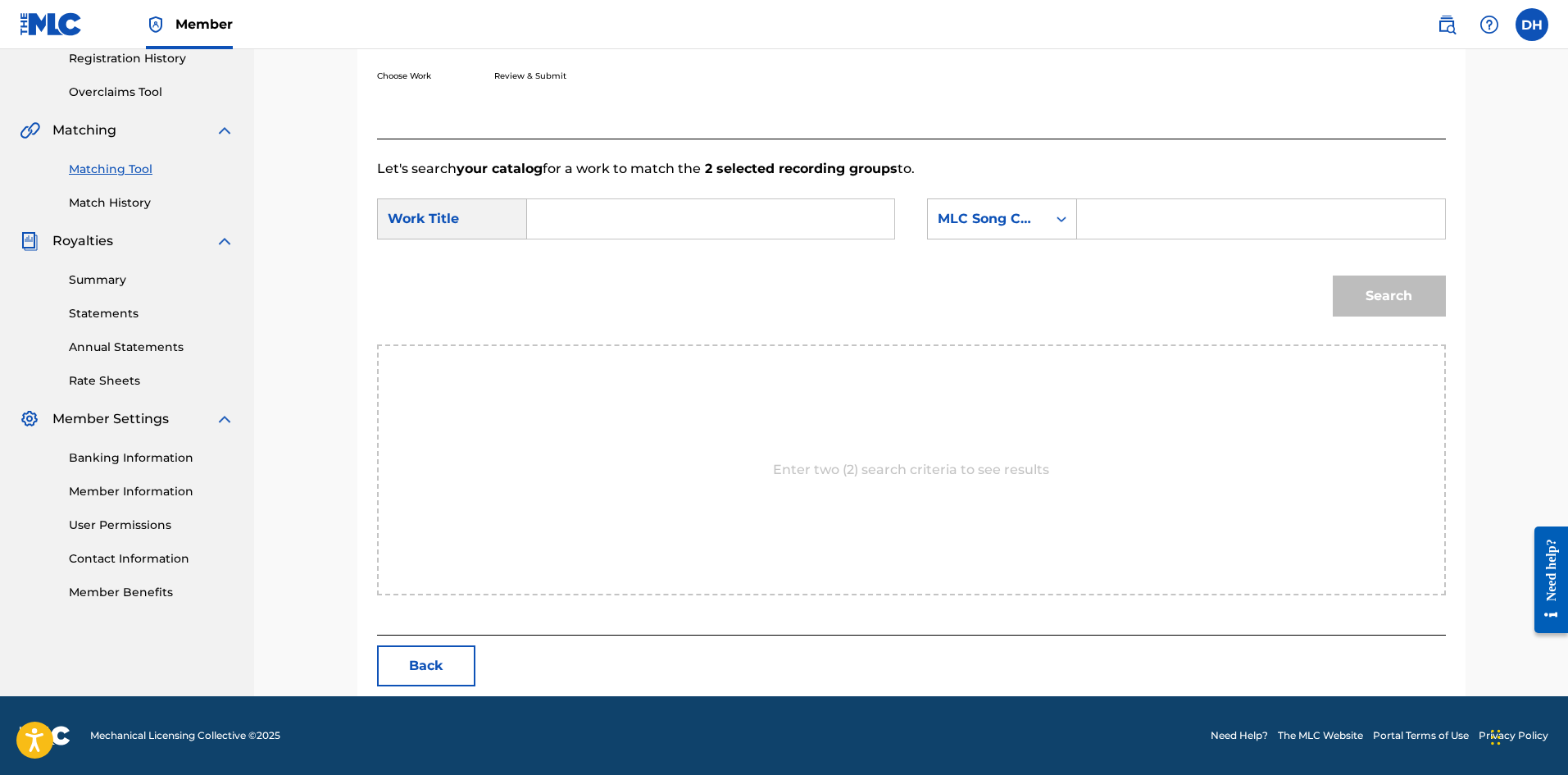
scroll to position [317, 0]
click at [726, 211] on input "Search Form" at bounding box center [711, 218] width 340 height 39
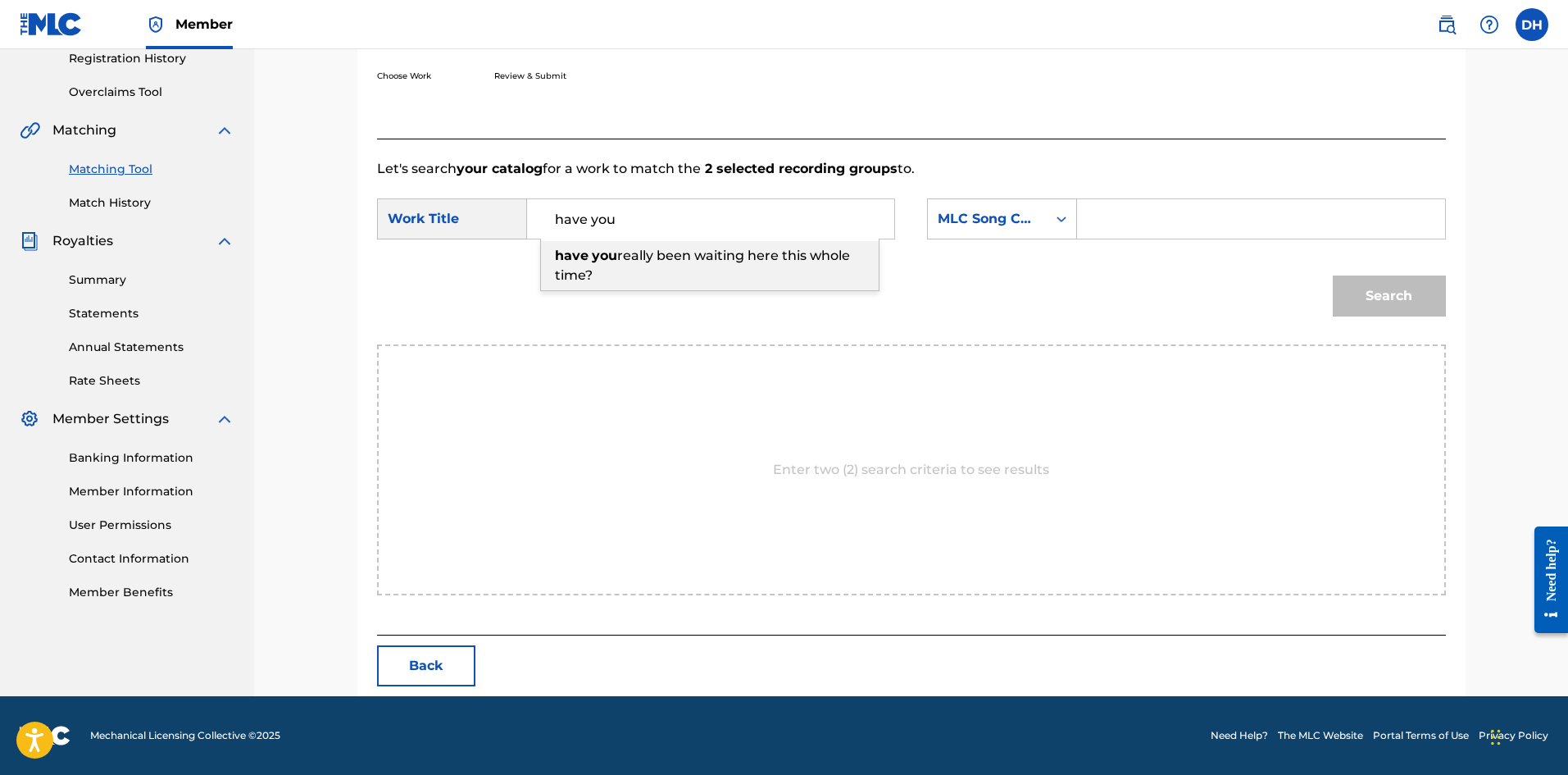
click at [693, 256] on span "really been waiting here this whole time?" at bounding box center [702, 266] width 295 height 35
type input "have you really been waiting here this whole time?"
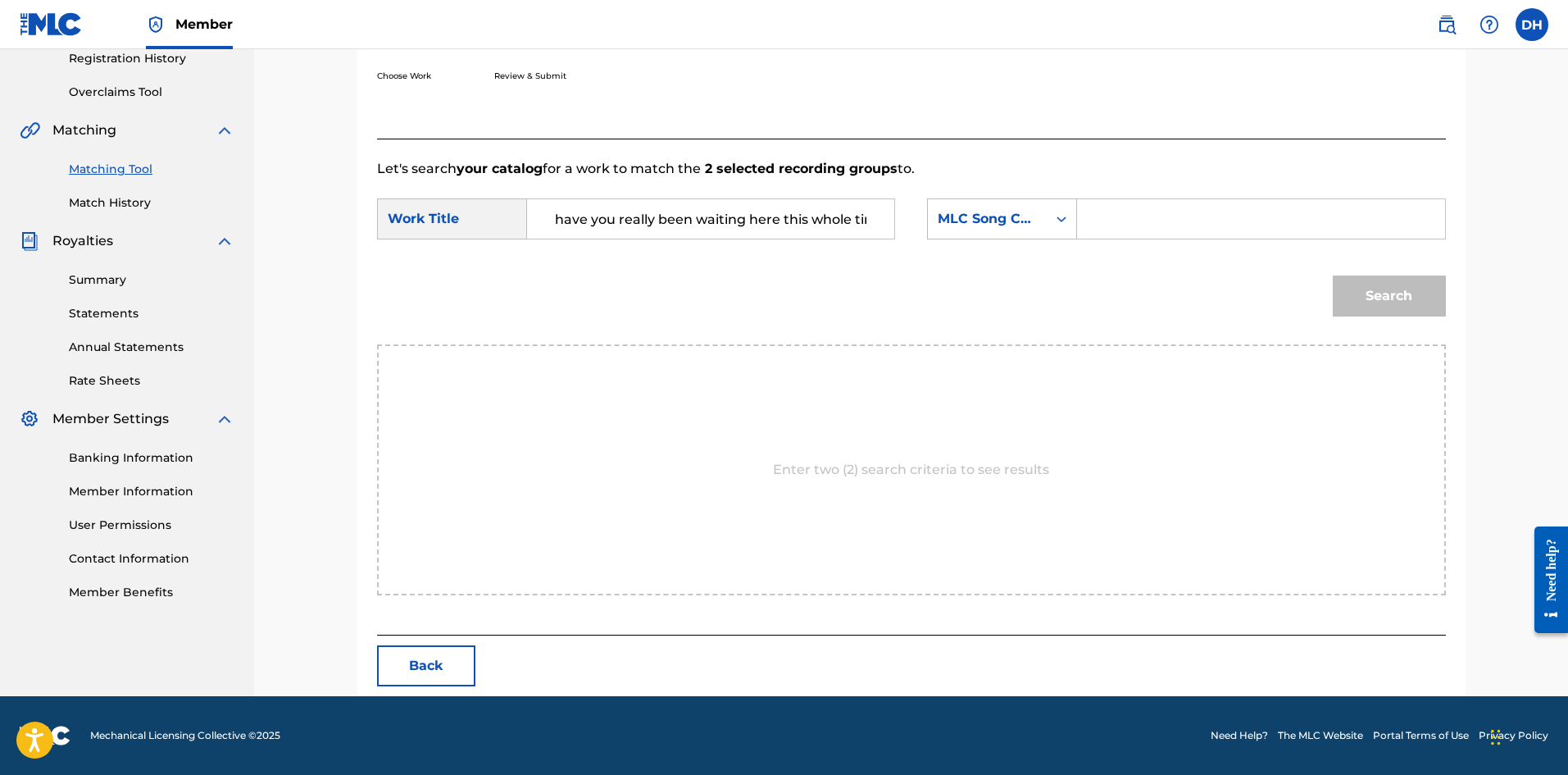
click at [1338, 226] on input "Search Form" at bounding box center [1261, 218] width 340 height 39
type input "[PERSON_NAME]"
click at [1419, 305] on button "Search" at bounding box center [1390, 296] width 113 height 41
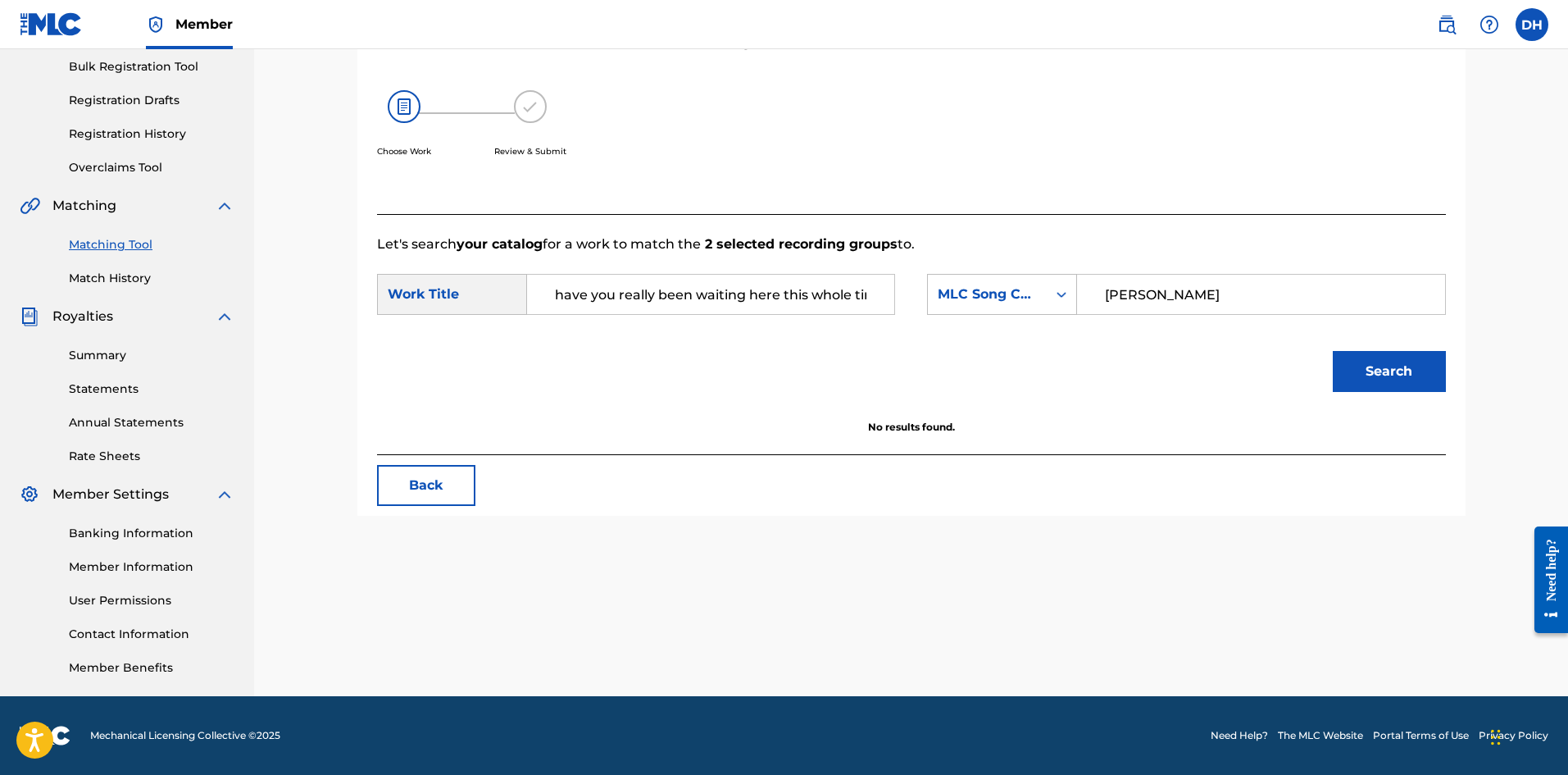
click at [771, 271] on form "SearchWithCriteria569426c2-a344-4f36-a829-a0990bc5345e Work Title have you real…" at bounding box center [911, 336] width 1069 height 166
click at [796, 289] on input "have you really been waiting here this whole time?" at bounding box center [711, 294] width 340 height 39
click at [1016, 292] on div "MLC Song Code" at bounding box center [987, 295] width 99 height 20
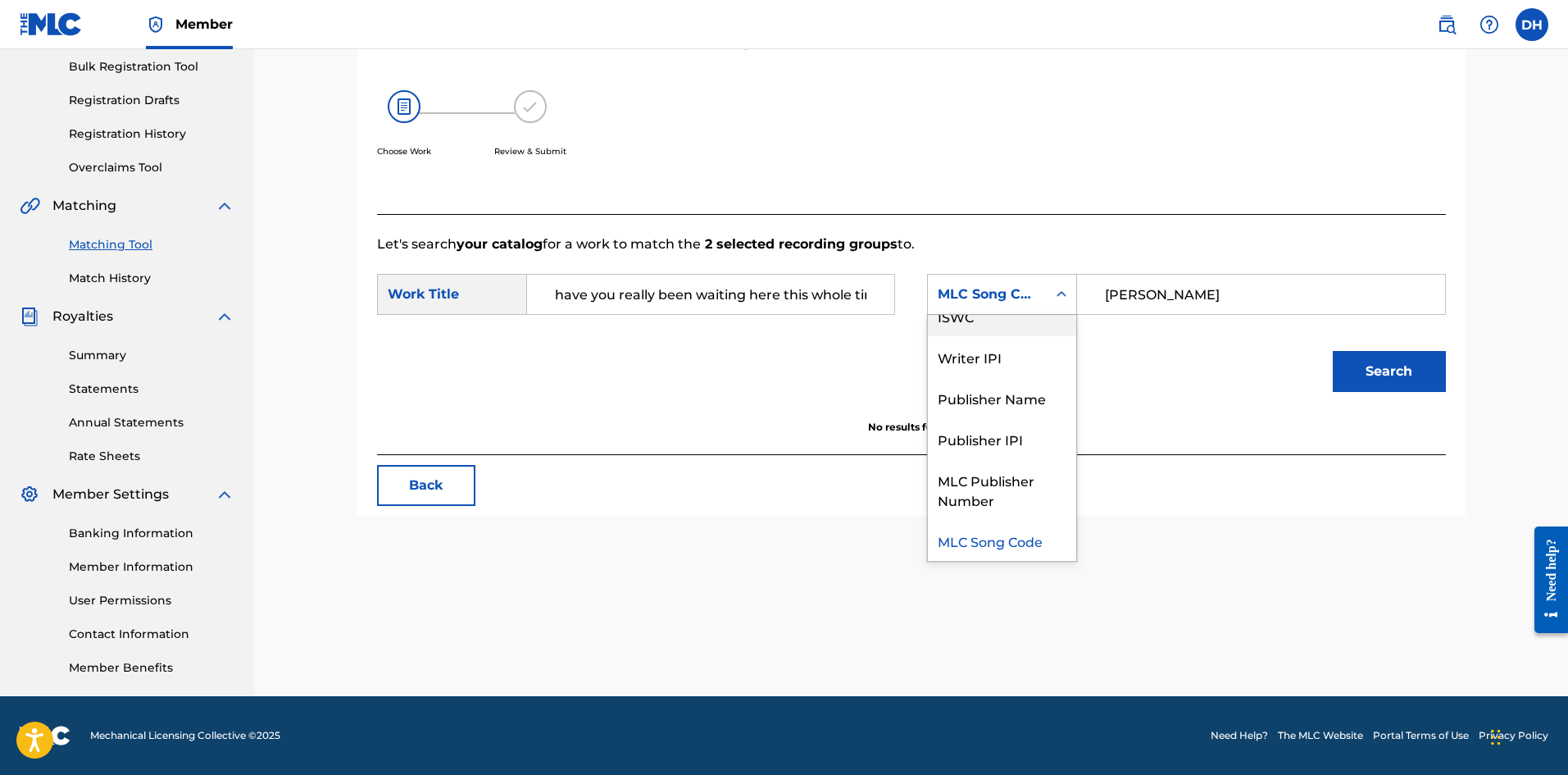
scroll to position [0, 0]
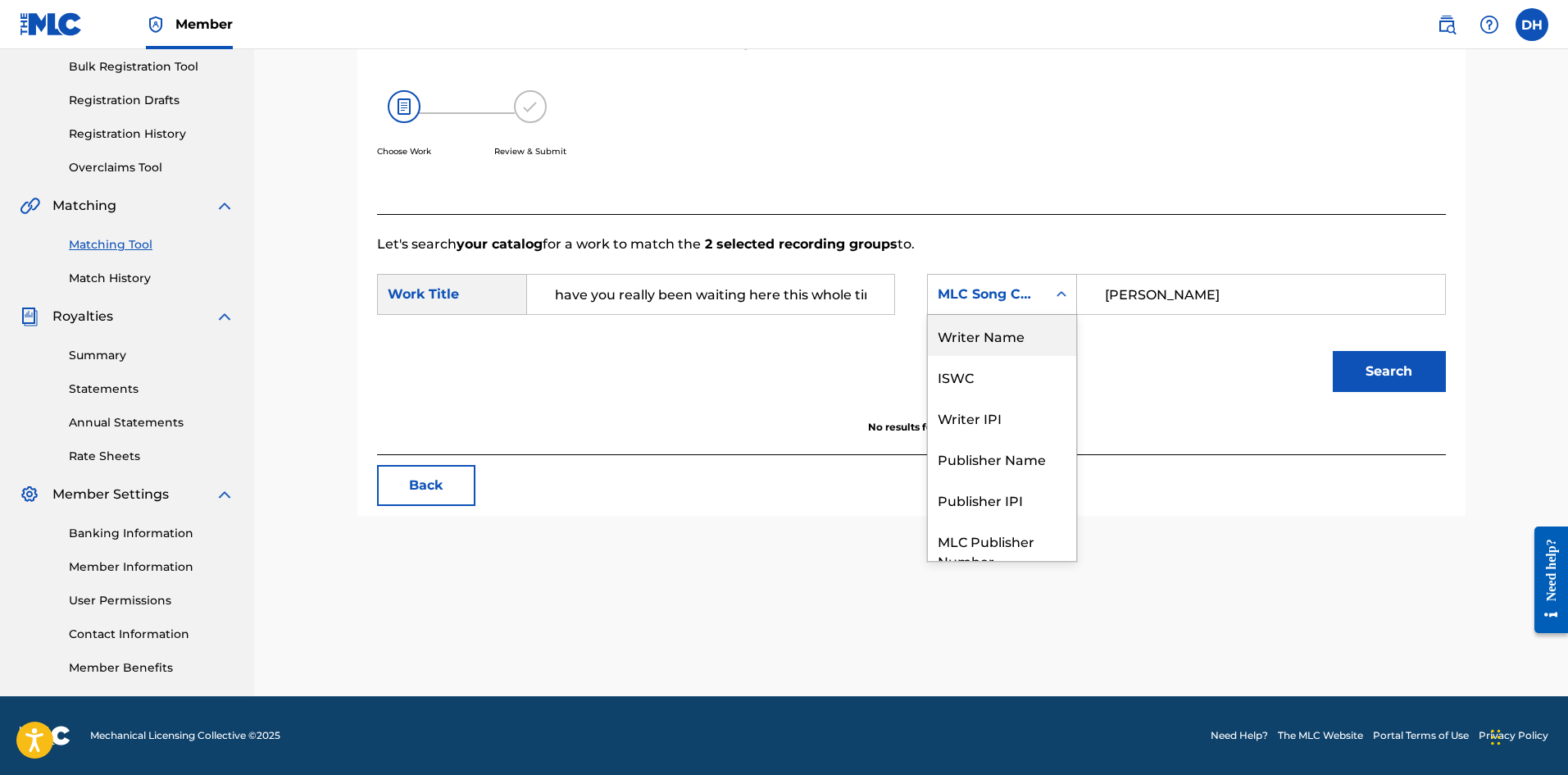
click at [1029, 329] on div "Writer Name" at bounding box center [1002, 335] width 148 height 41
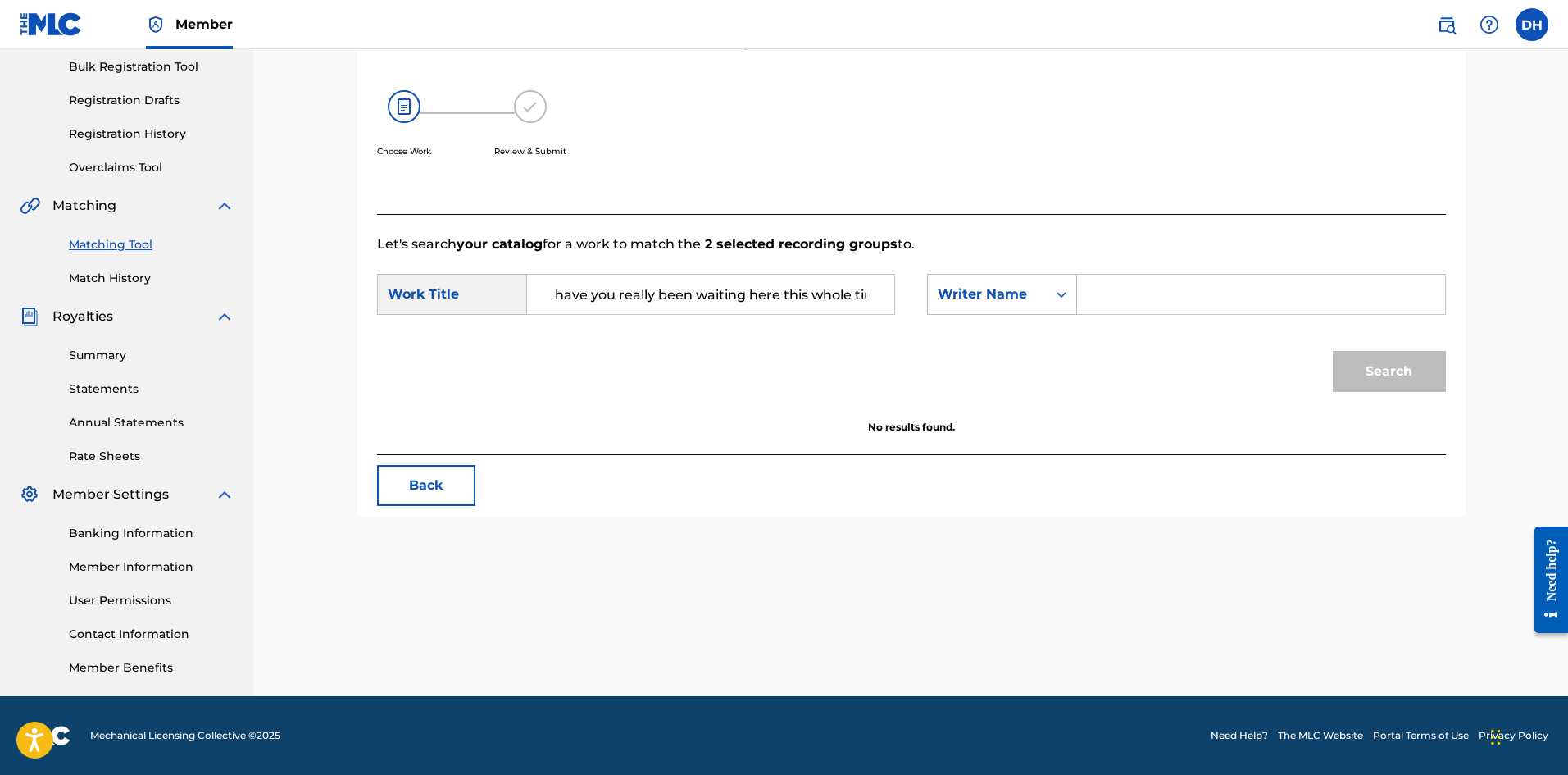
click at [1354, 312] on input "Search Form" at bounding box center [1261, 294] width 340 height 39
type input "[PERSON_NAME]"
drag, startPoint x: 1421, startPoint y: 384, endPoint x: 1392, endPoint y: 385, distance: 29.0
click at [1407, 385] on button "Search" at bounding box center [1390, 371] width 113 height 41
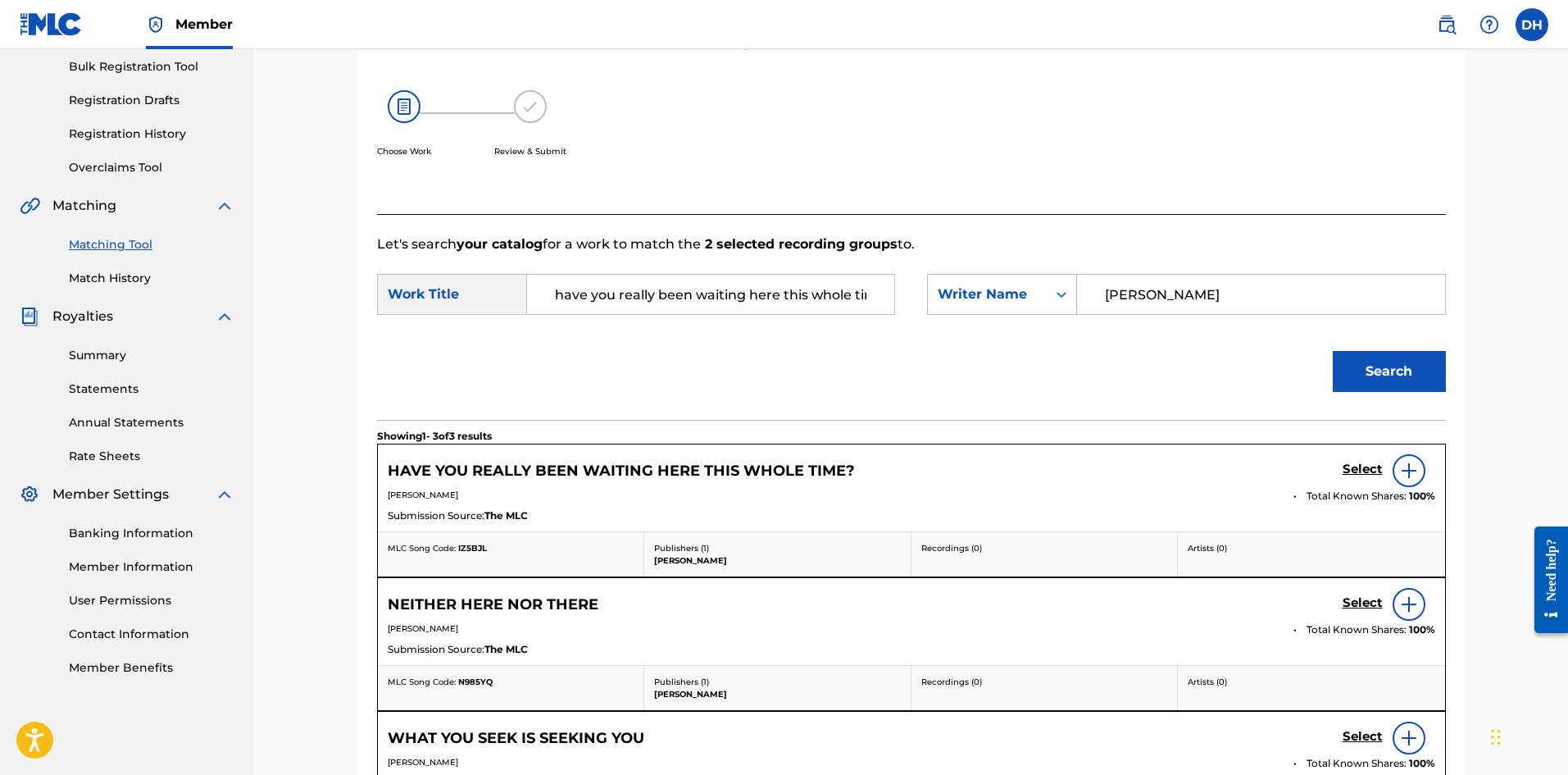
click at [1365, 463] on h5 "Select" at bounding box center [1363, 469] width 40 height 16
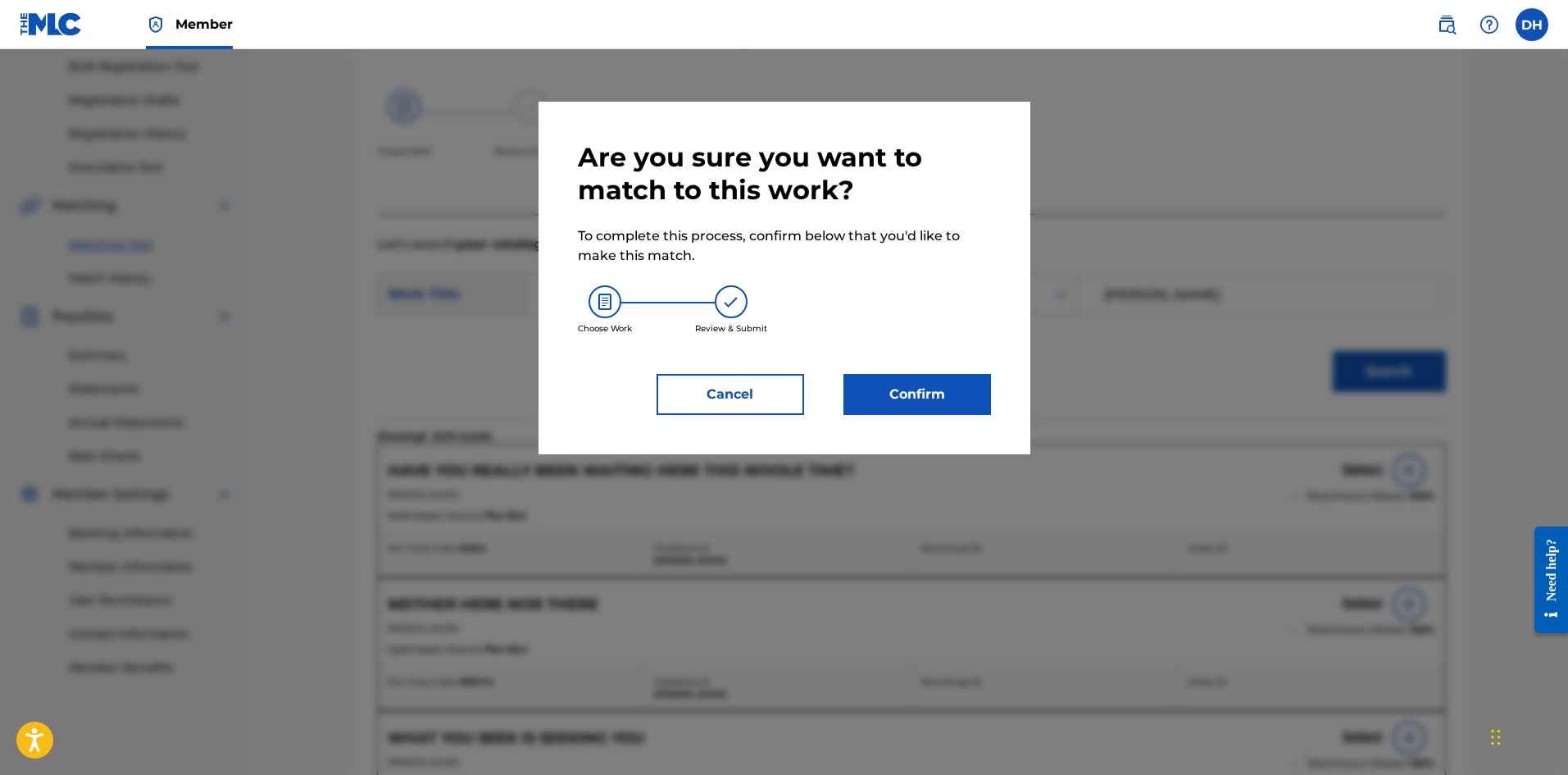
click at [955, 398] on button "Confirm" at bounding box center [917, 394] width 147 height 41
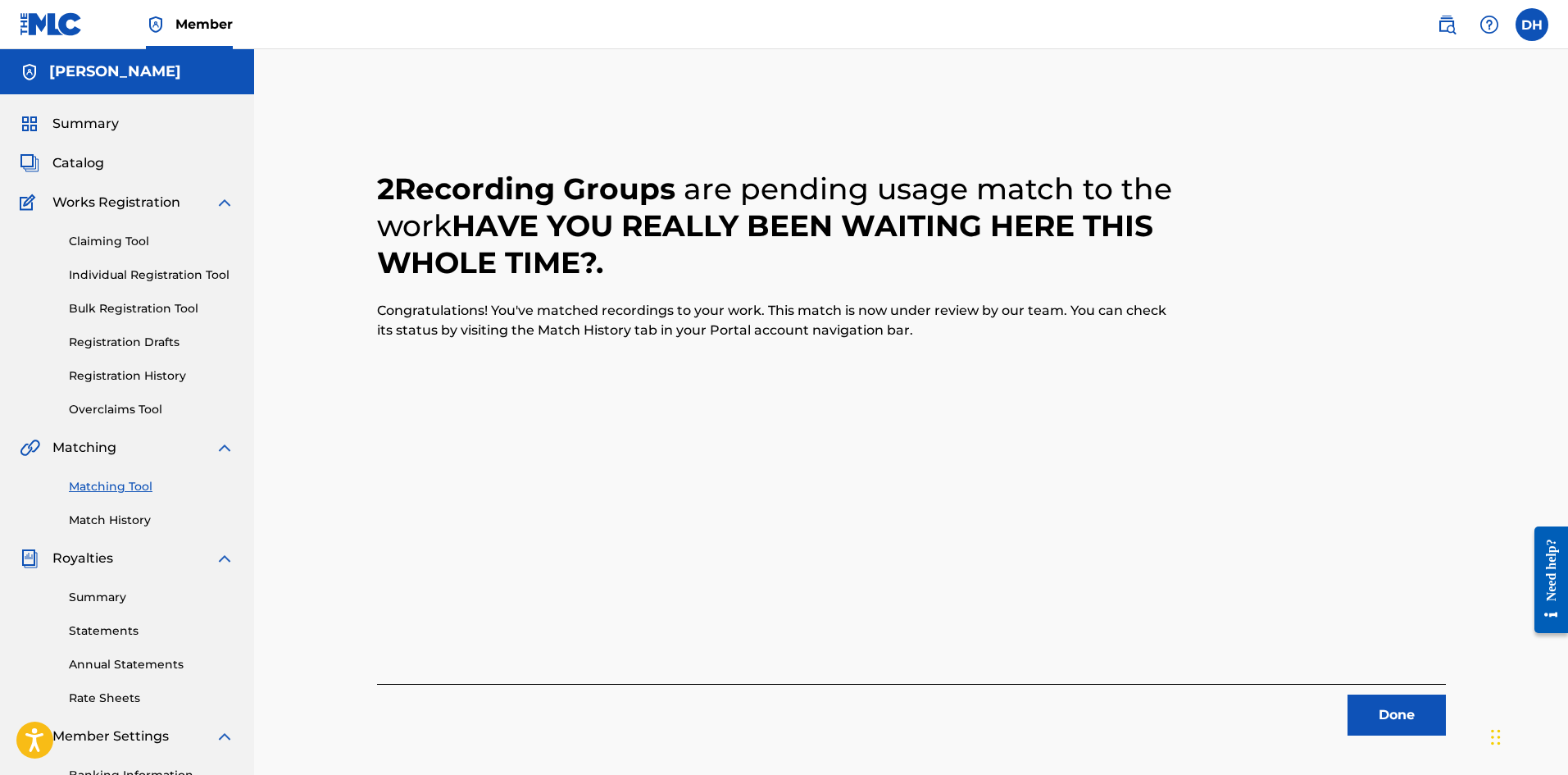
click at [1418, 720] on button "Done" at bounding box center [1397, 714] width 98 height 41
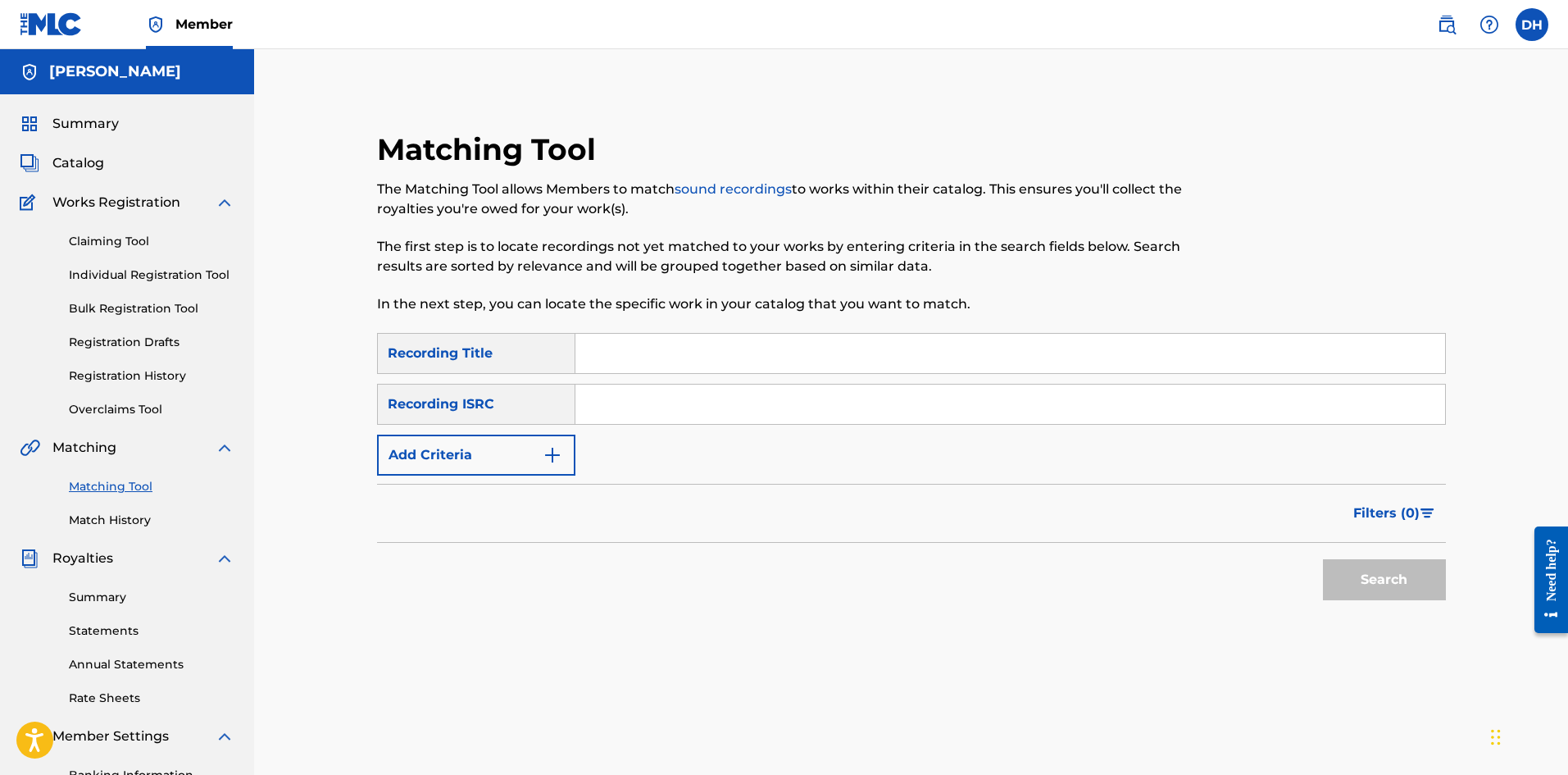
click at [761, 331] on div "Matching Tool The Matching Tool allows Members to match sound recordings to wor…" at bounding box center [788, 232] width 823 height 201
click at [730, 360] on input "Search Form" at bounding box center [1010, 353] width 870 height 39
click at [99, 122] on span "Summary" at bounding box center [86, 124] width 67 height 20
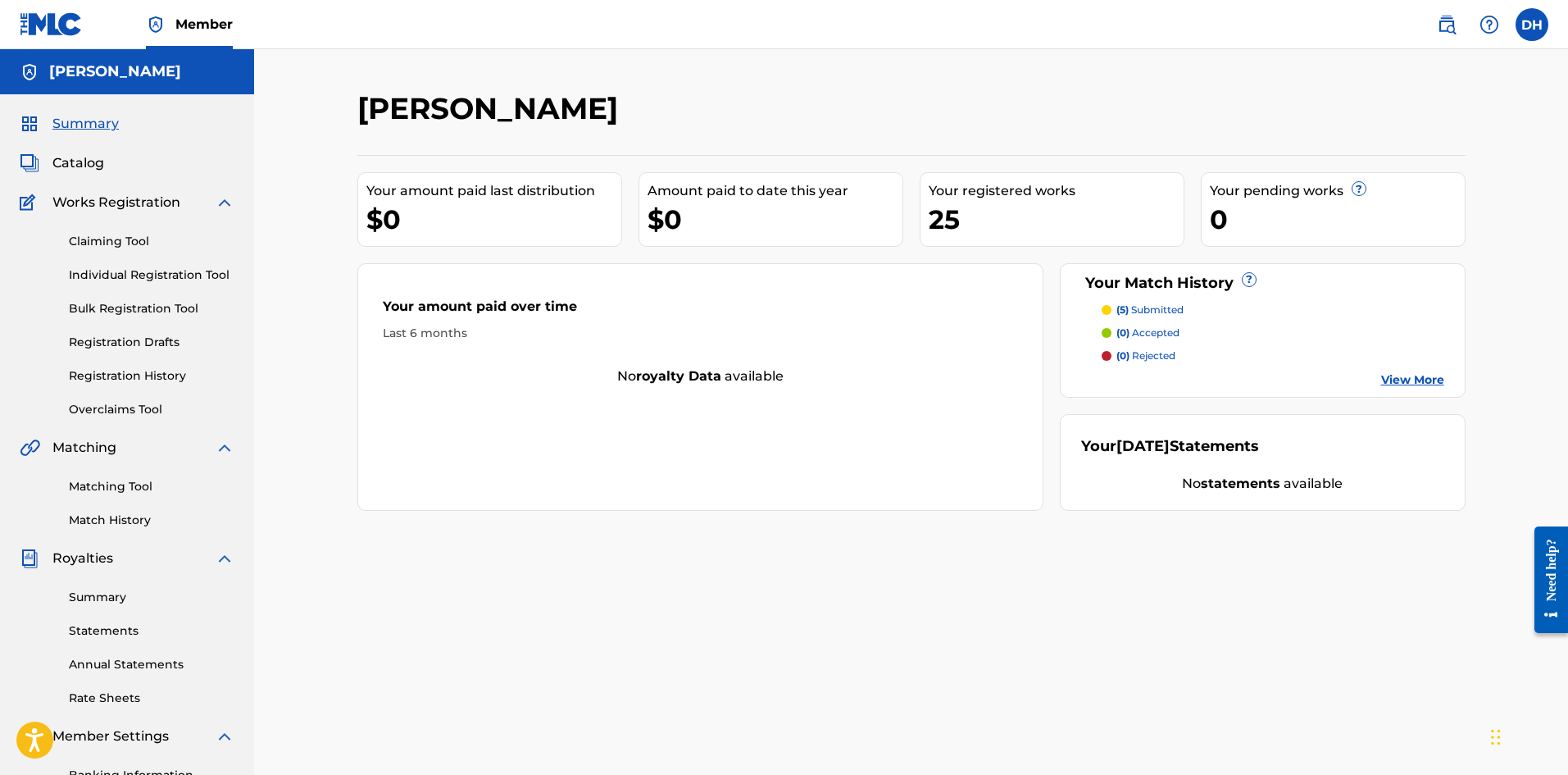
click at [97, 166] on span "Catalog" at bounding box center [78, 163] width 52 height 20
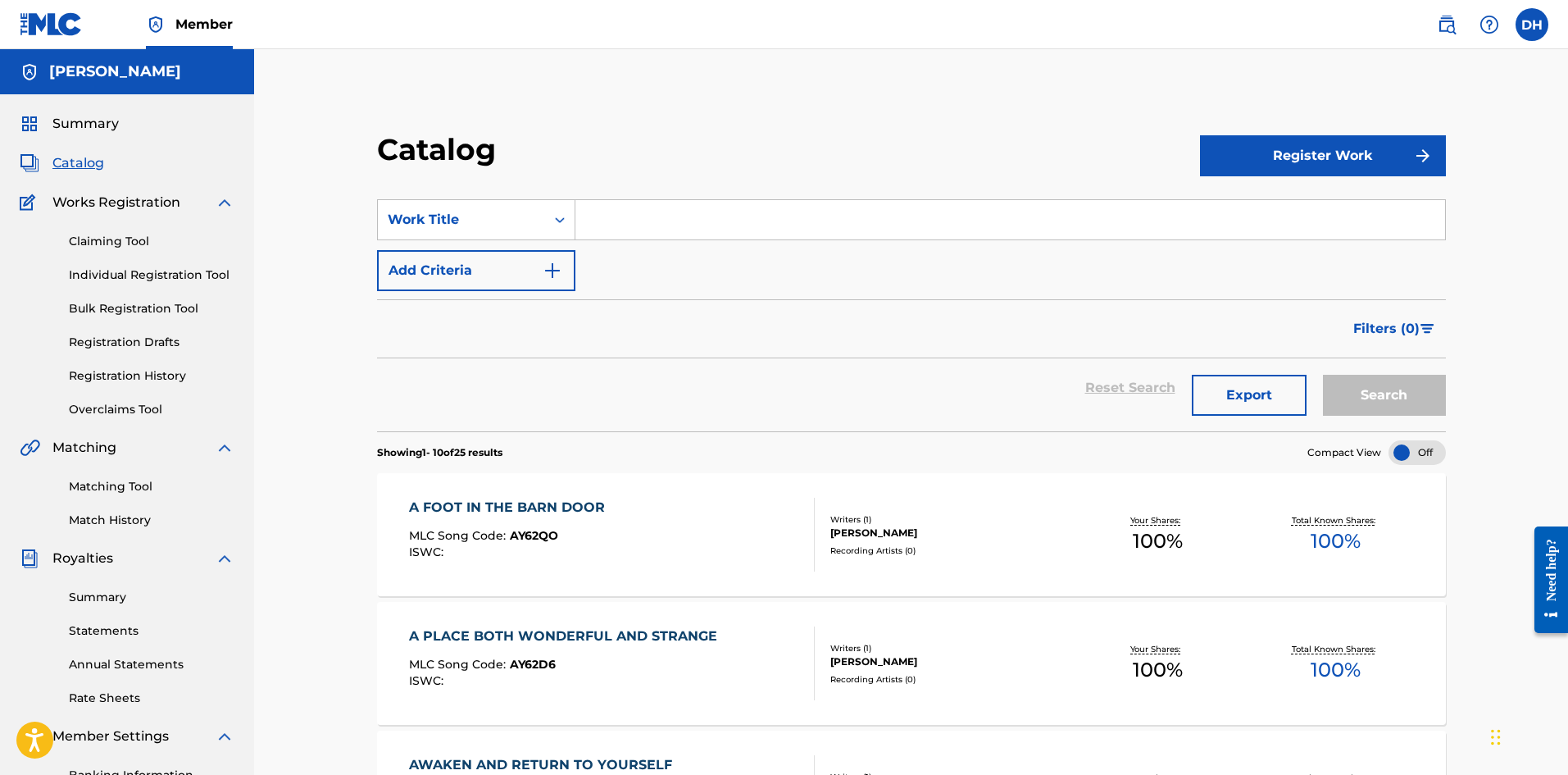
click at [1367, 322] on span "Filters ( 0 )" at bounding box center [1387, 329] width 67 height 20
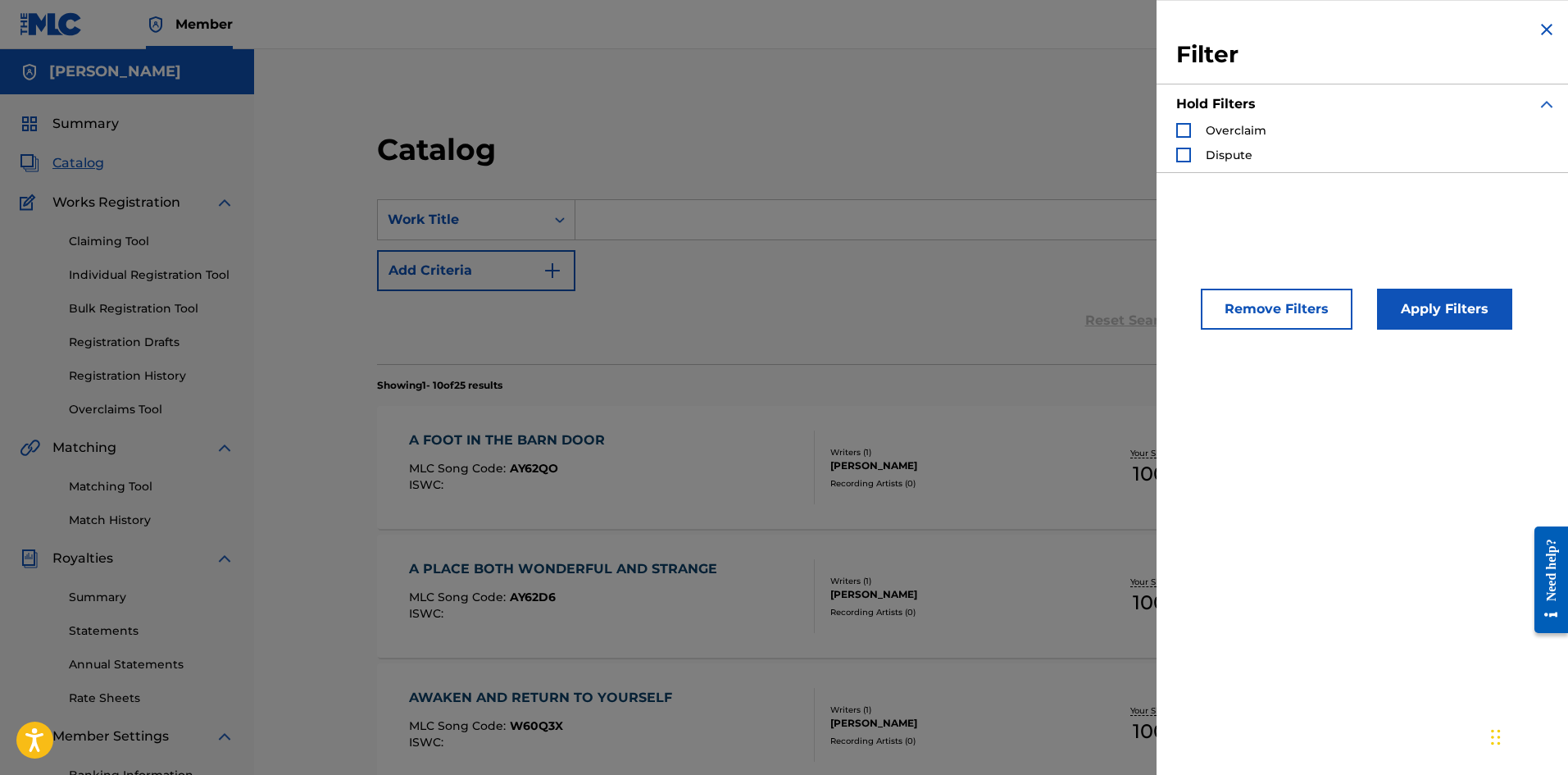
click at [1538, 34] on img "Search Form" at bounding box center [1547, 30] width 20 height 20
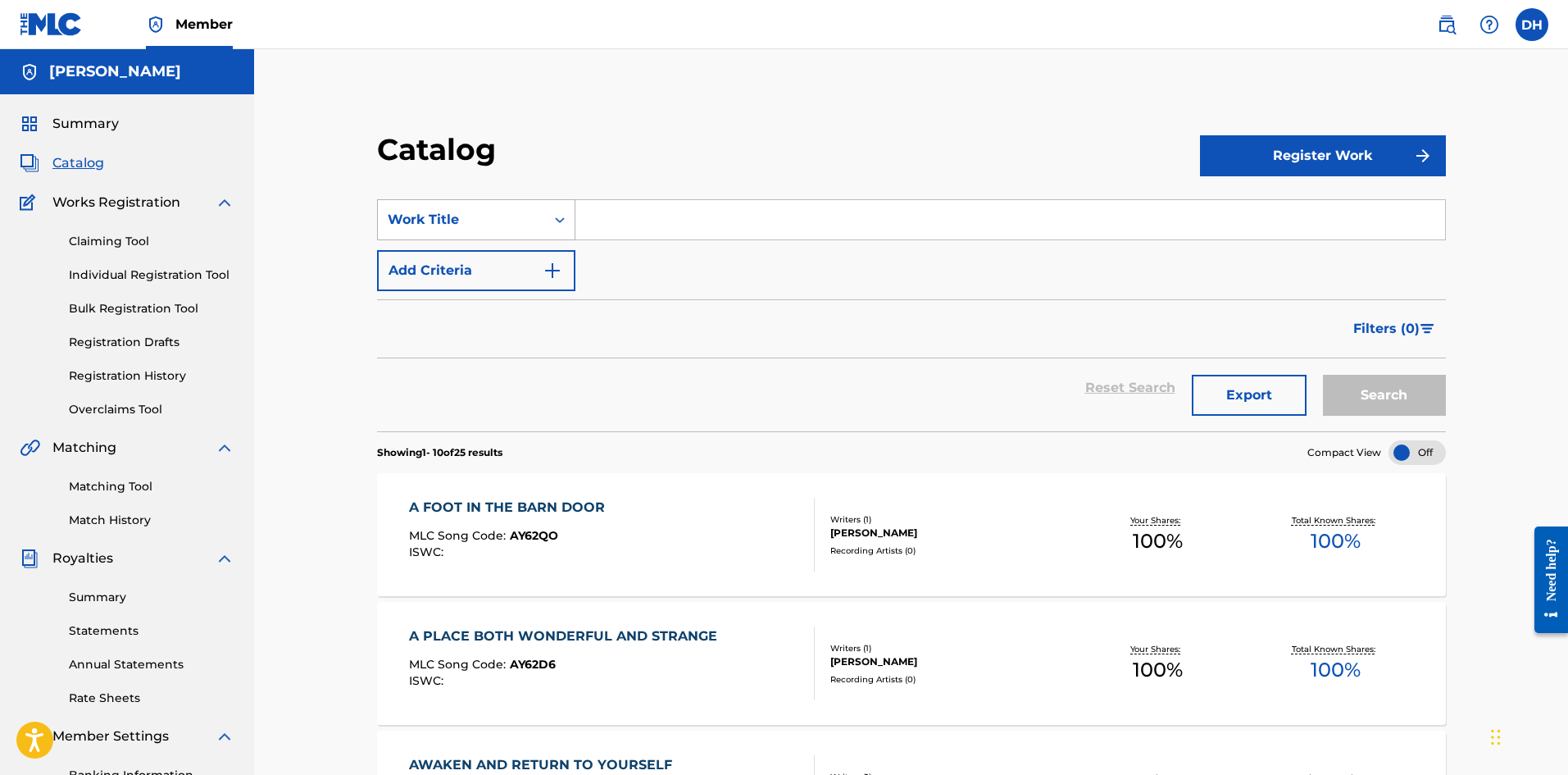
click at [551, 226] on div "Search Form" at bounding box center [559, 219] width 29 height 29
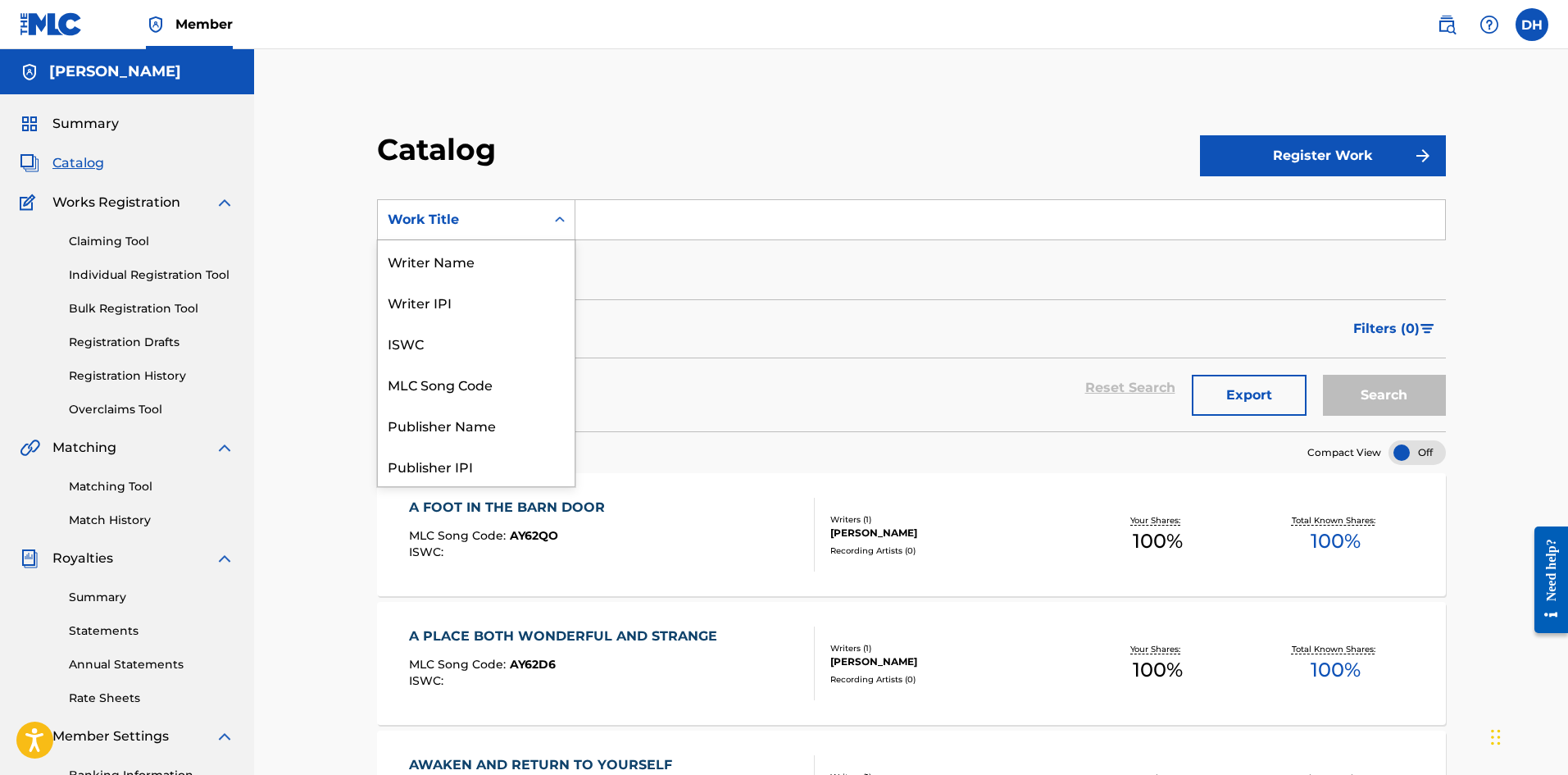
scroll to position [246, 0]
click at [494, 378] on div "Artist" at bounding box center [476, 383] width 196 height 41
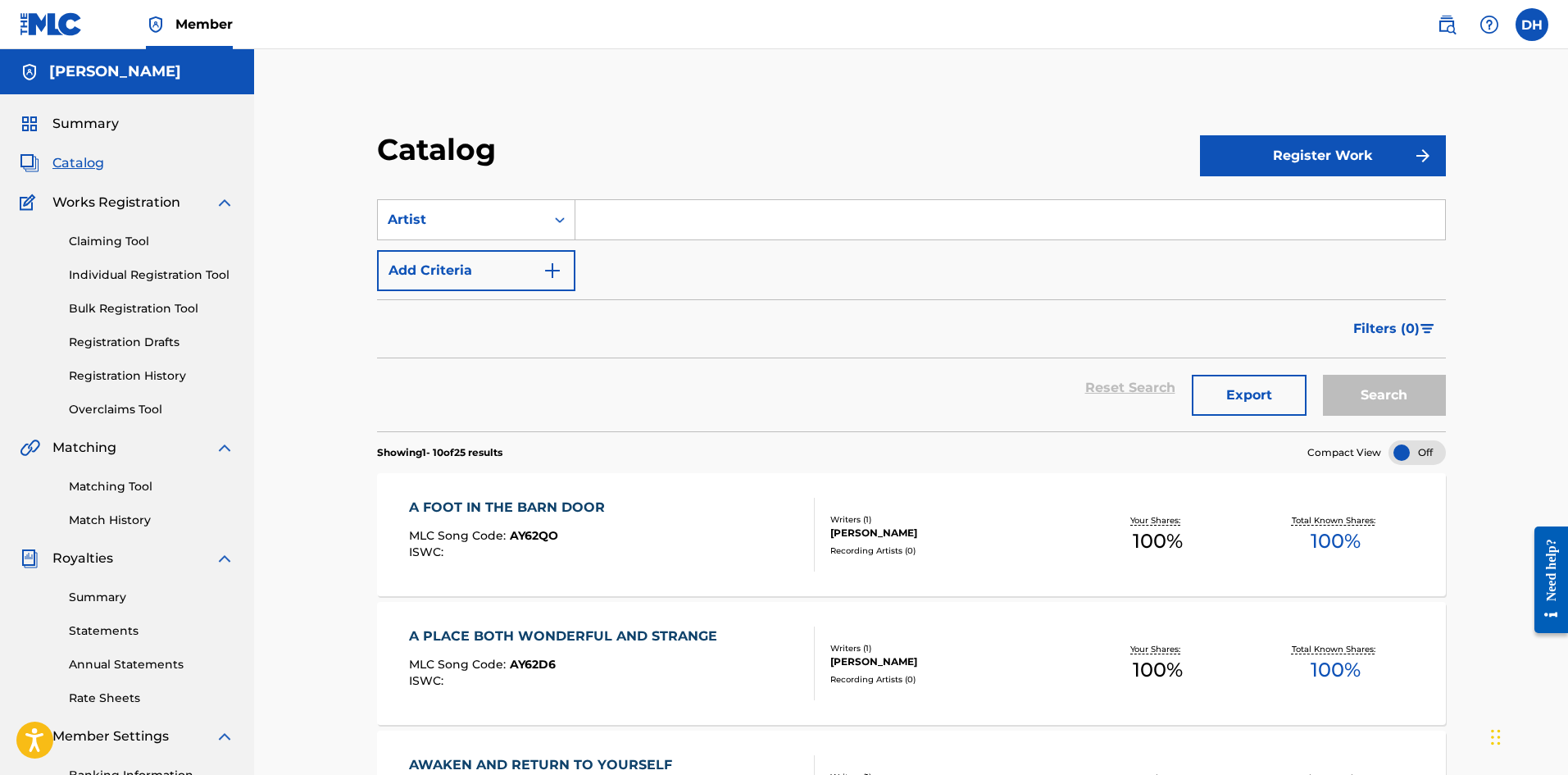
click at [672, 211] on input "Search Form" at bounding box center [1010, 219] width 870 height 39
type input "the passive fire"
click at [1323, 375] on button "Search" at bounding box center [1385, 395] width 123 height 41
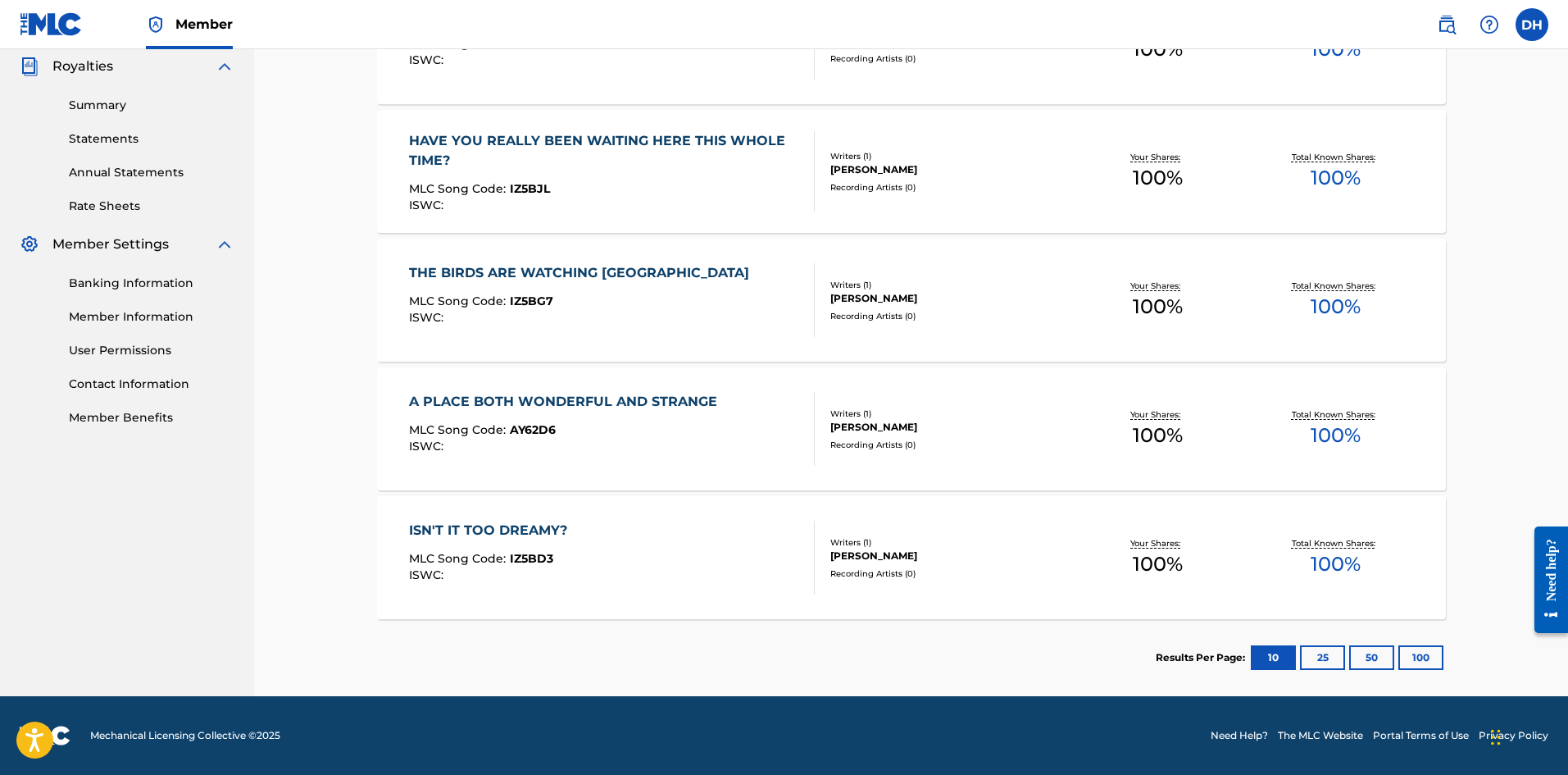
scroll to position [164, 0]
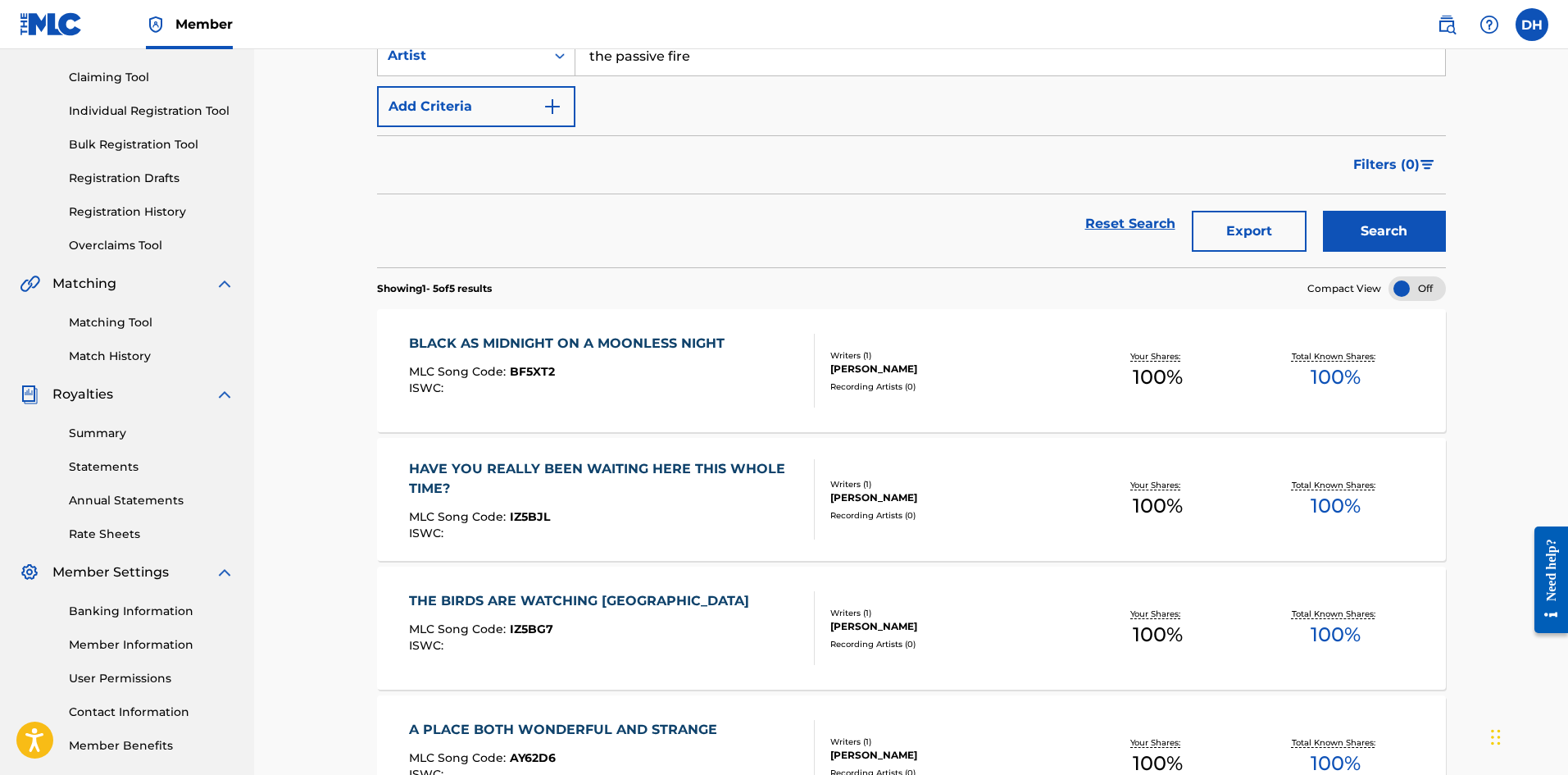
click at [118, 320] on link "Matching Tool" at bounding box center [151, 322] width 166 height 17
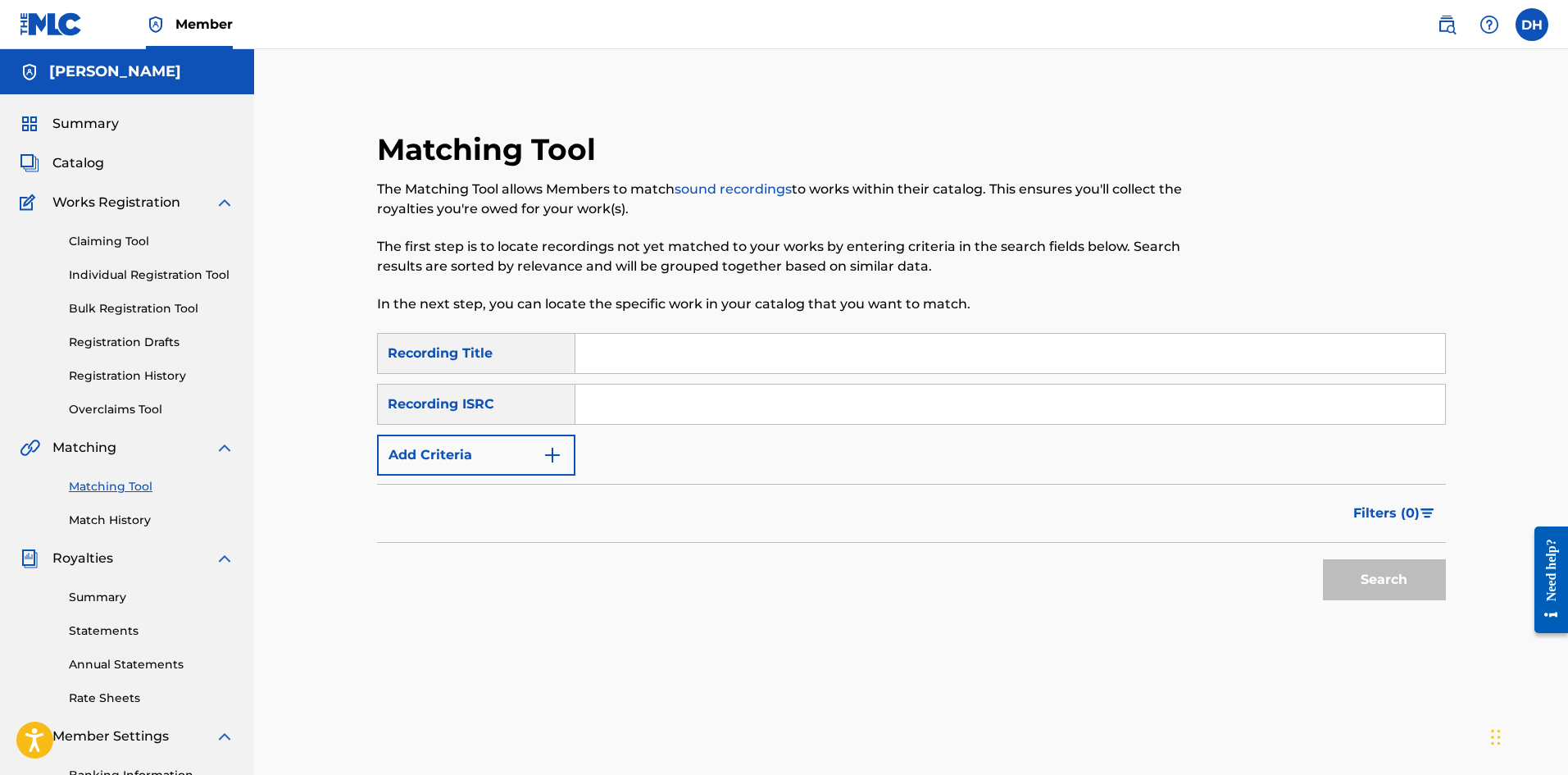
click at [637, 360] on input "Search Form" at bounding box center [1010, 353] width 870 height 39
type input "black as midnight on a moonless night"
click at [1323, 559] on button "Search" at bounding box center [1385, 579] width 123 height 41
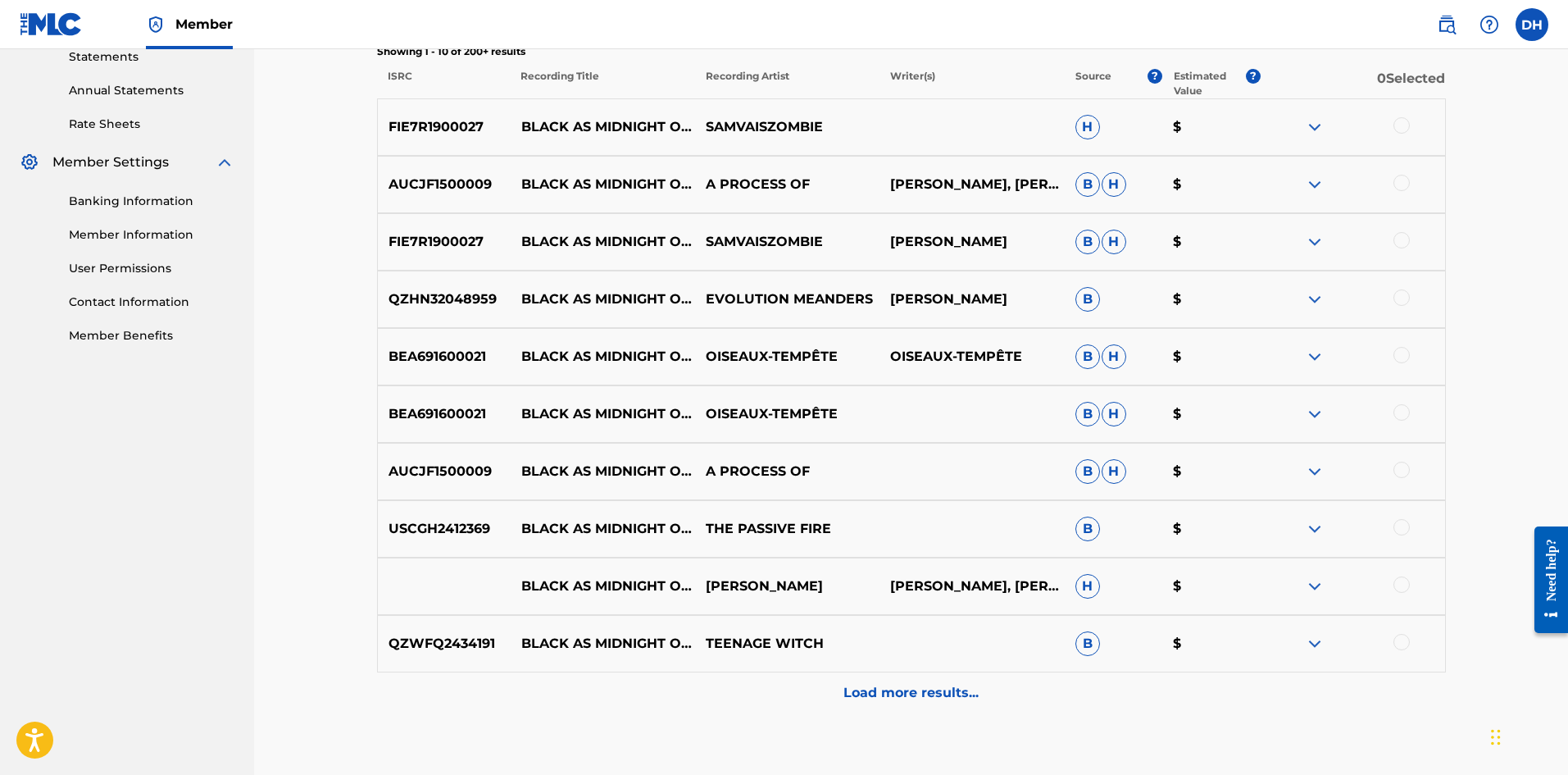
scroll to position [82, 0]
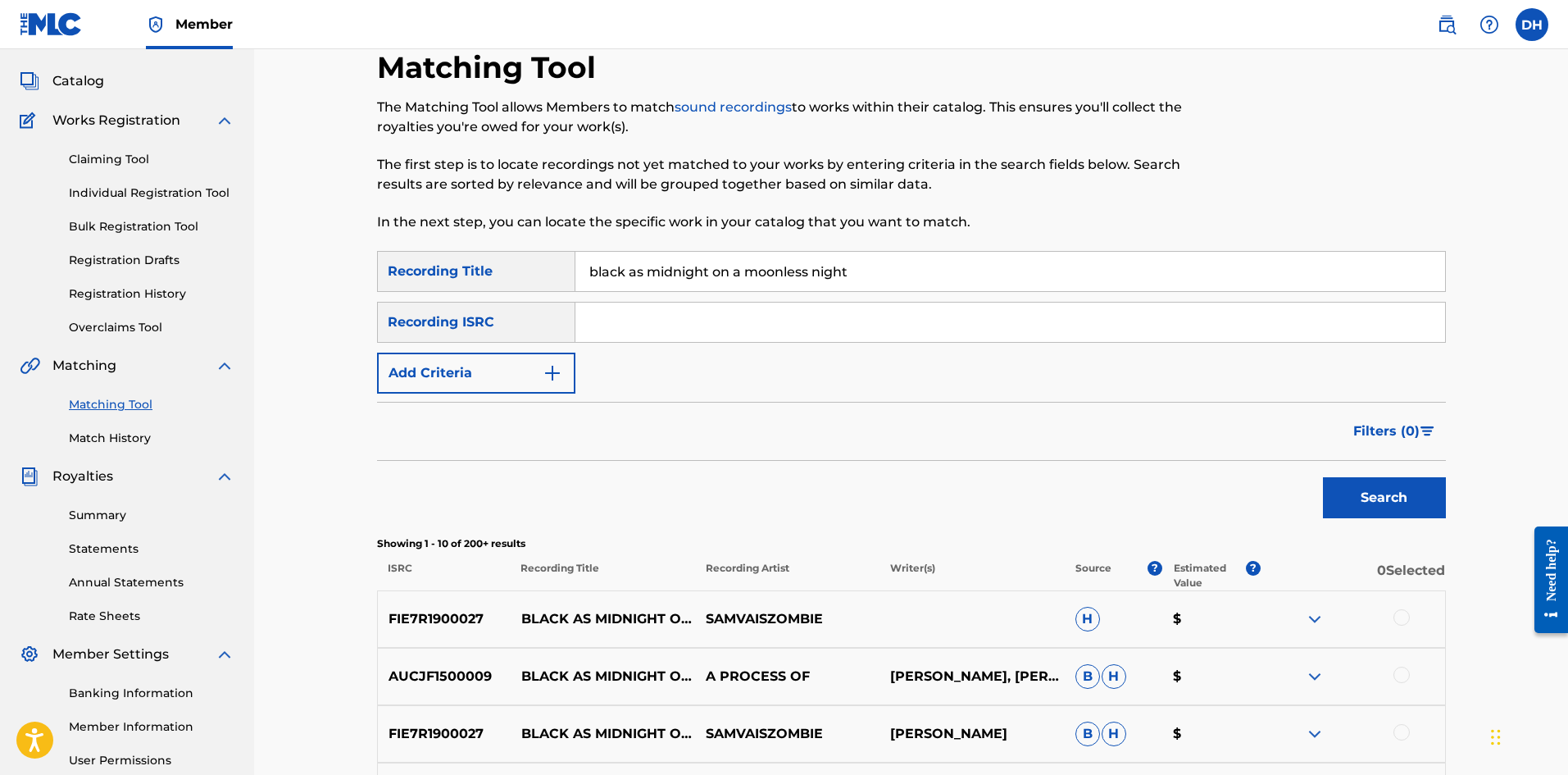
click at [524, 370] on button "Add Criteria" at bounding box center [476, 373] width 198 height 41
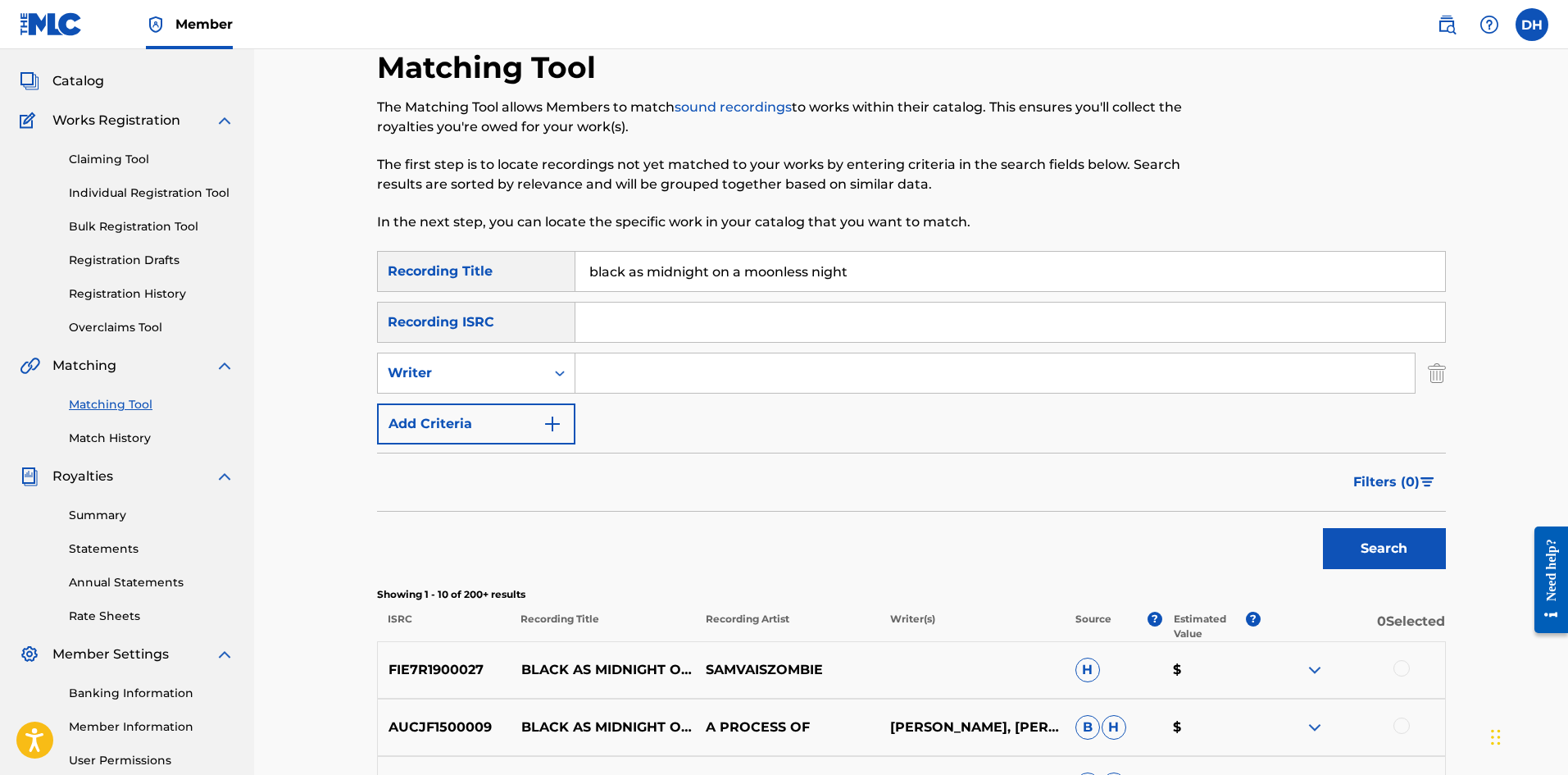
click at [590, 373] on input "Search Form" at bounding box center [995, 373] width 840 height 39
click at [559, 370] on icon "Search Form" at bounding box center [560, 373] width 17 height 17
click at [542, 415] on div "Recording Artist" at bounding box center [476, 414] width 196 height 41
click at [659, 380] on input "Search Form" at bounding box center [995, 373] width 840 height 39
type input "the passive fire"
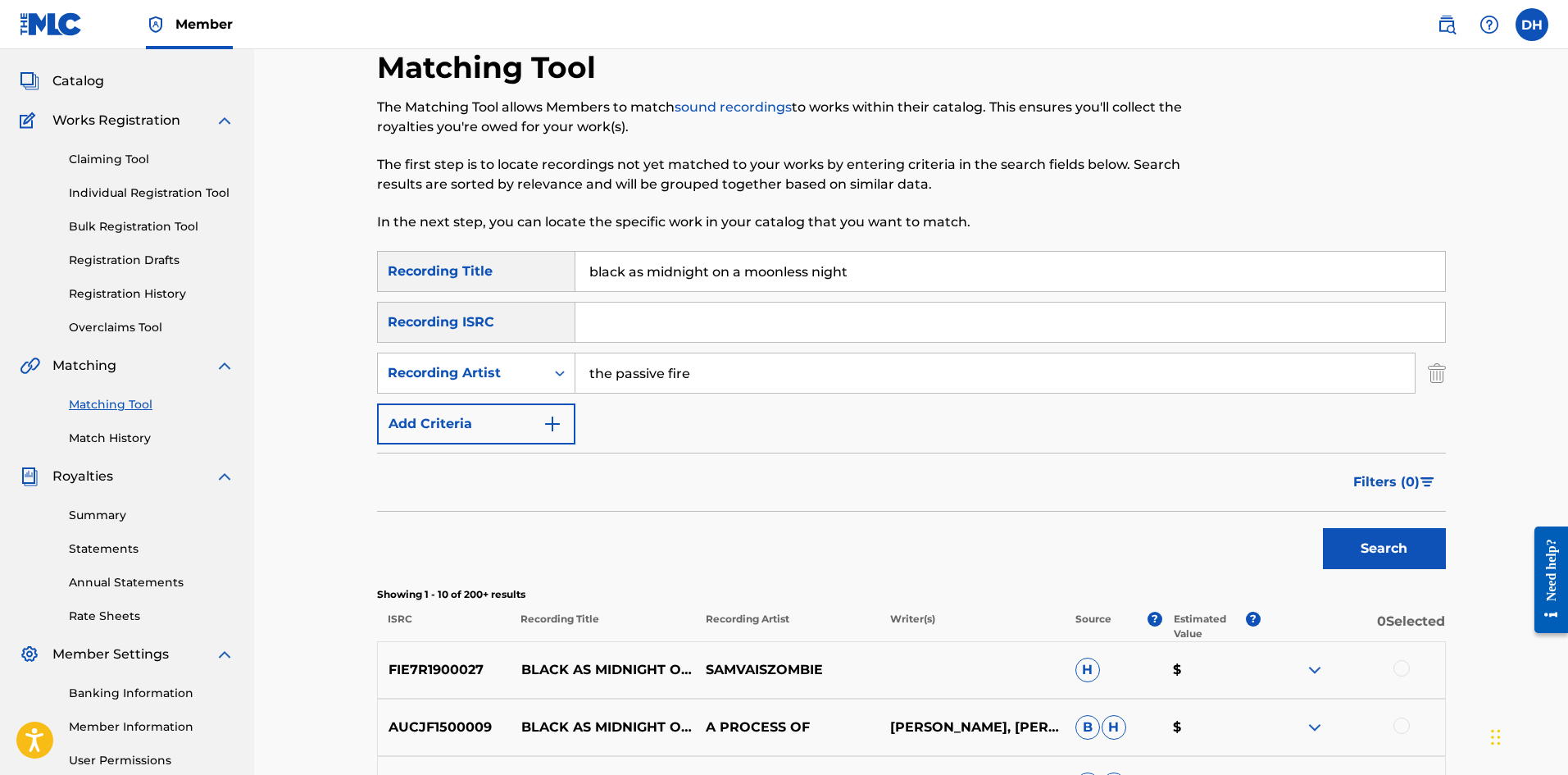
click at [1323, 528] on button "Search" at bounding box center [1385, 548] width 123 height 41
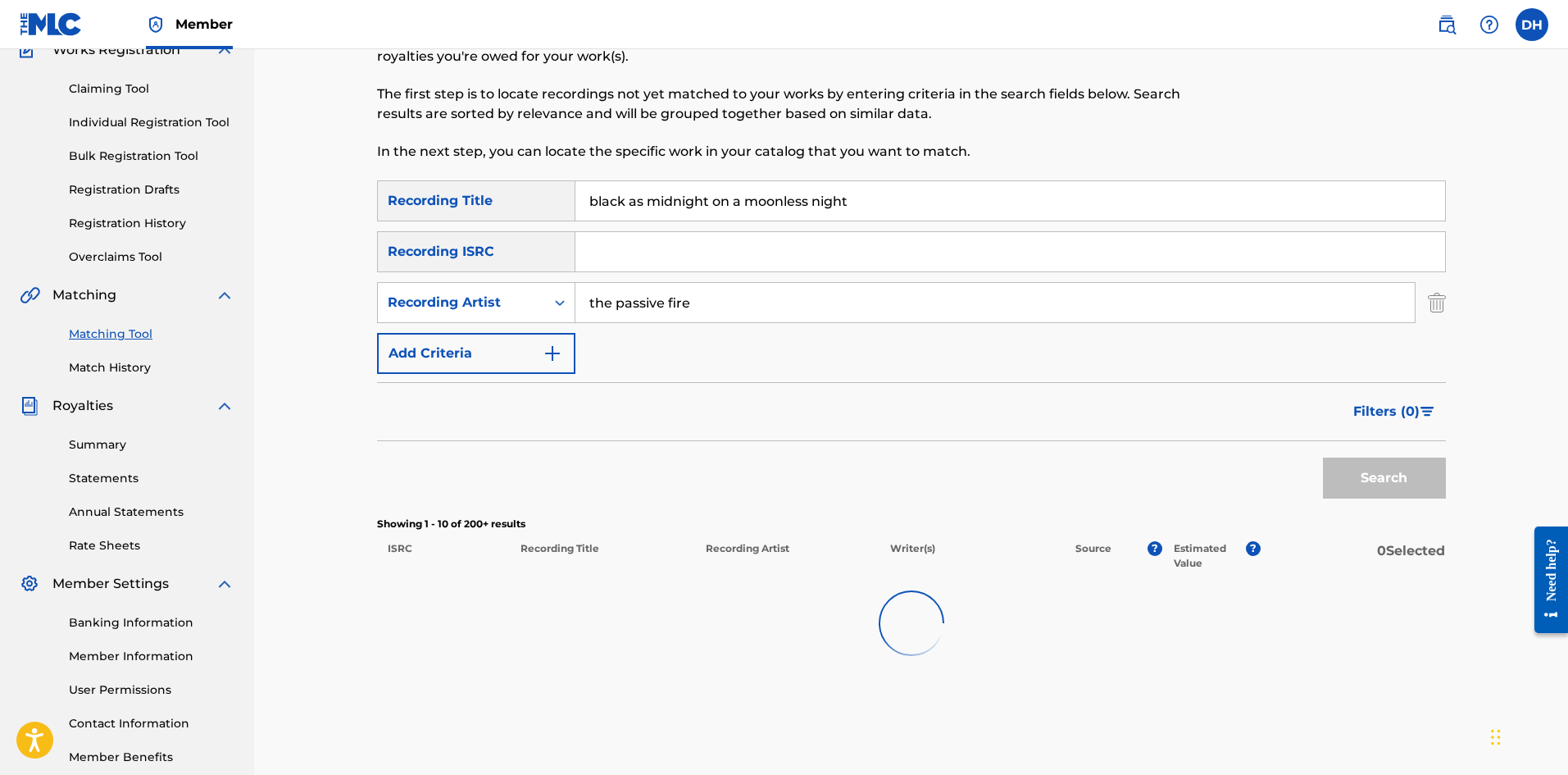
scroll to position [242, 0]
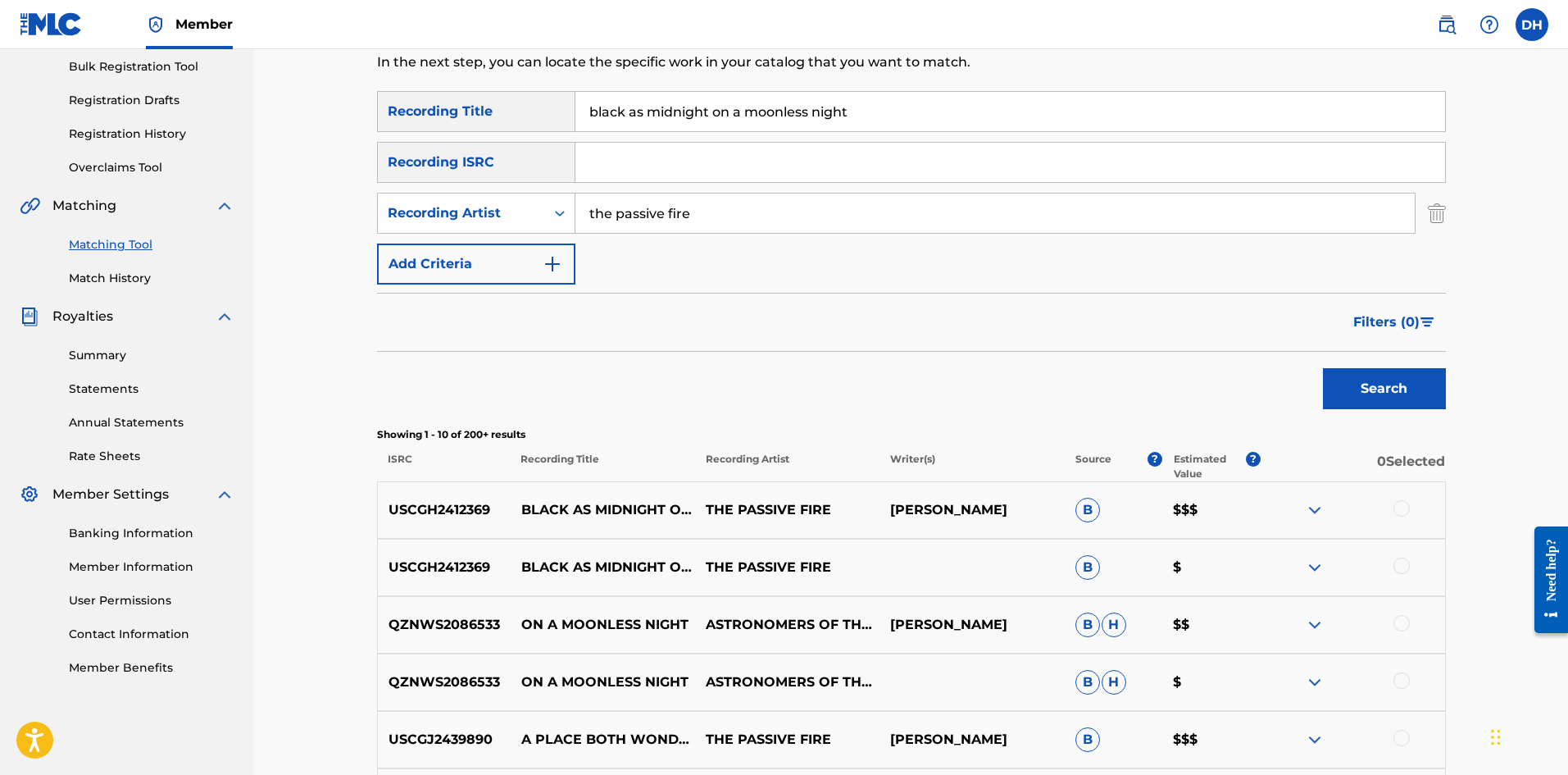
click at [1396, 513] on div at bounding box center [1402, 509] width 17 height 17
click at [1396, 554] on div "USCGH2412369 BLACK AS MIDNIGHT ON A MOONLESS NIGHT THE PASSIVE FIRE B $" at bounding box center [911, 567] width 1069 height 57
click at [1402, 563] on div at bounding box center [1402, 566] width 17 height 17
click at [1392, 391] on button "Search" at bounding box center [1385, 388] width 123 height 41
click at [1143, 638] on button "Match 2 Groups" at bounding box center [1153, 641] width 181 height 41
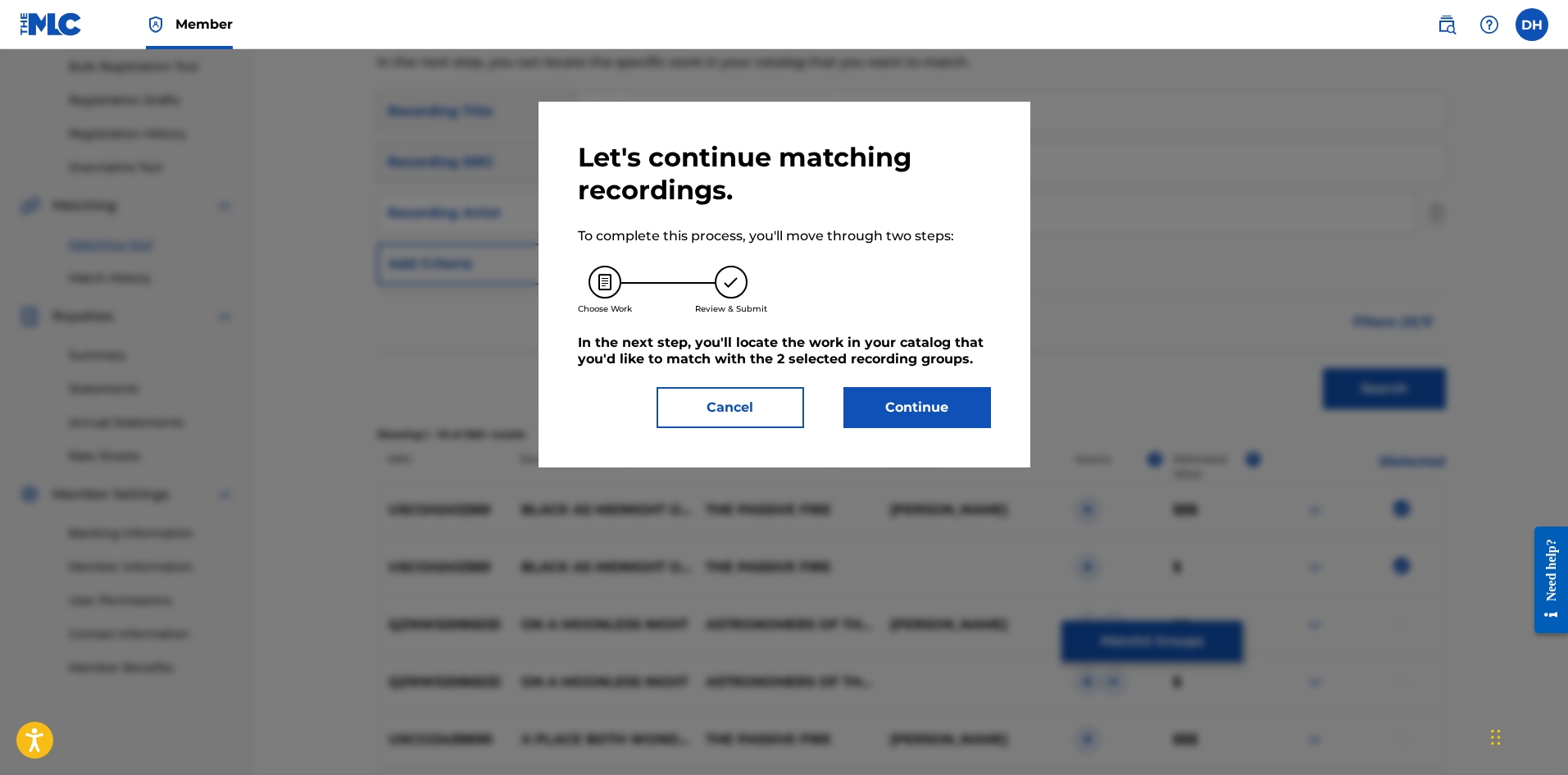
click at [980, 415] on button "Continue" at bounding box center [917, 407] width 147 height 41
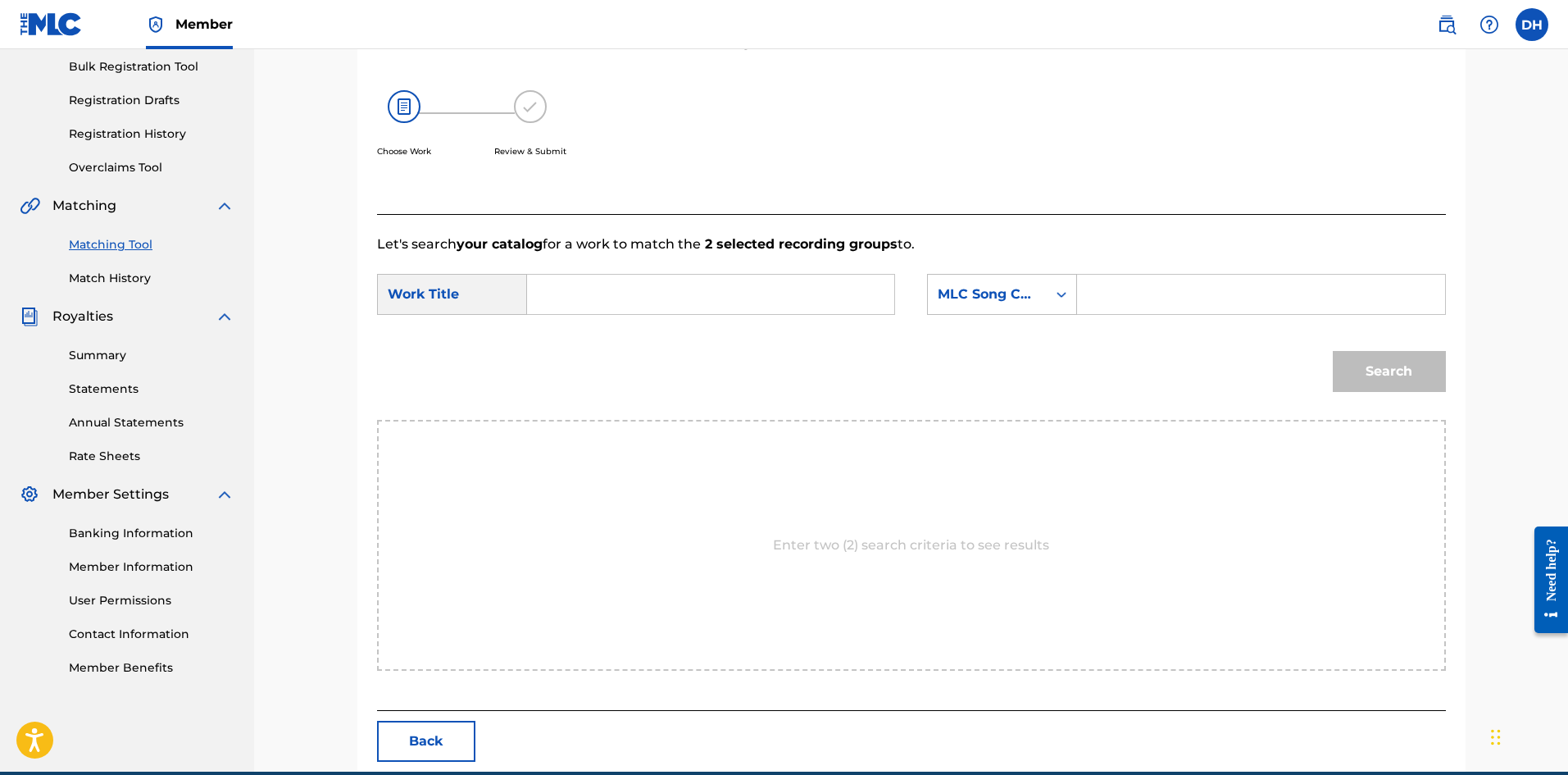
click at [651, 276] on input "Search Form" at bounding box center [711, 294] width 340 height 39
click at [779, 328] on span "as midnight on a moonless night" at bounding box center [701, 330] width 219 height 16
type input "black as midnight on a moonless night"
click at [974, 301] on div "MLC Song Code" at bounding box center [987, 295] width 99 height 20
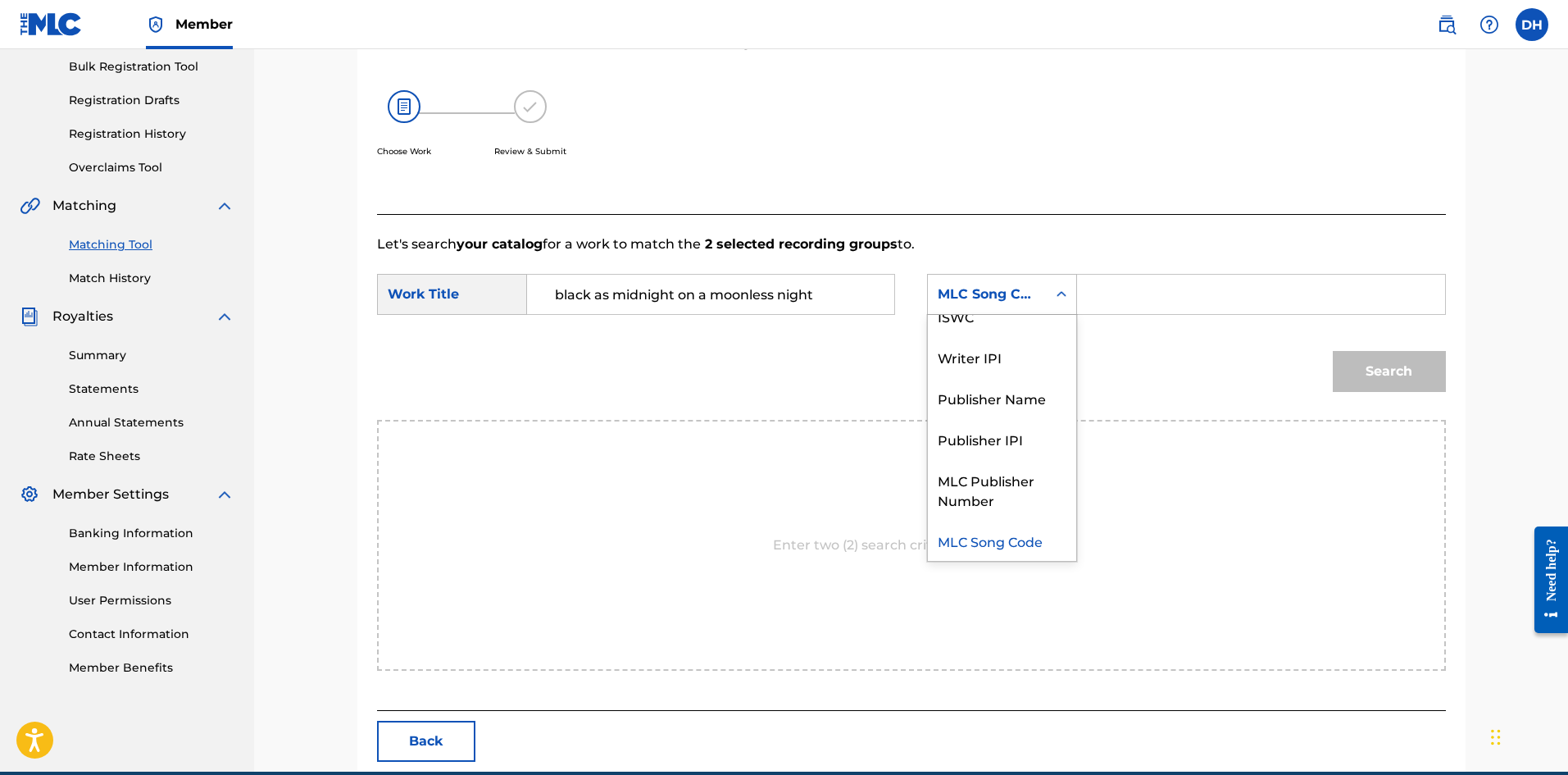
scroll to position [0, 0]
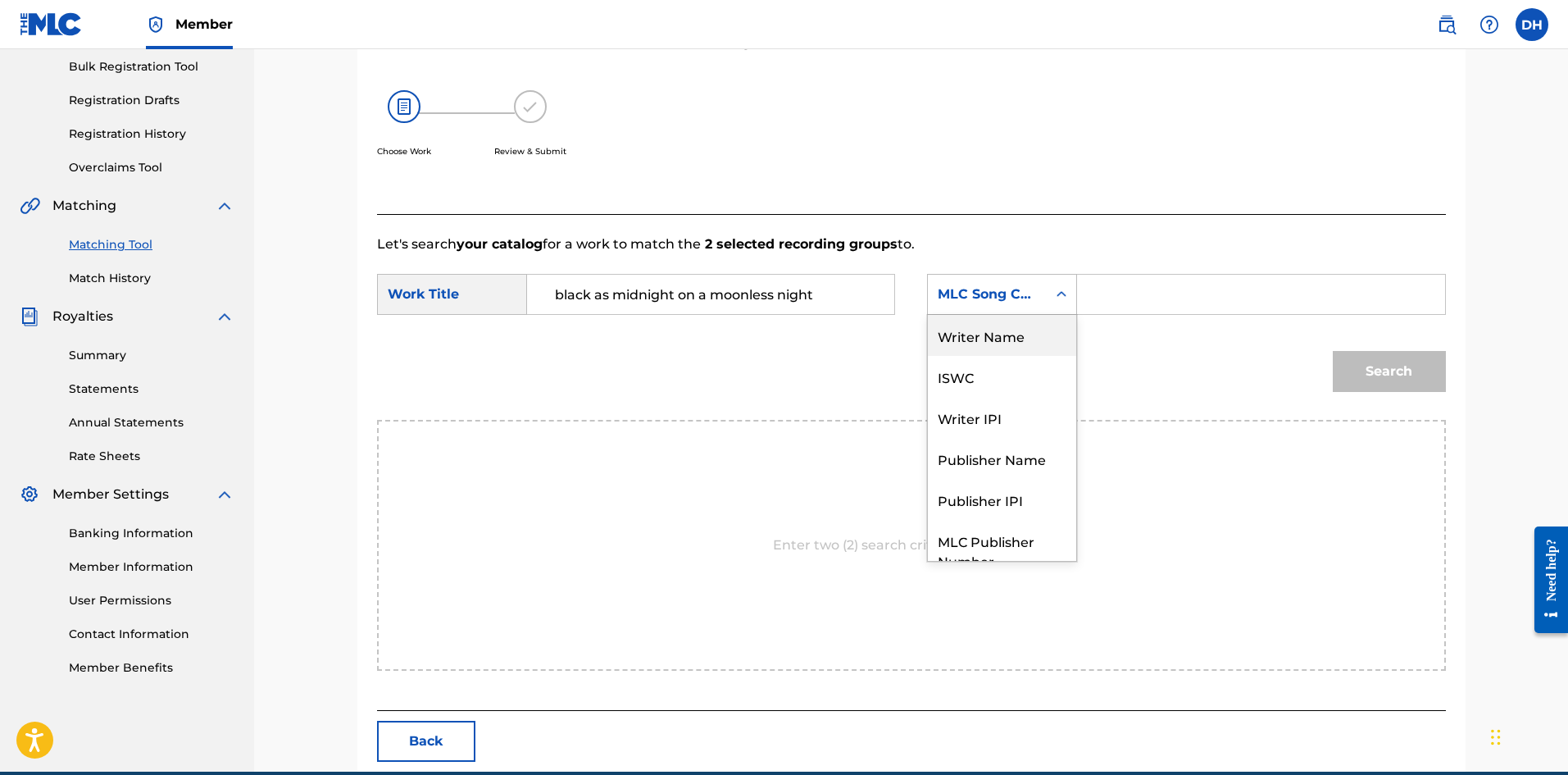
click at [995, 352] on div "Writer Name" at bounding box center [1002, 335] width 148 height 41
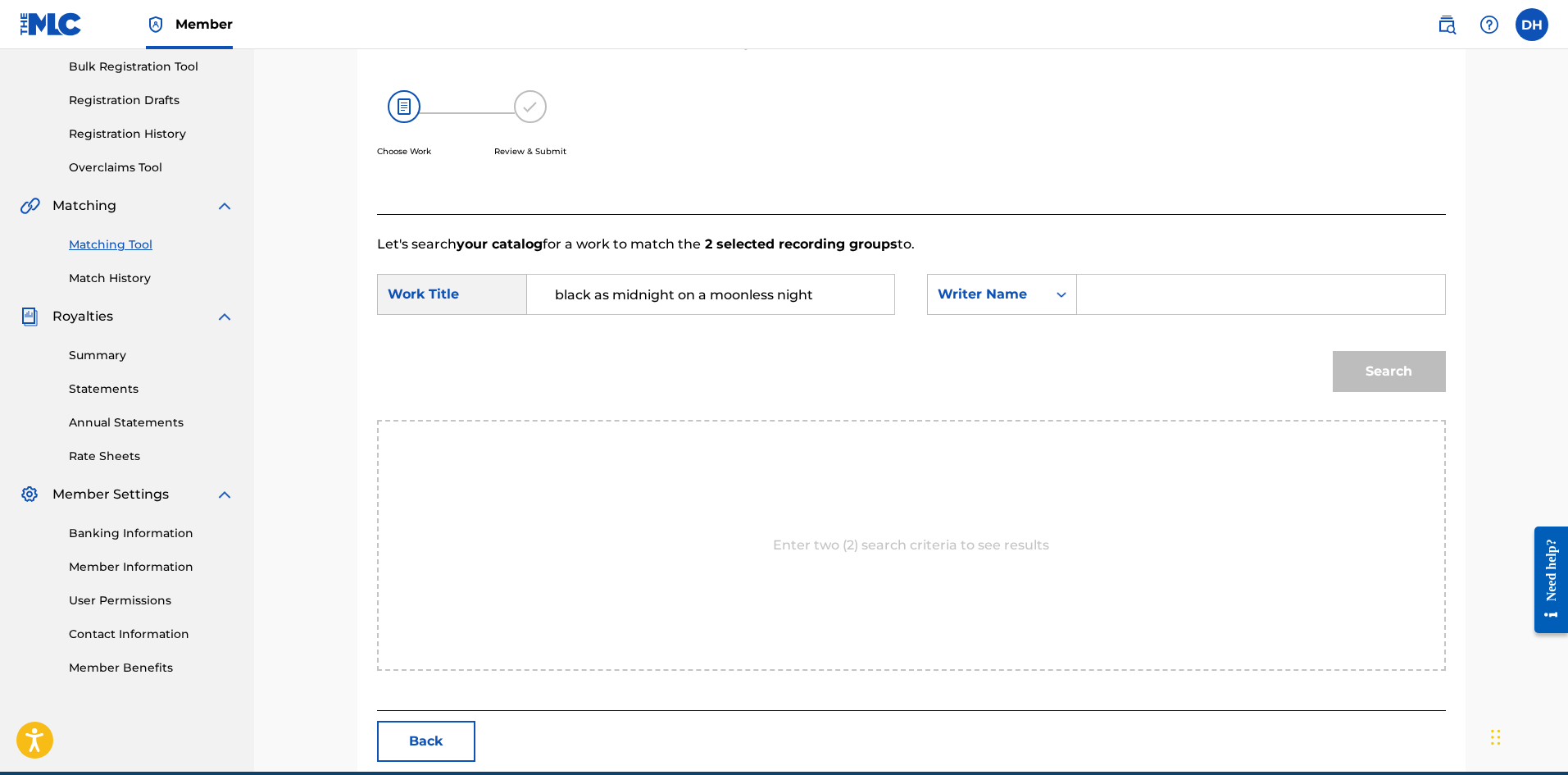
click at [1126, 306] on input "Search Form" at bounding box center [1261, 294] width 340 height 39
type input "[PERSON_NAME]"
click at [1382, 375] on button "Search" at bounding box center [1390, 371] width 113 height 41
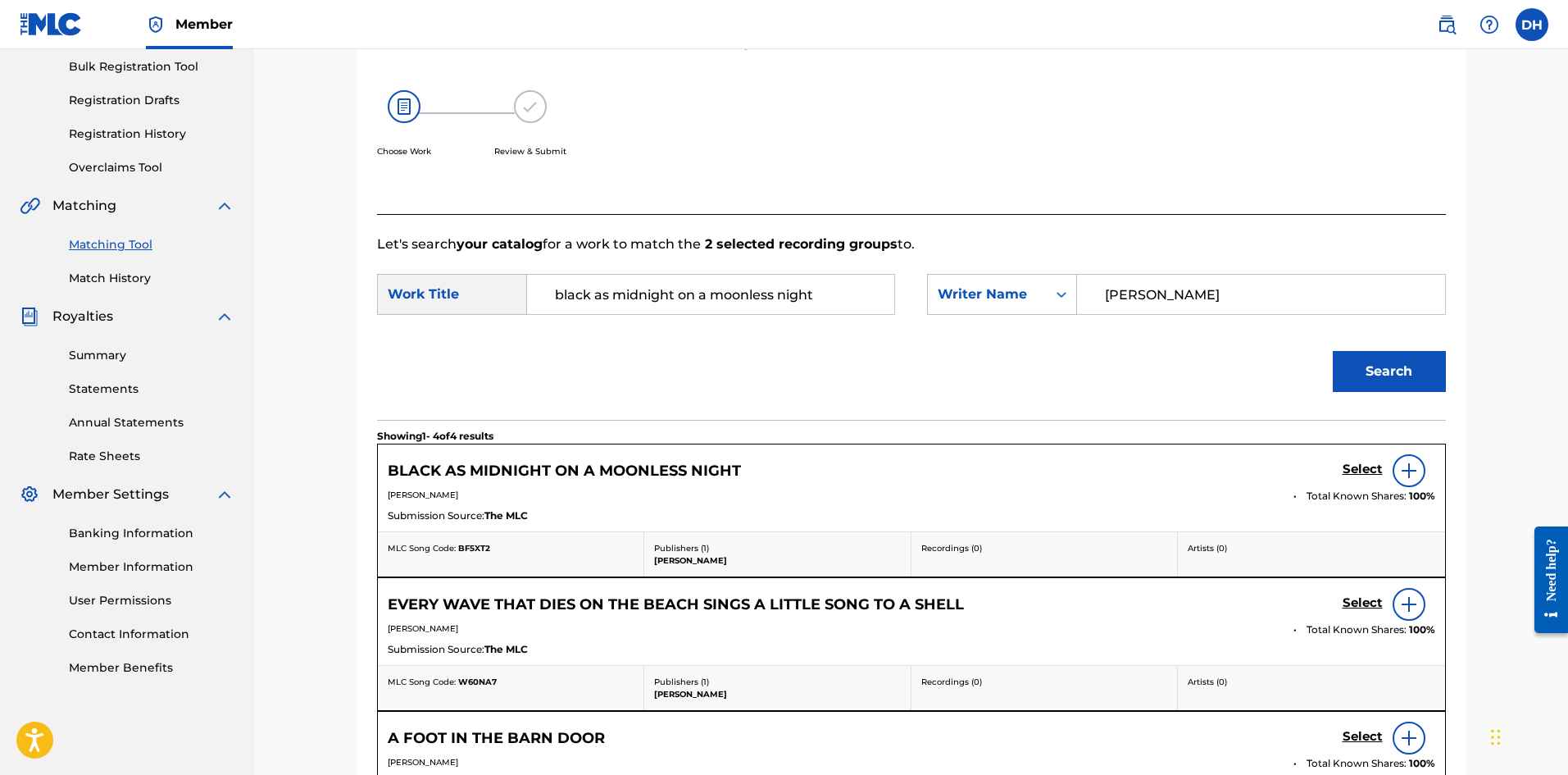
click at [1366, 468] on h5 "Select" at bounding box center [1363, 469] width 40 height 16
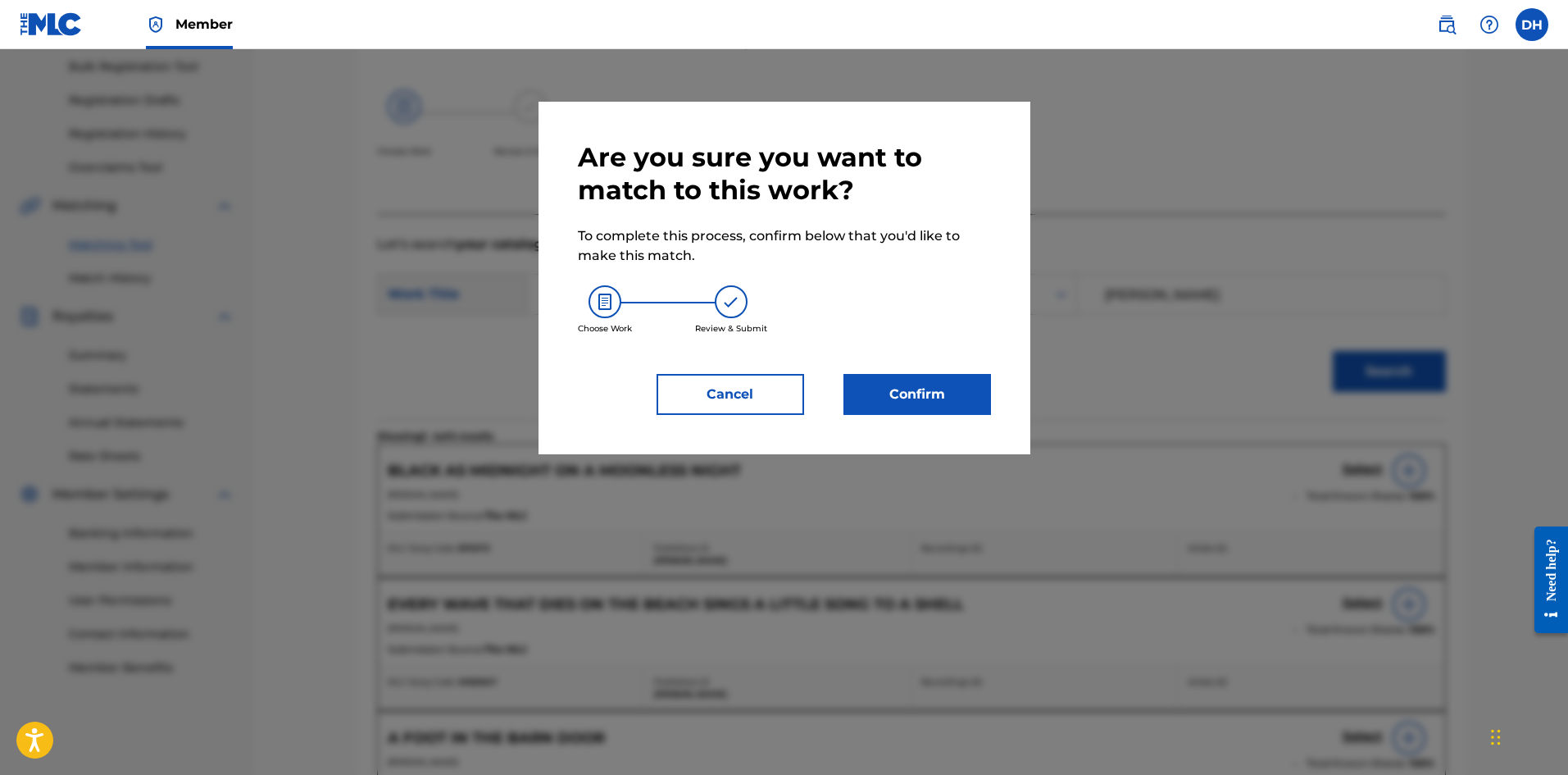
click at [899, 391] on button "Confirm" at bounding box center [917, 394] width 147 height 41
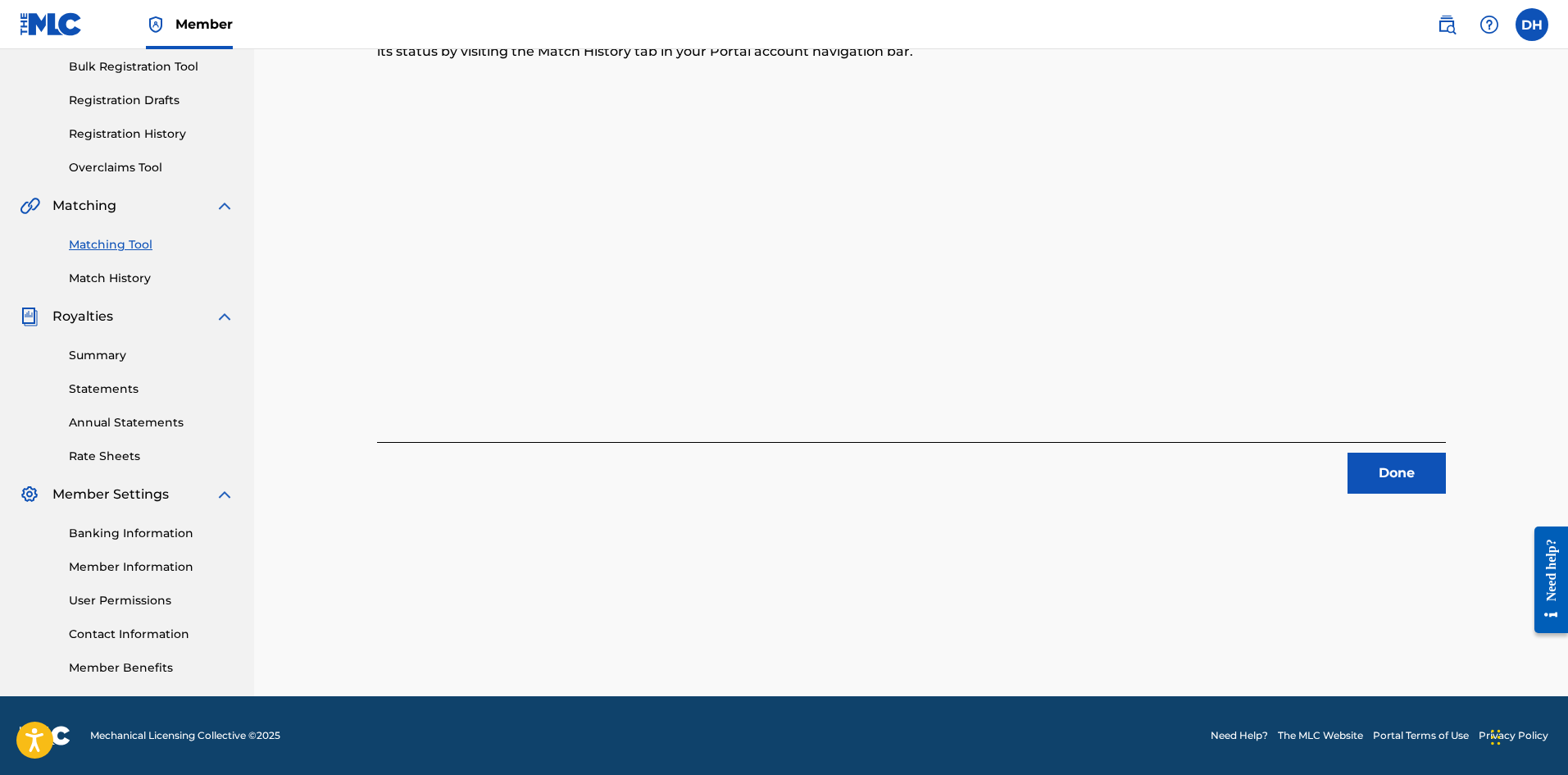
click at [1398, 469] on button "Done" at bounding box center [1397, 473] width 98 height 41
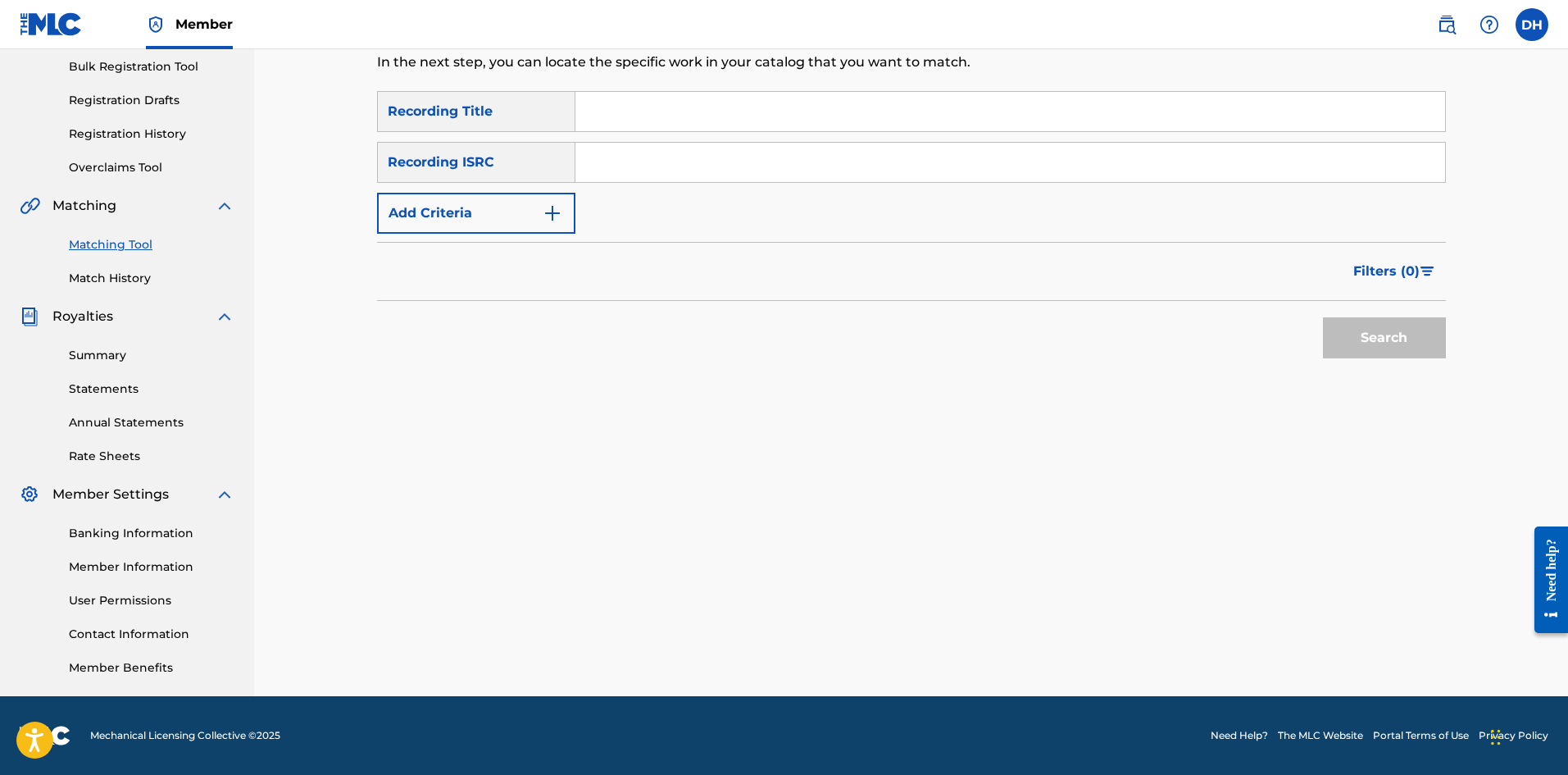
click at [702, 119] on input "Search Form" at bounding box center [1010, 111] width 870 height 39
type input "isn't it too dreamy"
drag, startPoint x: 1404, startPoint y: 315, endPoint x: 1403, endPoint y: 340, distance: 25.0
click at [1404, 320] on div "Search" at bounding box center [1381, 334] width 131 height 66
click at [1403, 343] on button "Search" at bounding box center [1385, 337] width 123 height 41
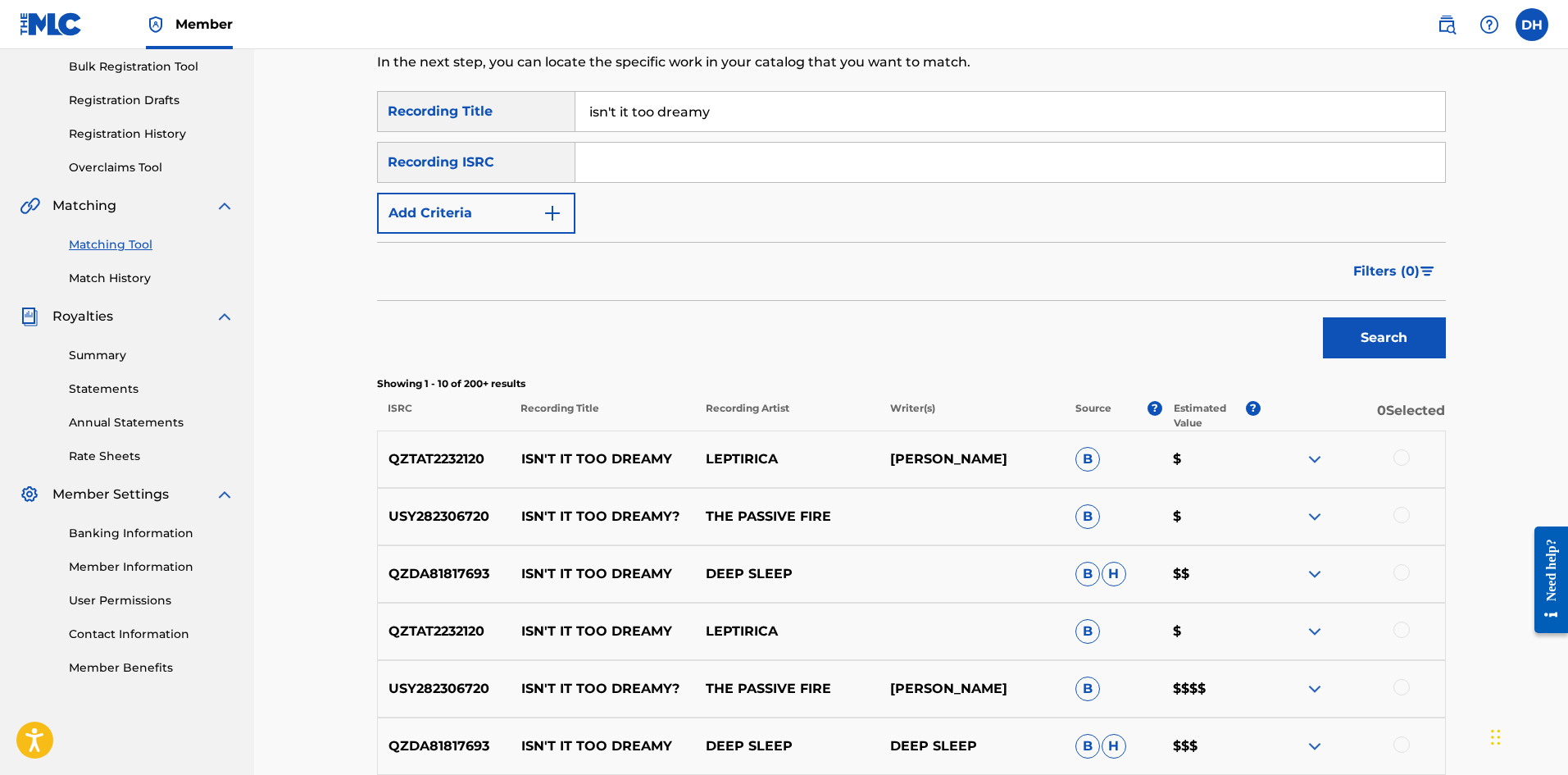
click at [1403, 517] on div at bounding box center [1402, 515] width 17 height 17
click at [1405, 696] on div at bounding box center [1352, 689] width 185 height 20
click at [1402, 689] on div at bounding box center [1402, 688] width 17 height 17
click at [1396, 336] on button "Search" at bounding box center [1385, 337] width 123 height 41
click at [1203, 651] on button "Match 2 Groups" at bounding box center [1153, 641] width 181 height 41
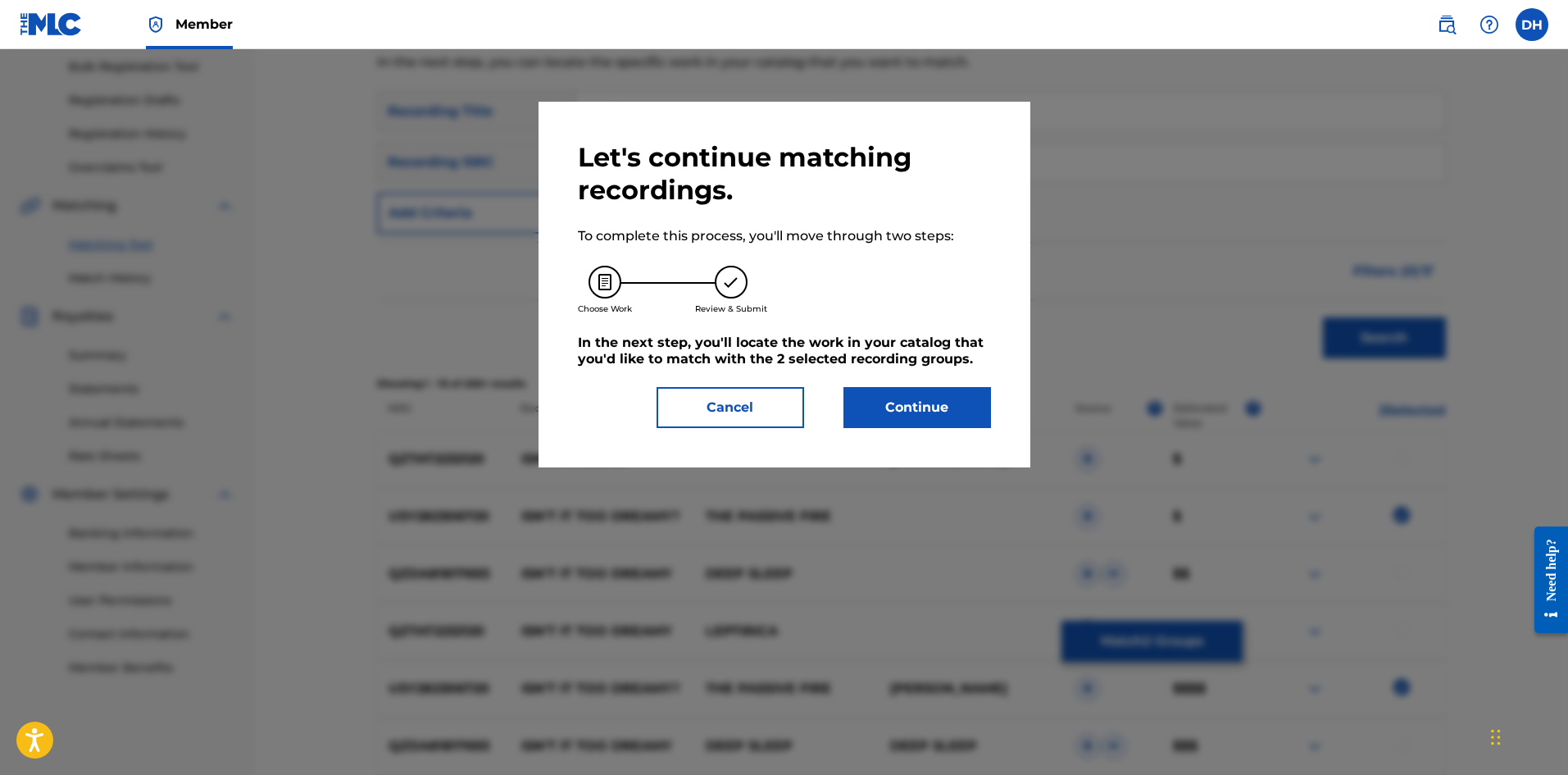
click at [939, 414] on button "Continue" at bounding box center [917, 407] width 147 height 41
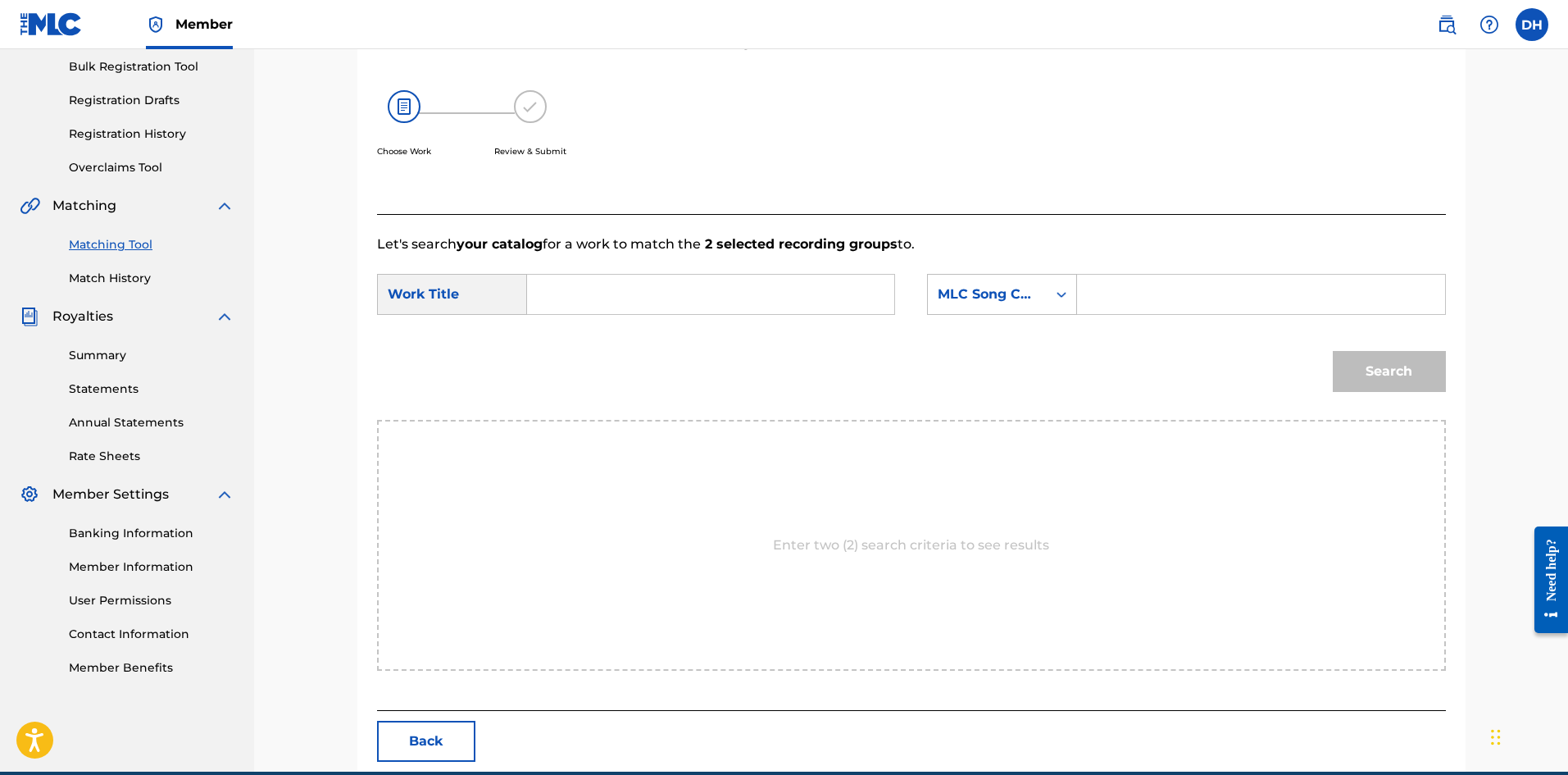
click at [728, 301] on input "Search Form" at bounding box center [711, 294] width 340 height 39
click at [715, 332] on div "isn't it too dreamy?" at bounding box center [710, 330] width 338 height 29
type input "isn't it too dreamy?"
click at [1068, 296] on icon "Search Form" at bounding box center [1062, 295] width 17 height 17
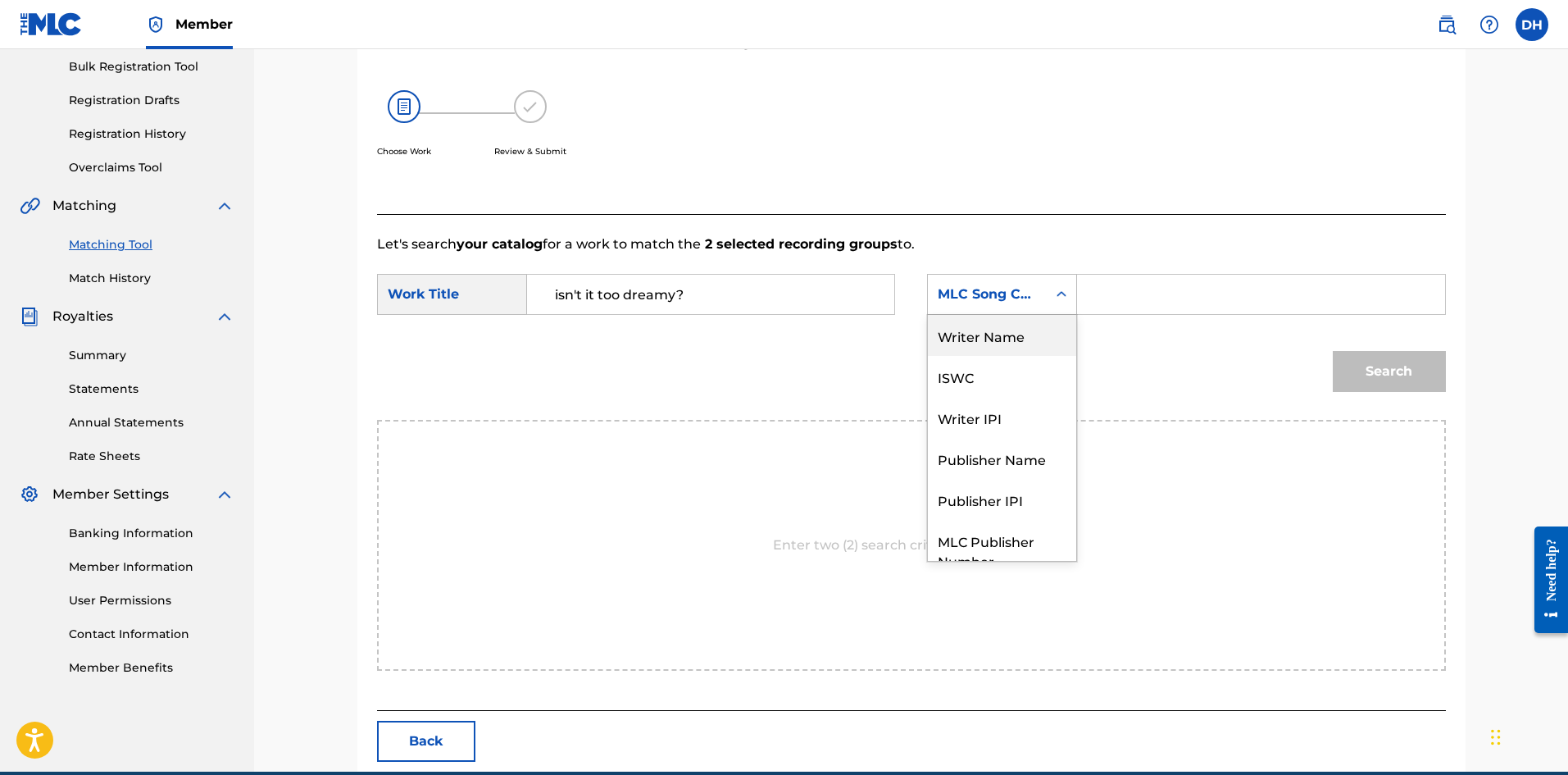
click at [1013, 340] on div "Writer Name" at bounding box center [1002, 335] width 148 height 41
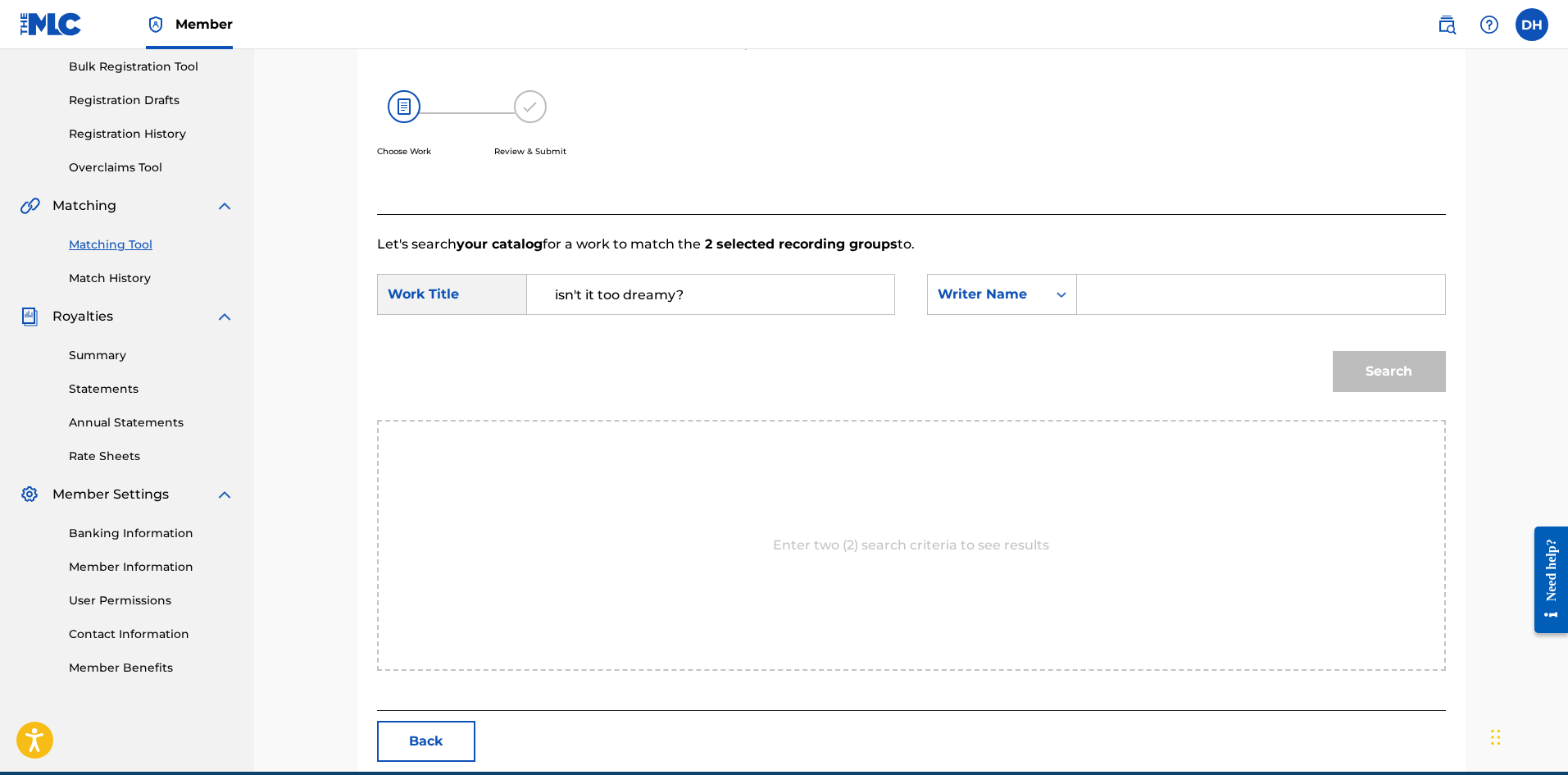
click at [1104, 300] on input "Search Form" at bounding box center [1261, 294] width 340 height 39
type input "[PERSON_NAME]"
click at [1403, 374] on button "Search" at bounding box center [1390, 371] width 113 height 41
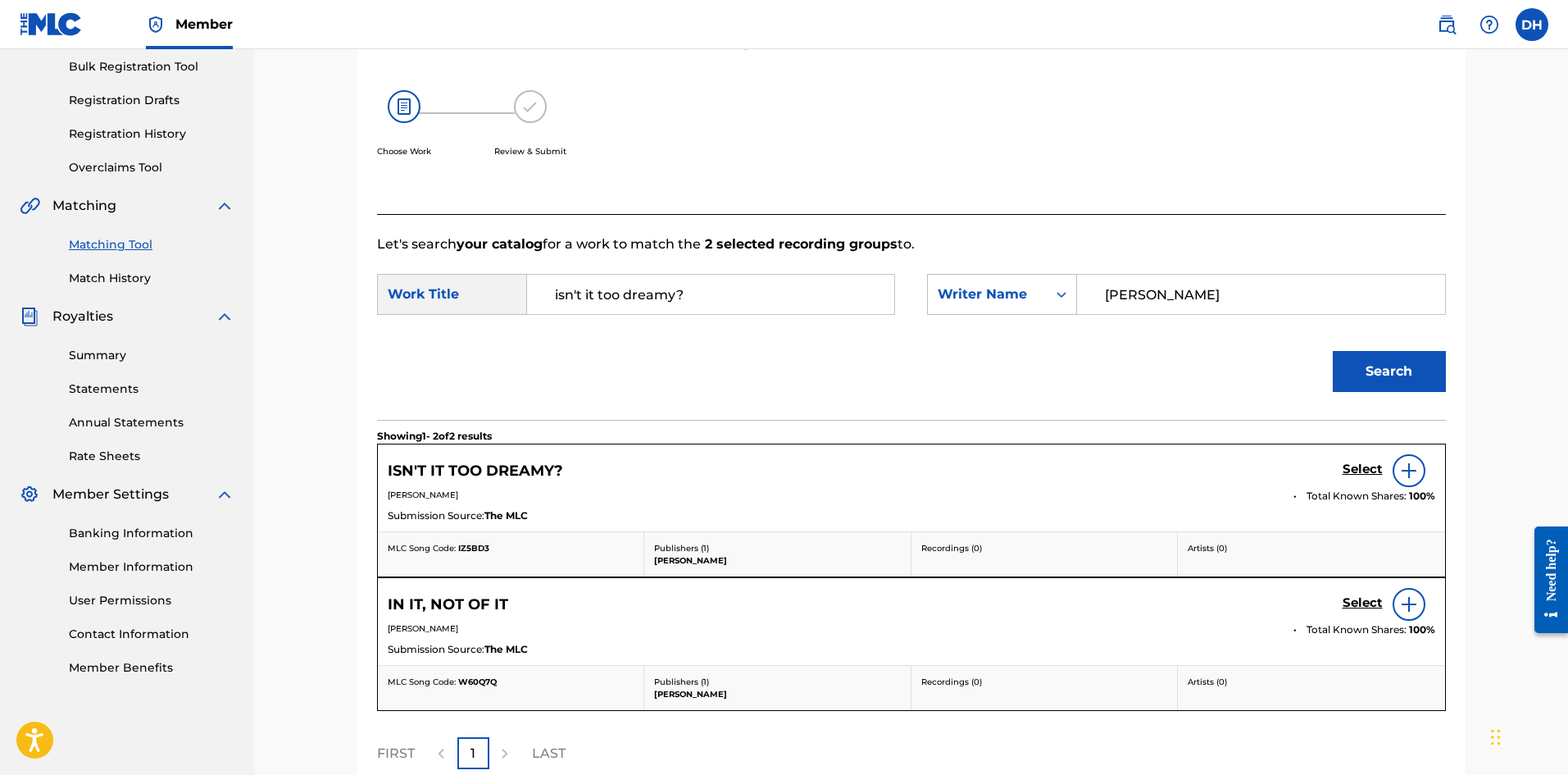
click at [1357, 473] on h5 "Select" at bounding box center [1363, 469] width 40 height 16
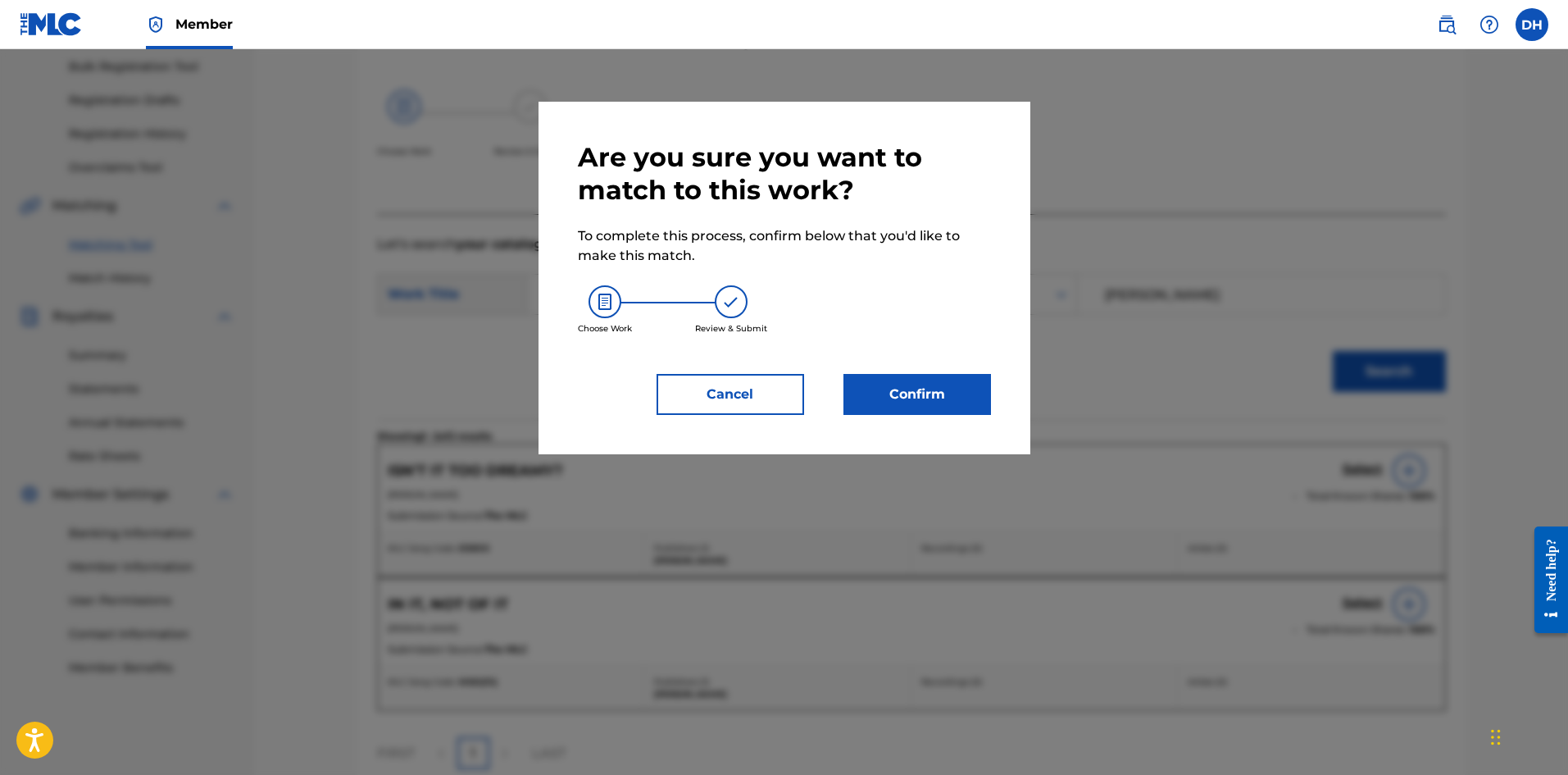
click at [910, 397] on button "Confirm" at bounding box center [917, 394] width 147 height 41
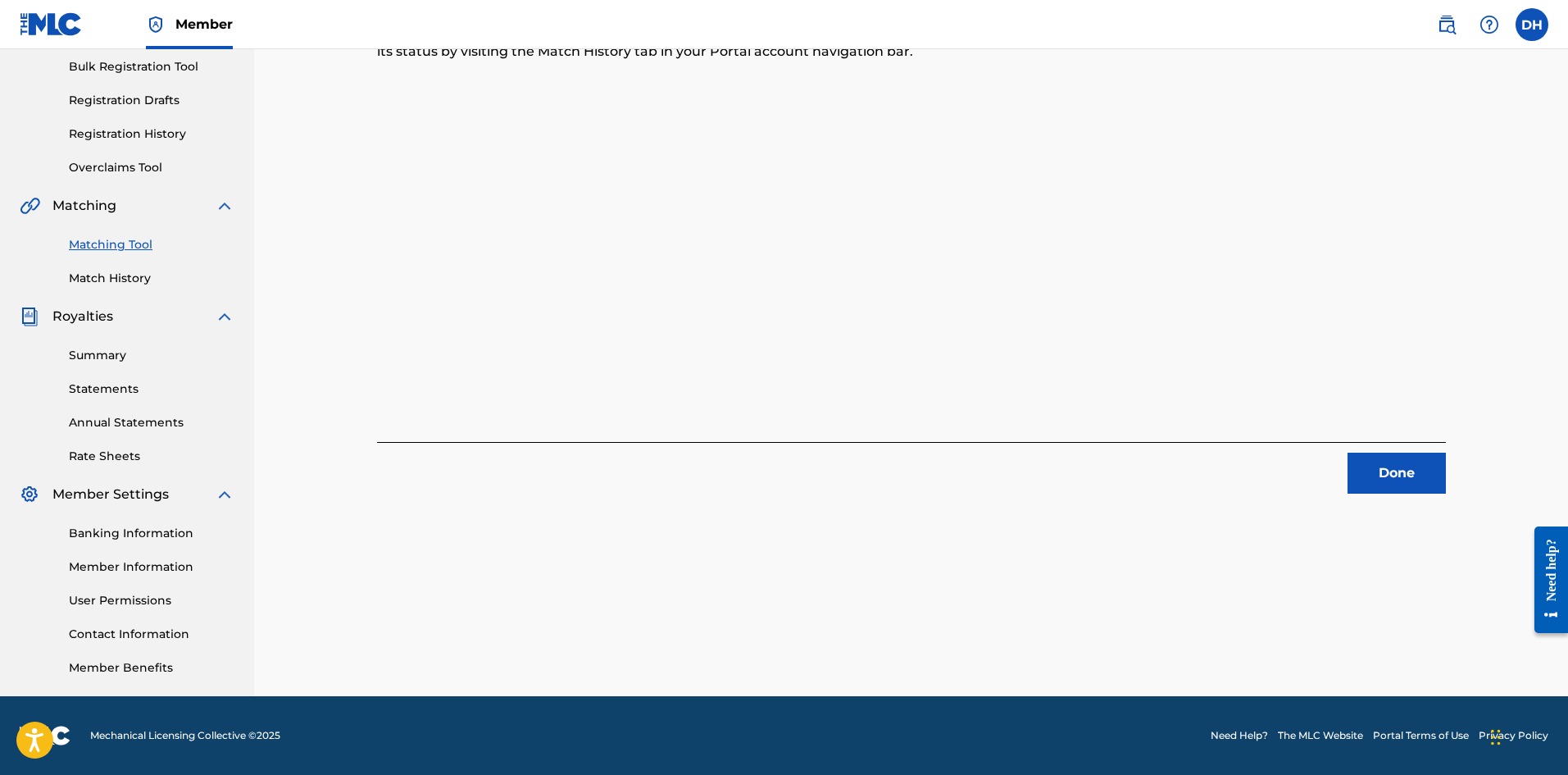
click at [1388, 470] on button "Done" at bounding box center [1397, 473] width 98 height 41
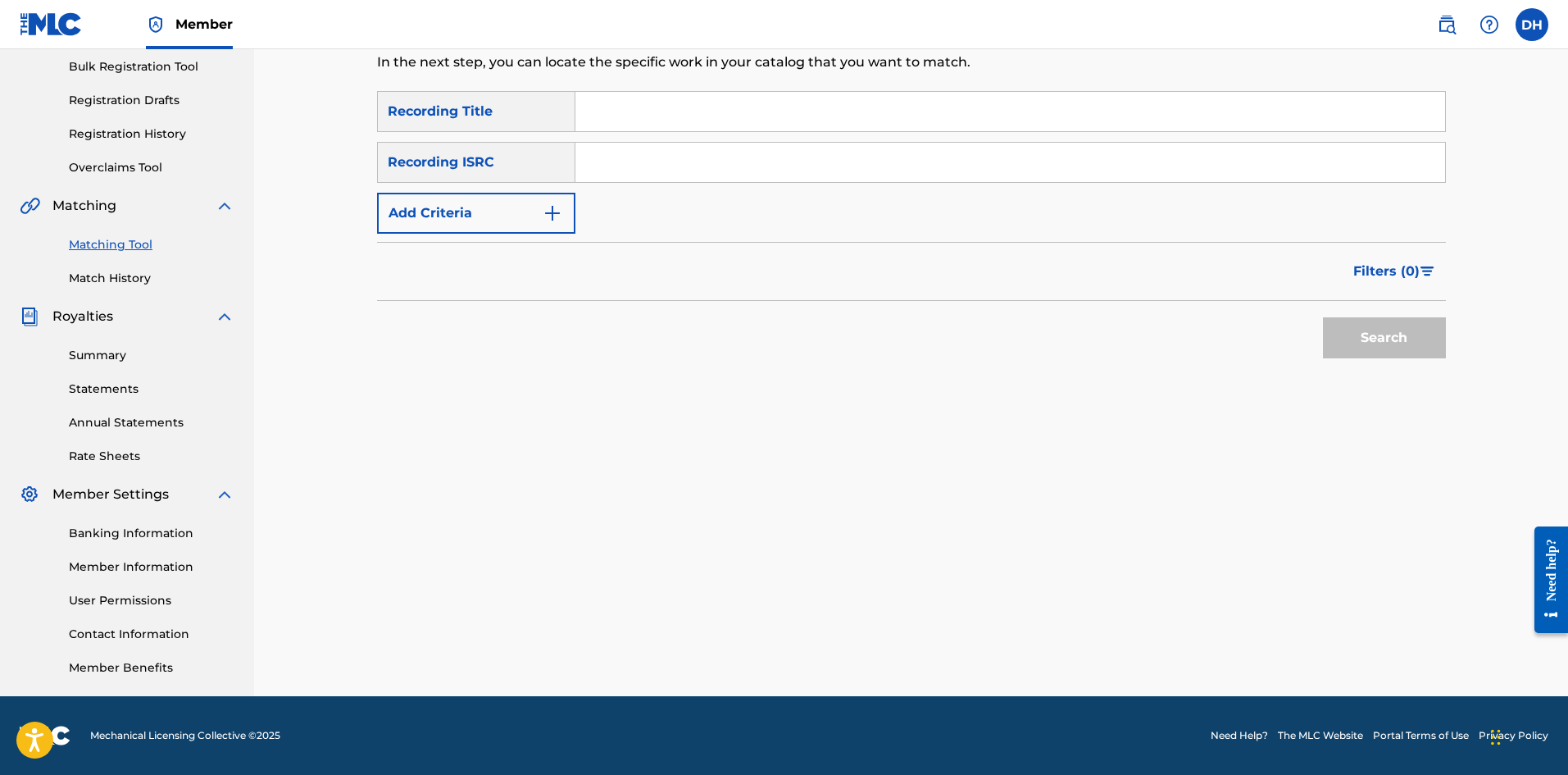
click at [682, 113] on input "Search Form" at bounding box center [1010, 111] width 870 height 39
type input "a place both wonderful and strange"
click at [1323, 317] on button "Search" at bounding box center [1385, 337] width 123 height 41
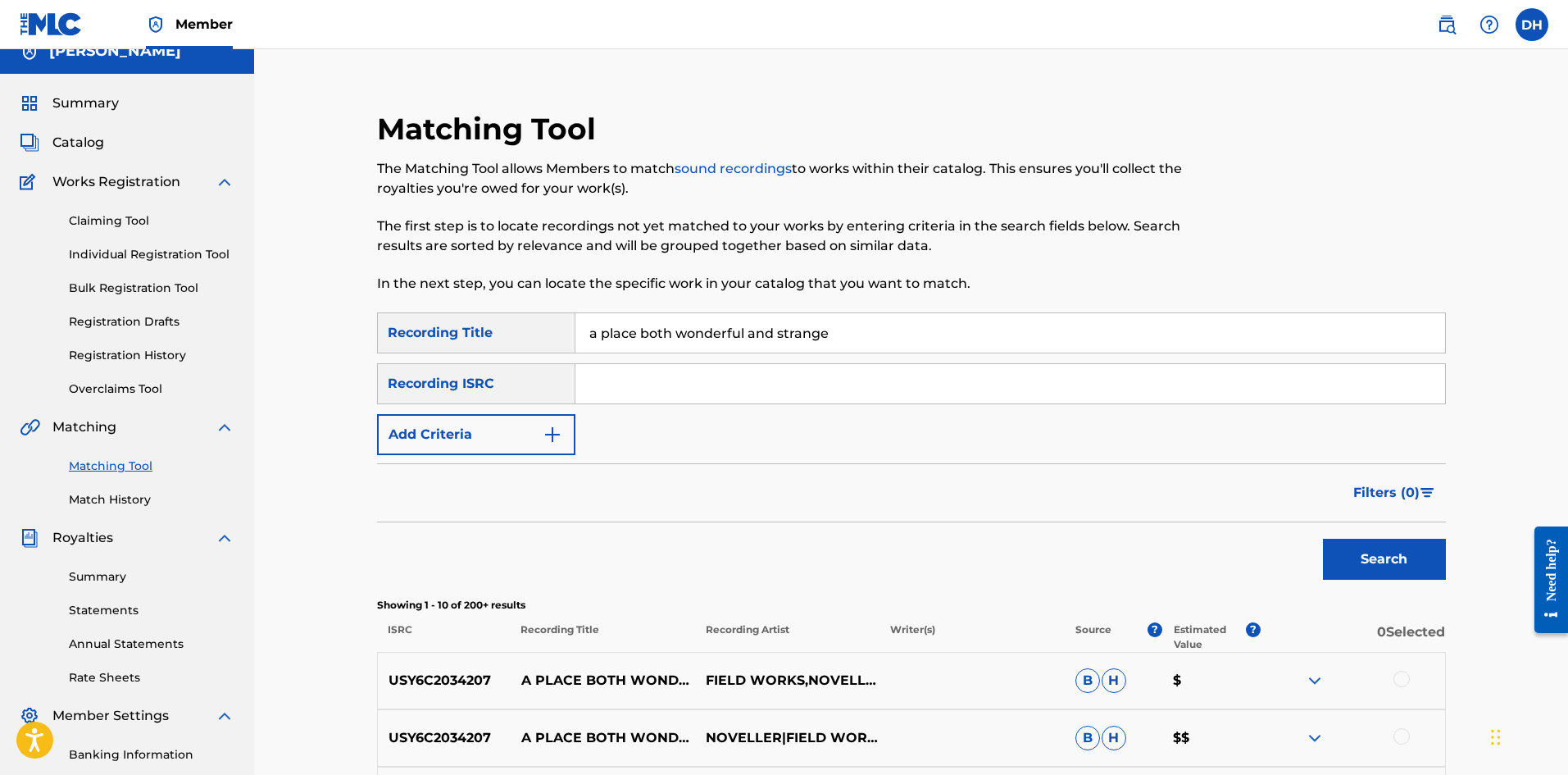
scroll to position [17, 0]
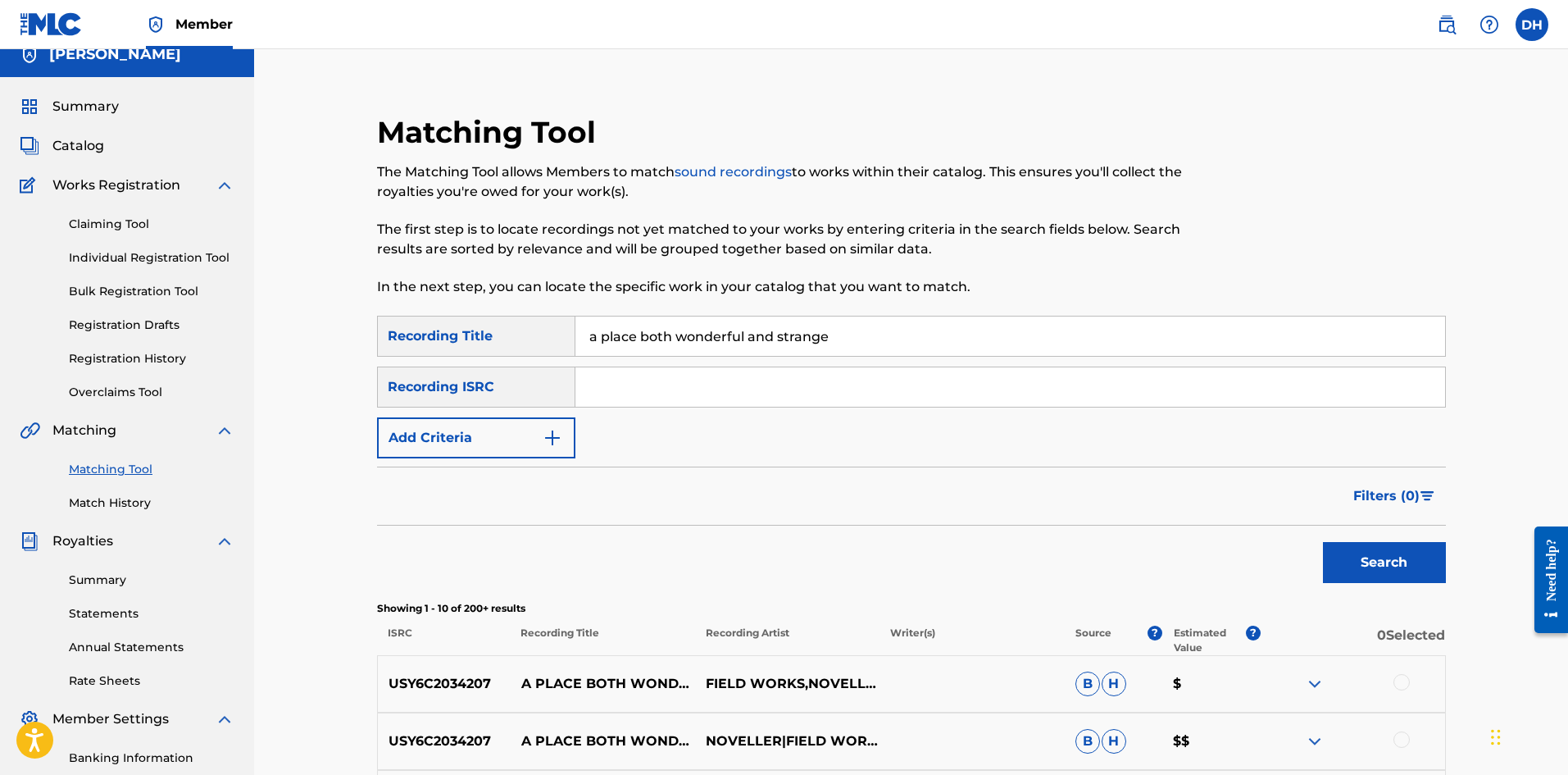
click at [716, 388] on input "Search Form" at bounding box center [1010, 386] width 870 height 39
click at [434, 439] on button "Add Criteria" at bounding box center [476, 437] width 198 height 41
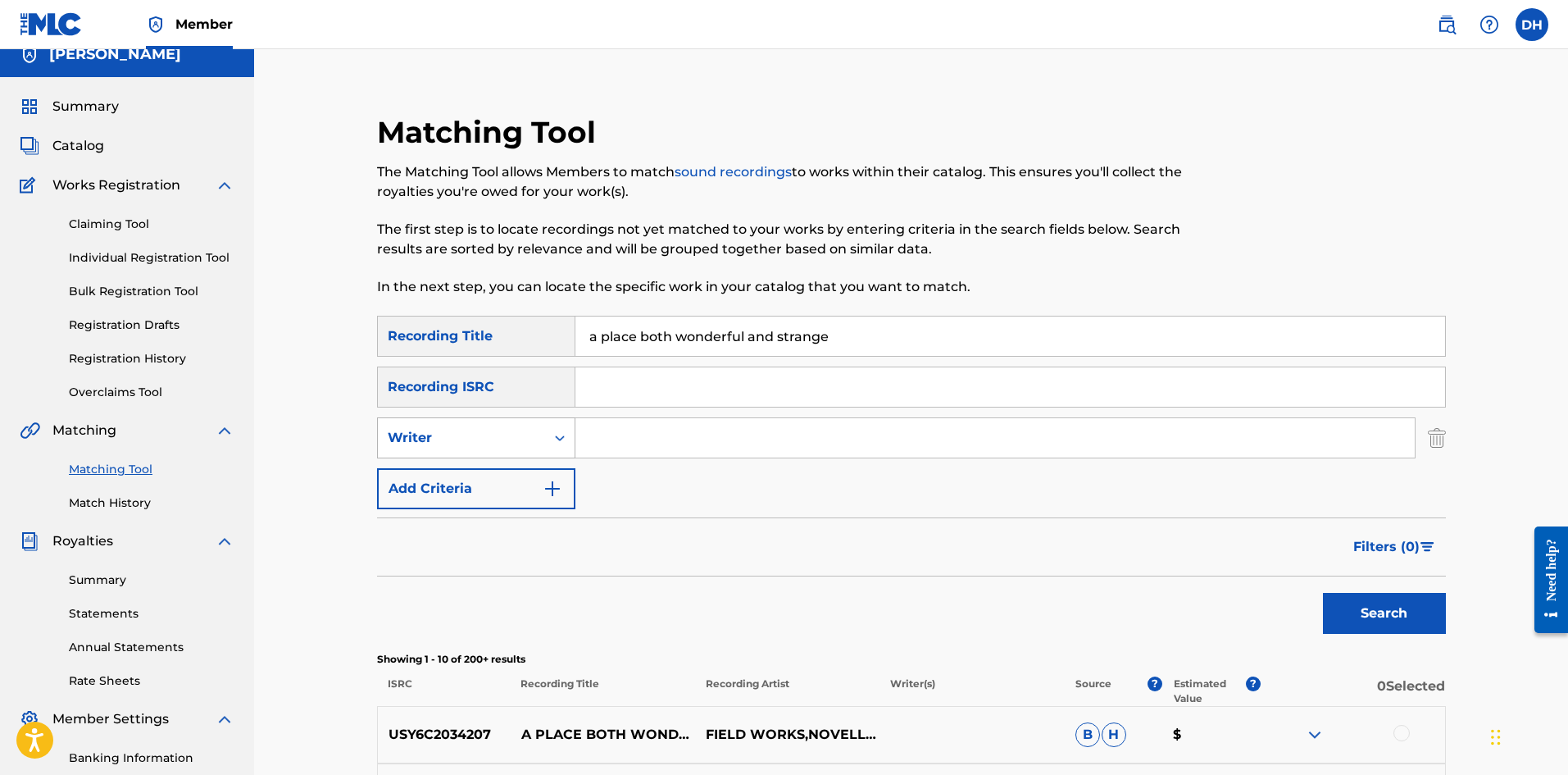
click at [565, 444] on icon "Search Form" at bounding box center [560, 438] width 17 height 17
click at [537, 479] on div "Recording Artist" at bounding box center [476, 479] width 196 height 41
click at [629, 435] on input "Search Form" at bounding box center [995, 437] width 840 height 39
type input "the passive fire"
click at [1323, 593] on button "Search" at bounding box center [1385, 613] width 123 height 41
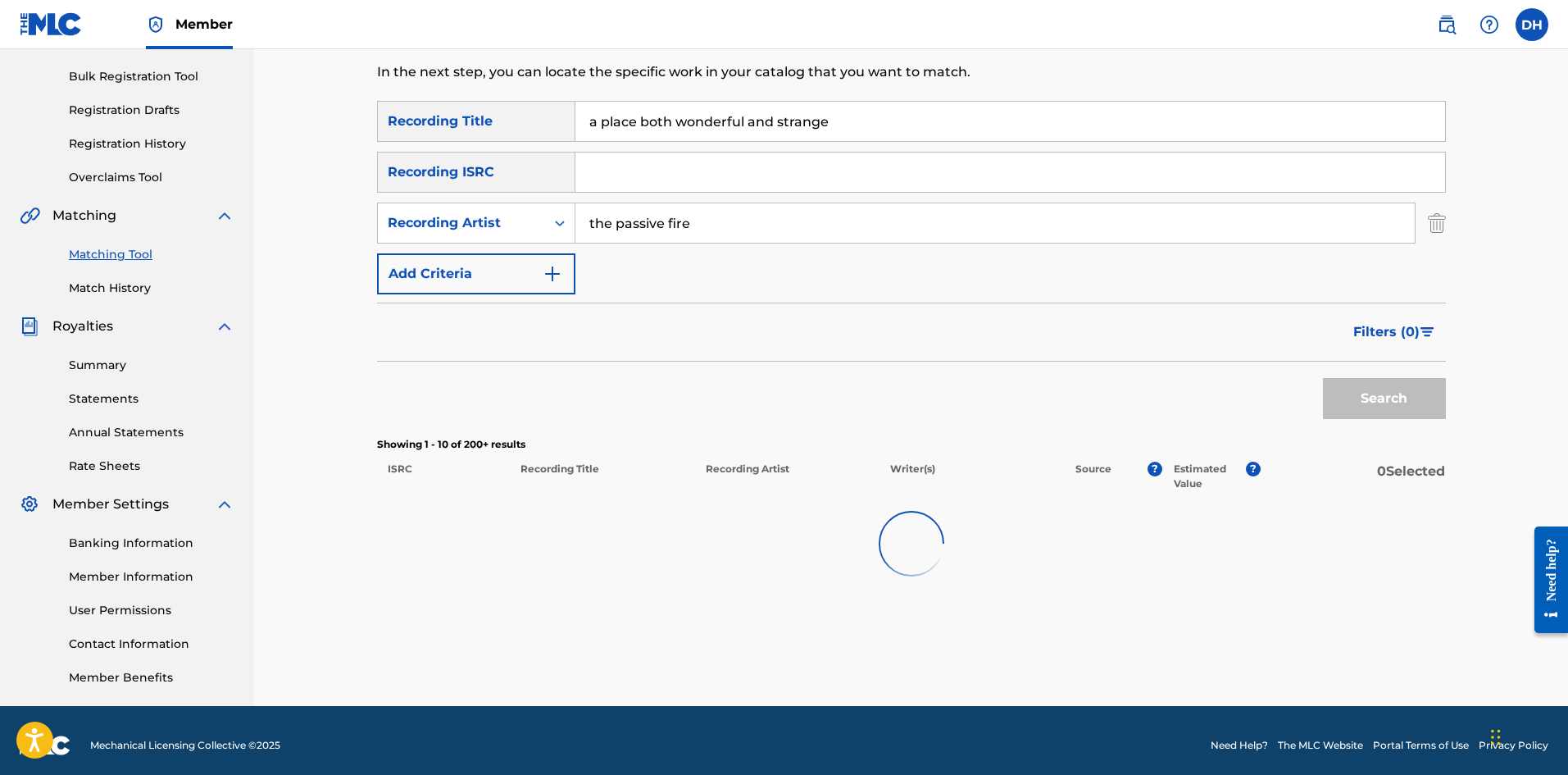
scroll to position [242, 0]
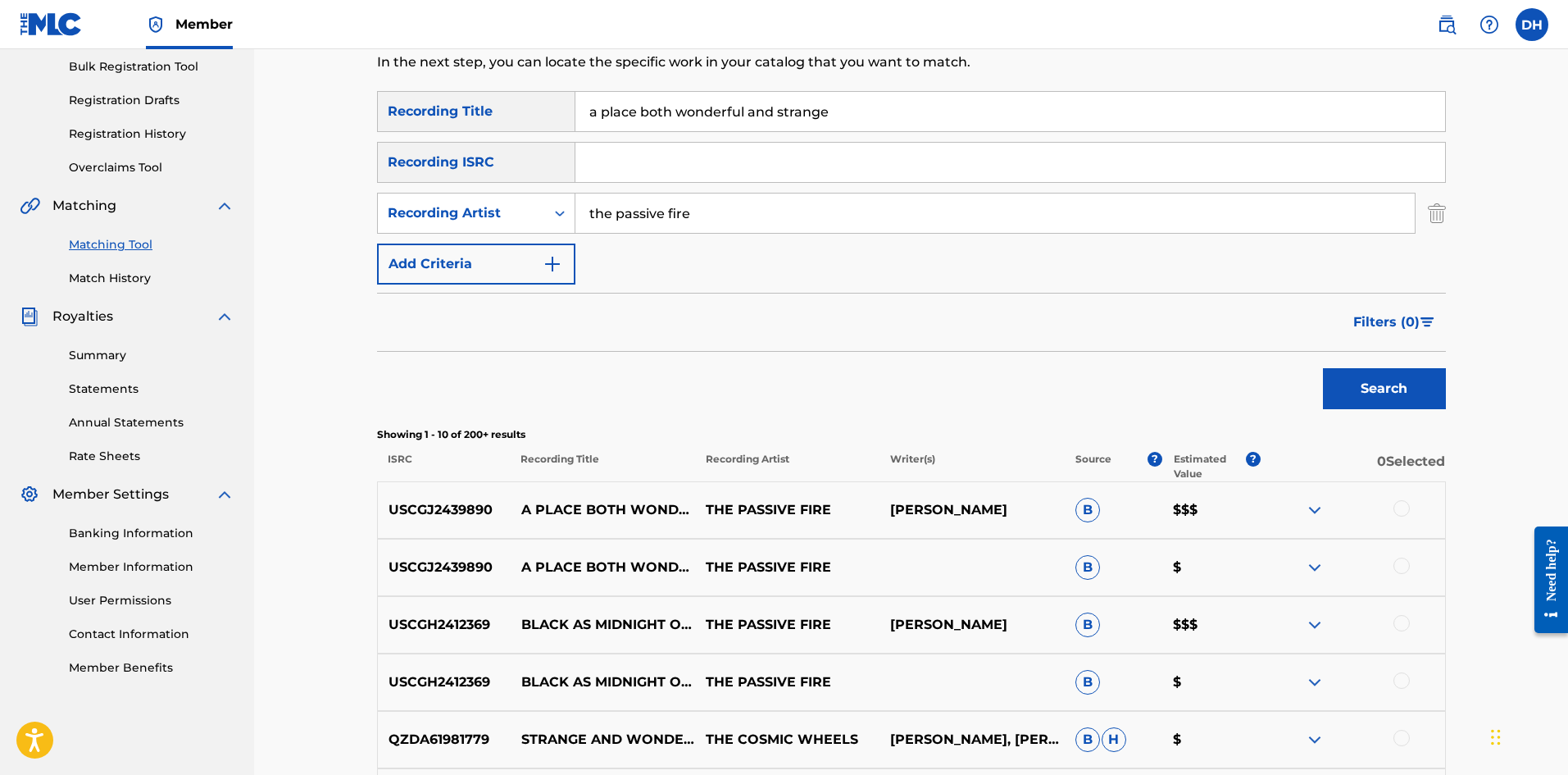
click at [1409, 509] on div at bounding box center [1402, 509] width 17 height 17
click at [1403, 572] on div at bounding box center [1402, 566] width 17 height 17
click at [1157, 639] on button "Match 2 Groups" at bounding box center [1153, 641] width 181 height 41
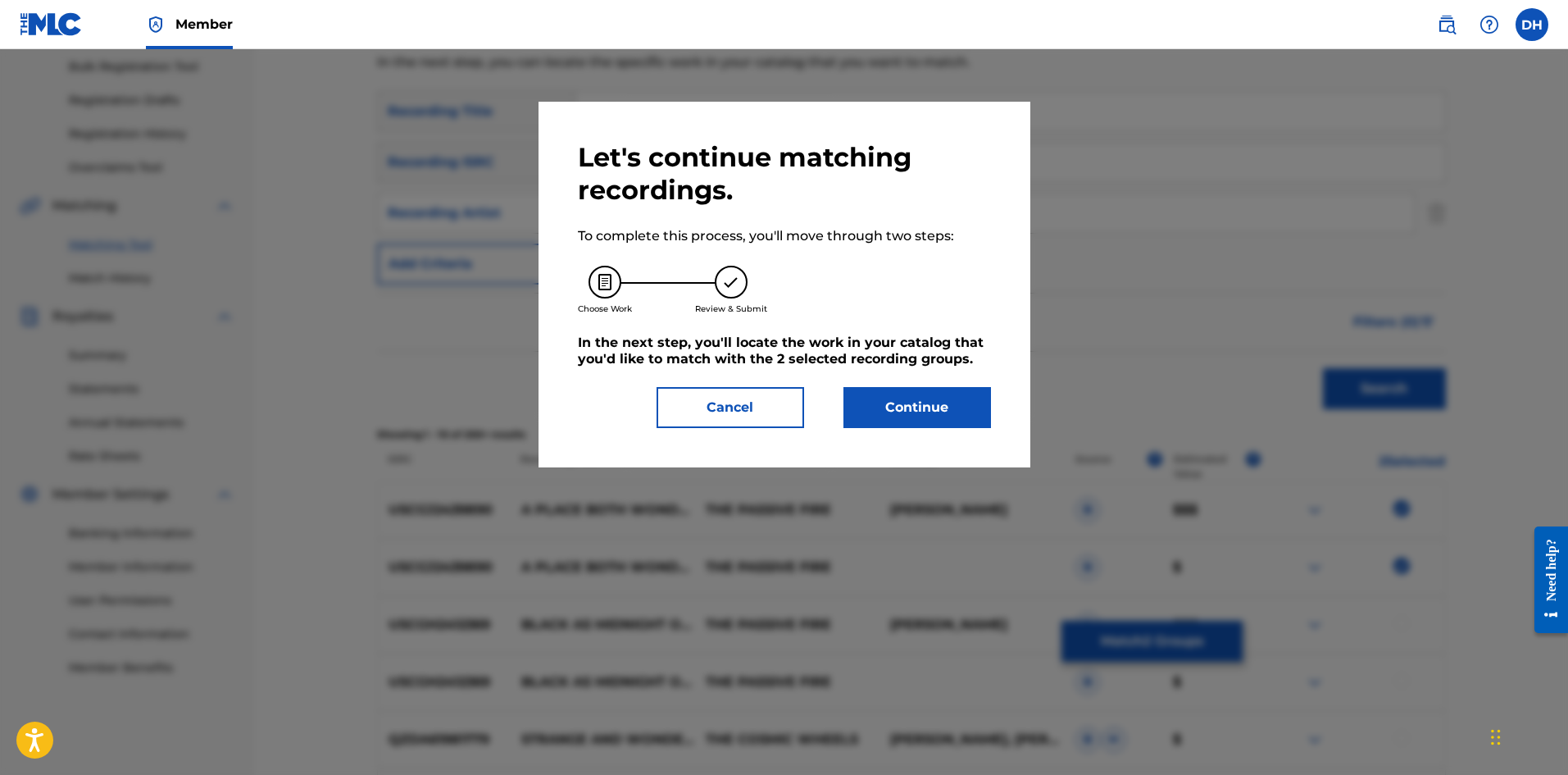
click at [980, 417] on button "Continue" at bounding box center [917, 407] width 147 height 41
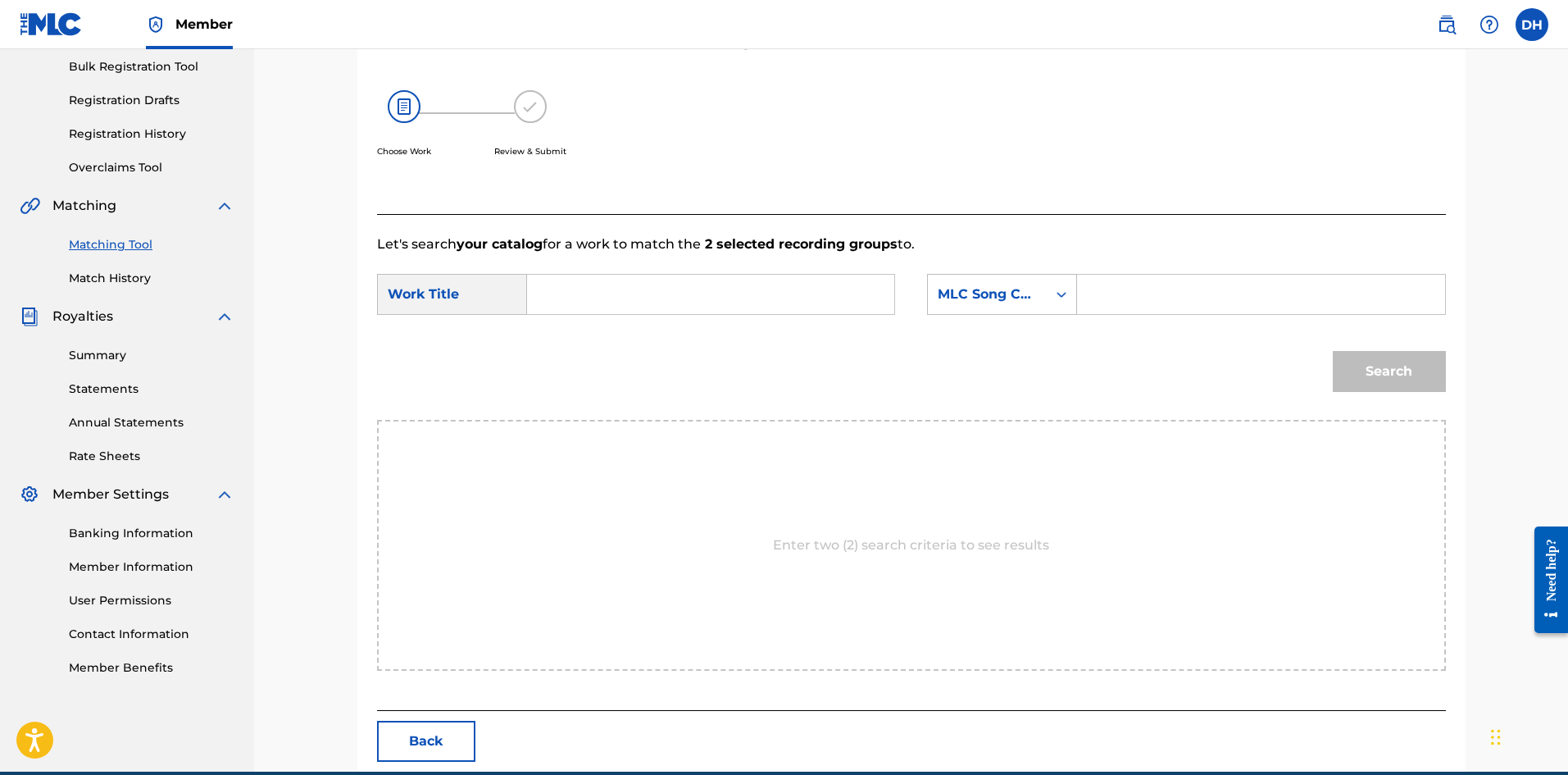
click at [717, 314] on div "Search Form" at bounding box center [711, 294] width 368 height 41
drag, startPoint x: 717, startPoint y: 314, endPoint x: 717, endPoint y: 304, distance: 10.0
click at [717, 312] on div "Search Form" at bounding box center [711, 294] width 368 height 41
click at [716, 296] on input "Search Form" at bounding box center [711, 294] width 340 height 39
click at [717, 340] on div "a place both wonderful and strange" at bounding box center [710, 330] width 338 height 29
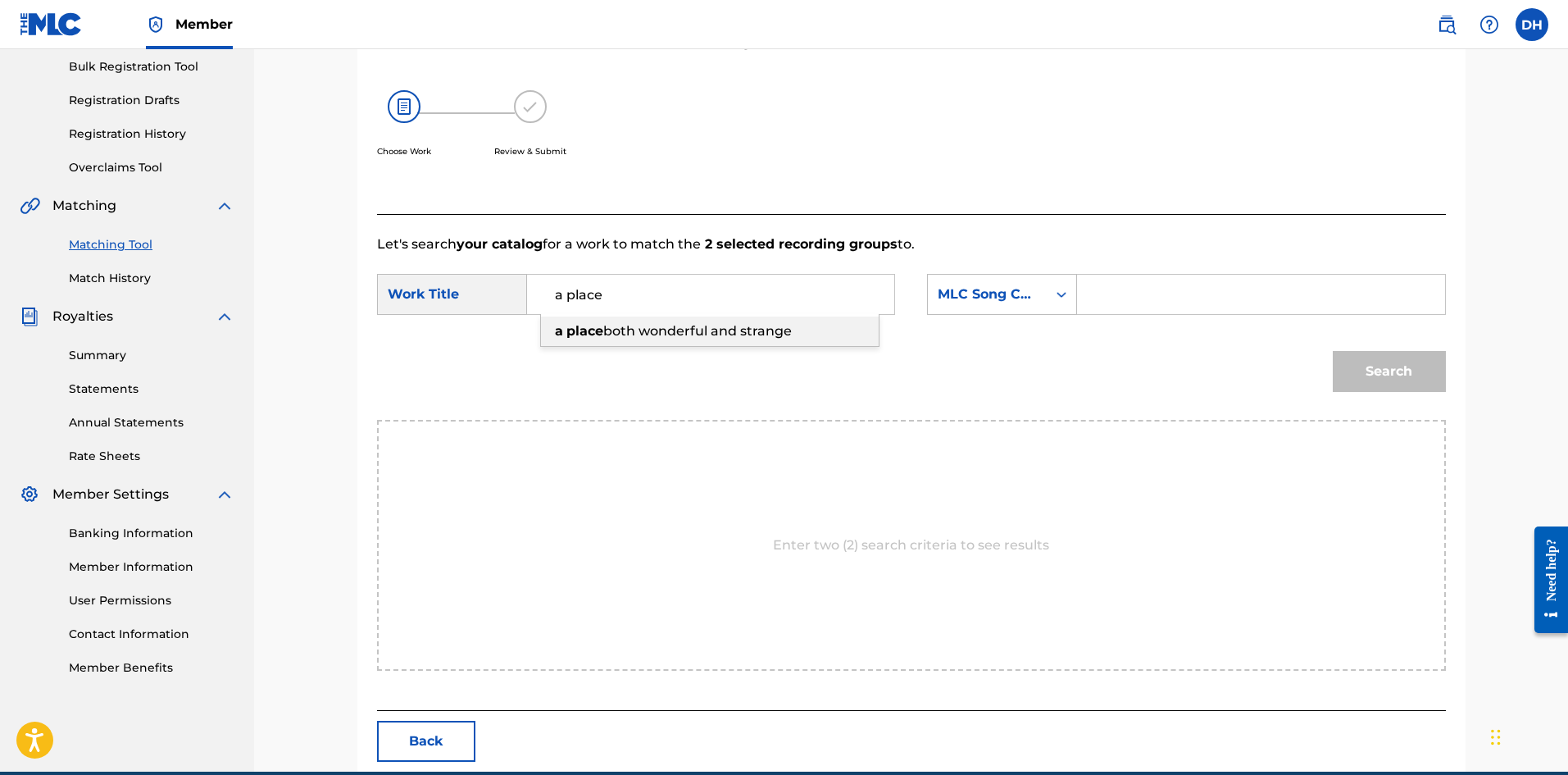
type input "a place both wonderful and strange"
click at [999, 293] on div "MLC Song Code" at bounding box center [987, 295] width 99 height 20
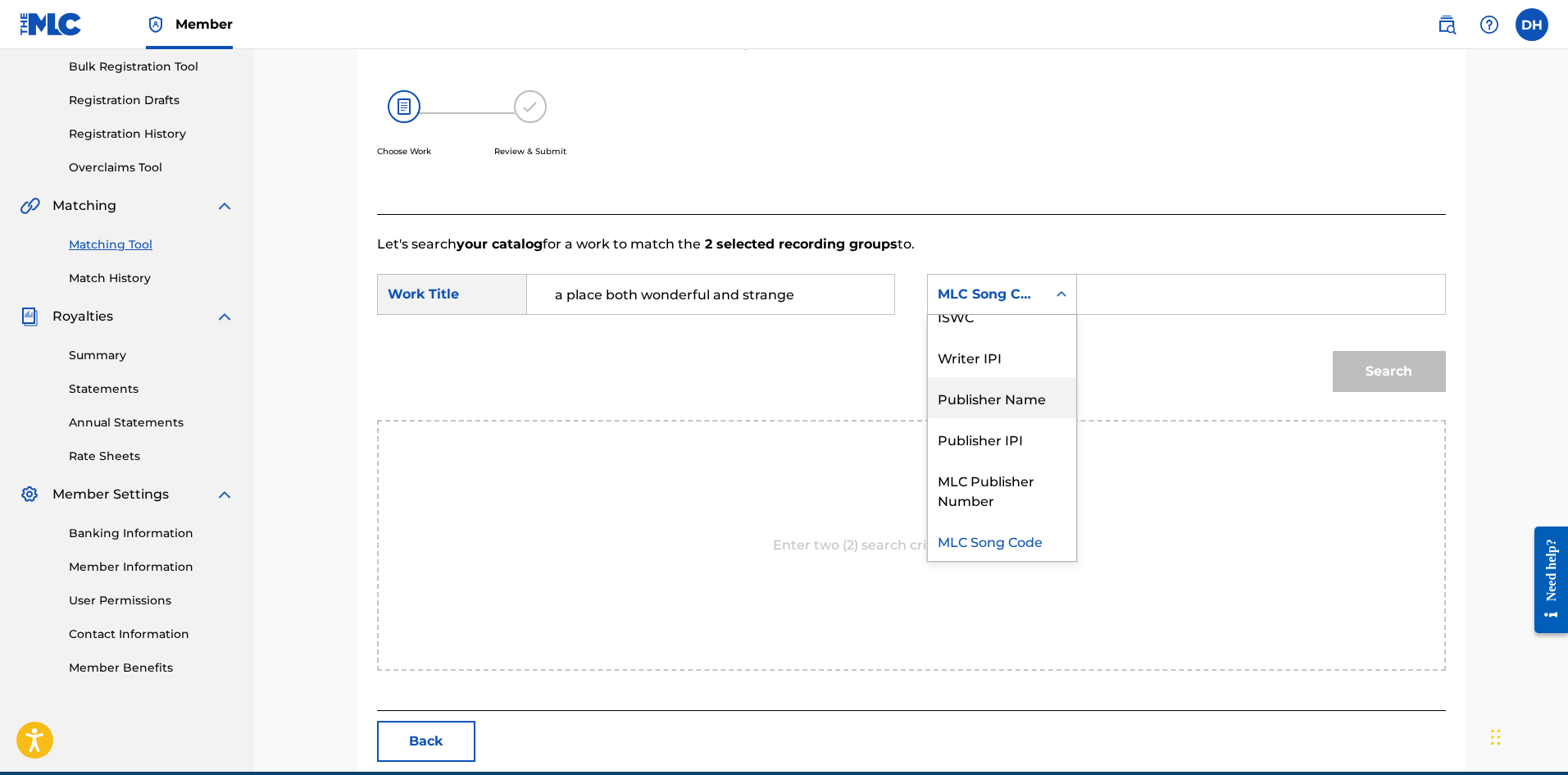
scroll to position [0, 0]
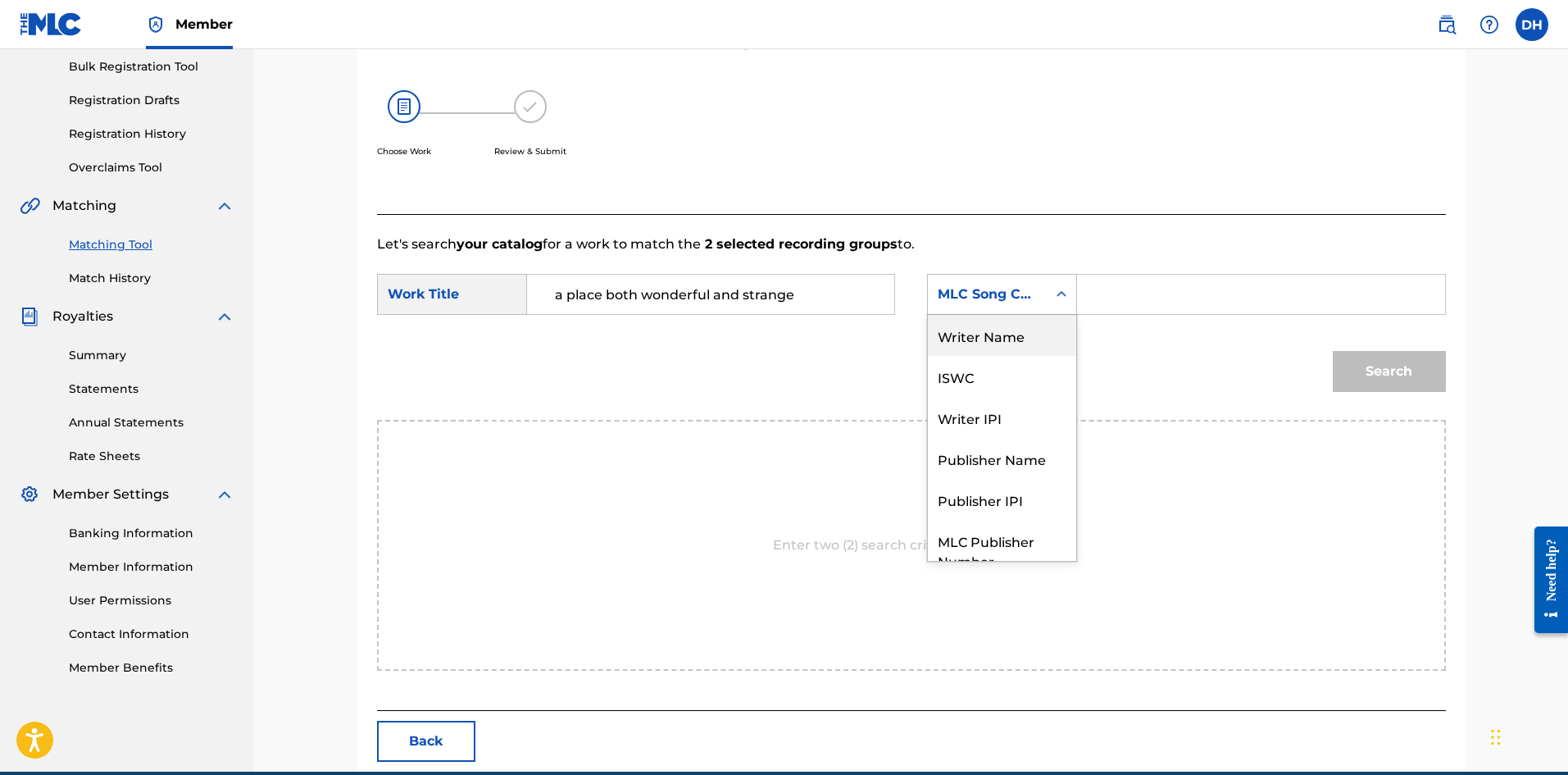
drag, startPoint x: 1010, startPoint y: 341, endPoint x: 1106, endPoint y: 316, distance: 99.2
click at [1011, 341] on div "Writer Name" at bounding box center [1002, 335] width 148 height 41
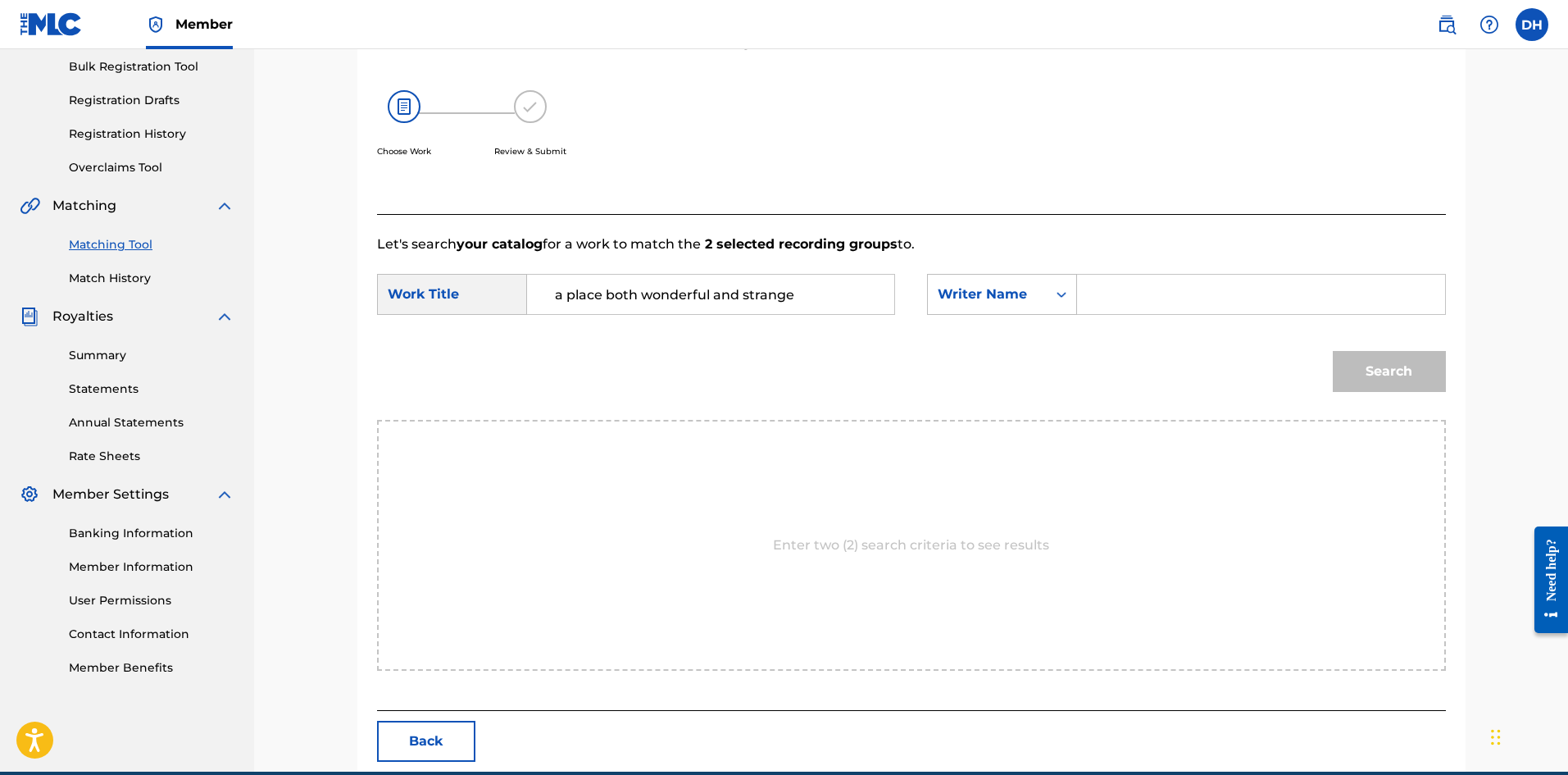
click at [1154, 286] on input "Search Form" at bounding box center [1261, 294] width 340 height 39
type input "[PERSON_NAME]"
click at [1407, 389] on button "Search" at bounding box center [1390, 371] width 113 height 41
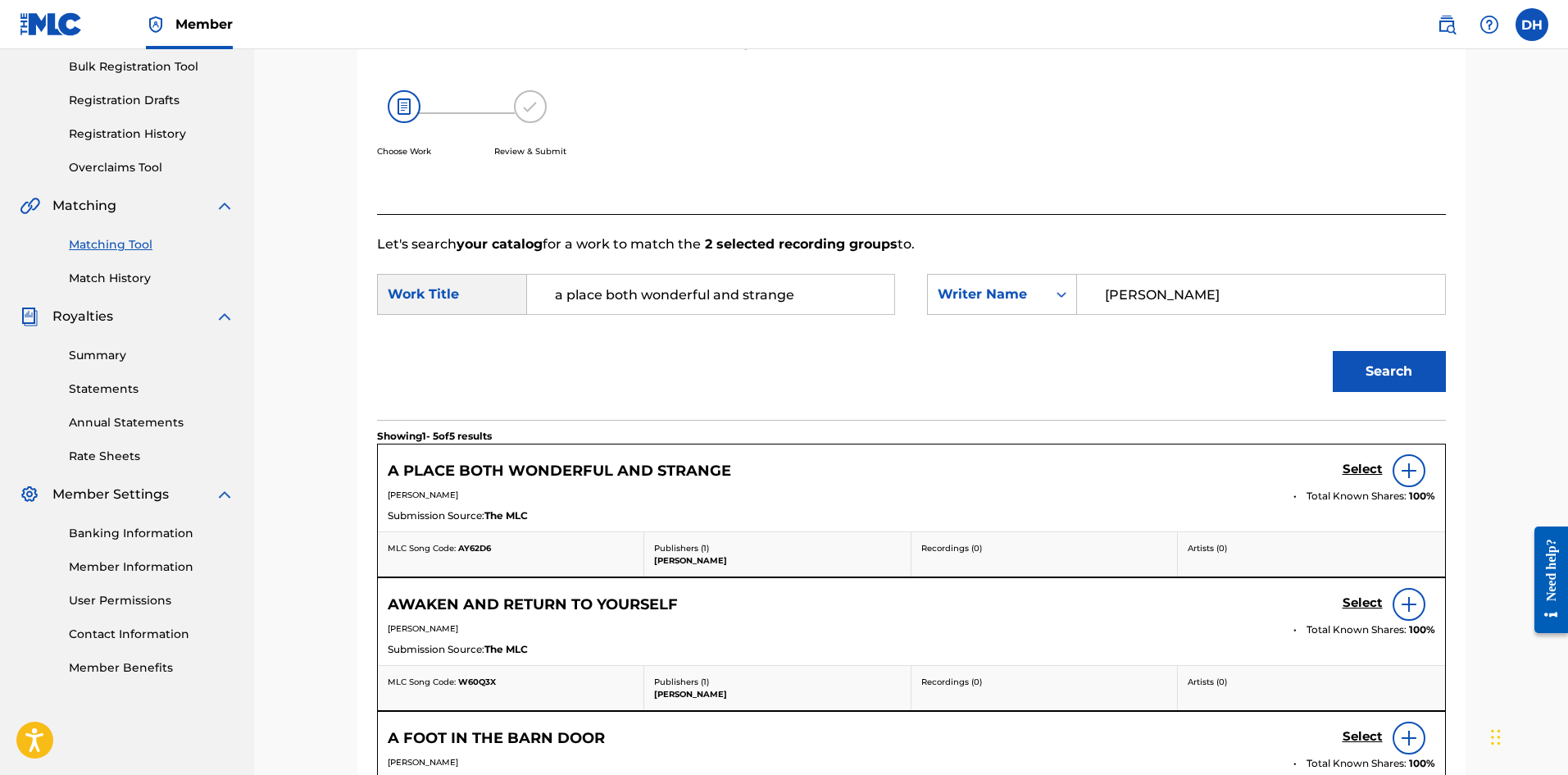
click at [1364, 468] on h5 "Select" at bounding box center [1363, 469] width 40 height 16
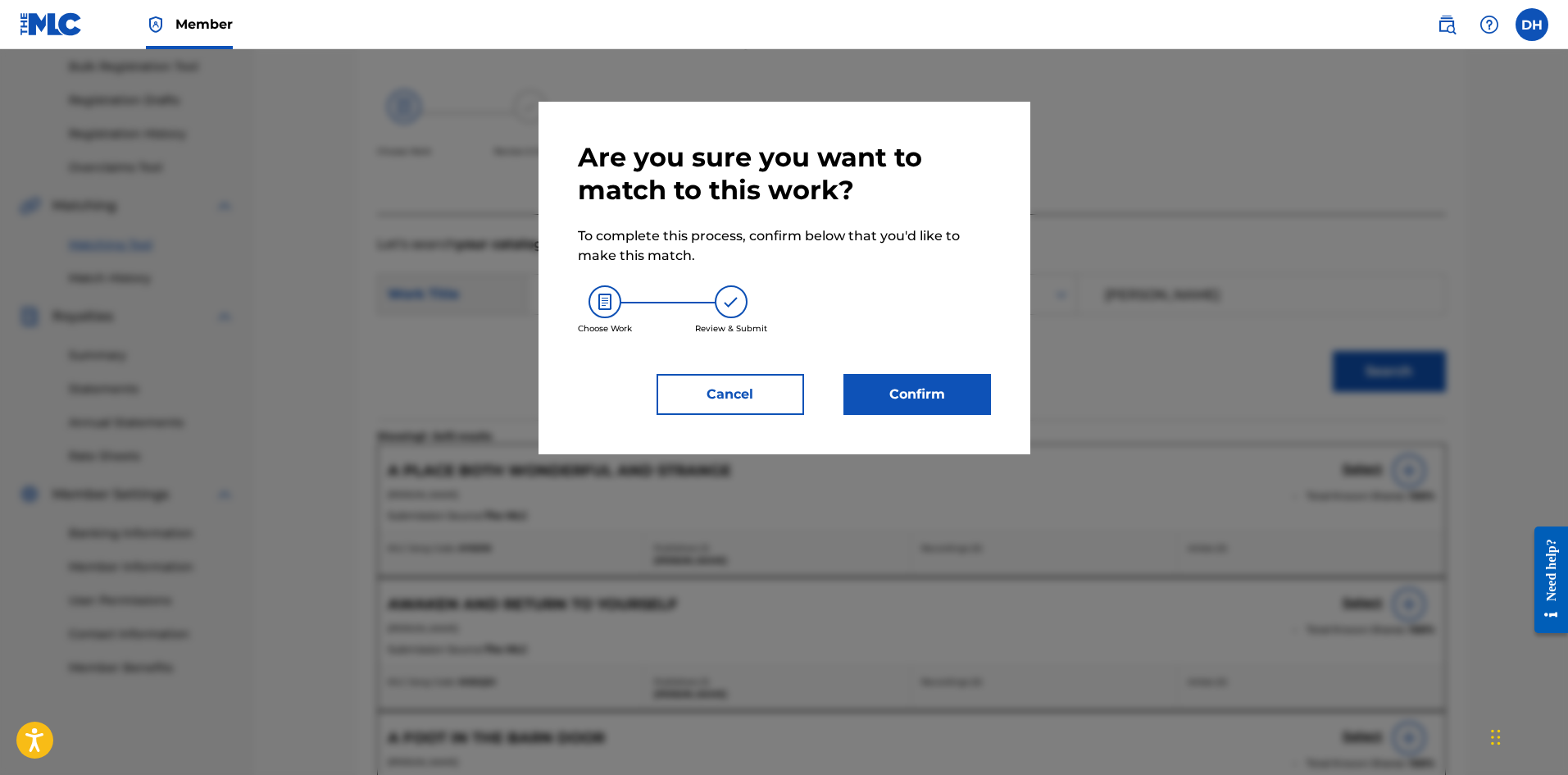
click at [958, 401] on button "Confirm" at bounding box center [917, 394] width 147 height 41
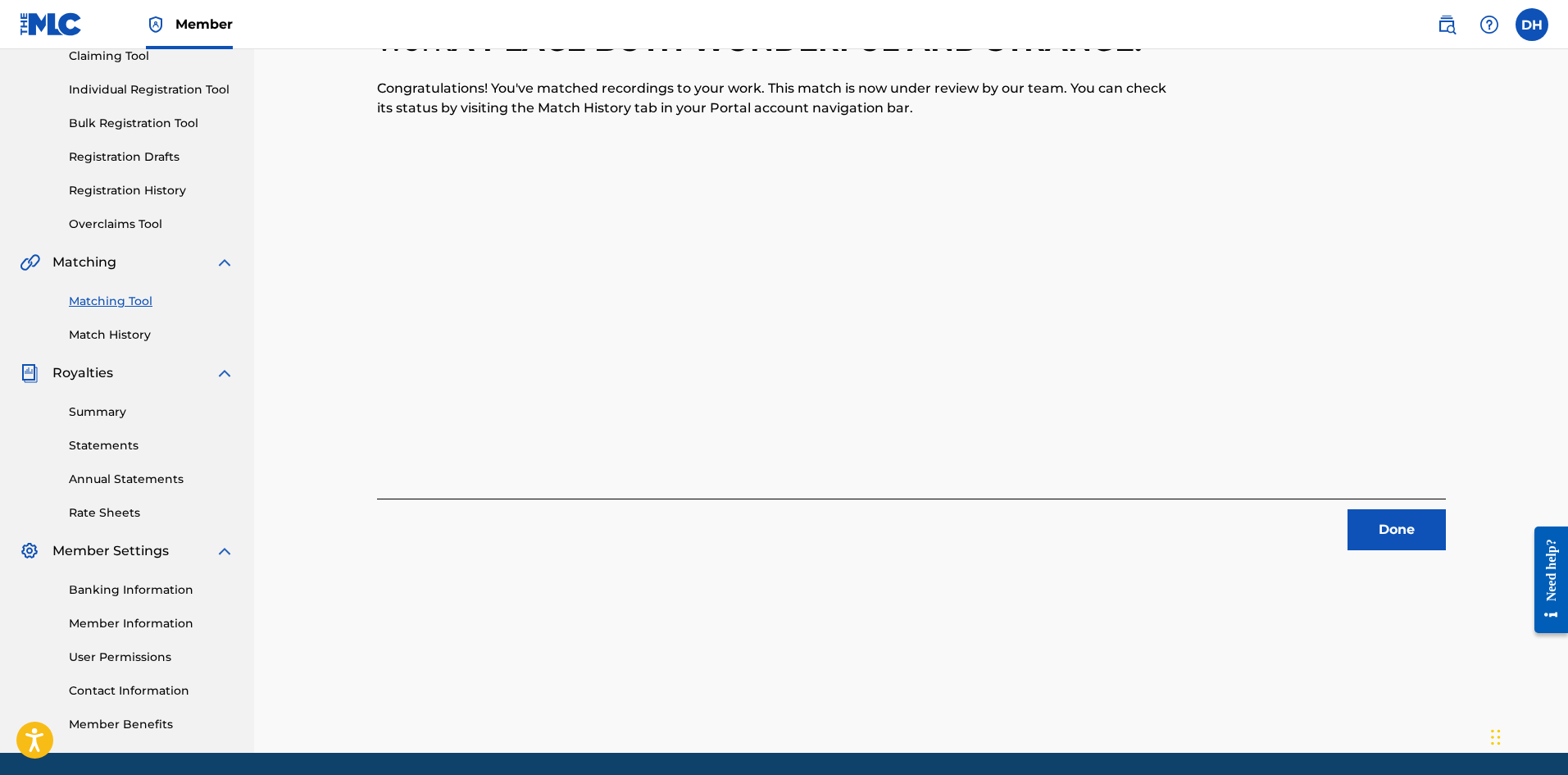
scroll to position [160, 0]
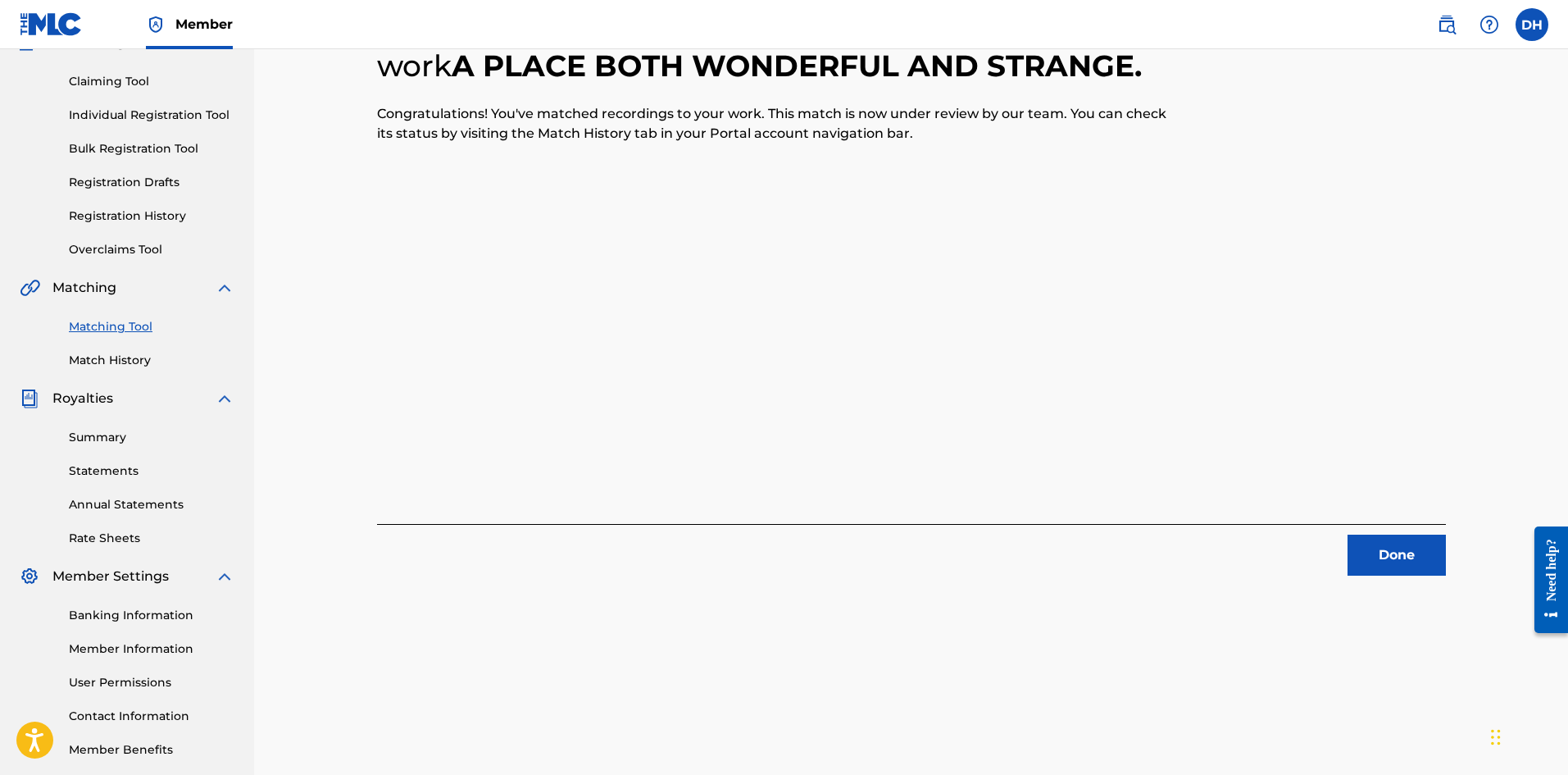
click at [1421, 553] on button "Done" at bounding box center [1397, 554] width 98 height 41
